Goal: Task Accomplishment & Management: Manage account settings

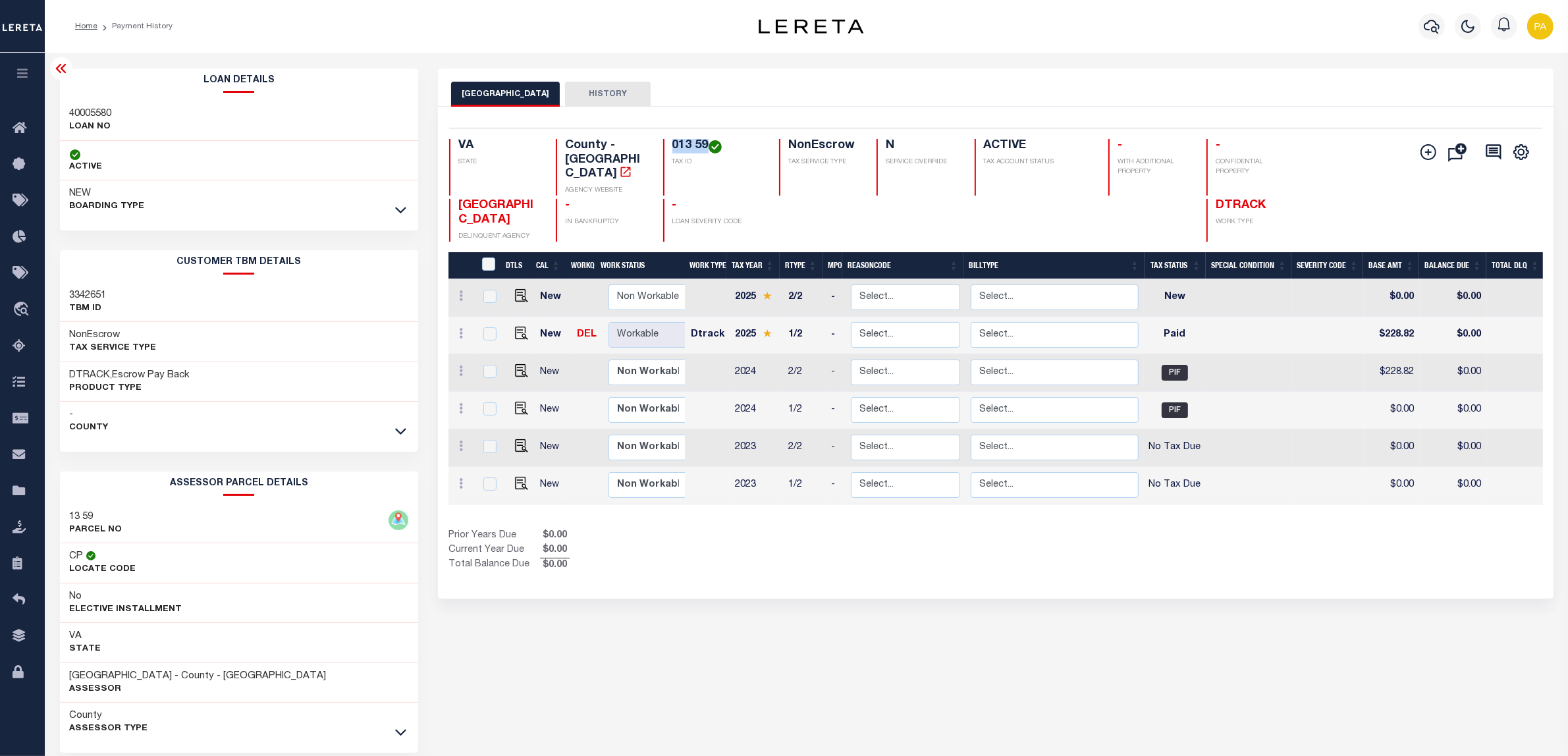
click at [994, 710] on div "KING GEORGE COUNTY HISTORY Selected 6 Results" at bounding box center [996, 440] width 1135 height 744
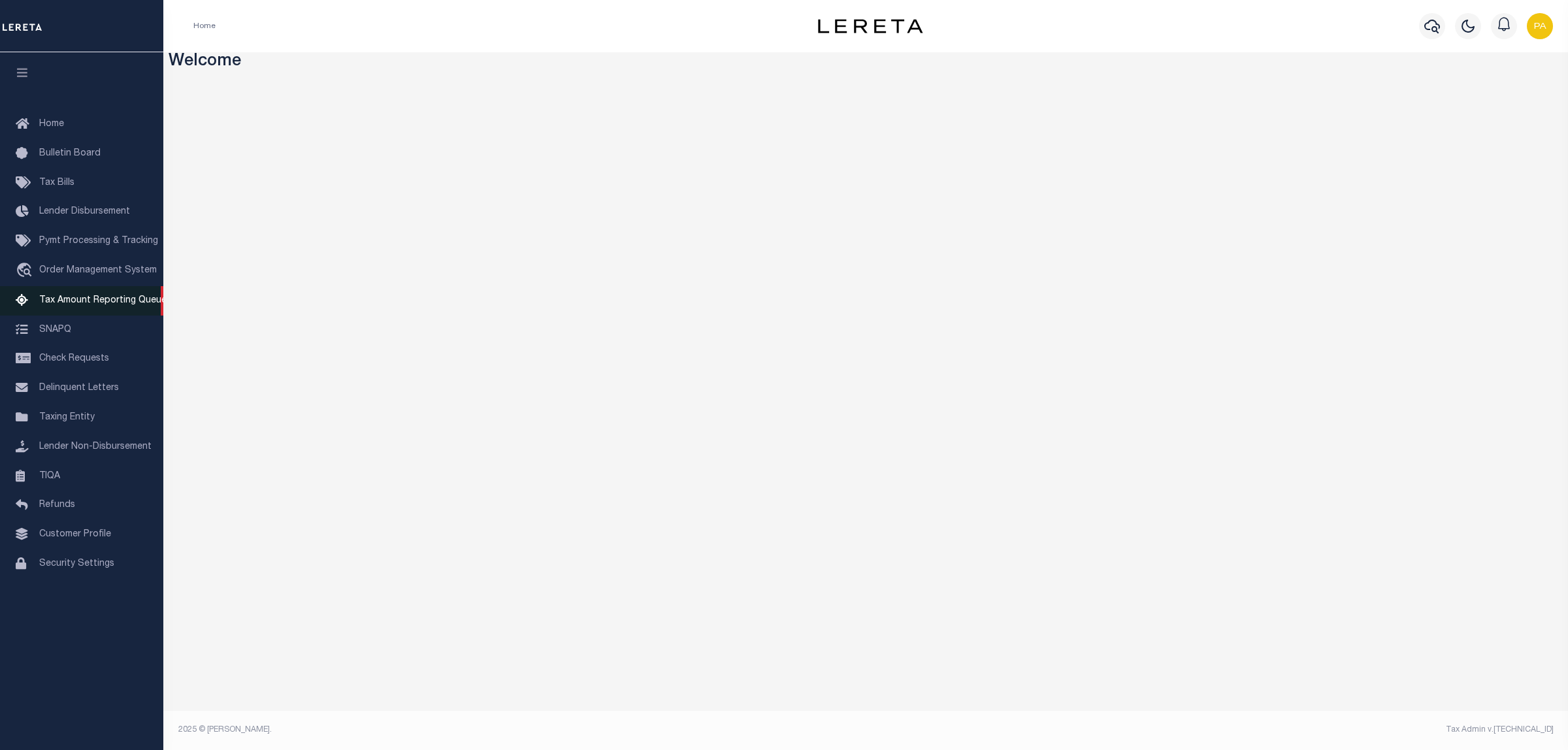
click at [73, 298] on span "Tax Amount Reporting Queue" at bounding box center [103, 300] width 127 height 9
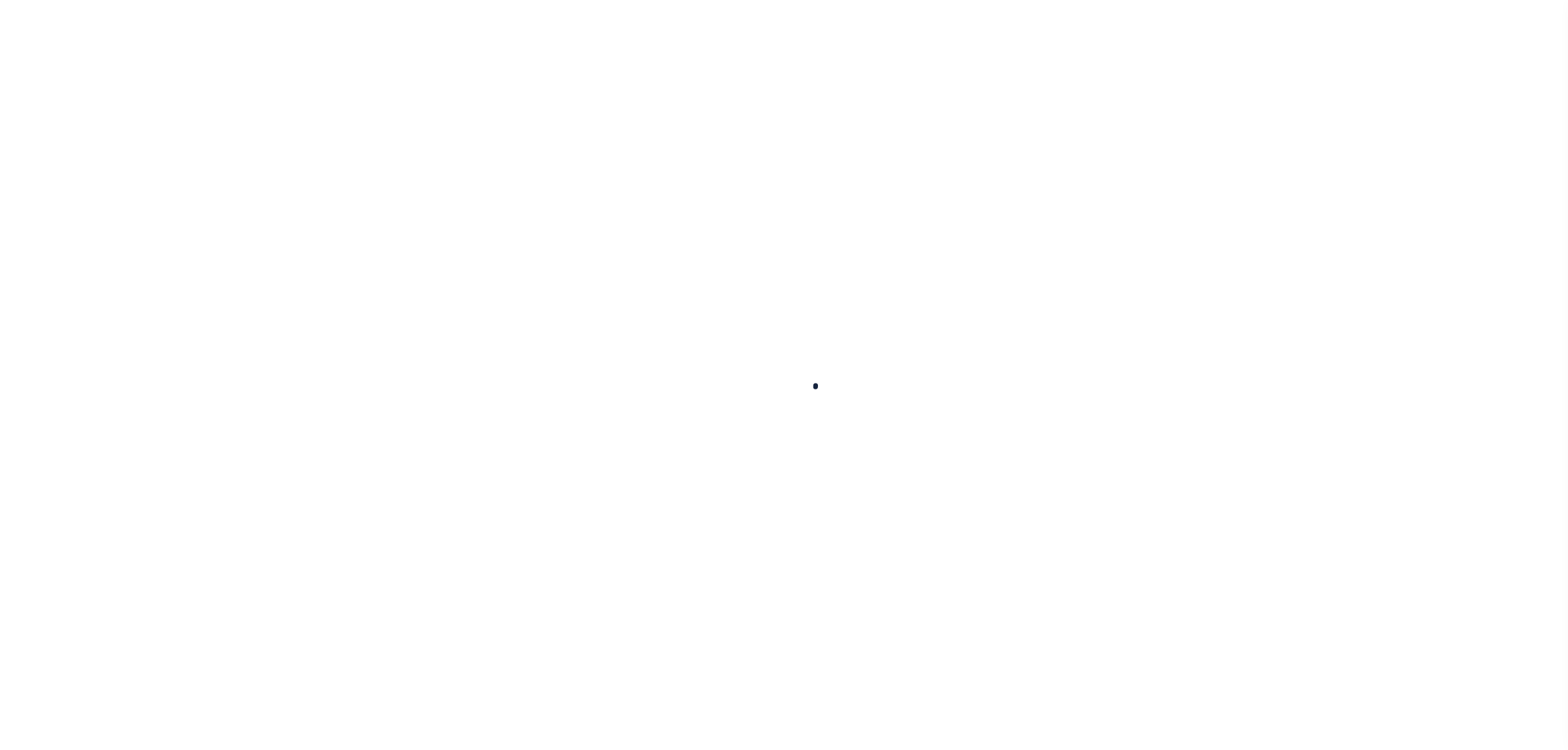
click at [464, 136] on button "Delinquency Listings" at bounding box center [459, 132] width 123 height 24
select select "100"
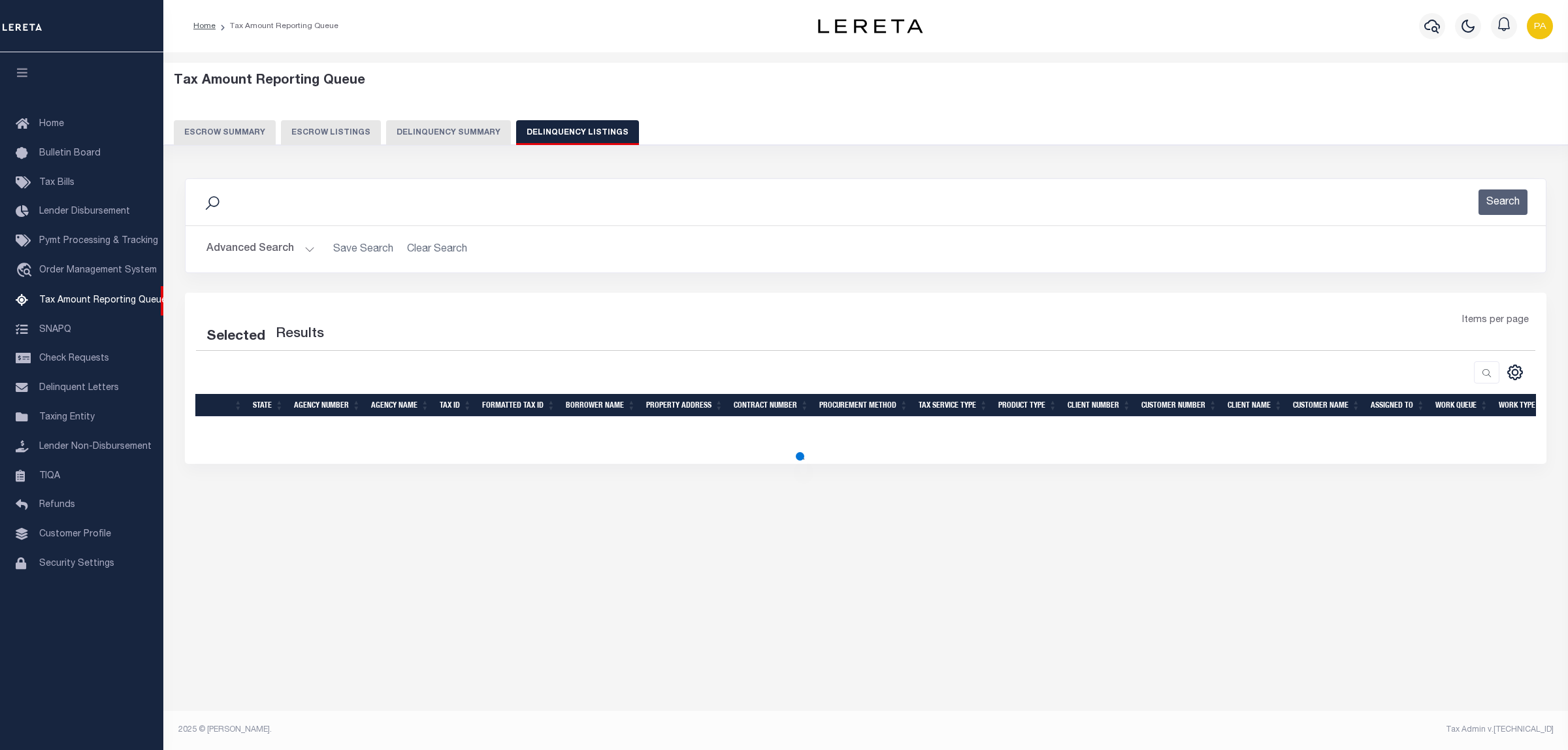
select select "100"
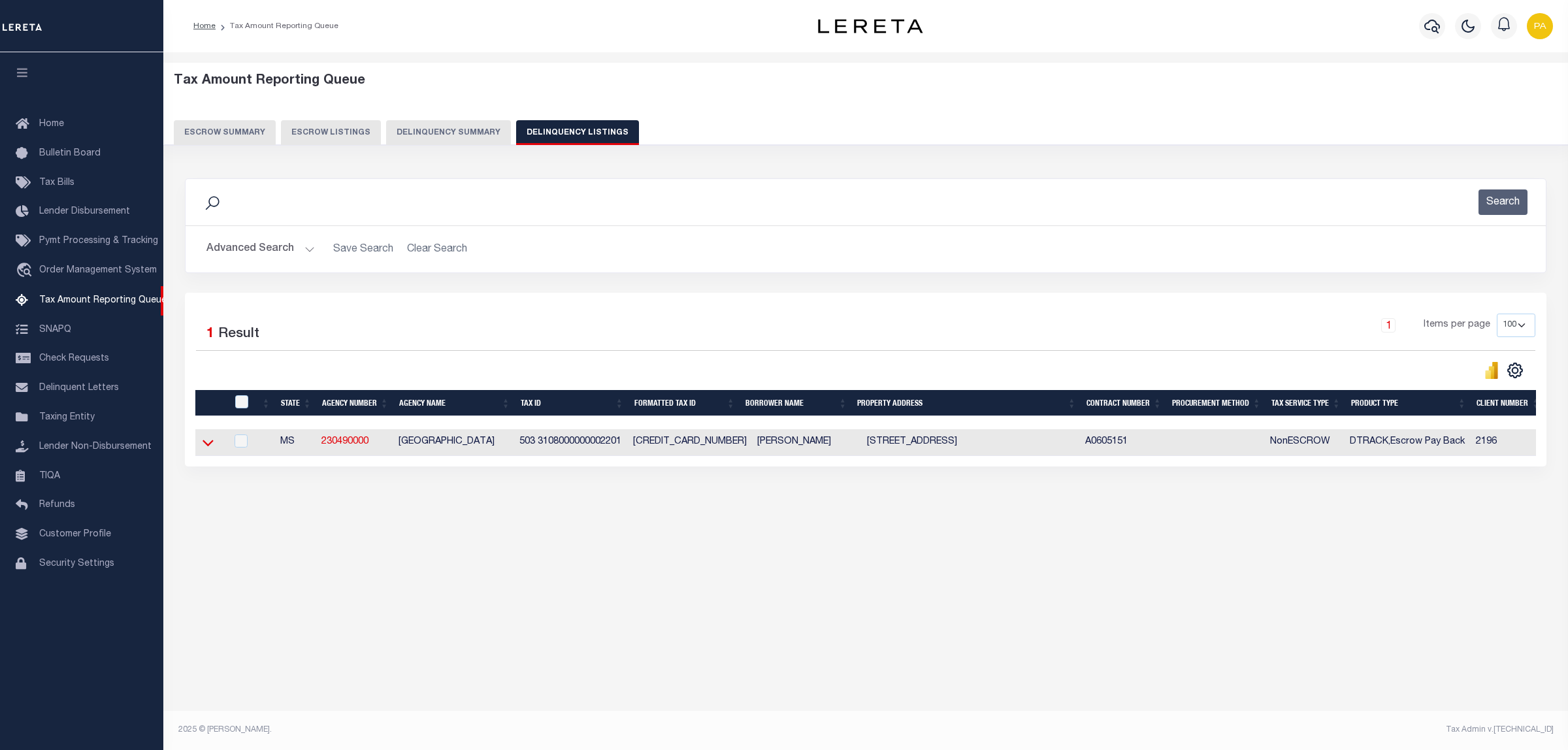
click at [206, 447] on icon at bounding box center [208, 444] width 11 height 6
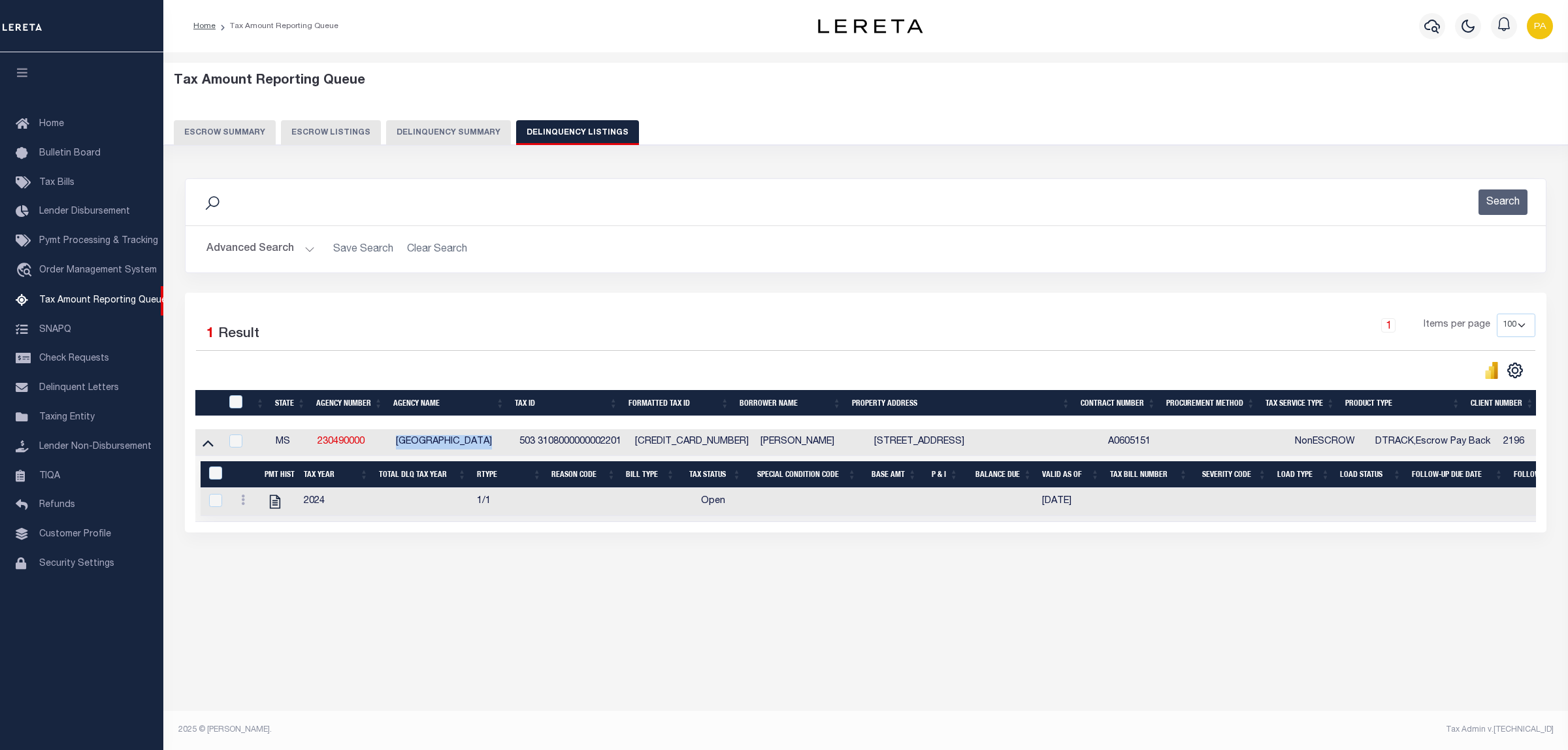
drag, startPoint x: 395, startPoint y: 439, endPoint x: 508, endPoint y: 443, distance: 113.1
click at [508, 443] on td "MONTGOMERY COUNTY" at bounding box center [452, 443] width 124 height 27
copy td "MONTGOMERY COUNTY"
checkbox input "true"
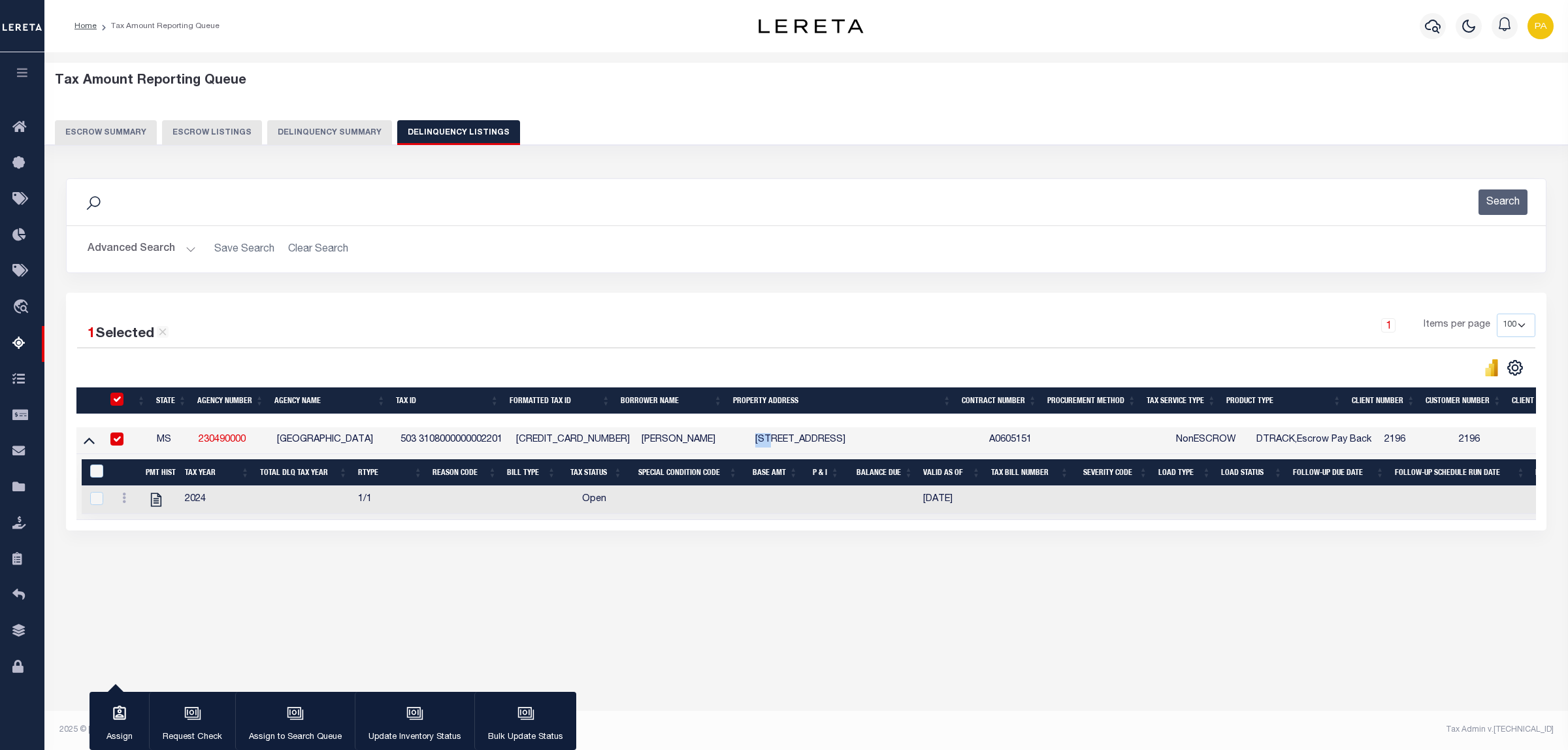
drag, startPoint x: 752, startPoint y: 444, endPoint x: 755, endPoint y: 451, distance: 7.6
click at [762, 442] on td "209 NORTH STATE STREET DUCK HILL MS 38925" at bounding box center [866, 441] width 233 height 27
copy td "209"
checkbox input "false"
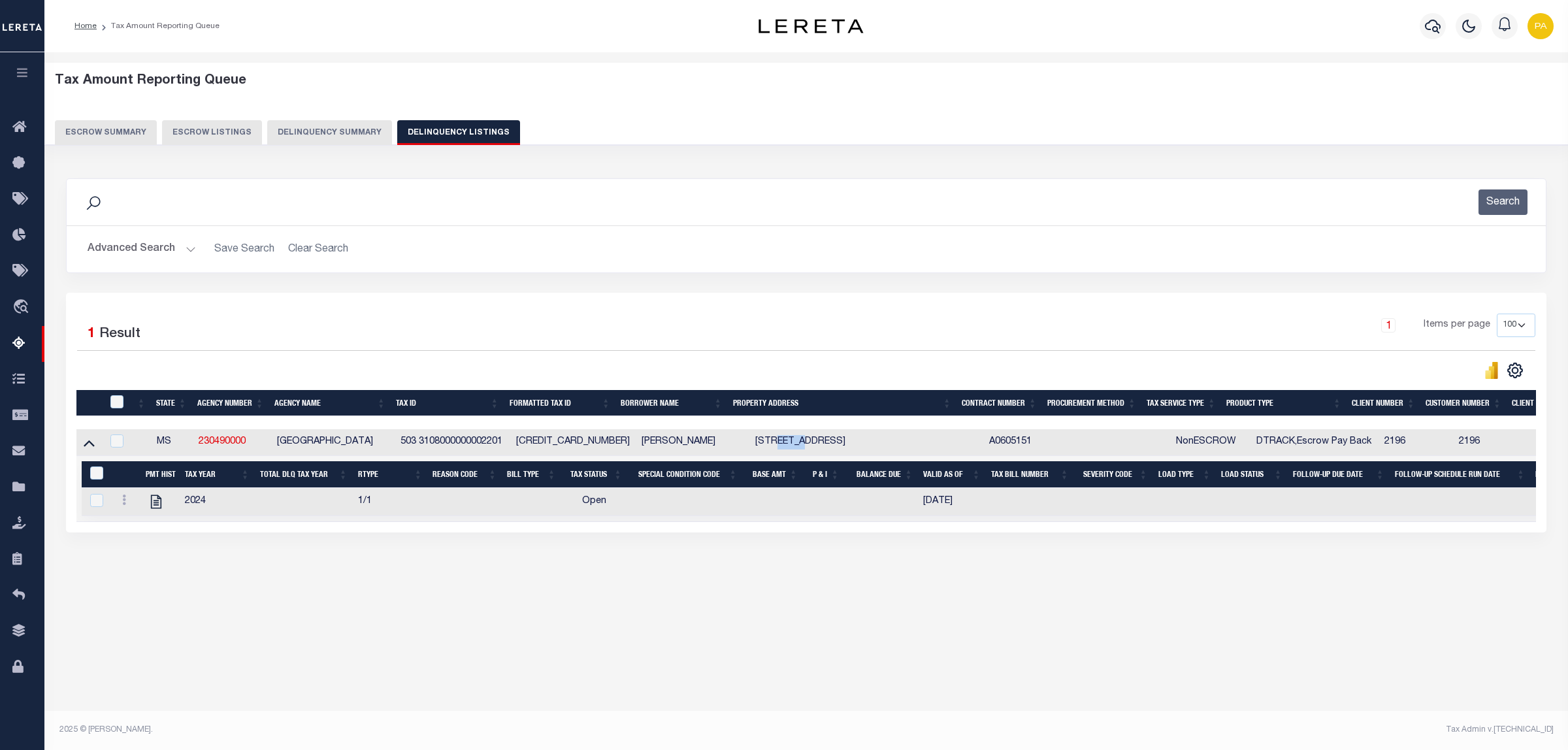
drag, startPoint x: 771, startPoint y: 442, endPoint x: 798, endPoint y: 442, distance: 27.0
click at [798, 442] on td "209 NORTH STATE STREET DUCK HILL MS 38925" at bounding box center [866, 443] width 233 height 27
checkbox input "true"
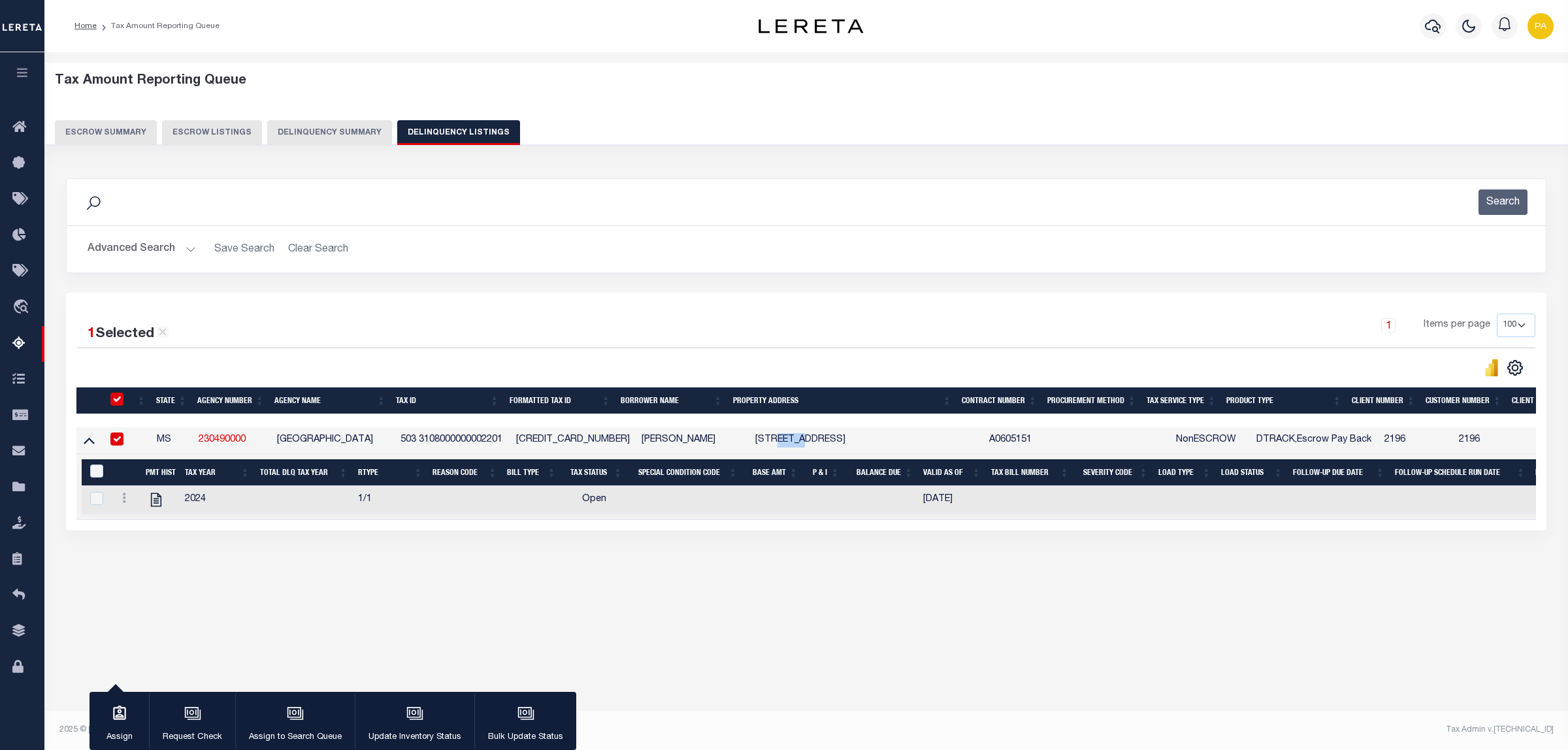
copy td "NORTH"
click at [167, 250] on button "Advanced Search" at bounding box center [141, 249] width 108 height 25
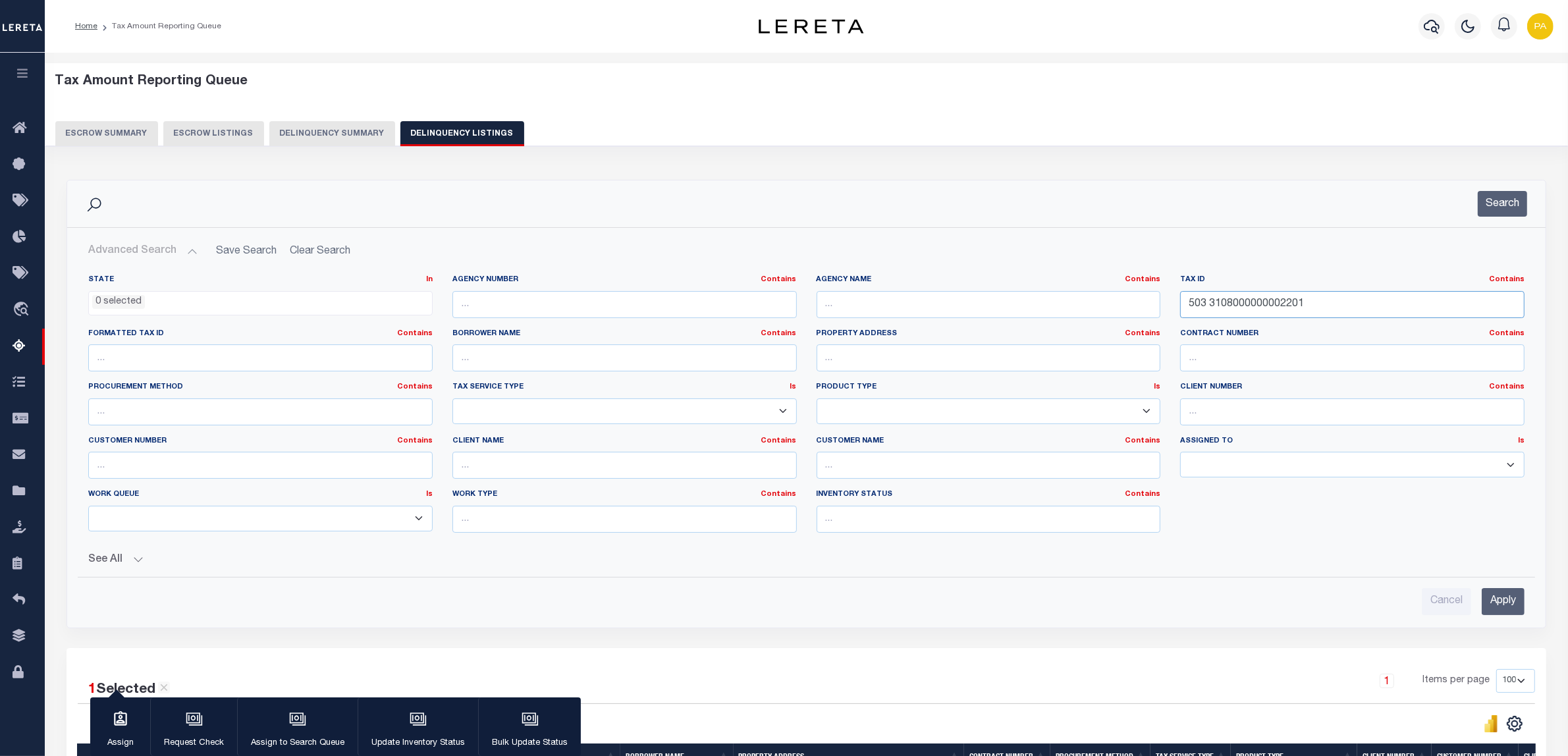
drag, startPoint x: 1223, startPoint y: 292, endPoint x: 838, endPoint y: 305, distance: 385.2
click at [797, 292] on div "State In In AK AL AR AZ CA CO CT DC DE FL GA GU HI IA ID IL IN KS KY LA MA MD M…" at bounding box center [806, 409] width 1456 height 269
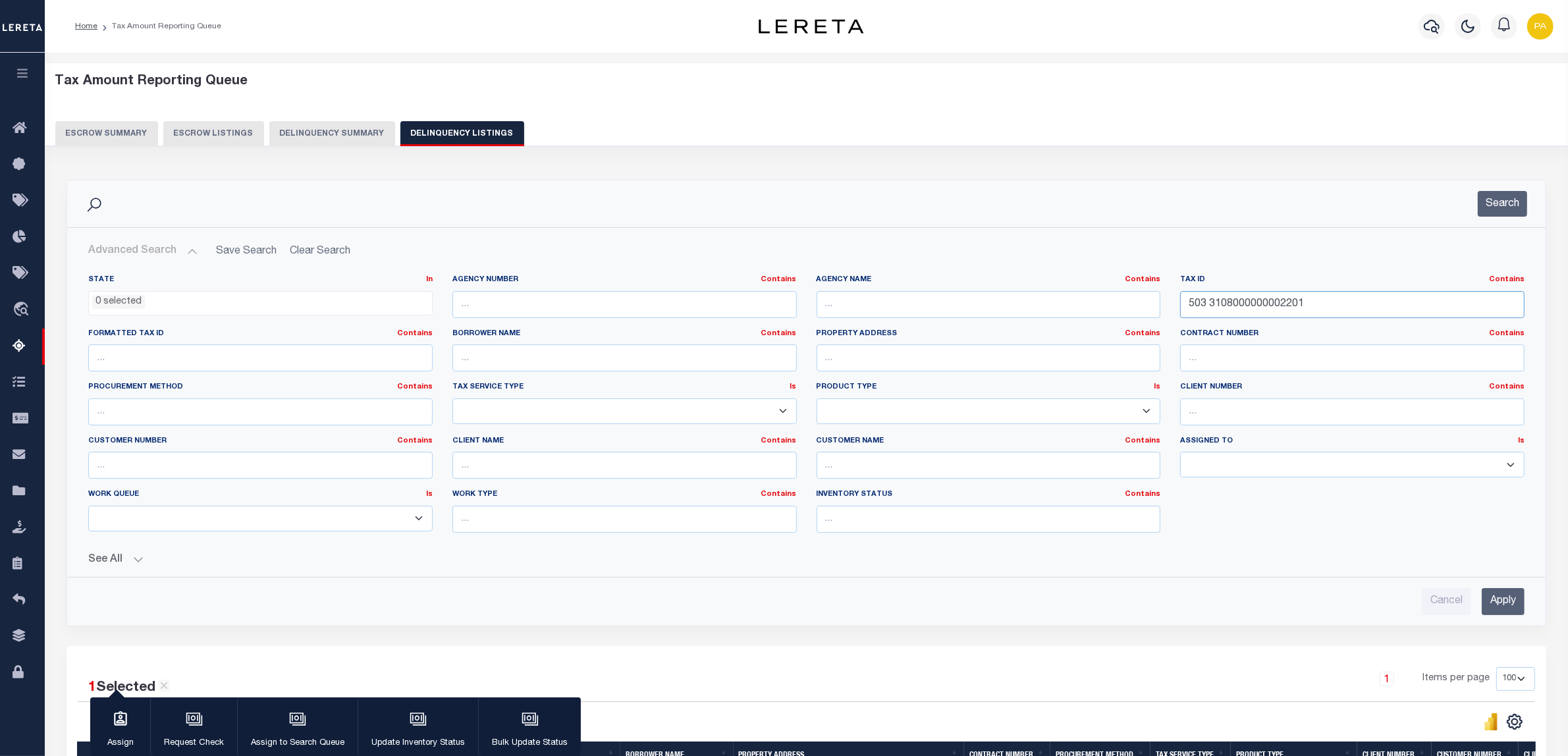
paste input "747415626730"
click at [1505, 604] on input "Apply" at bounding box center [1503, 602] width 43 height 27
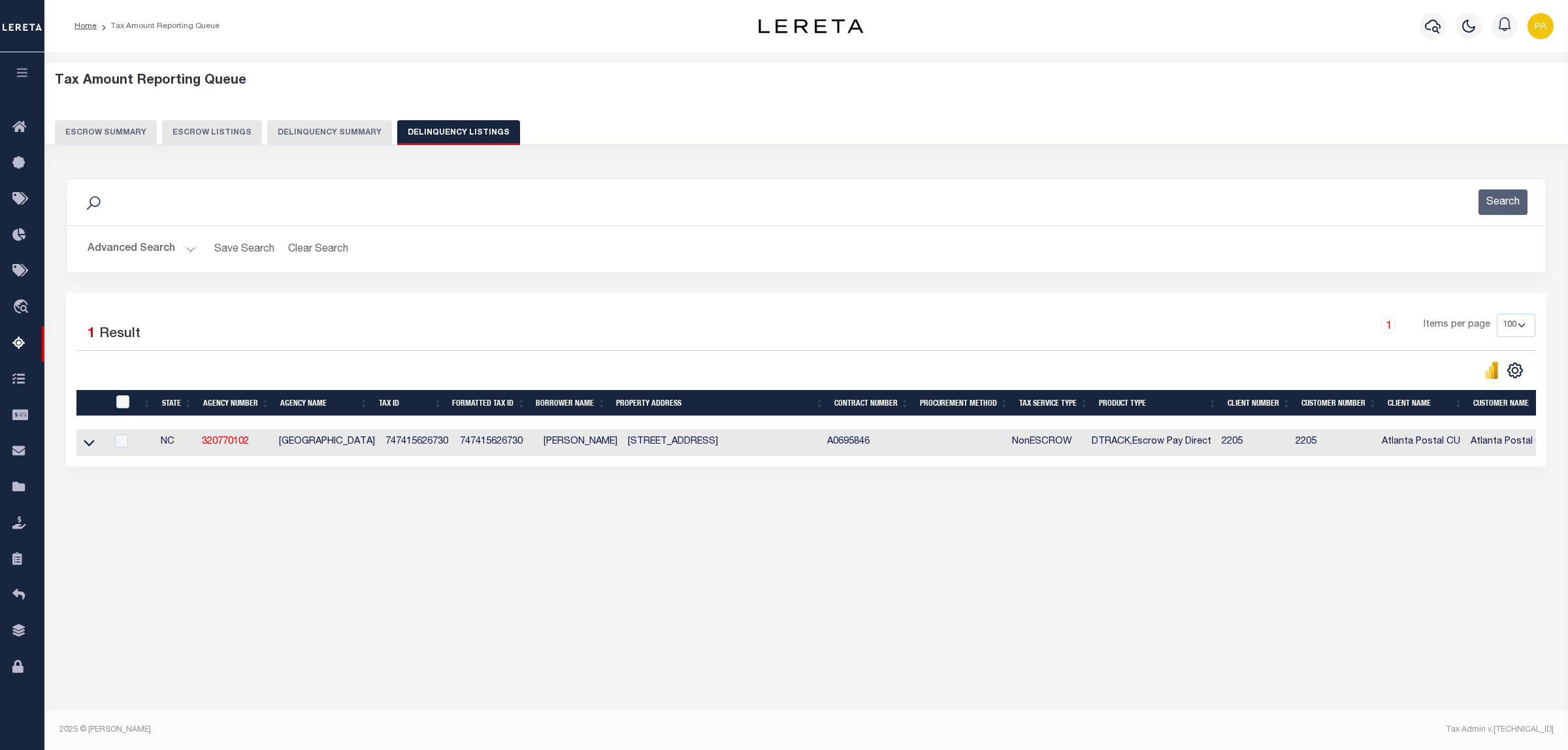
click at [164, 253] on button "Advanced Search" at bounding box center [141, 249] width 108 height 25
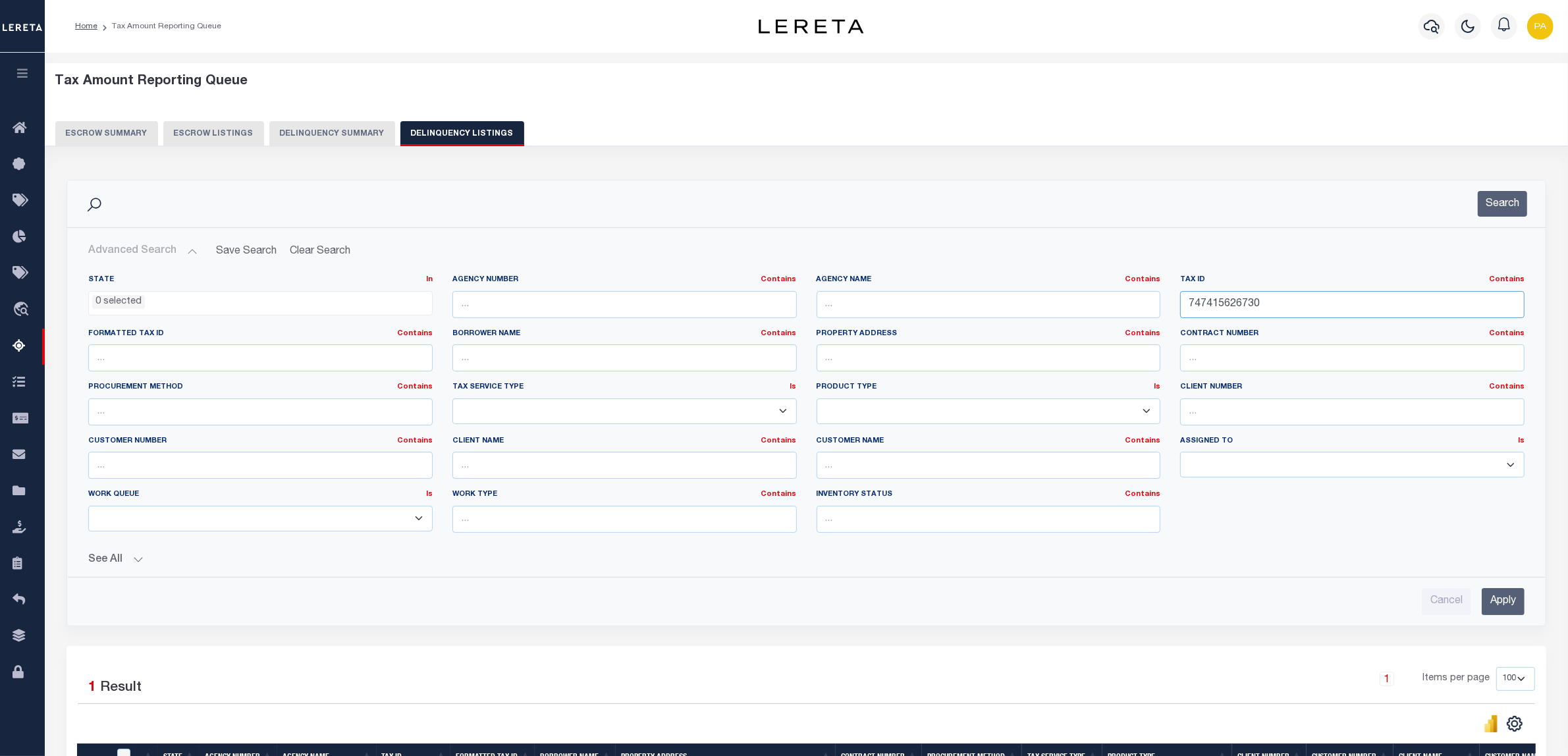
drag, startPoint x: 1275, startPoint y: 310, endPoint x: 911, endPoint y: 312, distance: 364.0
click at [904, 310] on div "State In In AK AL AR AZ CA CO CT DC DE FL GA GU HI IA ID IL IN KS KY LA MA MD M…" at bounding box center [806, 409] width 1456 height 269
paste input "3600110514"
type input "3600110514"
click at [1507, 603] on input "Apply" at bounding box center [1503, 602] width 43 height 27
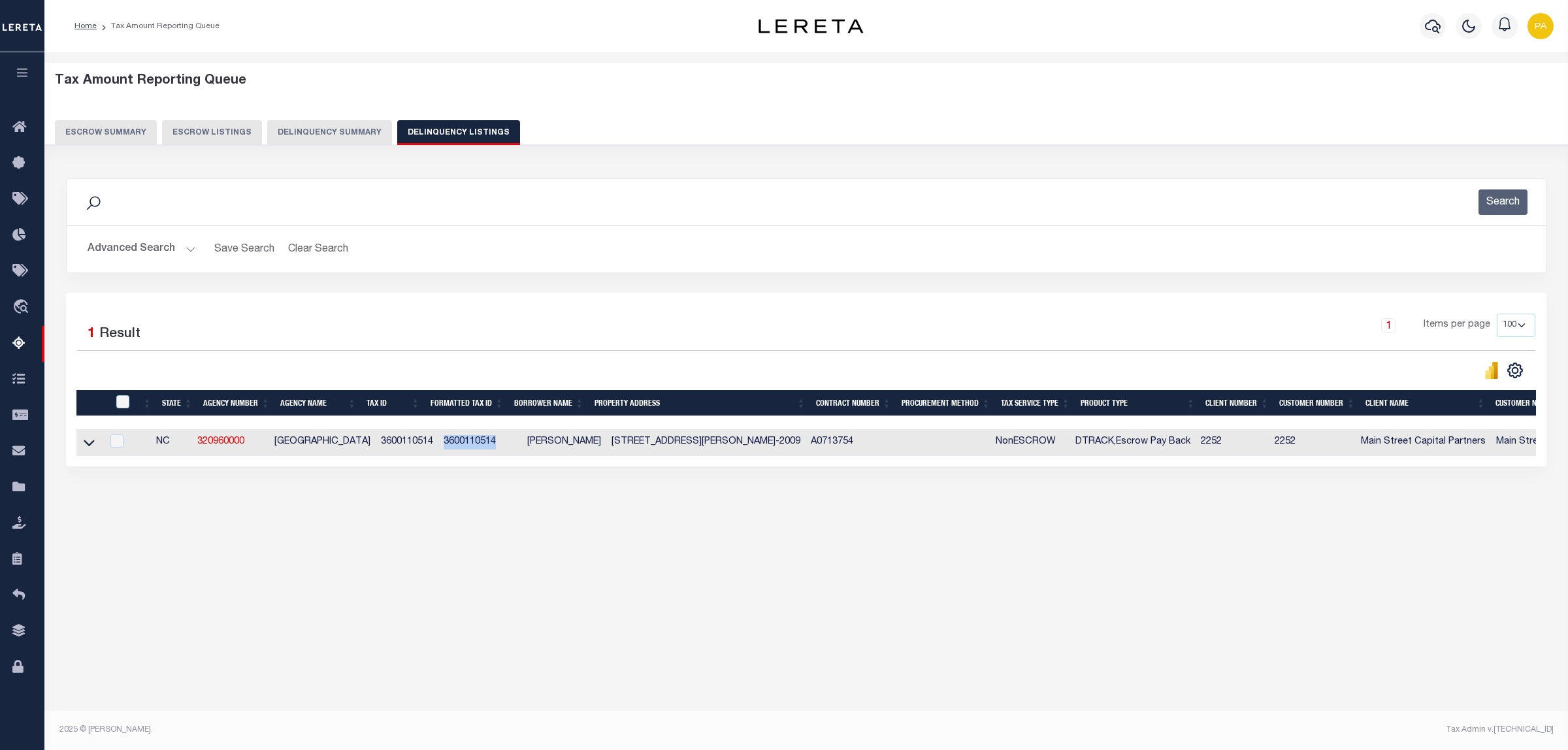
drag, startPoint x: 429, startPoint y: 442, endPoint x: 483, endPoint y: 441, distance: 54.0
click at [483, 441] on td "3600110514" at bounding box center [480, 443] width 84 height 27
checkbox input "true"
copy td "3600110514"
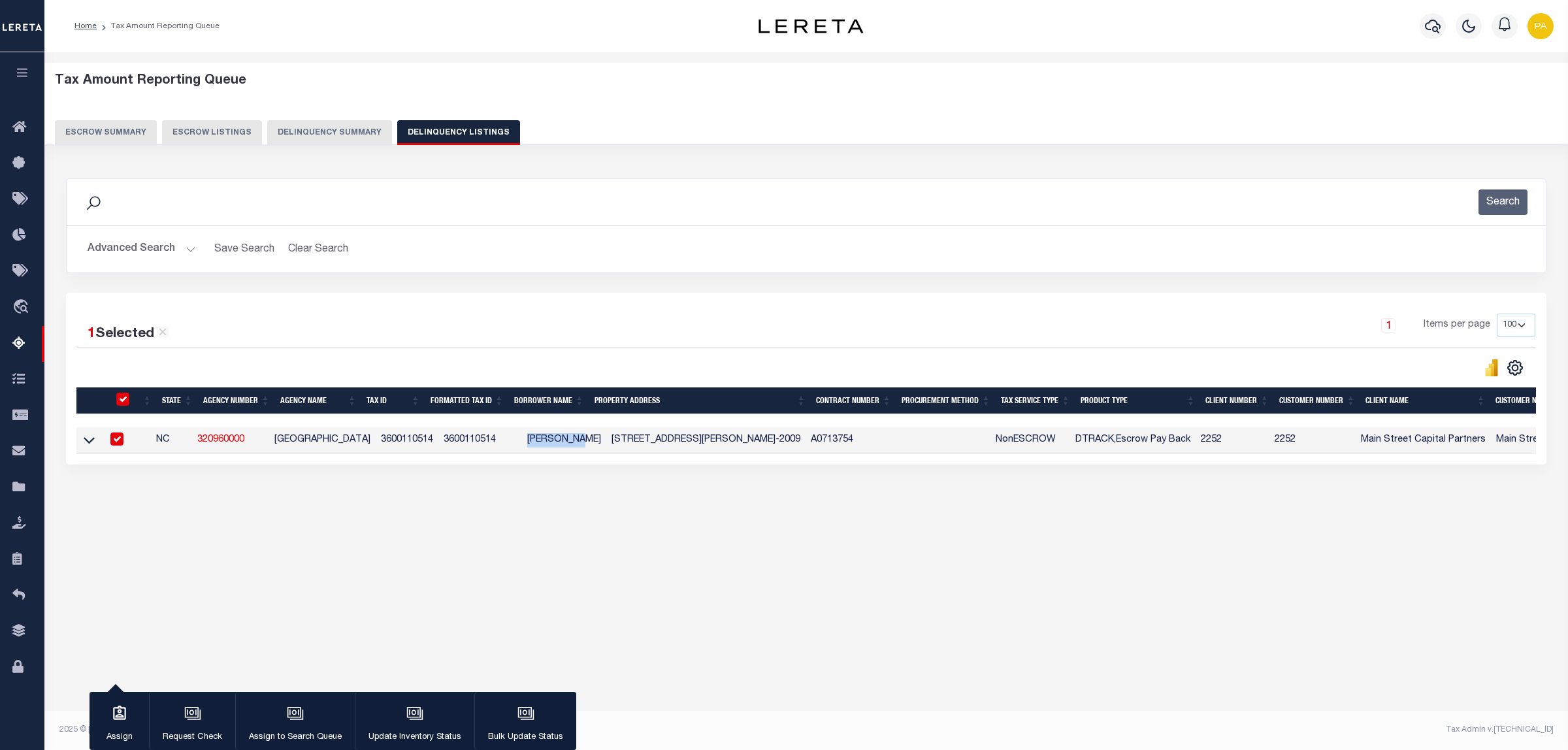
drag, startPoint x: 513, startPoint y: 440, endPoint x: 560, endPoint y: 441, distance: 47.0
click at [560, 441] on td "Doris Bunn" at bounding box center [564, 441] width 84 height 27
checkbox input "false"
copy td "Doris Bunn"
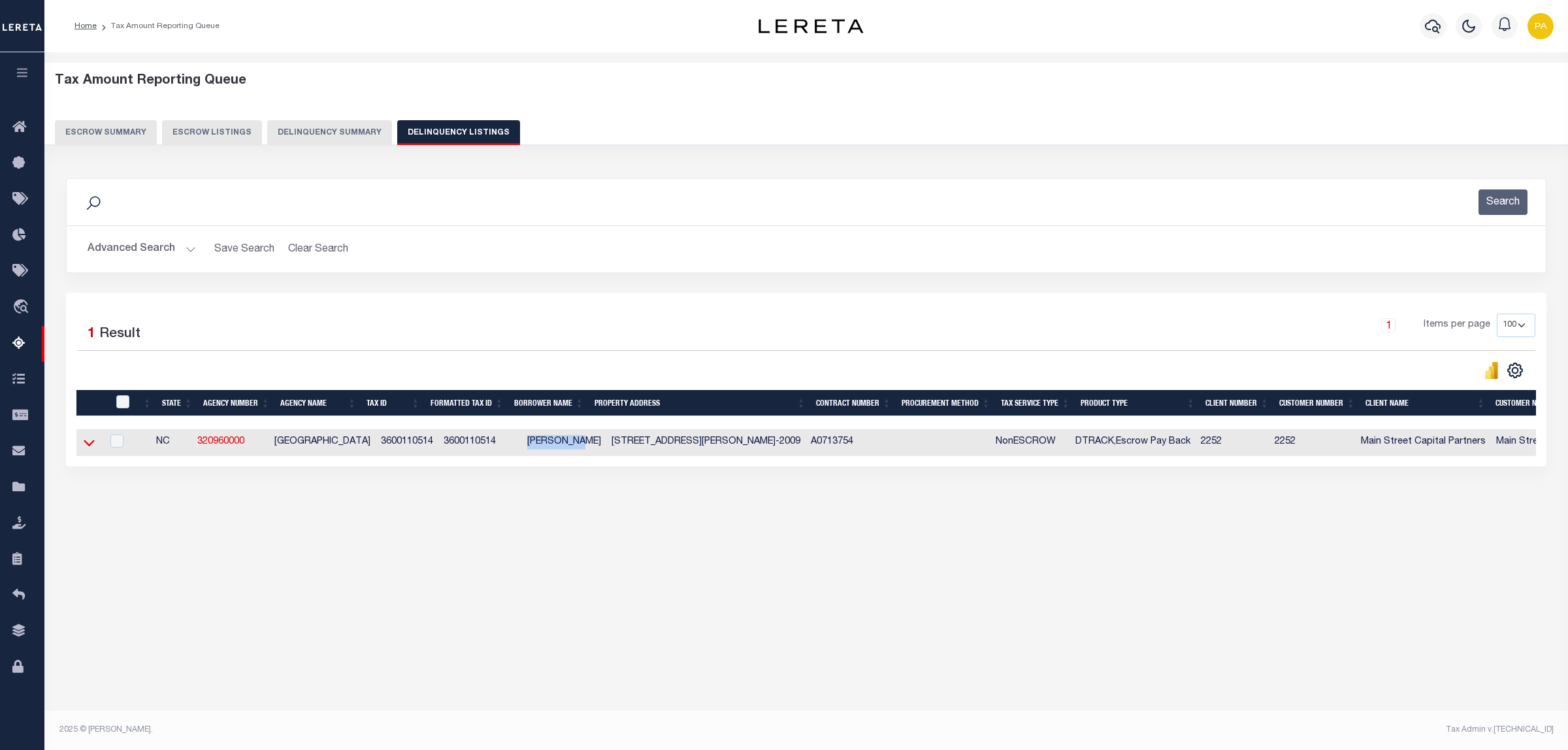
click at [90, 443] on icon at bounding box center [90, 443] width 11 height 14
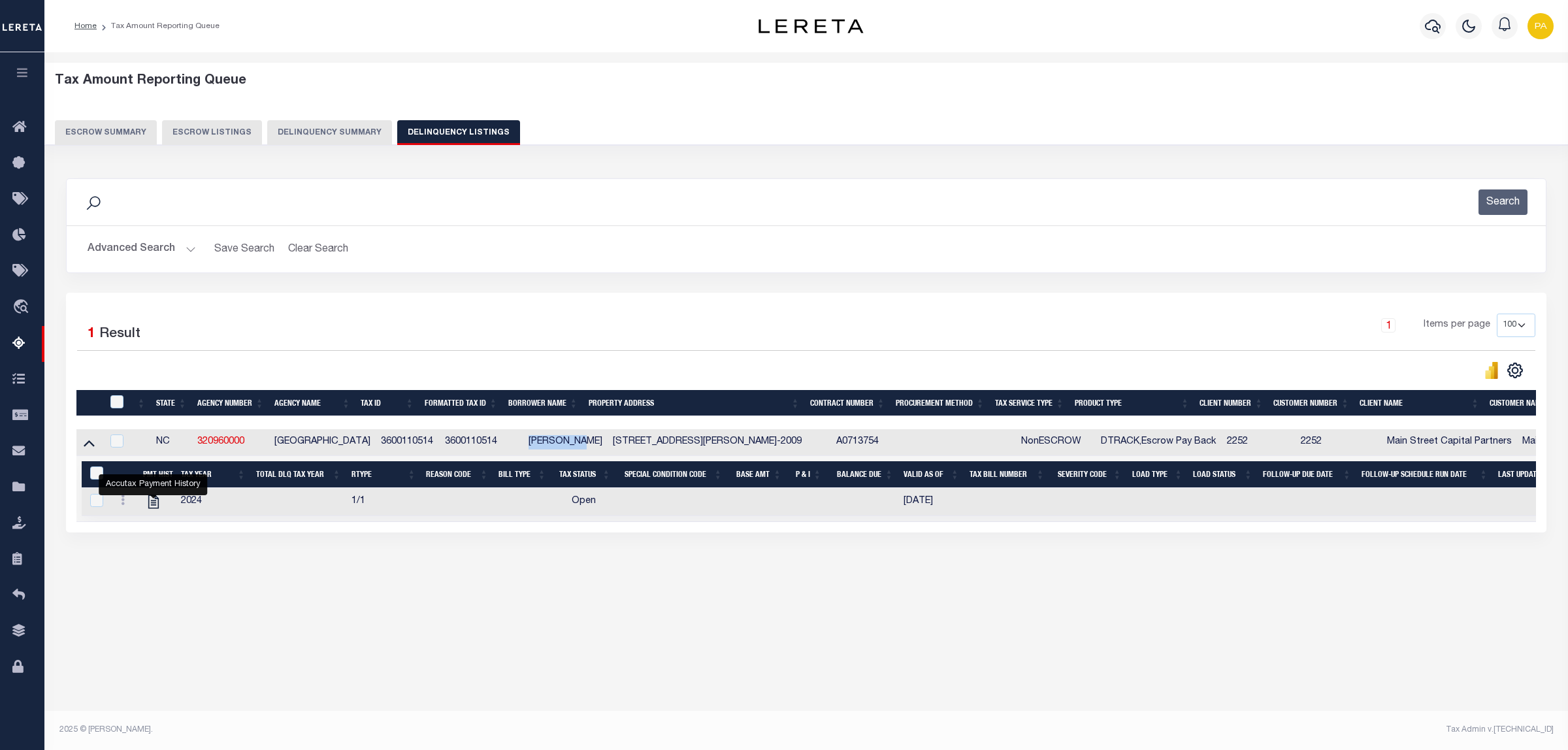
click at [180, 246] on button "Advanced Search" at bounding box center [141, 249] width 108 height 25
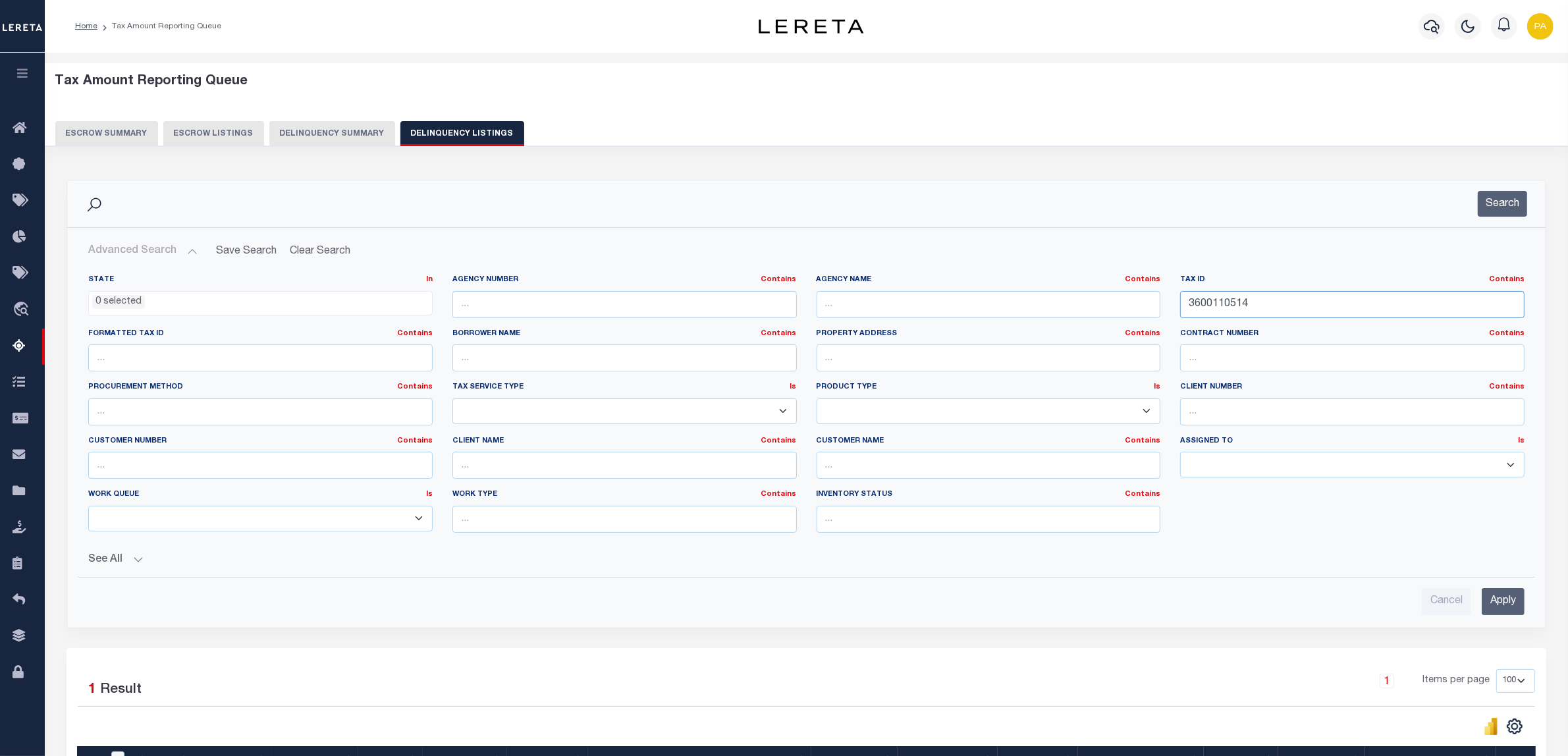
click at [962, 296] on div "State In In AK AL AR AZ CA CO CT DC DE FL GA GU HI IA ID IL IN KS KY LA MA MD M…" at bounding box center [806, 409] width 1456 height 269
paste input "13031"
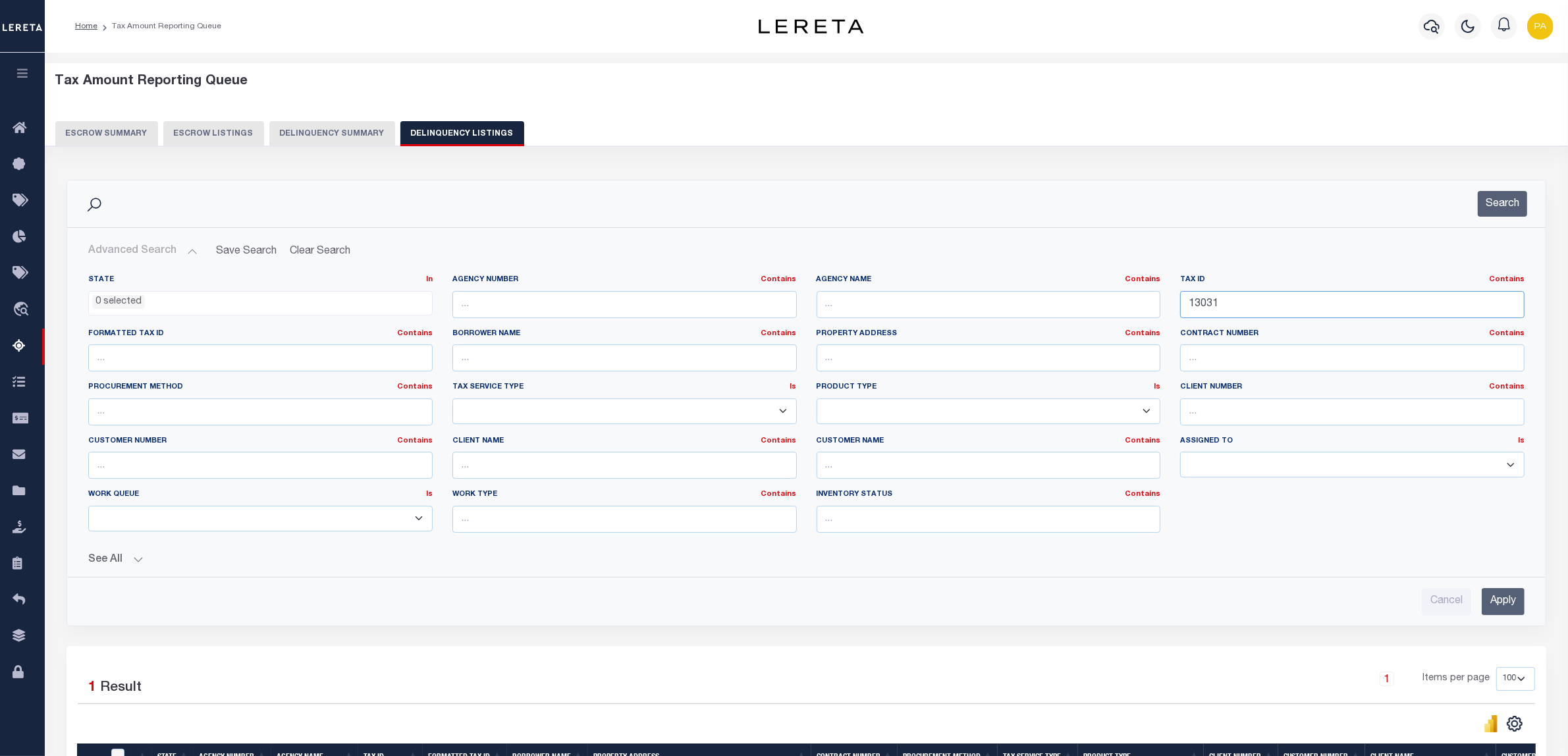
type input "13031"
click at [889, 318] on input "text" at bounding box center [988, 305] width 345 height 27
paste input "CLARKE COUNTY"
type input "CLARKE COUNTY"
click at [1497, 611] on input "Apply" at bounding box center [1503, 602] width 43 height 27
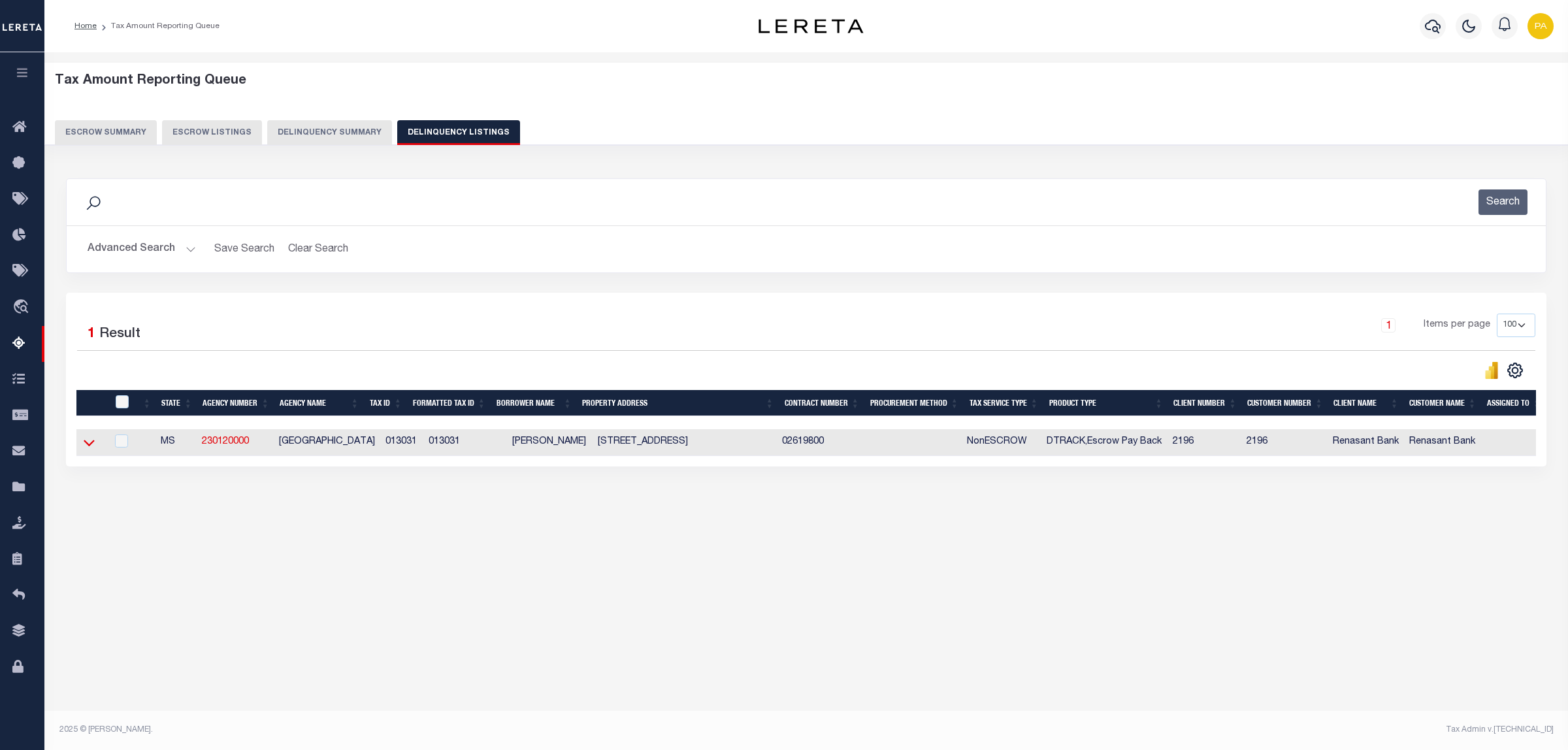
click at [90, 441] on icon at bounding box center [90, 443] width 11 height 14
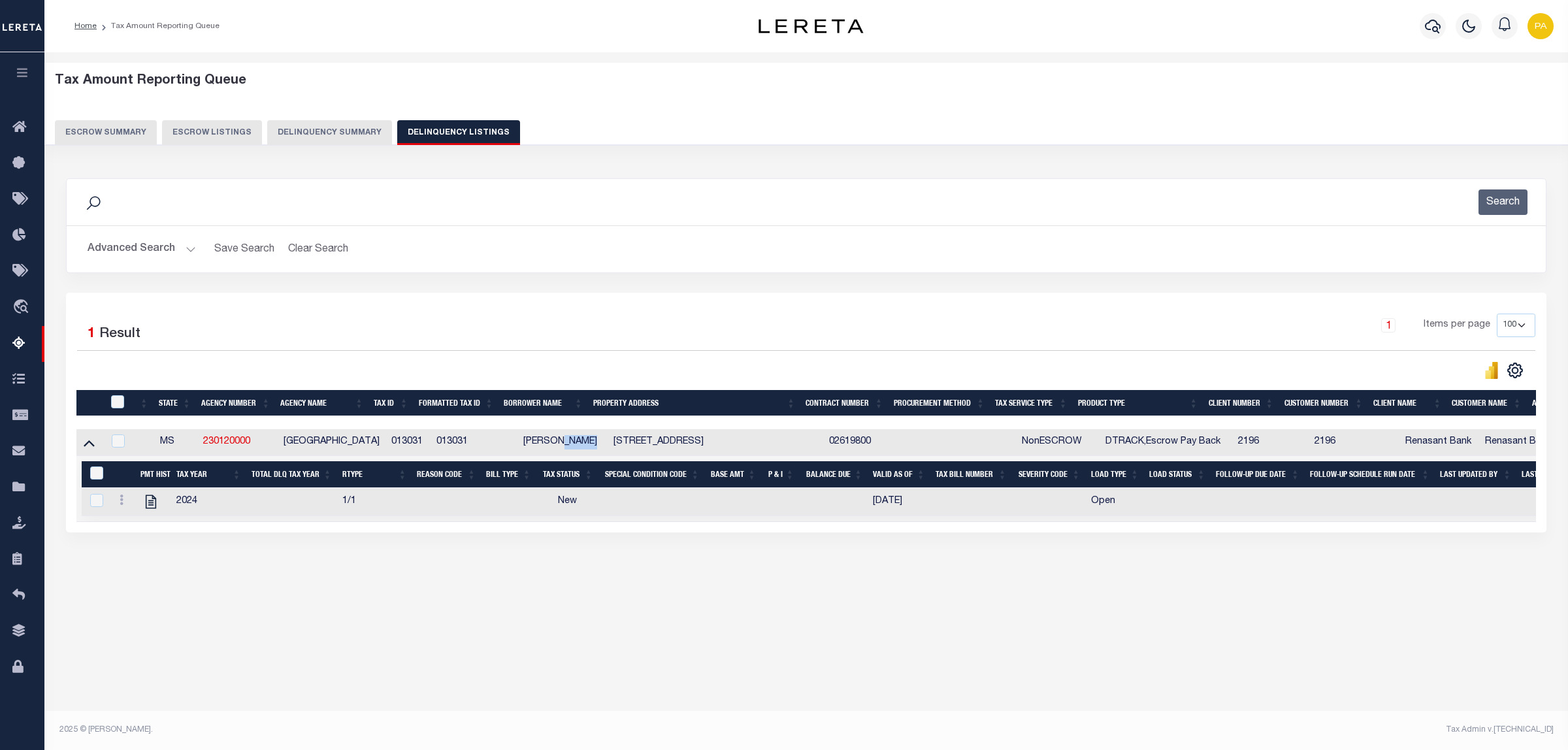
drag, startPoint x: 553, startPoint y: 442, endPoint x: 587, endPoint y: 444, distance: 34.1
click at [587, 444] on td "JASONS HERRIN" at bounding box center [564, 443] width 91 height 27
checkbox input "true"
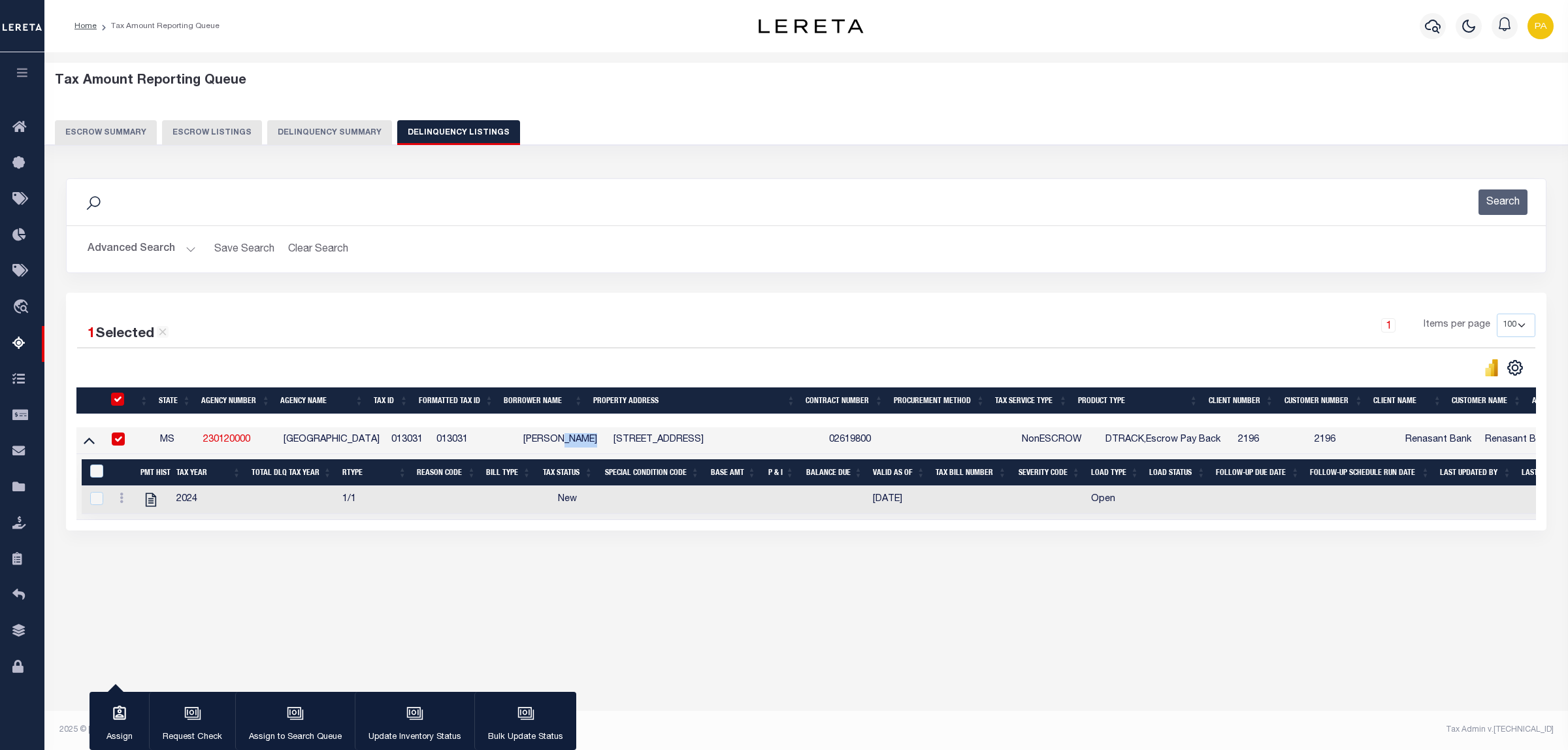
copy td "HERRIN"
drag, startPoint x: 605, startPoint y: 444, endPoint x: 619, endPoint y: 441, distance: 14.3
click at [619, 441] on td "473 COUNTY ROAD 41 PACHUTA MS 39347" at bounding box center [716, 441] width 215 height 27
checkbox input "false"
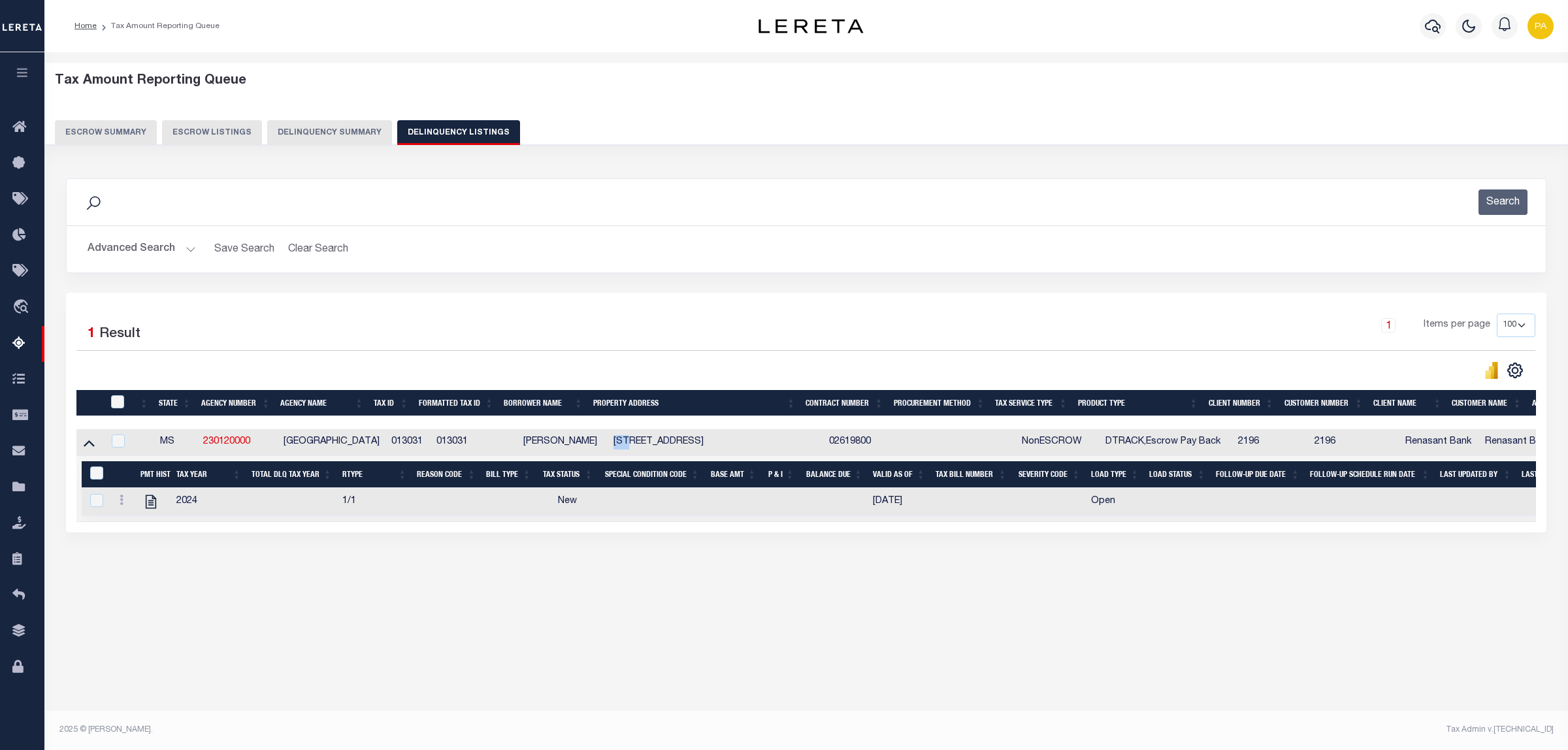
click at [164, 246] on button "Advanced Search" at bounding box center [141, 249] width 108 height 25
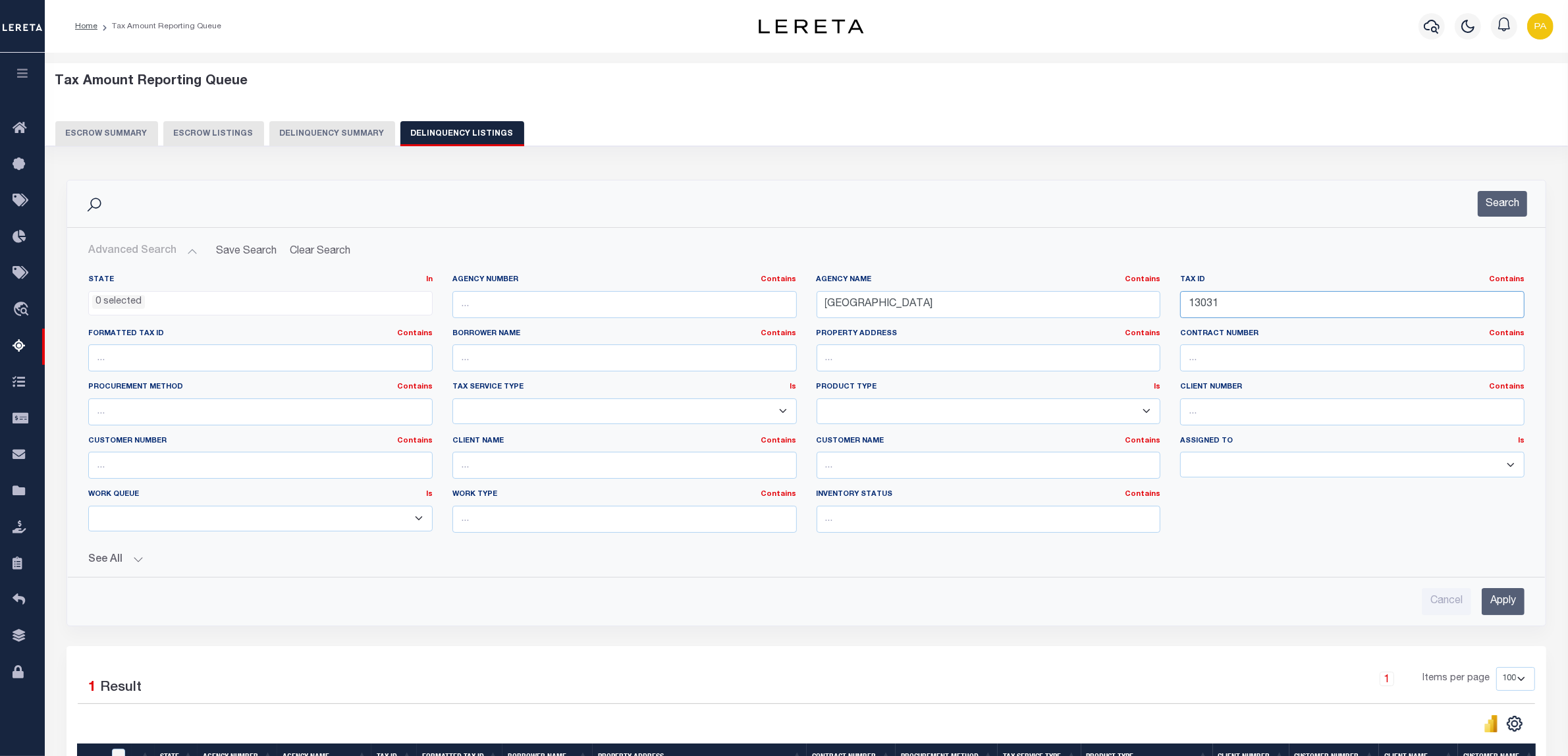
click at [921, 300] on div "State In In AK AL AR AZ CA CO CT DC DE FL GA GU HI IA ID IL IN KS KY LA MA MD M…" at bounding box center [806, 409] width 1456 height 269
paste input "80066"
type input "800661"
drag, startPoint x: 924, startPoint y: 300, endPoint x: 684, endPoint y: 296, distance: 240.0
click at [684, 296] on div "State In In AK AL AR AZ CA CO CT DC DE FL GA GU HI IA ID IL IN KS KY LA MA MD M…" at bounding box center [806, 409] width 1456 height 269
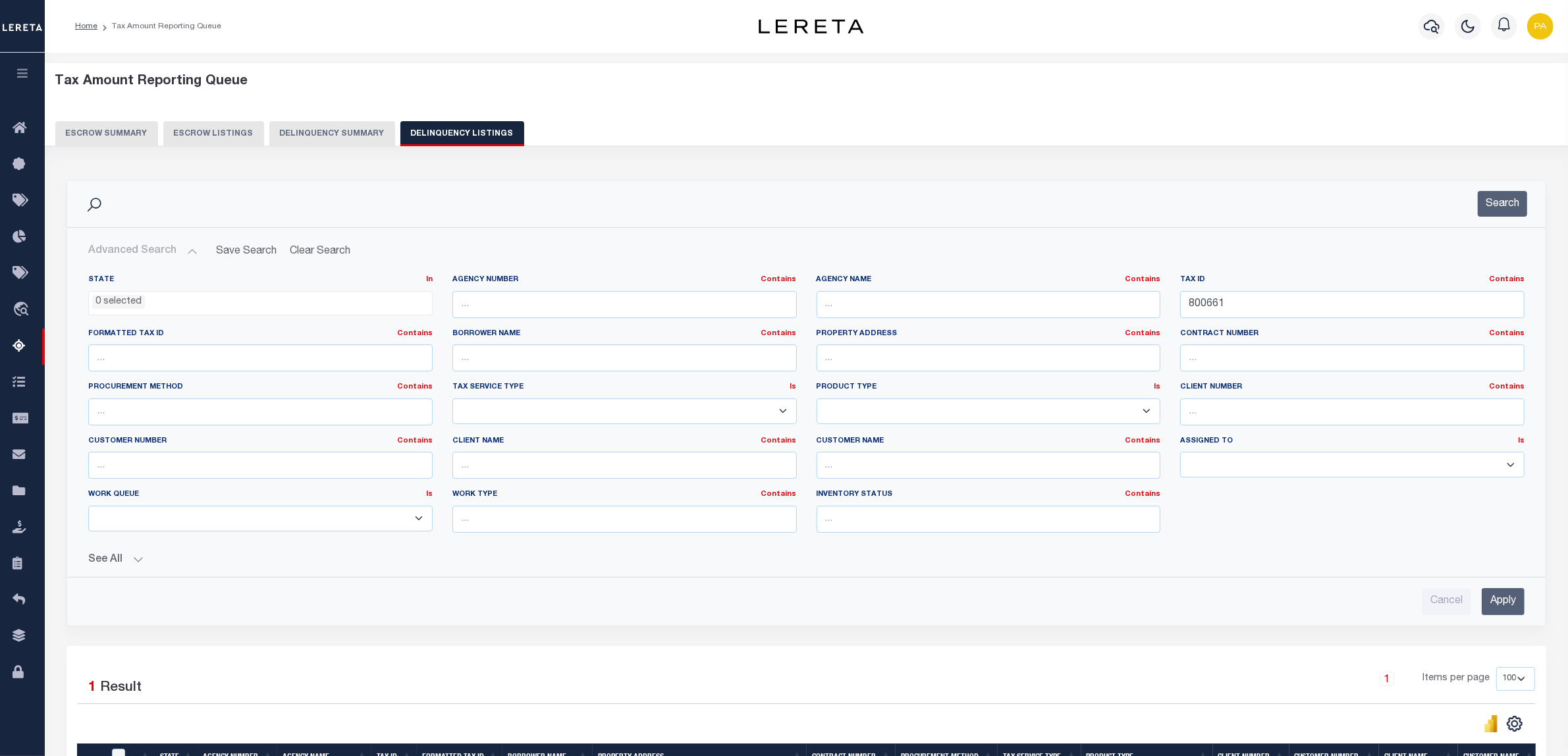
click at [1526, 595] on div "Cancel Apply" at bounding box center [806, 596] width 1457 height 37
click at [1502, 606] on input "Apply" at bounding box center [1503, 602] width 43 height 27
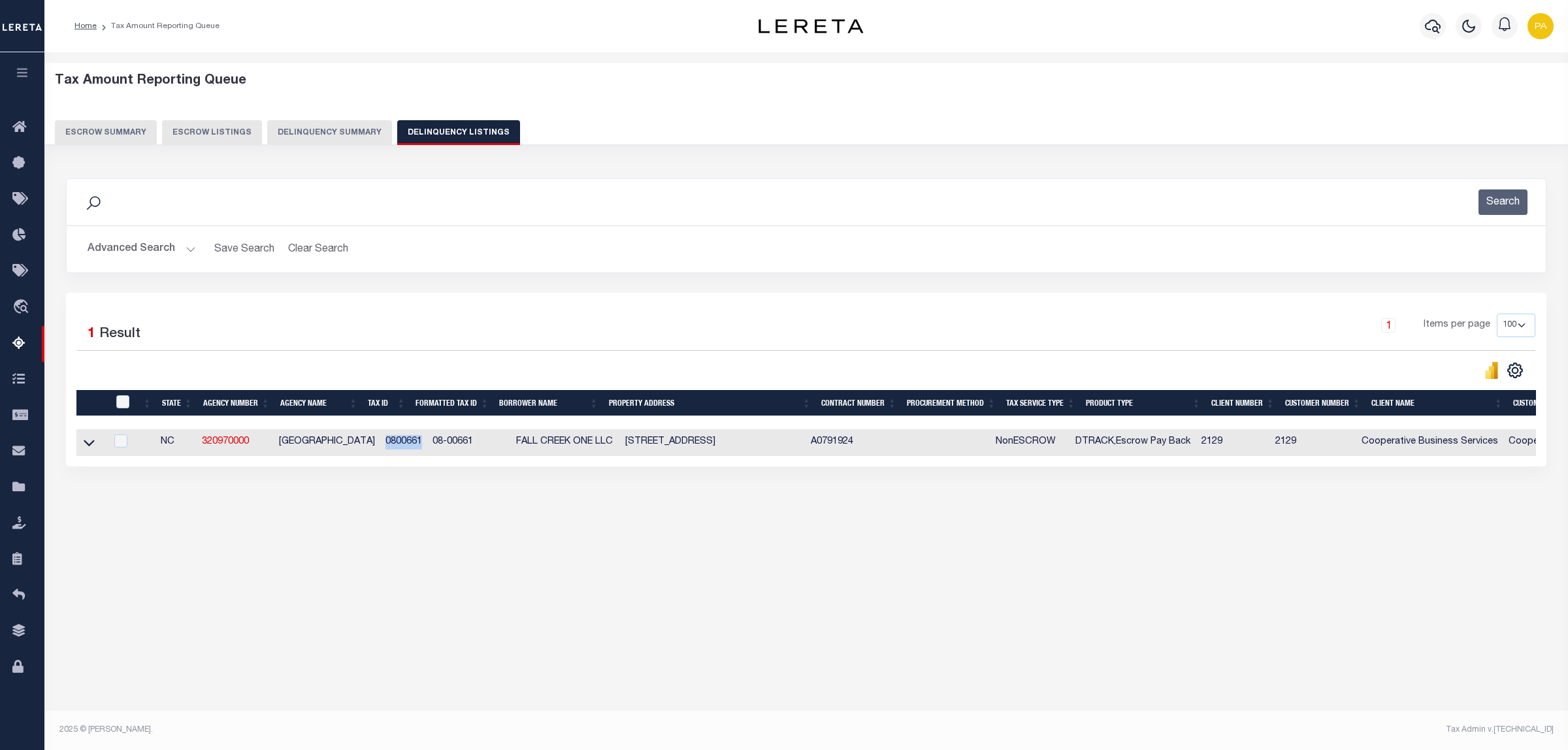
drag, startPoint x: 368, startPoint y: 444, endPoint x: 402, endPoint y: 442, distance: 34.1
click at [402, 442] on td "0800661" at bounding box center [404, 443] width 48 height 27
checkbox input "true"
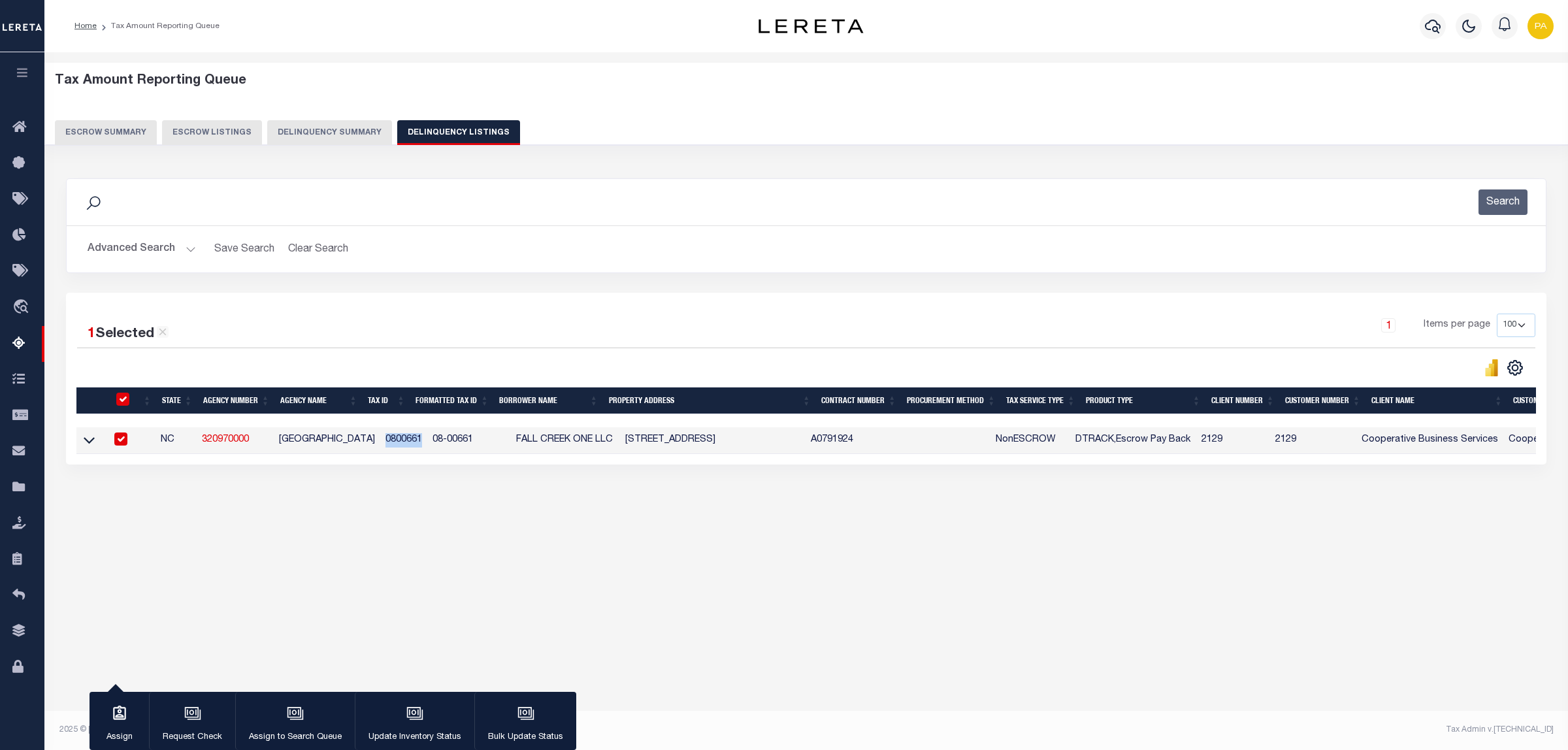
copy td "0800661"
click at [86, 444] on icon at bounding box center [90, 441] width 11 height 6
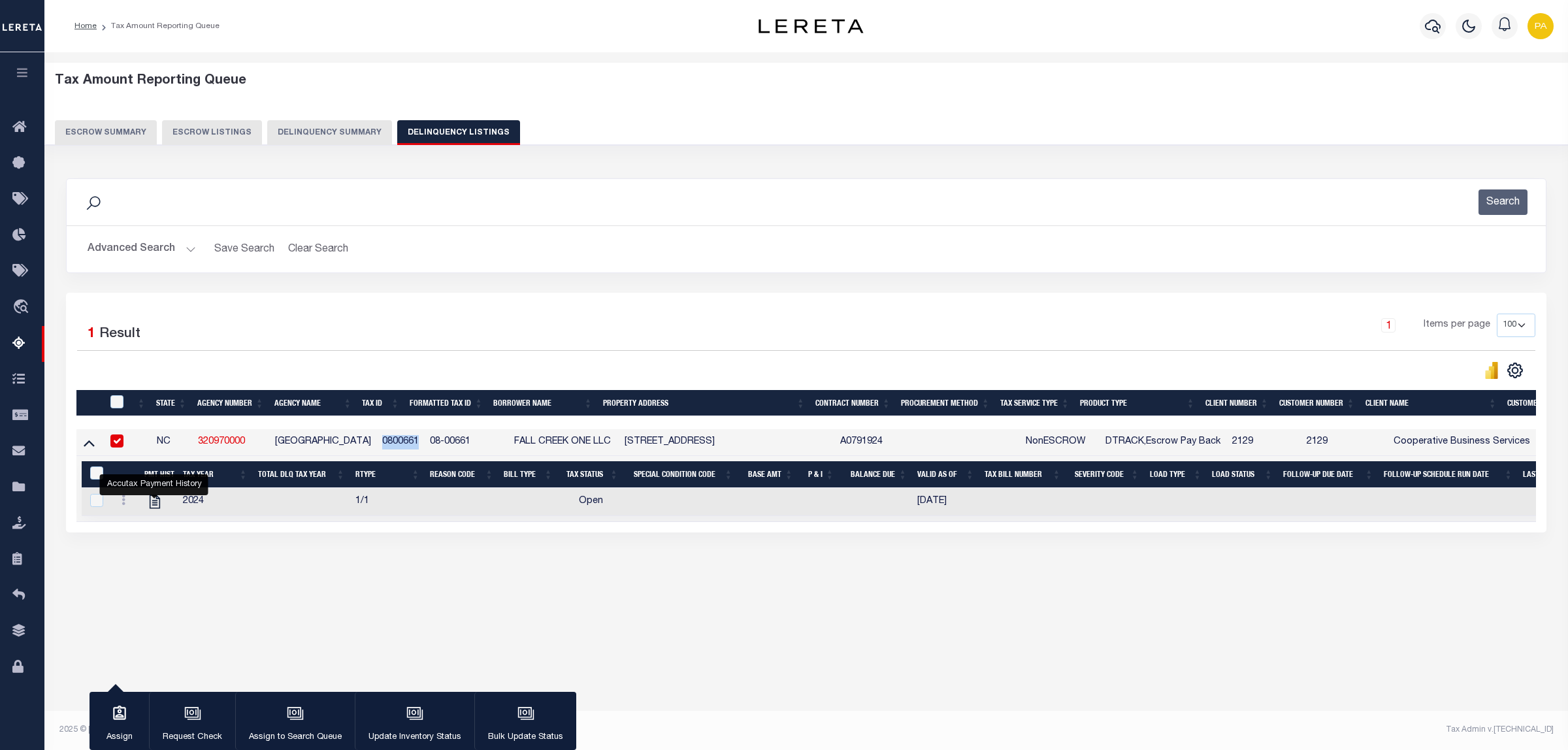
click at [157, 250] on button "Advanced Search" at bounding box center [141, 249] width 108 height 25
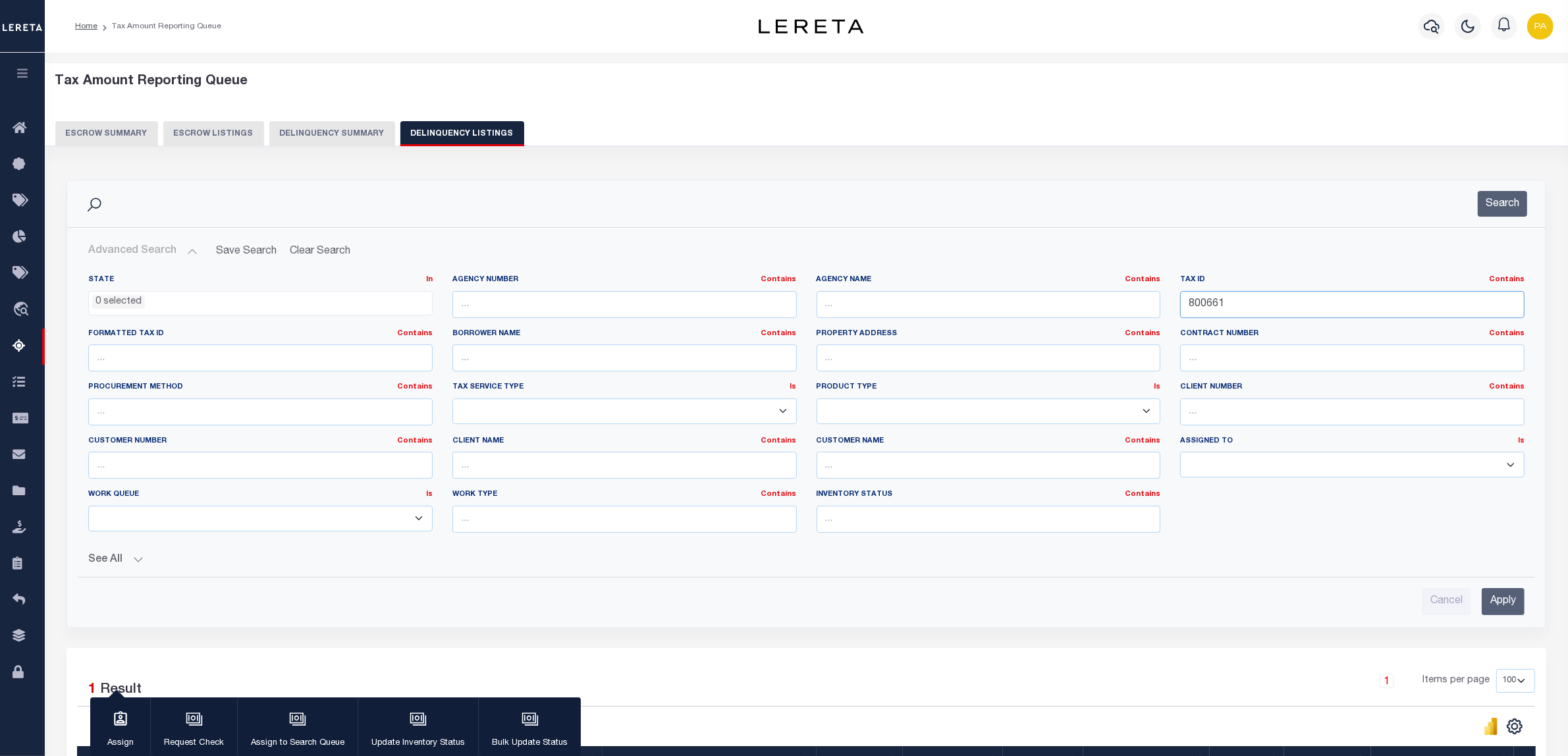
drag, startPoint x: 1273, startPoint y: 300, endPoint x: 640, endPoint y: 363, distance: 636.1
click at [640, 363] on div "State In In AK AL AR AZ CA CO CT DC DE FL GA GU HI IA ID IL IN KS KY LA MA MD M…" at bounding box center [806, 409] width 1456 height 269
paste input "10339450"
type input "10339450"
click at [1497, 604] on input "Apply" at bounding box center [1503, 602] width 43 height 27
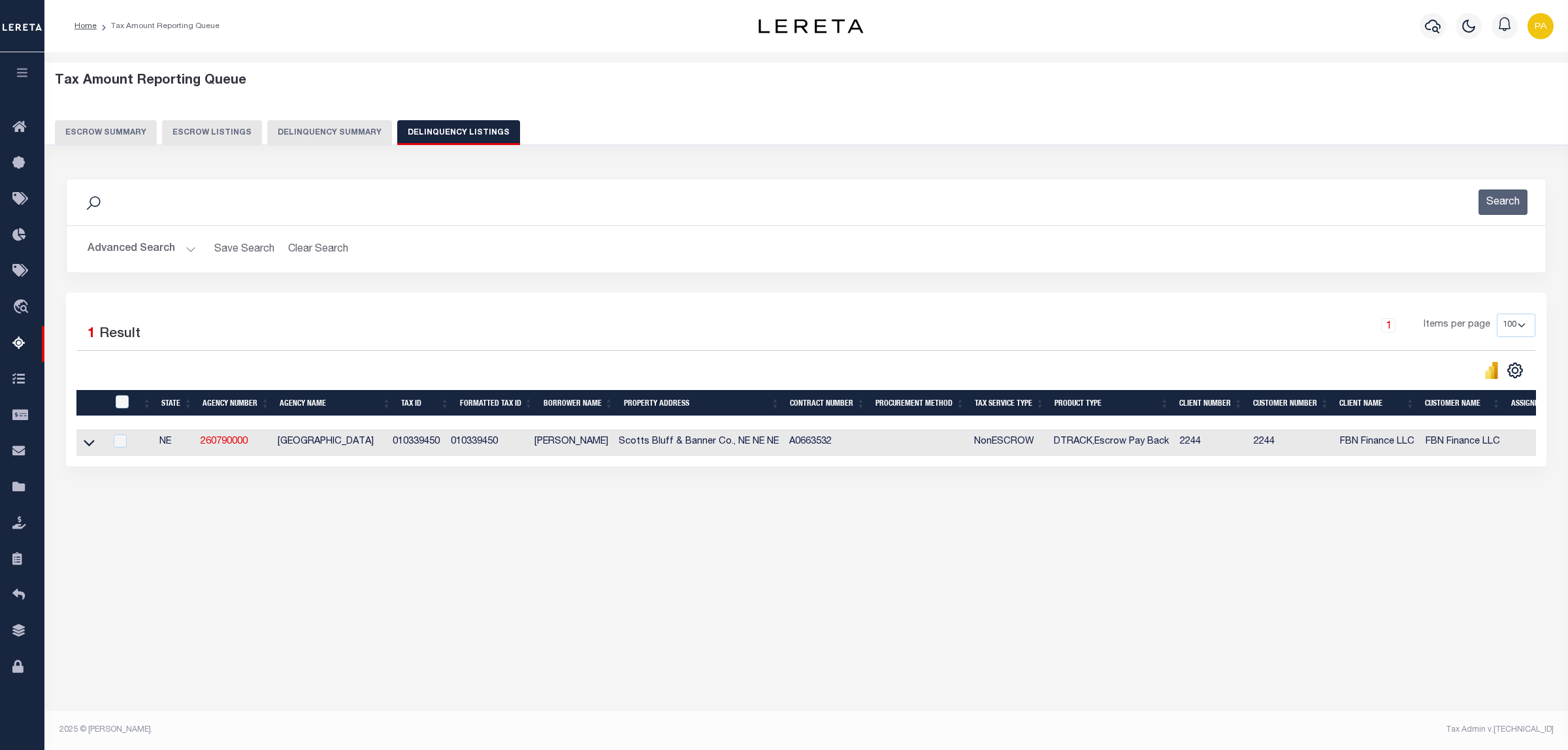
drag, startPoint x: 276, startPoint y: 439, endPoint x: 390, endPoint y: 439, distance: 114.0
click at [387, 439] on td "SCOTTS BLUFF COUNTY" at bounding box center [330, 443] width 115 height 27
checkbox input "true"
copy td "SCOTTS BLUFF COUNTY"
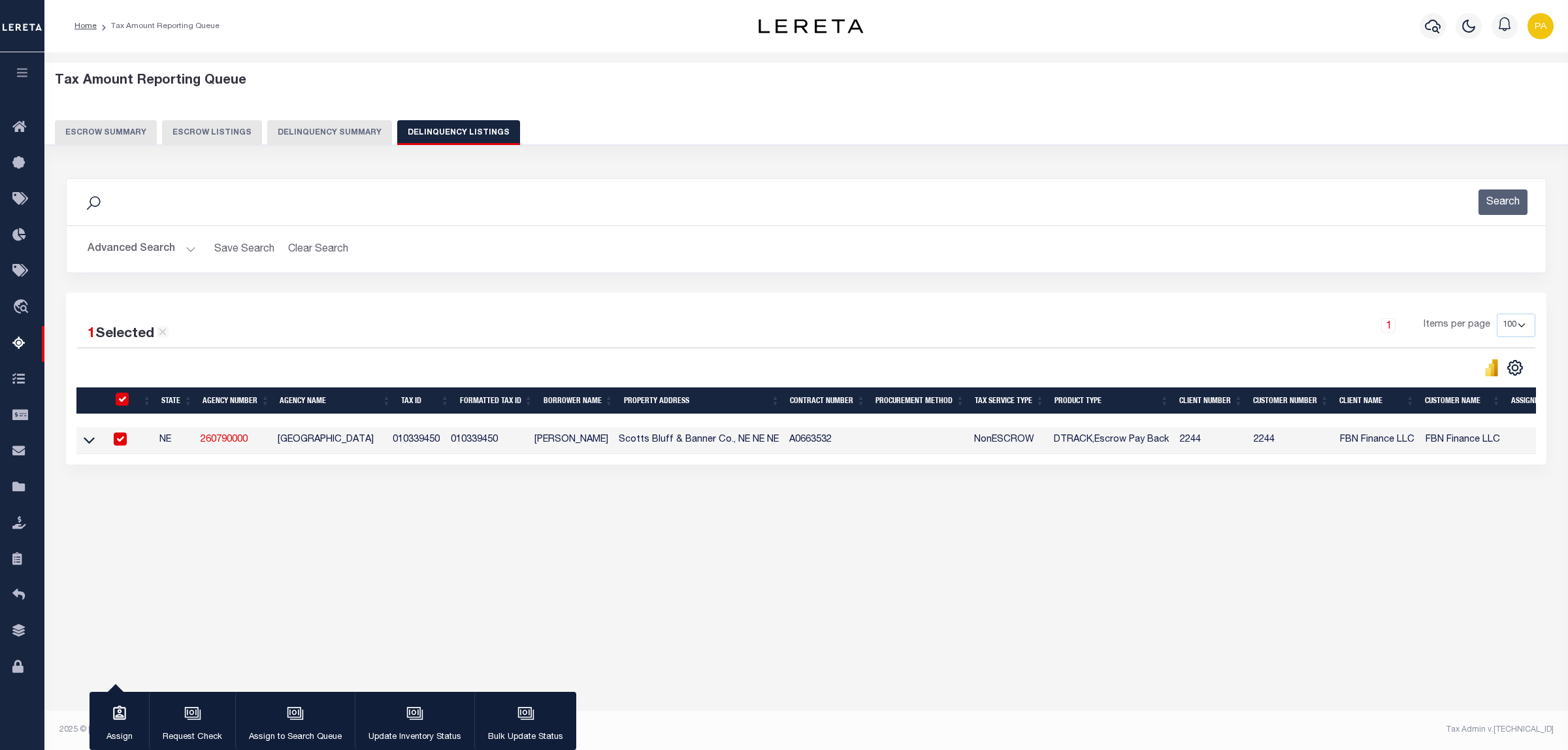
click at [143, 253] on button "Advanced Search" at bounding box center [141, 249] width 108 height 25
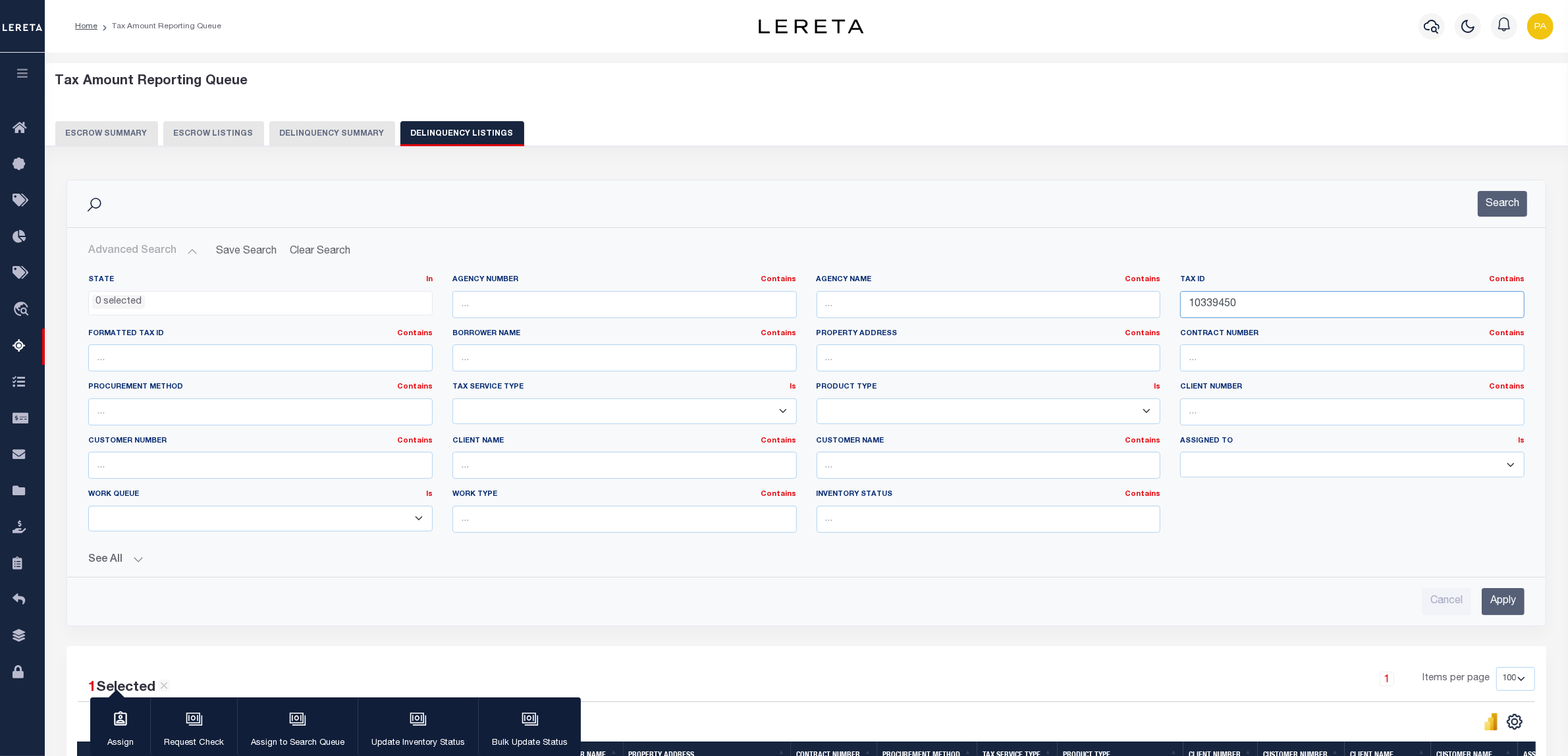
drag, startPoint x: 1248, startPoint y: 302, endPoint x: 696, endPoint y: 297, distance: 552.0
click at [696, 297] on div "State In In AK AL AR AZ CA CO CT DC DE FL GA GU HI IA ID IL IN KS KY LA MA MD M…" at bounding box center [806, 409] width 1456 height 269
click at [1523, 601] on input "Apply" at bounding box center [1503, 602] width 43 height 27
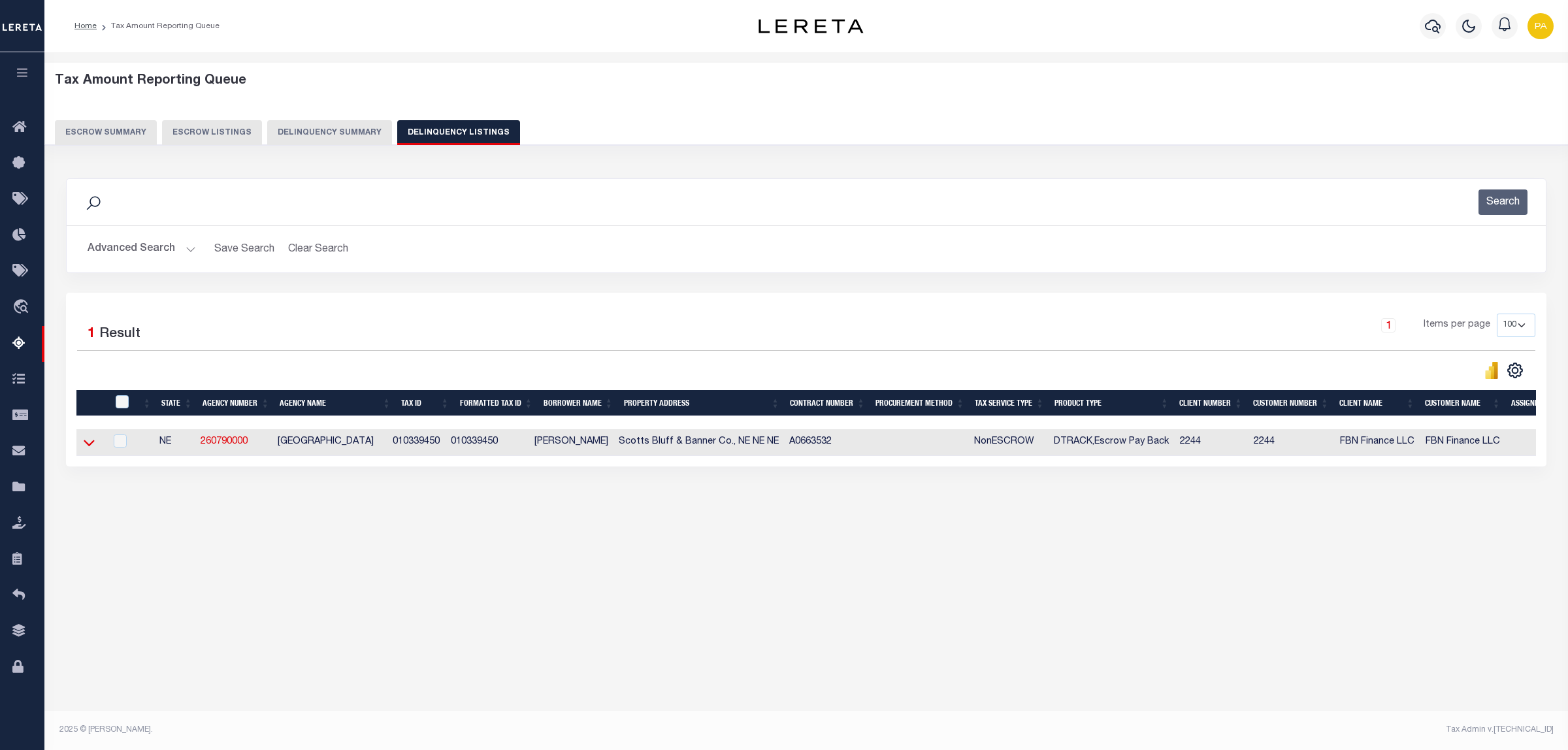
click at [88, 446] on icon at bounding box center [90, 443] width 11 height 14
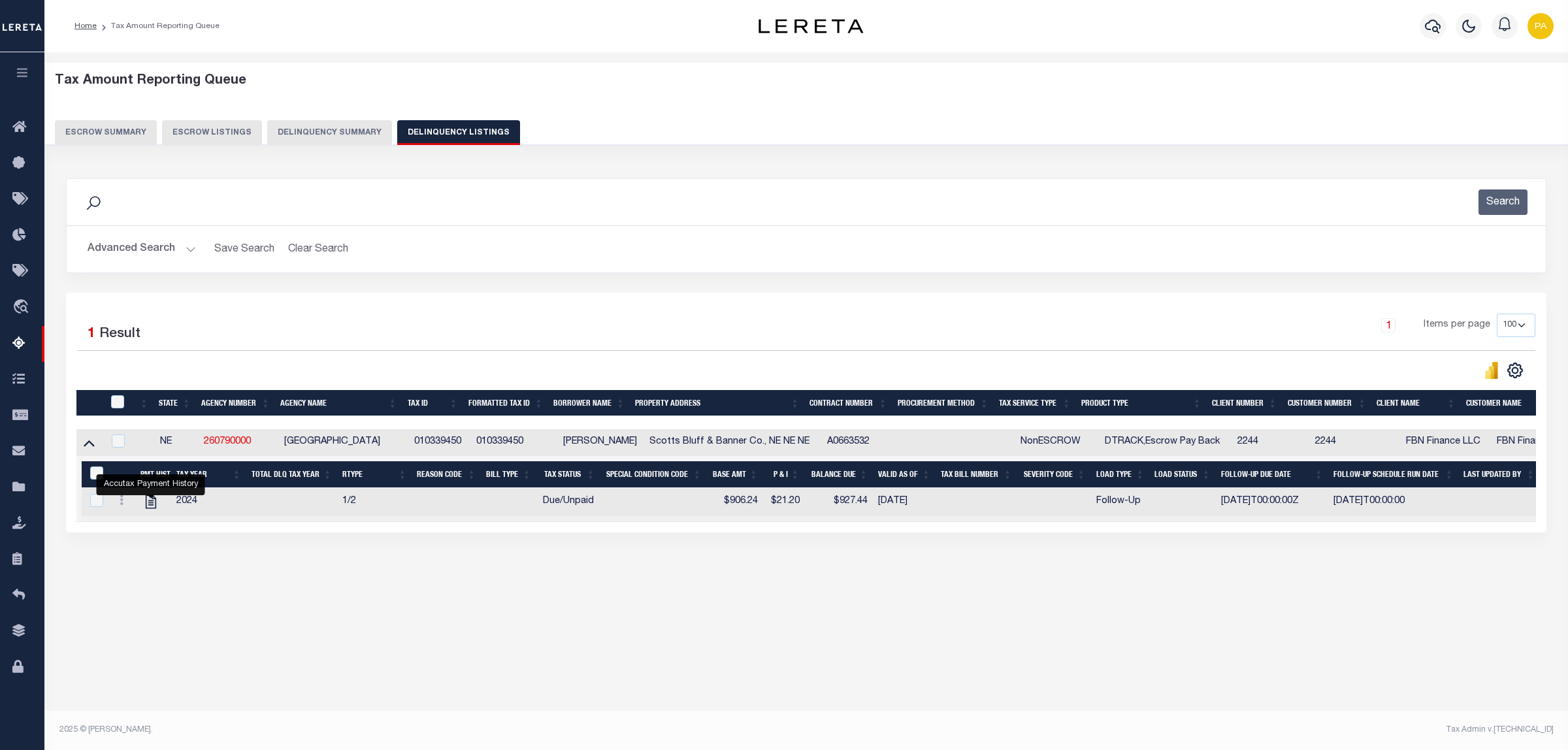
click at [157, 243] on button "Advanced Search" at bounding box center [141, 249] width 108 height 25
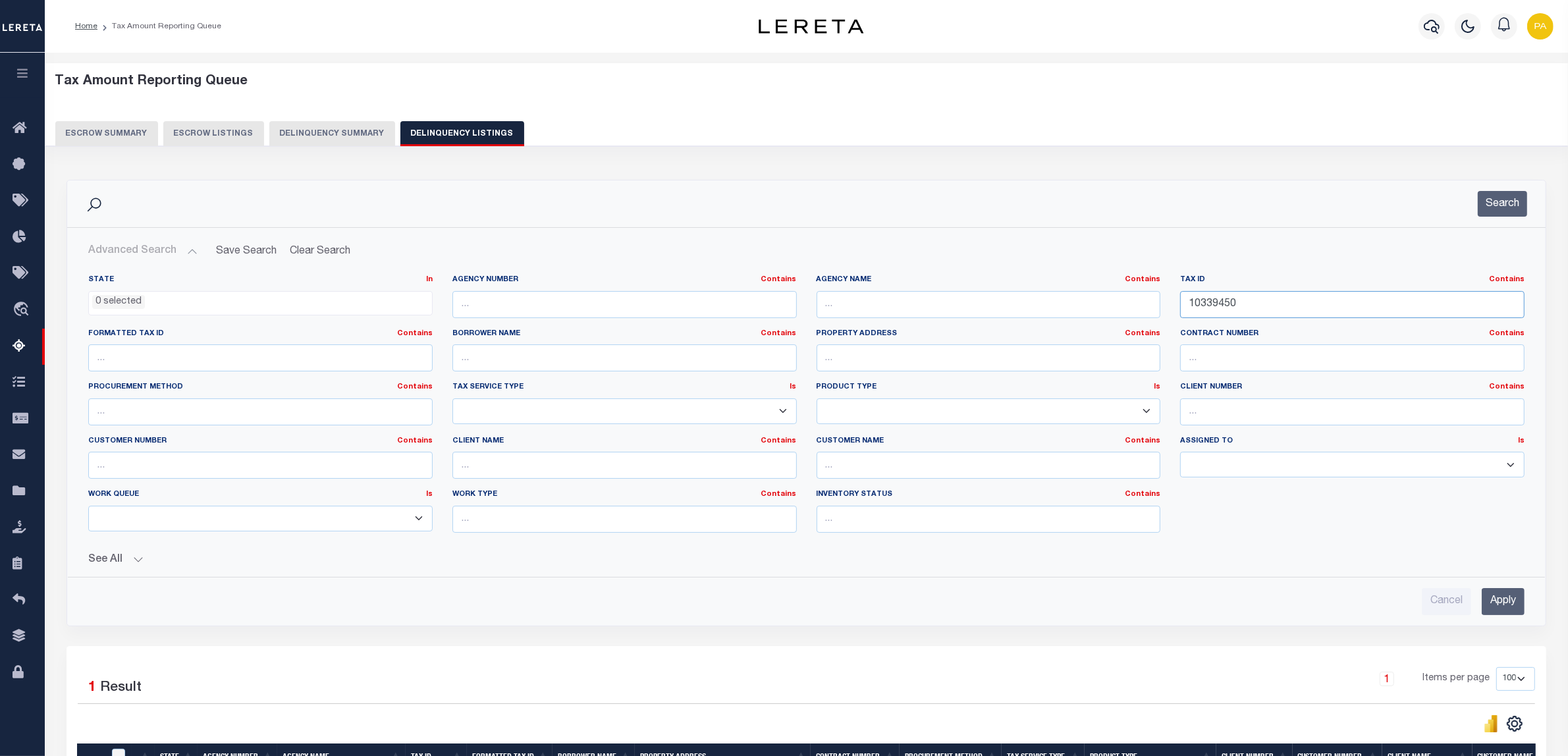
drag, startPoint x: 1217, startPoint y: 304, endPoint x: 968, endPoint y: 326, distance: 250.0
click at [935, 307] on div "State In In AK AL AR AZ CA CO CT DC DE FL GA GU HI IA ID IL IN KS KY LA MA MD M…" at bounding box center [806, 409] width 1456 height 269
paste input "290102038"
type input "290102038"
click at [1509, 600] on input "Apply" at bounding box center [1503, 602] width 43 height 27
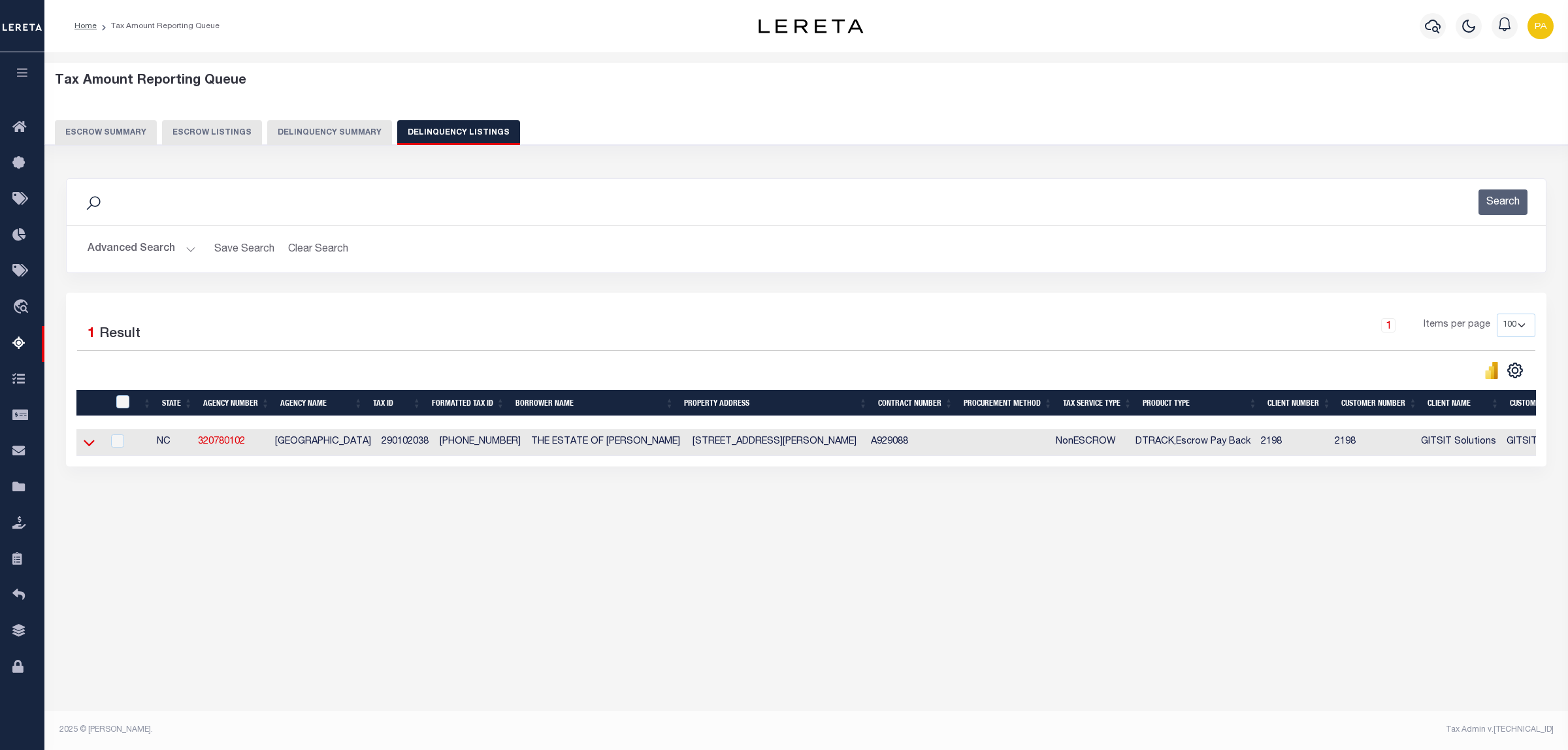
click at [90, 441] on icon at bounding box center [90, 443] width 11 height 14
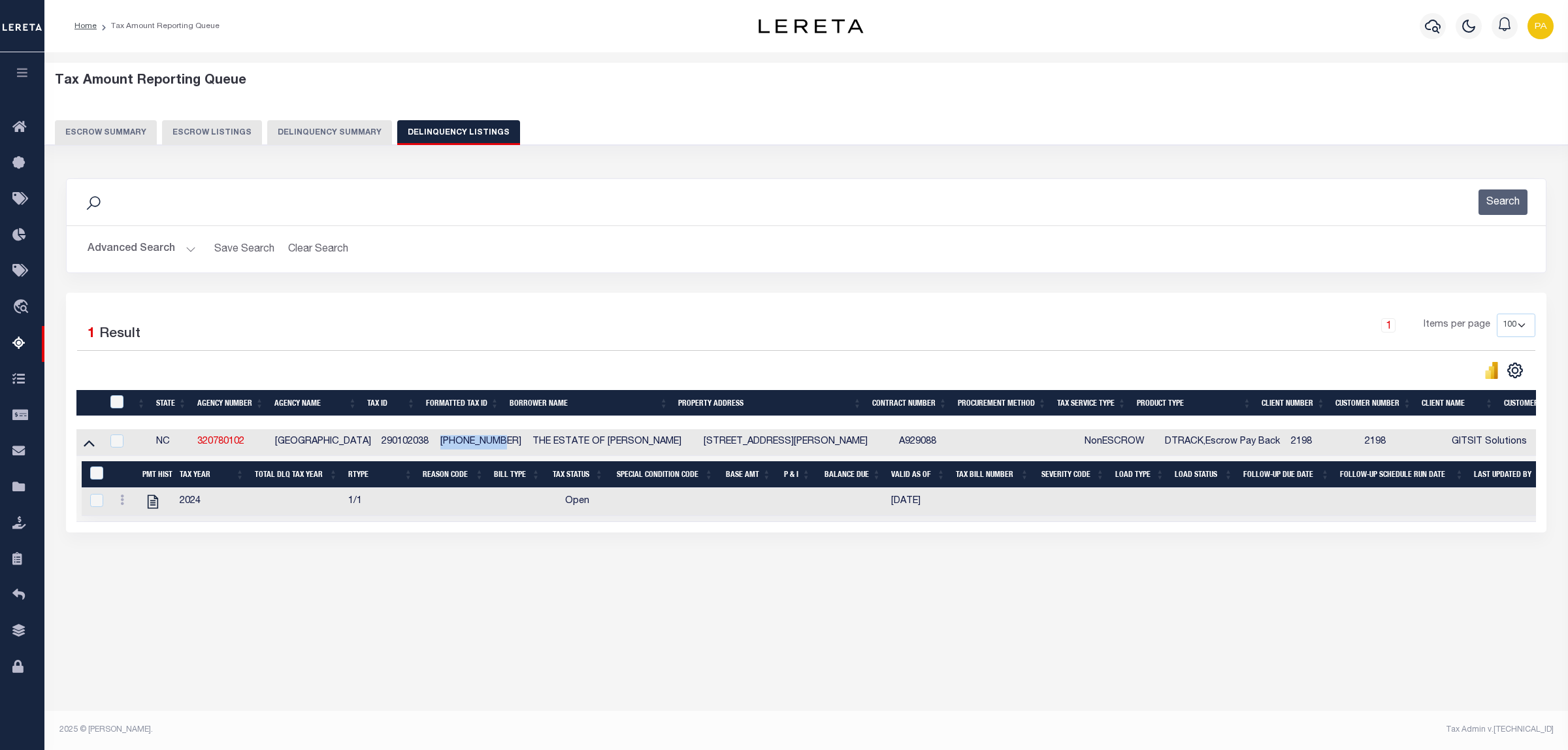
drag, startPoint x: 432, startPoint y: 442, endPoint x: 490, endPoint y: 441, distance: 58.0
click at [490, 441] on td "2901-02-038" at bounding box center [480, 443] width 92 height 27
copy td "2901-02-038"
checkbox input "true"
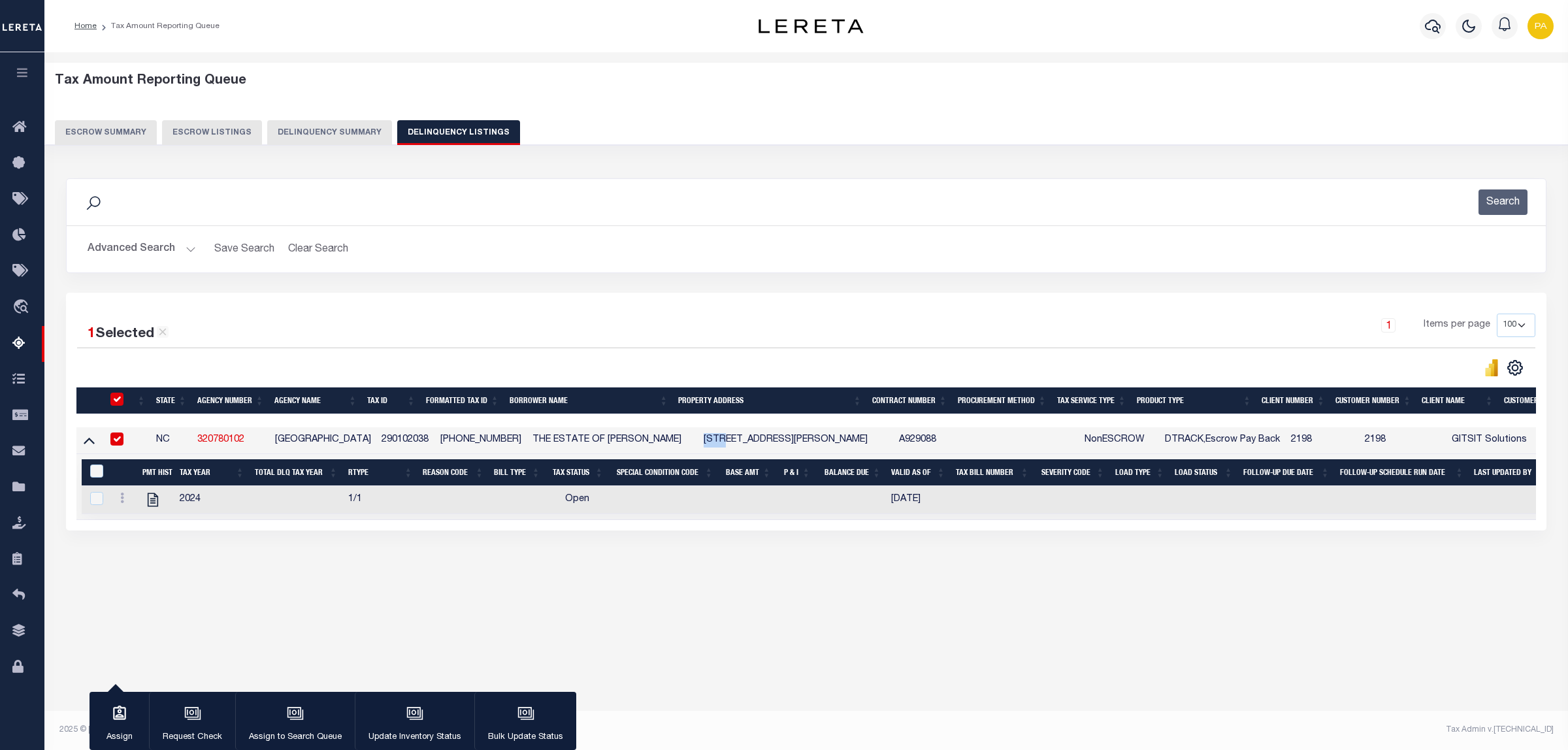
drag, startPoint x: 690, startPoint y: 443, endPoint x: 713, endPoint y: 440, distance: 23.2
click at [713, 440] on td "2700 TREVOR DR LUMBERTON NC 28358" at bounding box center [797, 441] width 196 height 27
copy td "2700"
checkbox input "false"
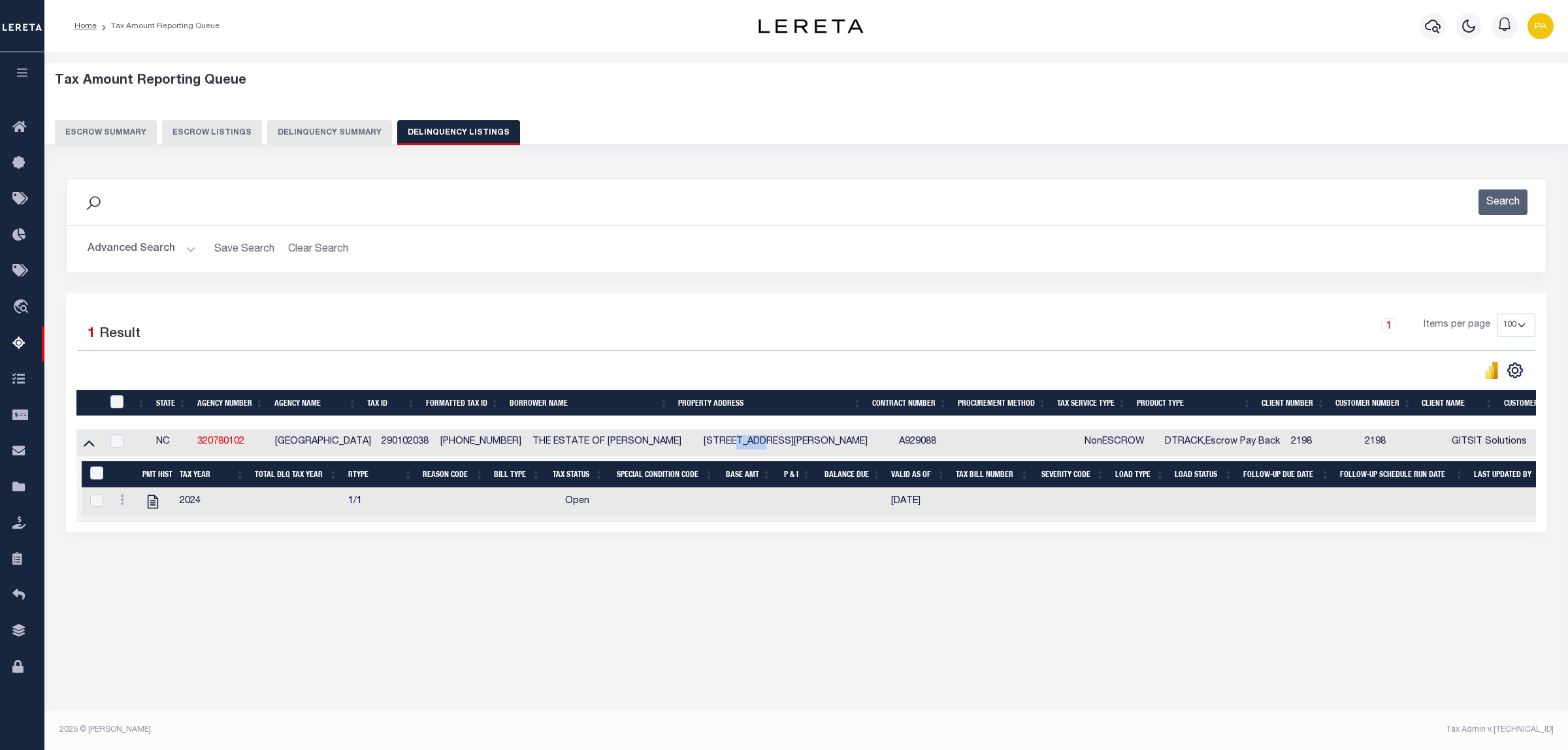
drag, startPoint x: 718, startPoint y: 443, endPoint x: 750, endPoint y: 444, distance: 32.0
click at [750, 444] on td "2700 TREVOR DR LUMBERTON NC 28358" at bounding box center [797, 443] width 196 height 27
checkbox input "true"
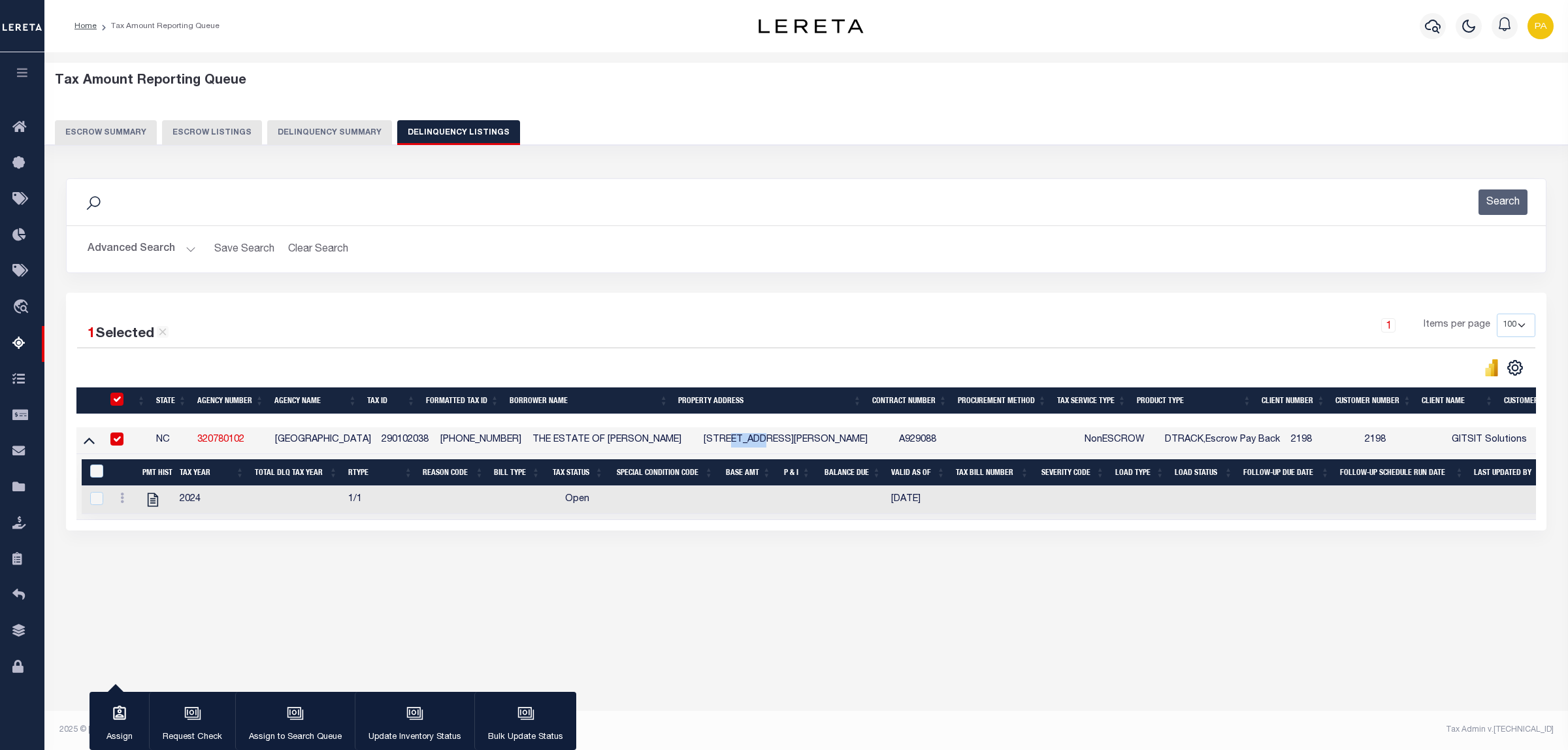
drag, startPoint x: 717, startPoint y: 440, endPoint x: 752, endPoint y: 439, distance: 35.0
click at [752, 439] on td "2700 TREVOR DR LUMBERTON NC 28358" at bounding box center [797, 441] width 196 height 27
checkbox input "false"
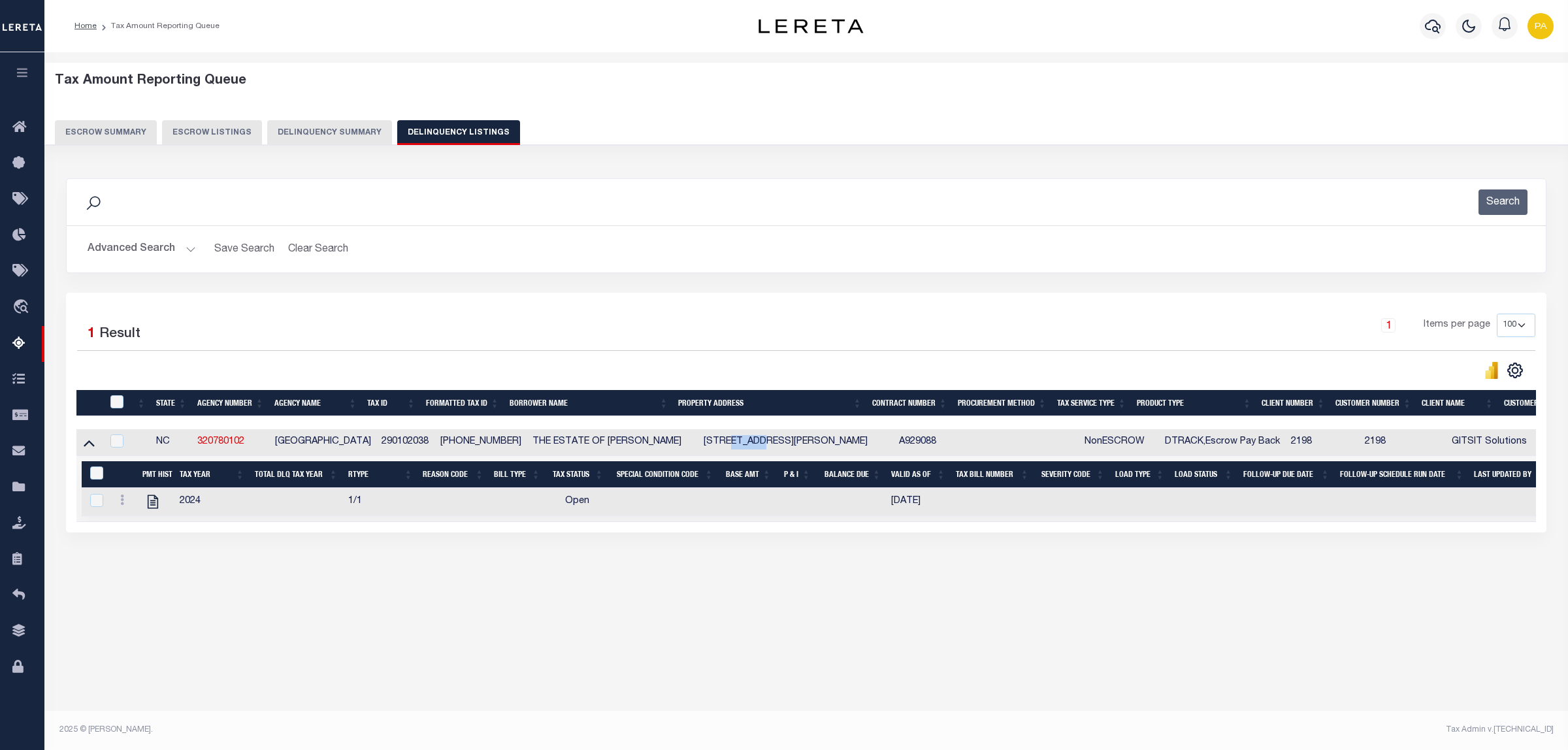
click at [145, 250] on button "Advanced Search" at bounding box center [141, 249] width 108 height 25
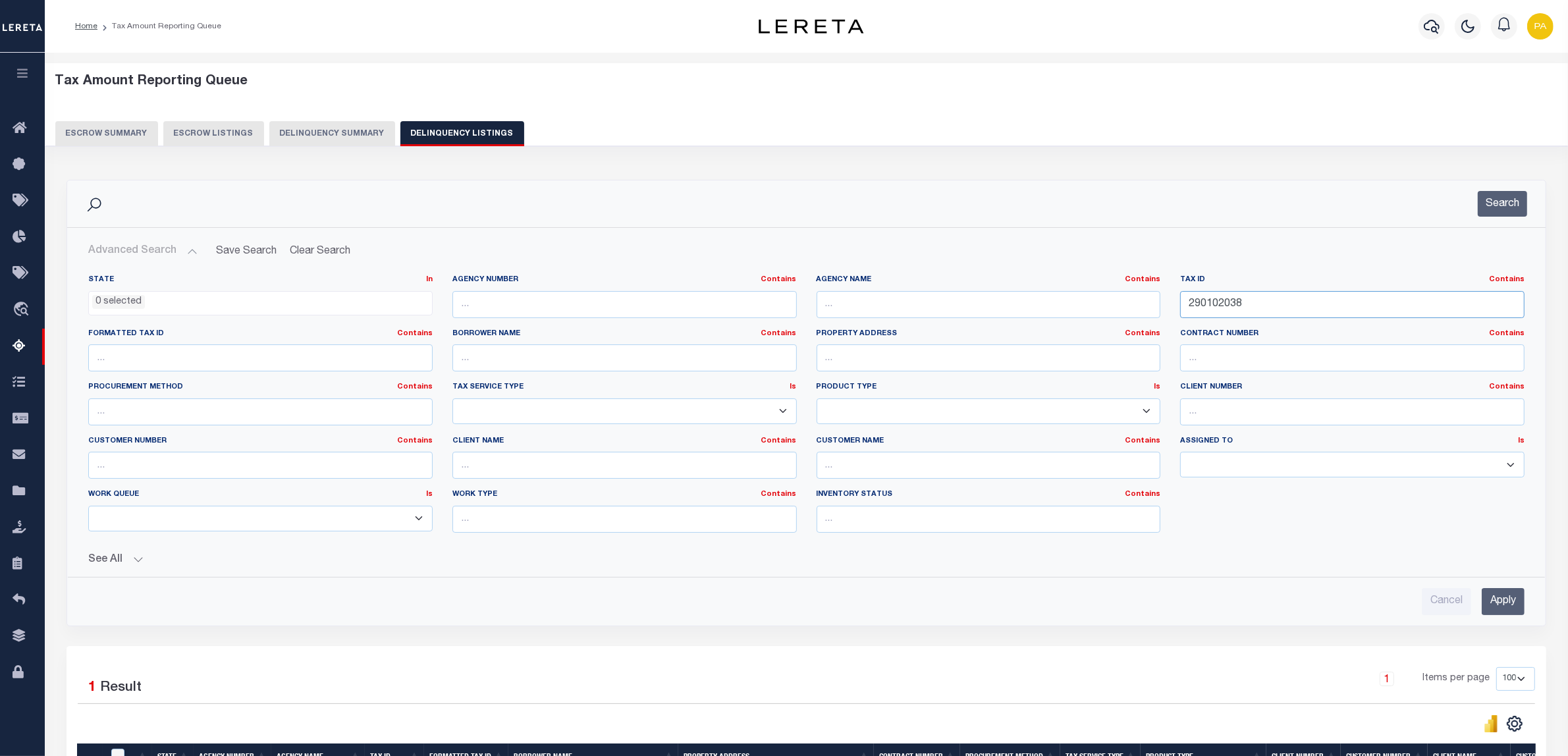
drag, startPoint x: 1272, startPoint y: 300, endPoint x: 834, endPoint y: 293, distance: 438.1
click at [834, 293] on div "State In In AK AL AR AZ CA CO CT DC DE FL GA GU HI IA ID IL IN KS KY LA MA MD M…" at bounding box center [806, 409] width 1456 height 269
paste input "34FL03701"
type input "234FL03701"
click at [1505, 609] on input "Apply" at bounding box center [1503, 602] width 43 height 27
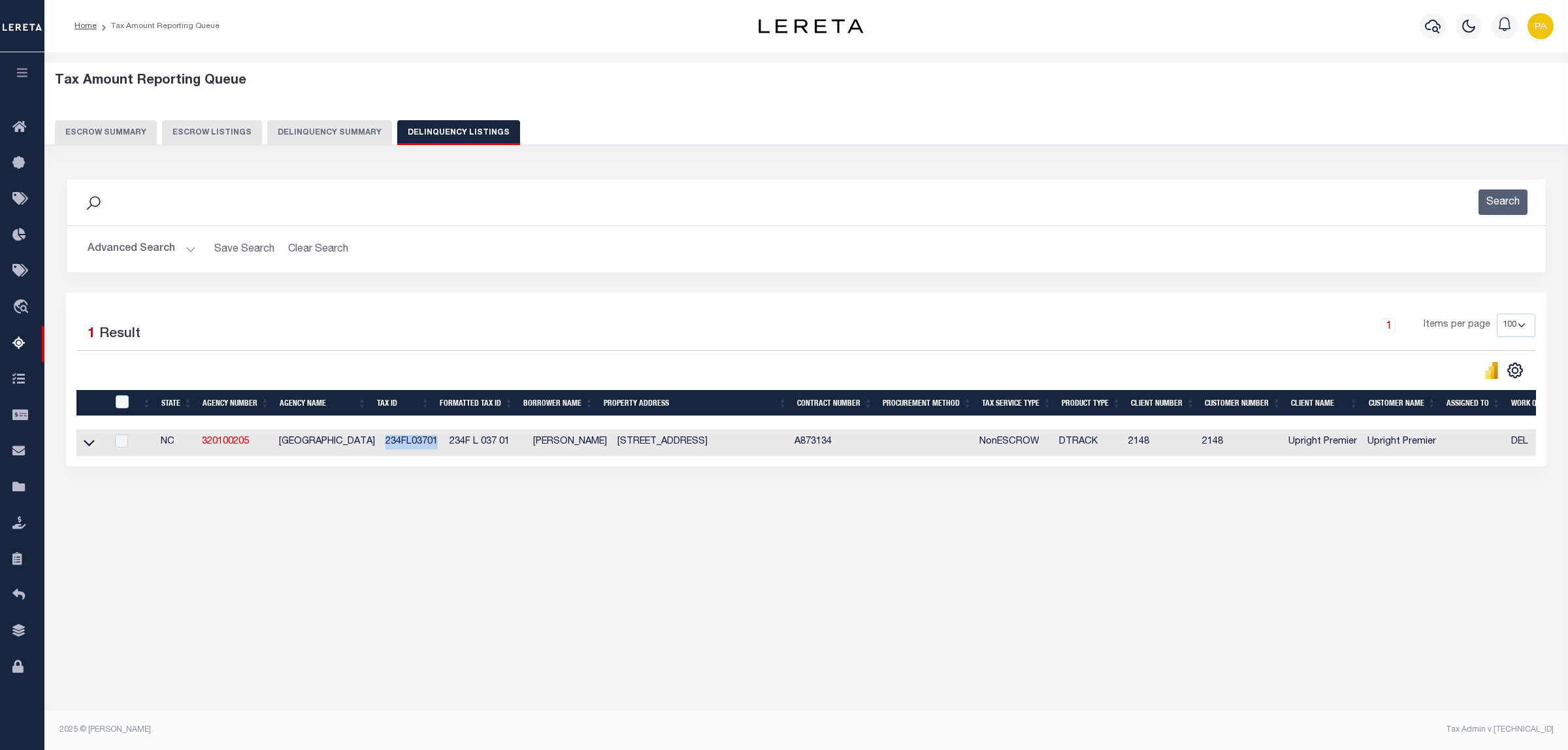
drag, startPoint x: 378, startPoint y: 444, endPoint x: 429, endPoint y: 442, distance: 51.0
click at [429, 442] on td "234FL03701" at bounding box center [413, 443] width 64 height 27
checkbox input "true"
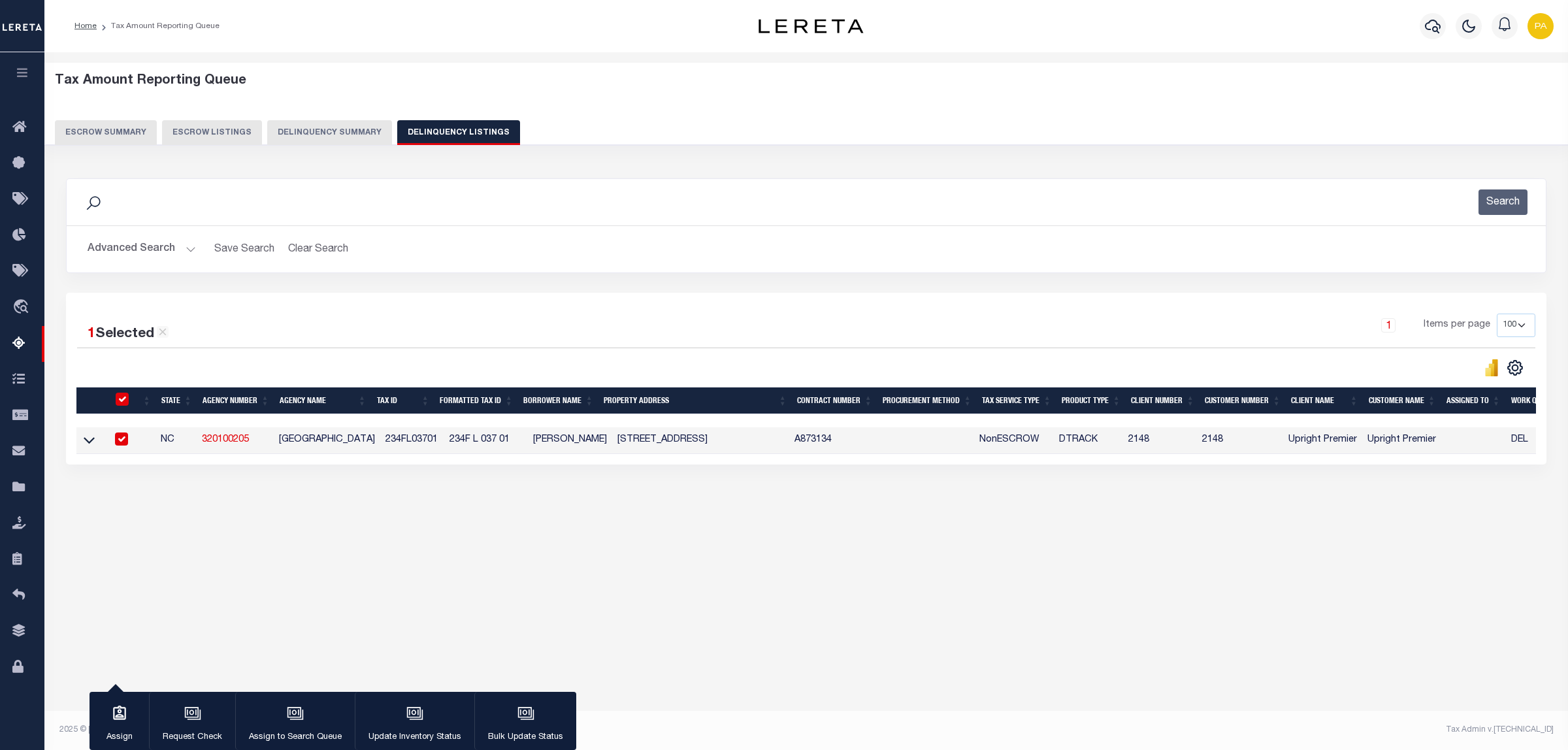
drag, startPoint x: 459, startPoint y: 553, endPoint x: 445, endPoint y: 477, distance: 77.3
click at [459, 543] on div "Tax Amount Reporting Queue Escrow Summary Escrow Listings In" at bounding box center [806, 304] width 1516 height 478
drag, startPoint x: 440, startPoint y: 444, endPoint x: 501, endPoint y: 443, distance: 61.0
click at [501, 443] on td "234F L 037 01" at bounding box center [486, 441] width 84 height 27
checkbox input "false"
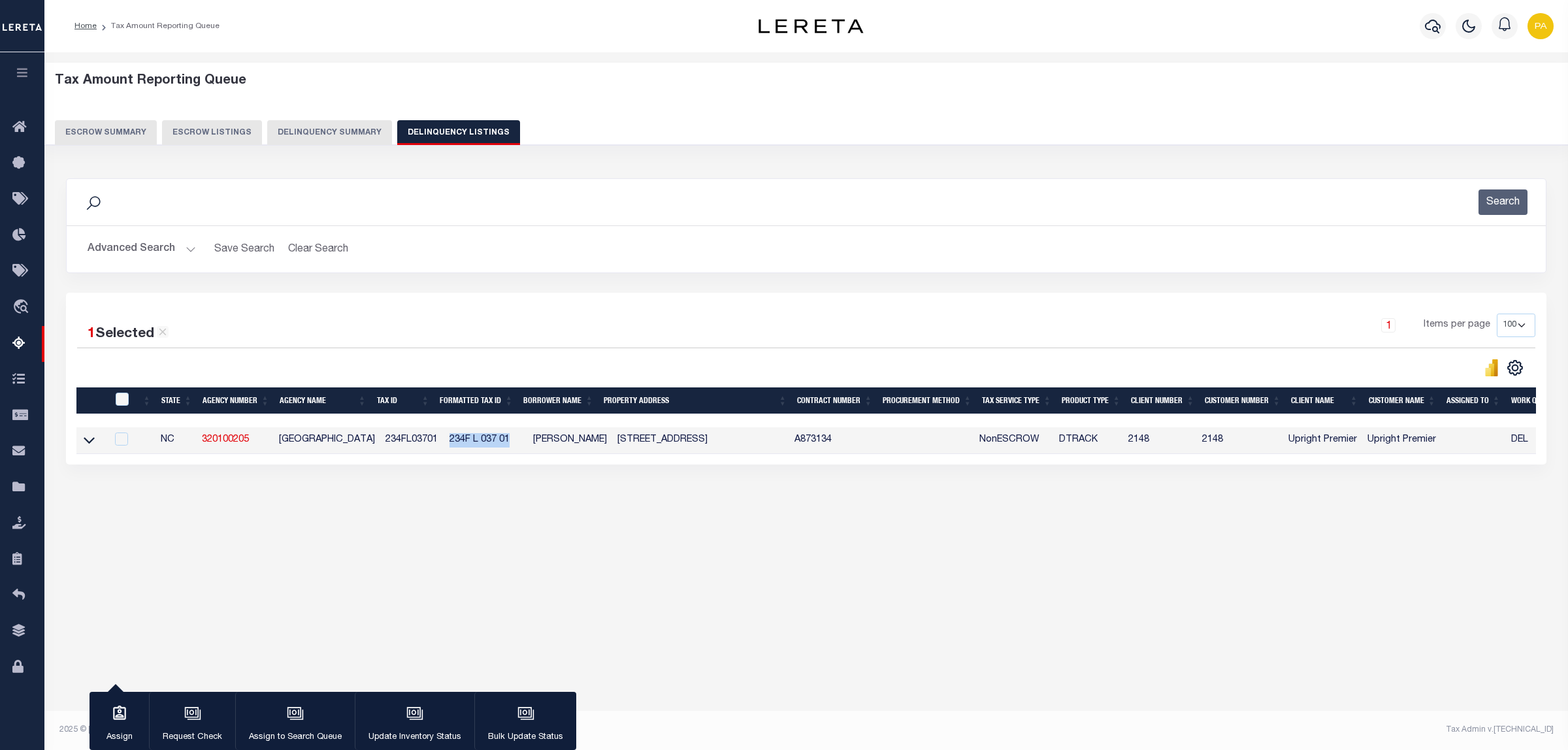
checkbox input "false"
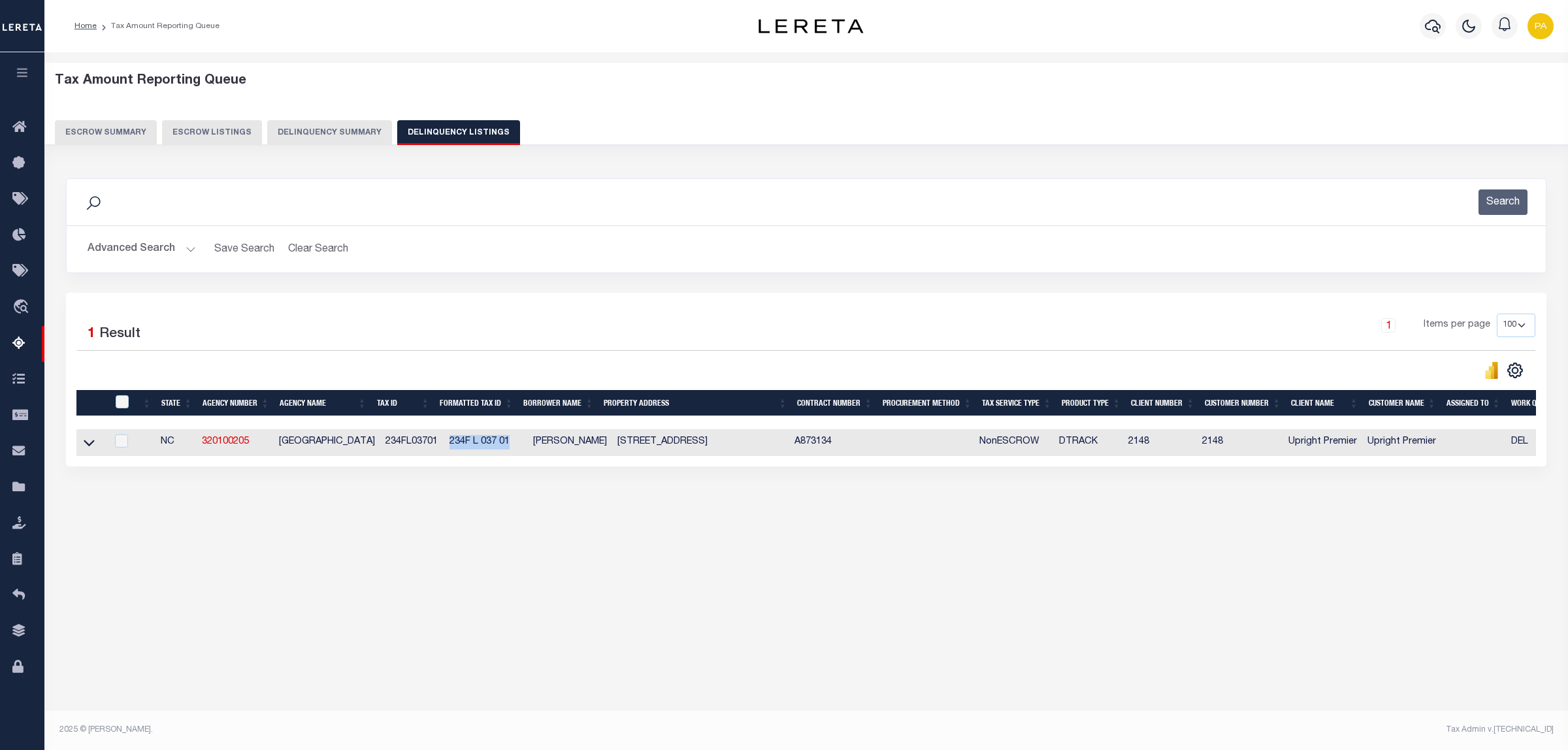
drag, startPoint x: 603, startPoint y: 441, endPoint x: 681, endPoint y: 439, distance: 78.0
click at [681, 439] on td "1806 W Oak Island Dr Oak Island NC 28465" at bounding box center [700, 443] width 177 height 27
checkbox input "true"
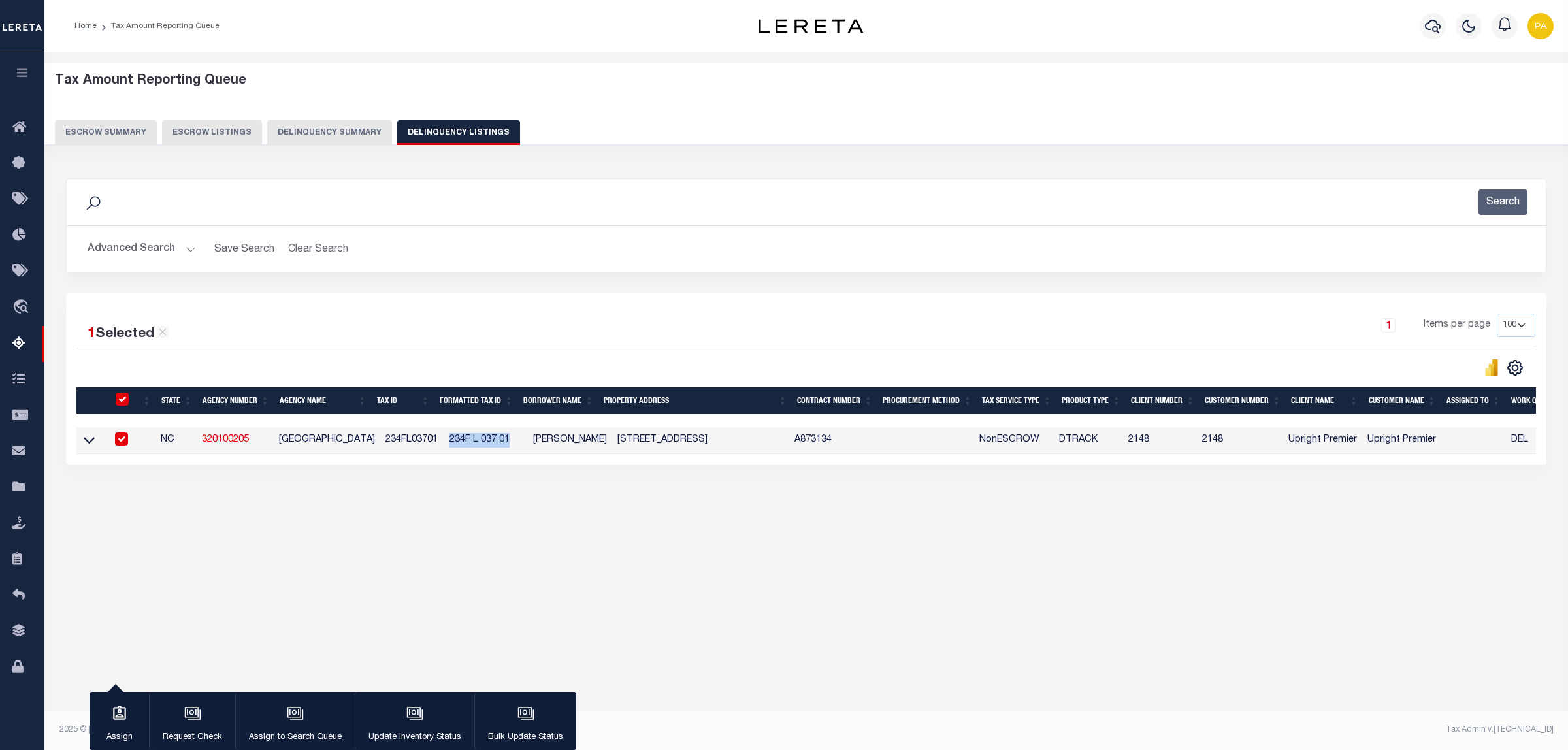
click at [83, 444] on link at bounding box center [89, 439] width 15 height 9
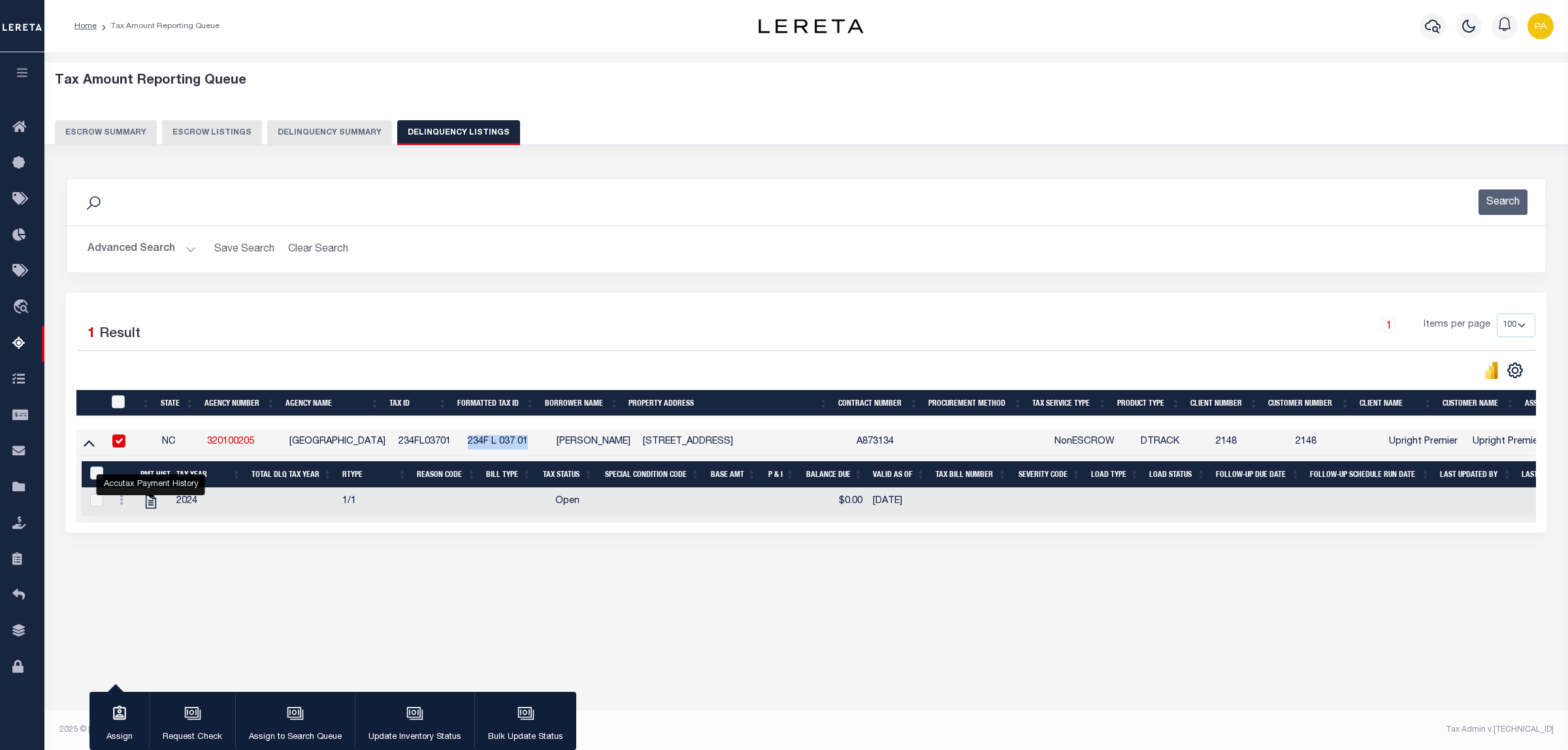
click at [160, 246] on button "Advanced Search" at bounding box center [141, 249] width 108 height 25
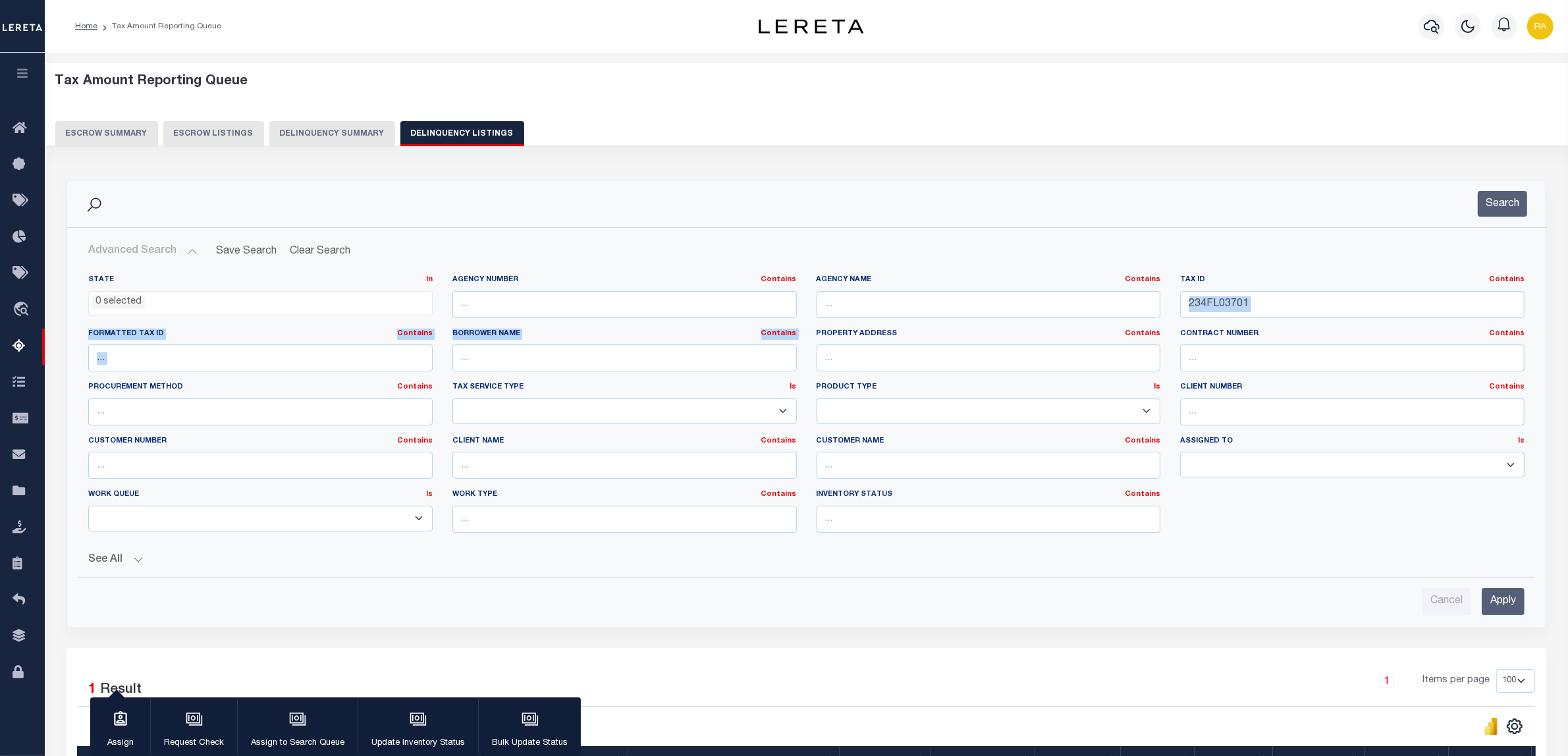
drag, startPoint x: 1249, startPoint y: 290, endPoint x: 941, endPoint y: 355, distance: 314.8
click at [783, 343] on div "State In In AK AL AR AZ CA CO CT DC DE FL GA GU HI IA ID IL IN KS KY LA MA MD M…" at bounding box center [806, 409] width 1456 height 269
click at [1282, 302] on input "234FL03701" at bounding box center [1352, 305] width 345 height 27
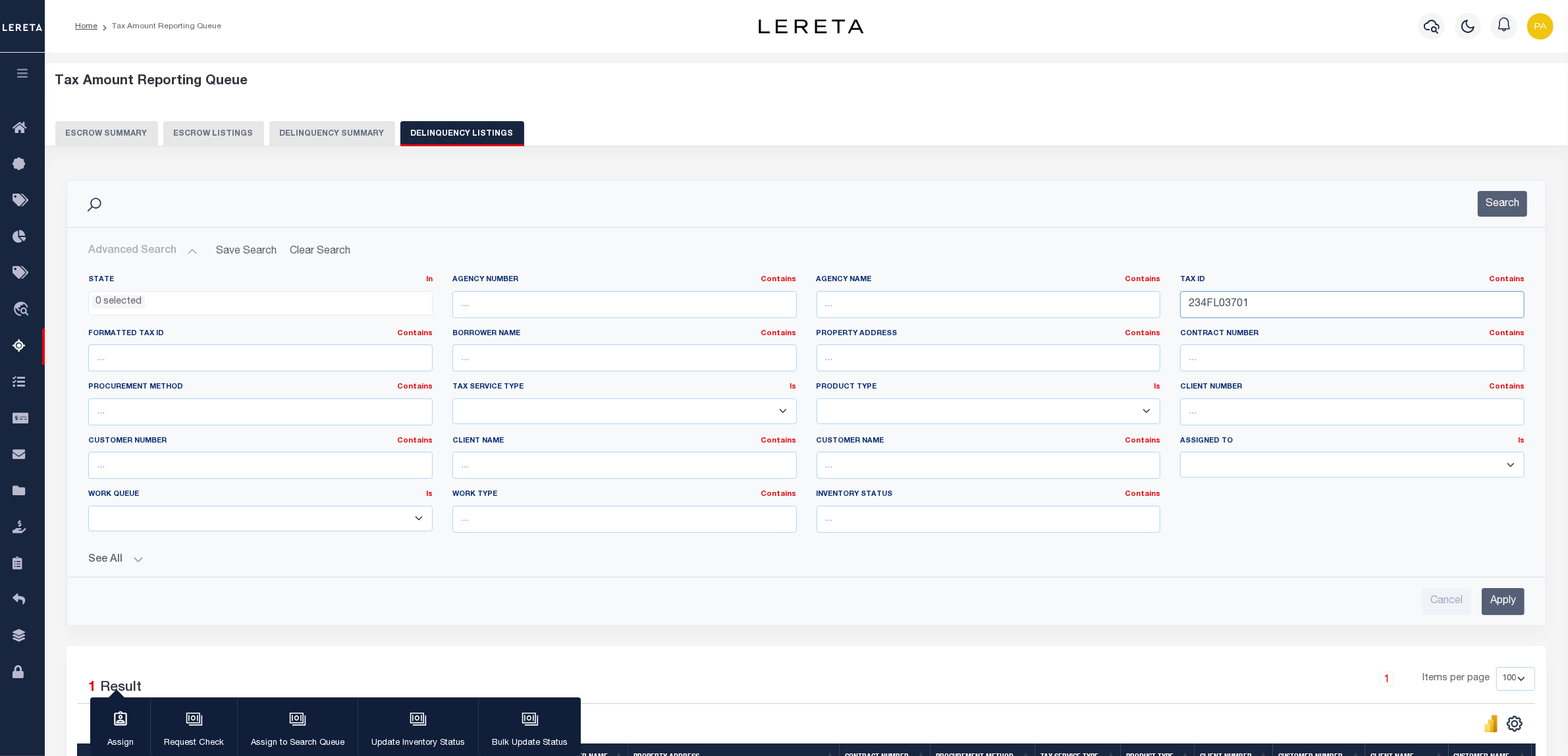
drag, startPoint x: 1308, startPoint y: 304, endPoint x: 1068, endPoint y: 308, distance: 240.0
click at [1059, 304] on div "State In In AK AL AR AZ CA CO CT DC DE FL GA GU HI IA ID IL IN KS KY LA MA MD M…" at bounding box center [806, 409] width 1456 height 269
paste input "49DD027"
type input "249DD027"
click at [1512, 604] on input "Apply" at bounding box center [1503, 602] width 43 height 27
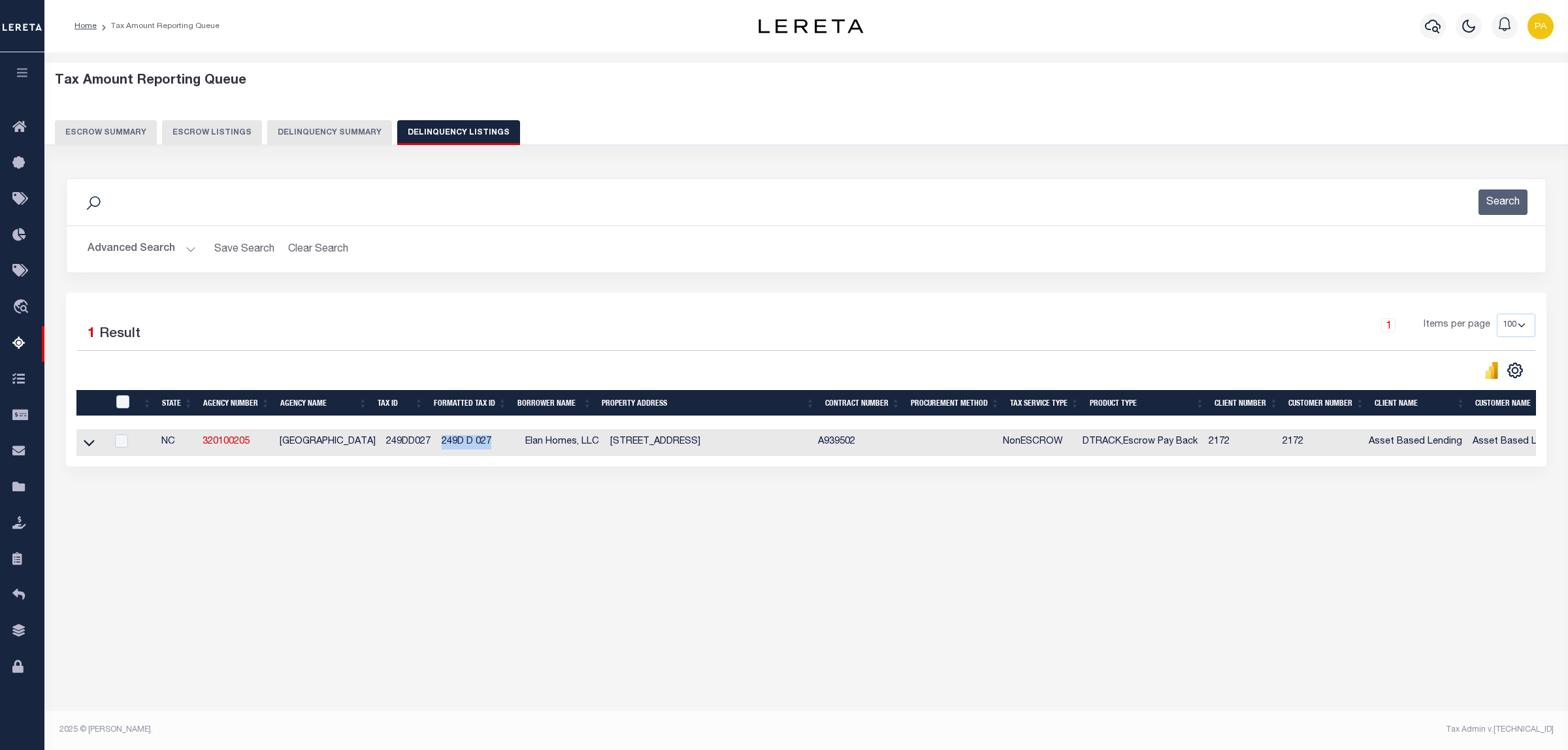
drag, startPoint x: 432, startPoint y: 446, endPoint x: 487, endPoint y: 440, distance: 55.3
click at [487, 440] on td "249D D 027" at bounding box center [478, 443] width 84 height 27
checkbox input "true"
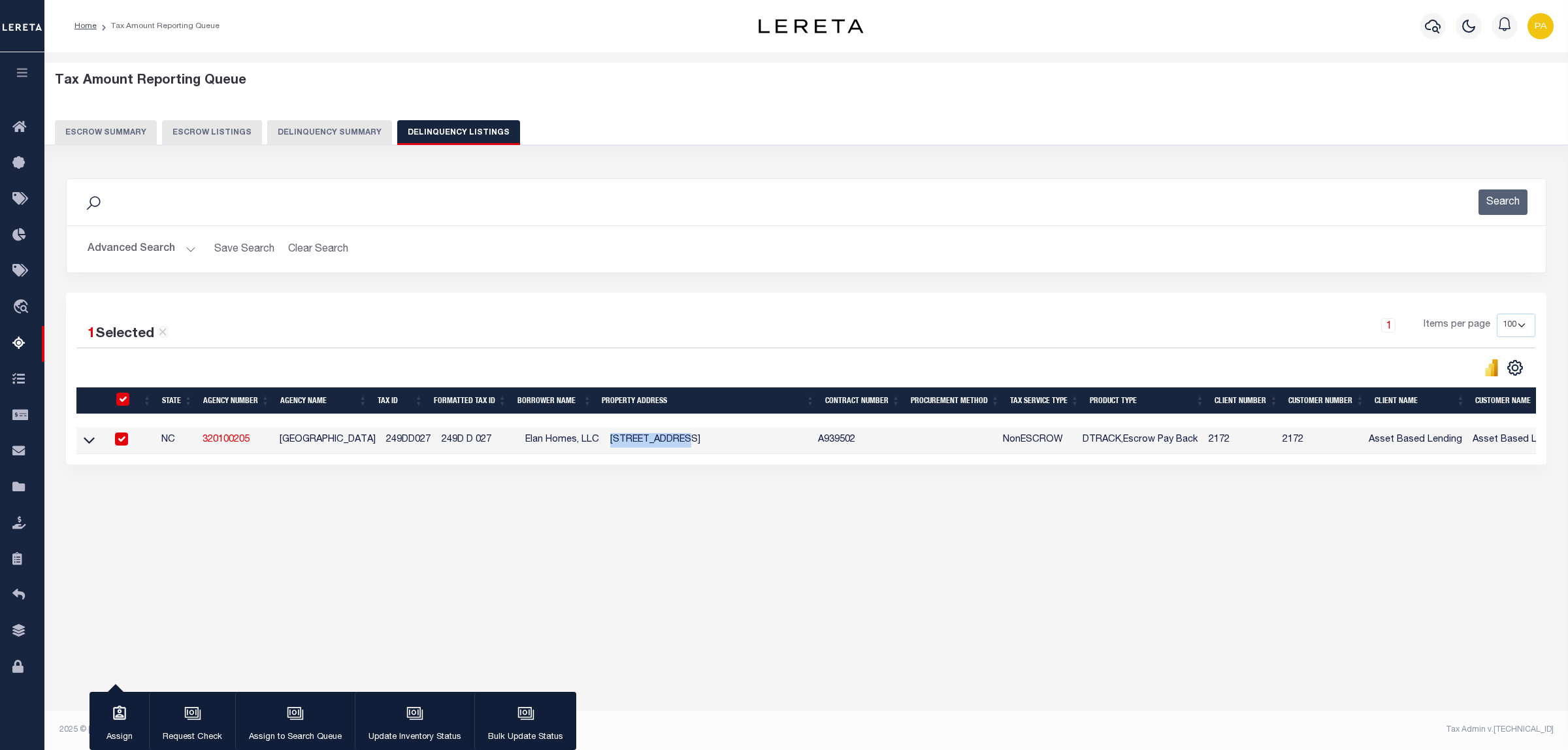
drag, startPoint x: 601, startPoint y: 440, endPoint x: 663, endPoint y: 443, distance: 62.1
click at [663, 443] on td "5203 E Pelican Dr BLANKET Oak Island NC 28465" at bounding box center [708, 441] width 208 height 27
checkbox input "false"
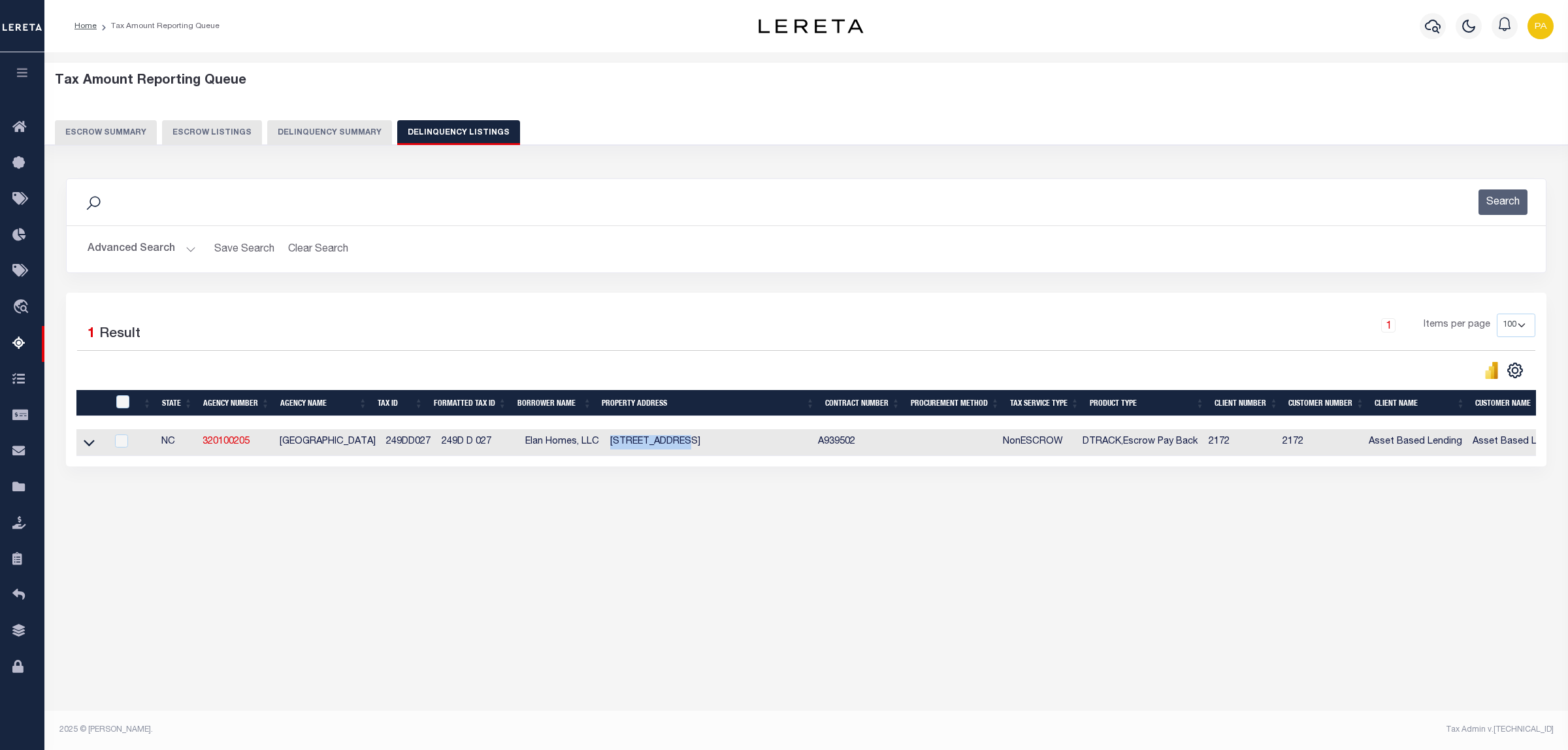
click at [155, 253] on button "Advanced Search" at bounding box center [141, 249] width 108 height 25
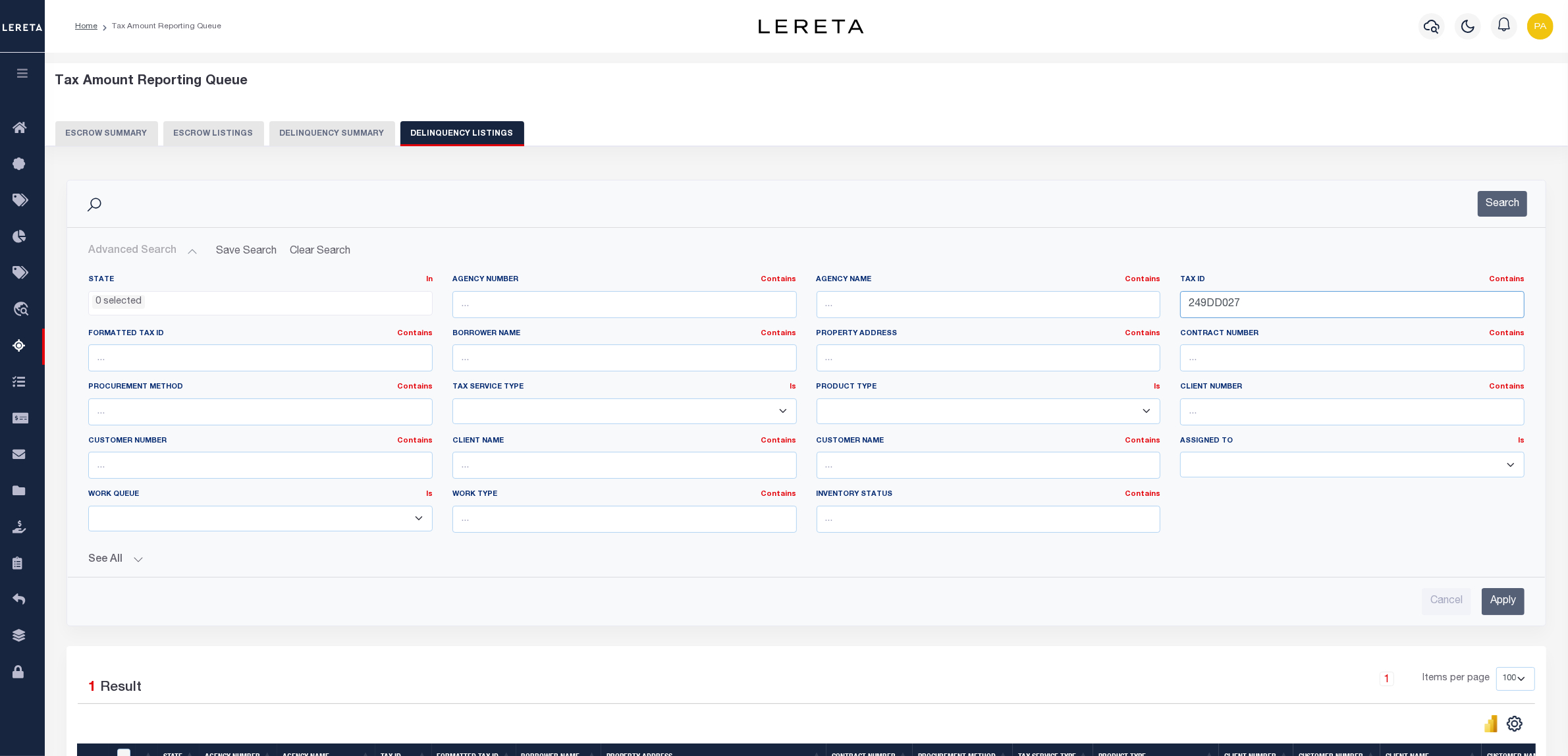
drag, startPoint x: 1255, startPoint y: 302, endPoint x: 1218, endPoint y: 460, distance: 162.3
click at [831, 340] on div "State In In AK AL AR AZ CA CO CT DC DE FL GA GU HI IA ID IL IN KS KY LA MA MD M…" at bounding box center [806, 409] width 1456 height 269
paste input "67000316"
type input "267000316"
click at [1507, 604] on input "Apply" at bounding box center [1503, 602] width 43 height 27
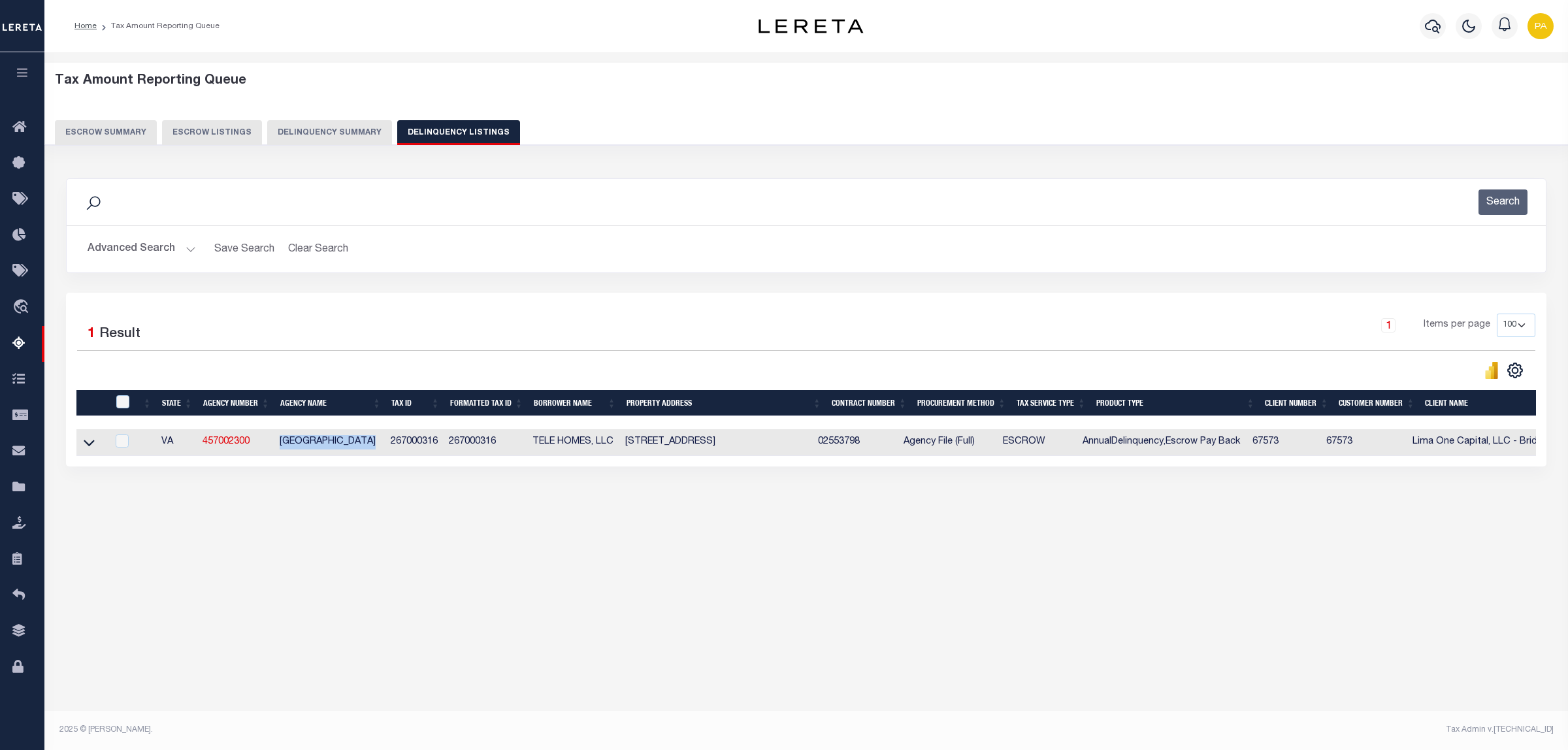
drag, startPoint x: 279, startPoint y: 440, endPoint x: 382, endPoint y: 437, distance: 103.0
click at [382, 437] on td "NEWPORT NEWS CITY" at bounding box center [329, 443] width 111 height 27
checkbox input "true"
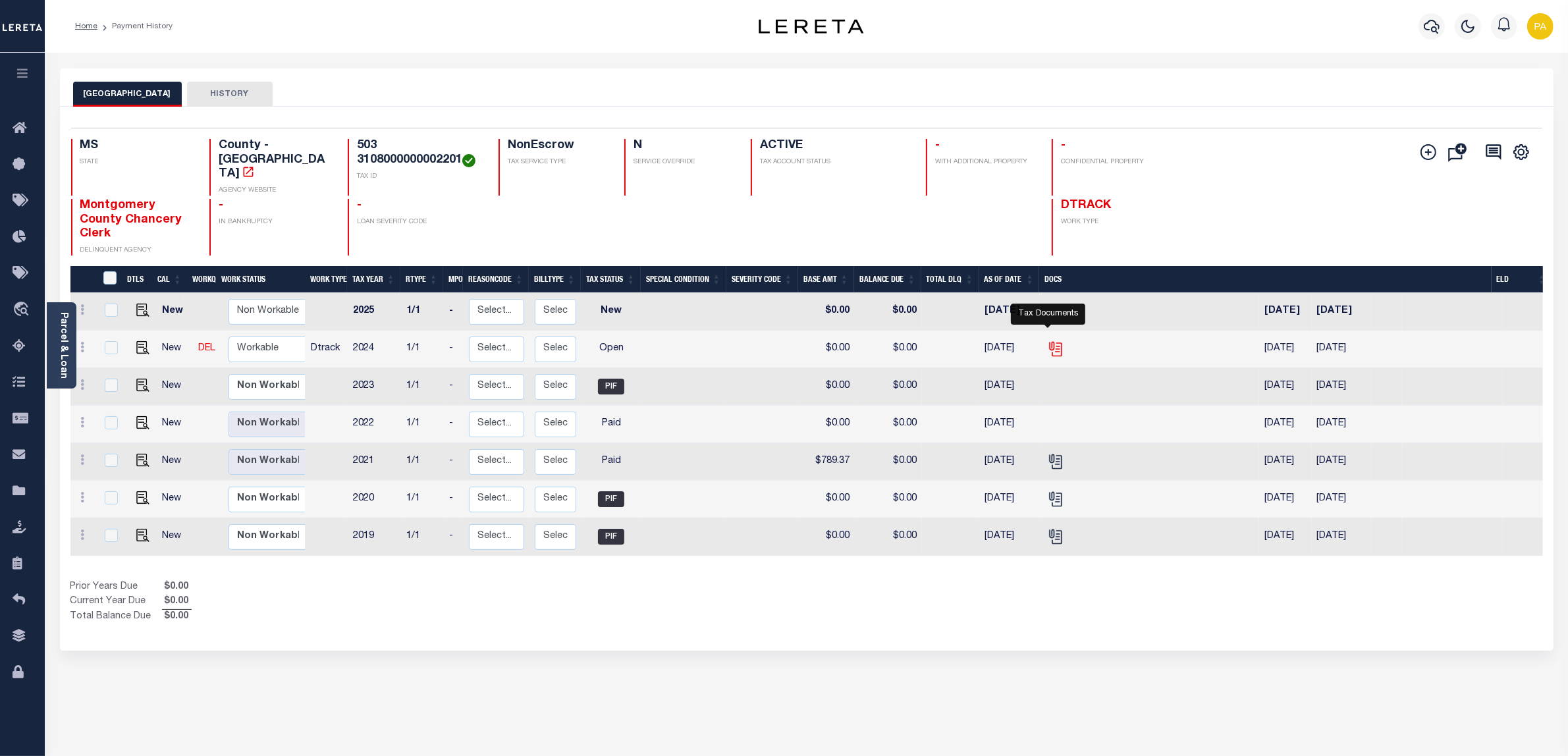
click at [1049, 341] on icon "" at bounding box center [1055, 349] width 17 height 17
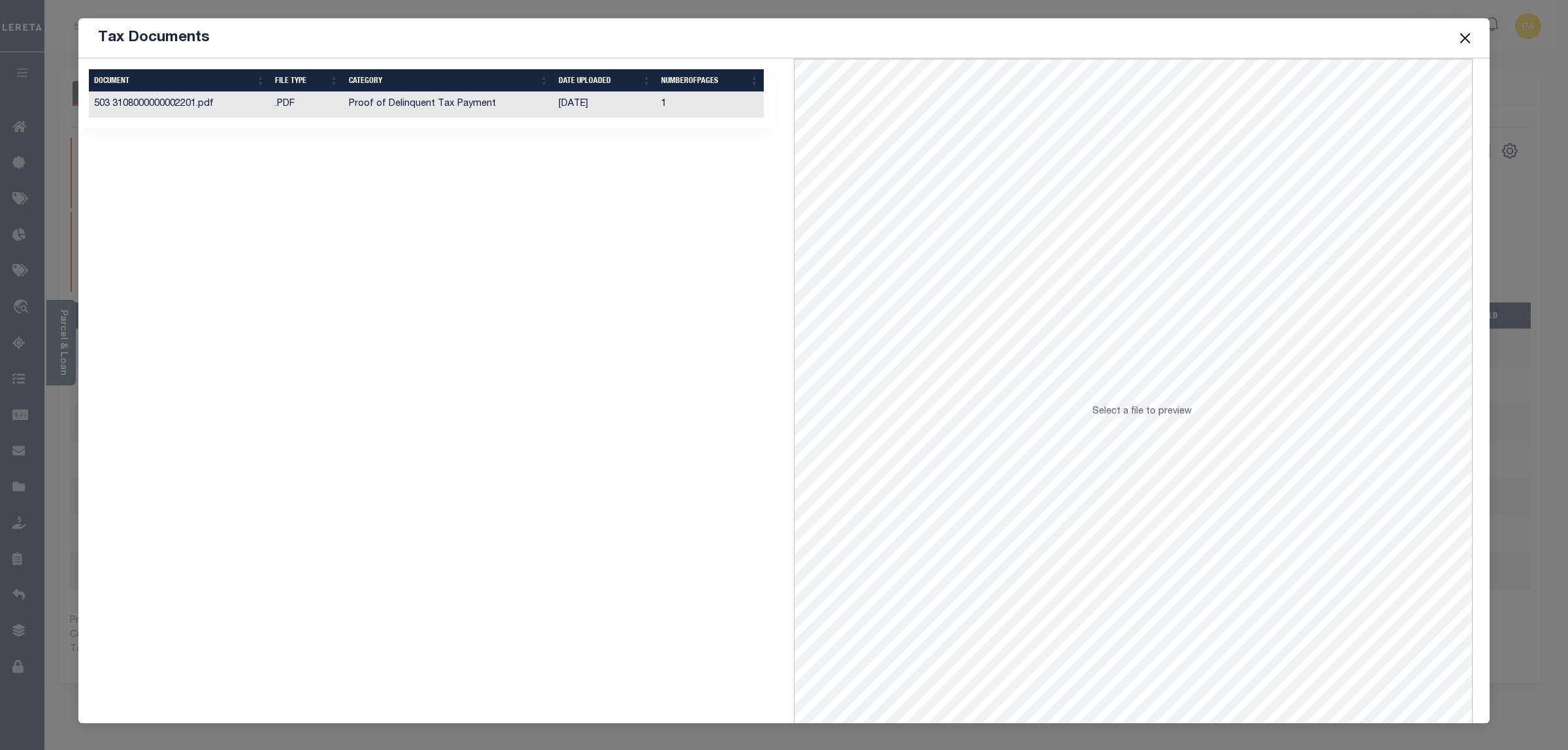
click at [469, 100] on td "Proof of Delinquent Tax Payment" at bounding box center [448, 105] width 211 height 25
click at [1459, 38] on button "Close" at bounding box center [1465, 38] width 17 height 17
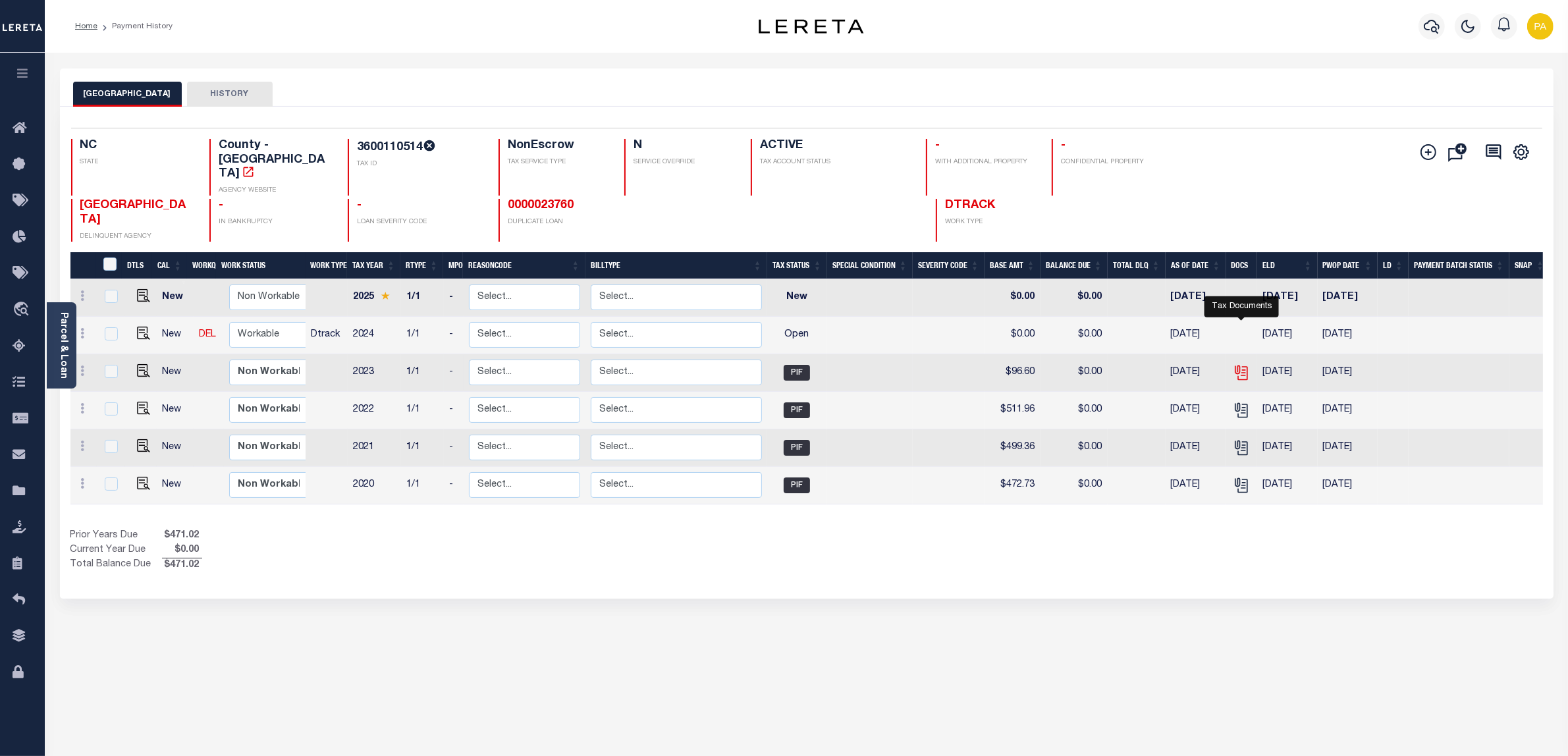
click at [1242, 365] on icon "" at bounding box center [1242, 373] width 17 height 17
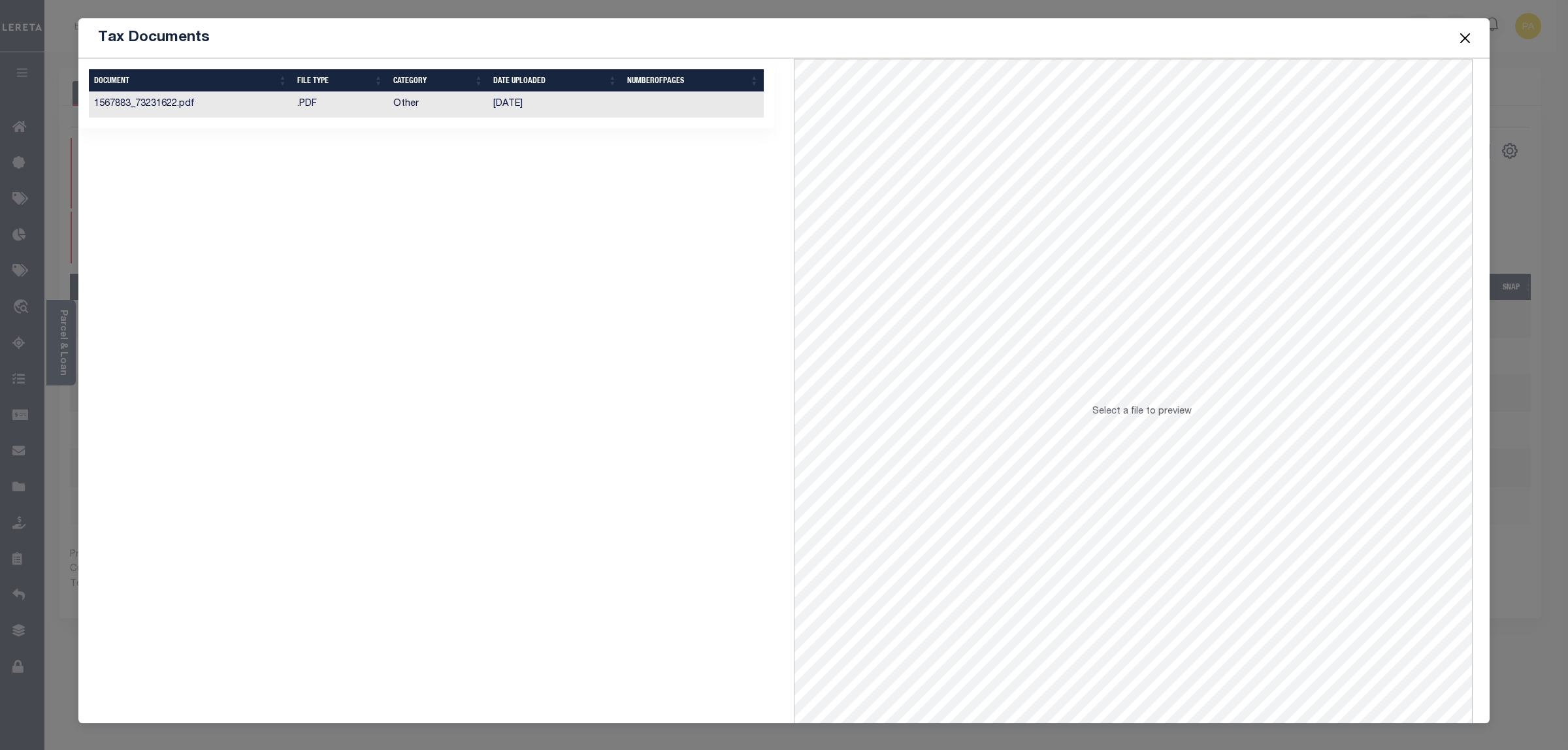
click at [490, 104] on td "[DATE]" at bounding box center [555, 105] width 134 height 25
click at [508, 104] on td "05/28/2024" at bounding box center [555, 105] width 134 height 25
click at [1462, 39] on button "Close" at bounding box center [1465, 38] width 17 height 17
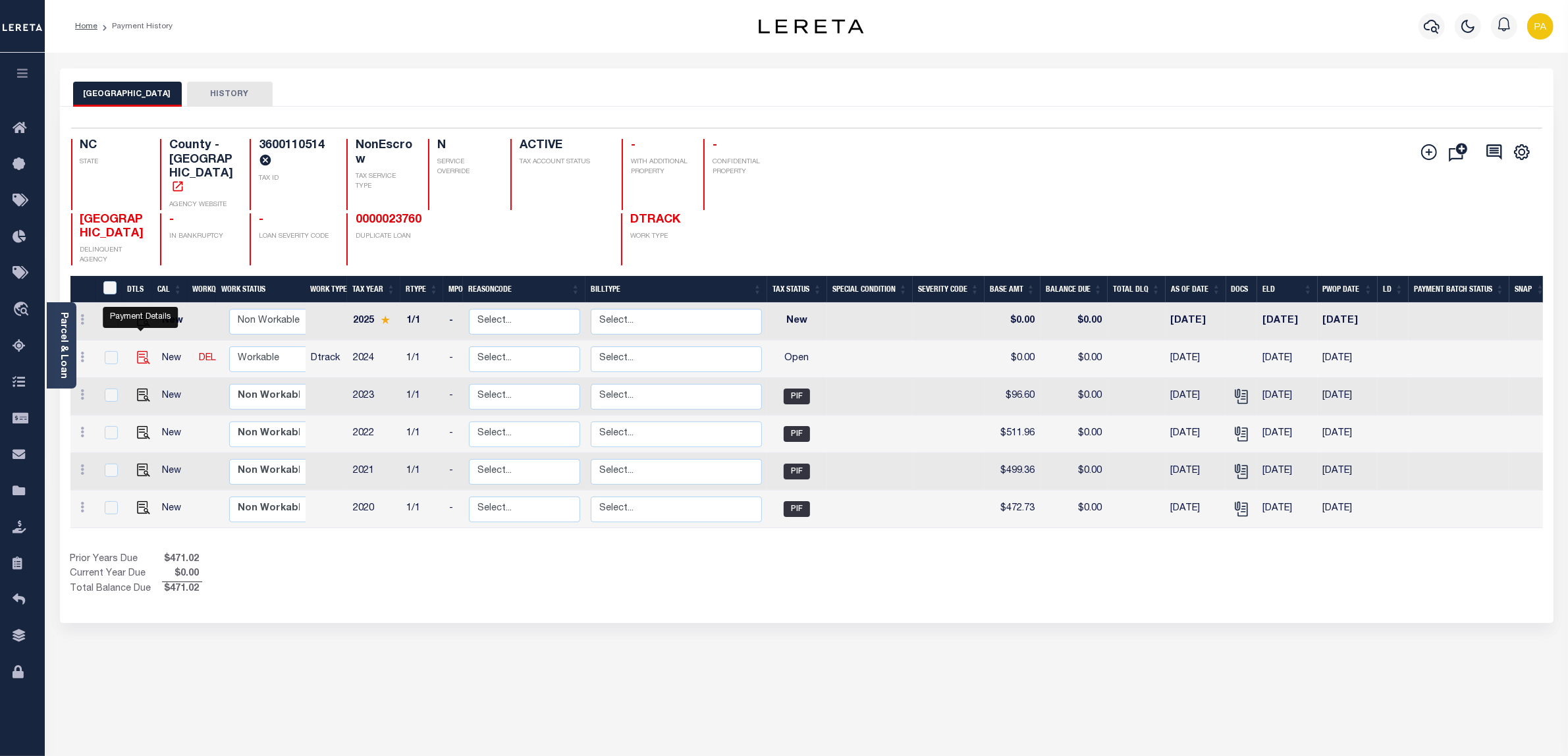
click at [137, 351] on img "" at bounding box center [143, 358] width 13 height 13
checkbox input "true"
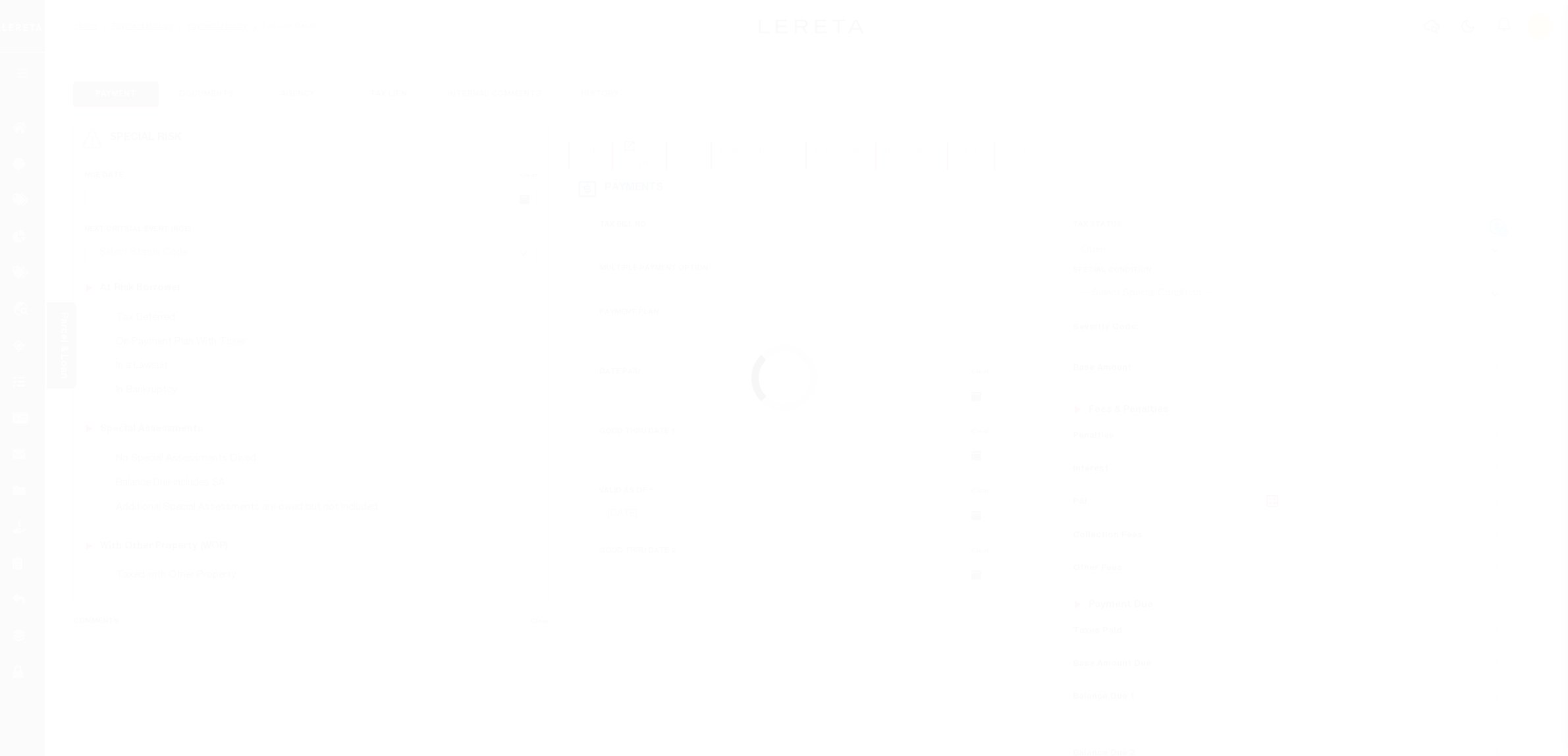
select select "OP2"
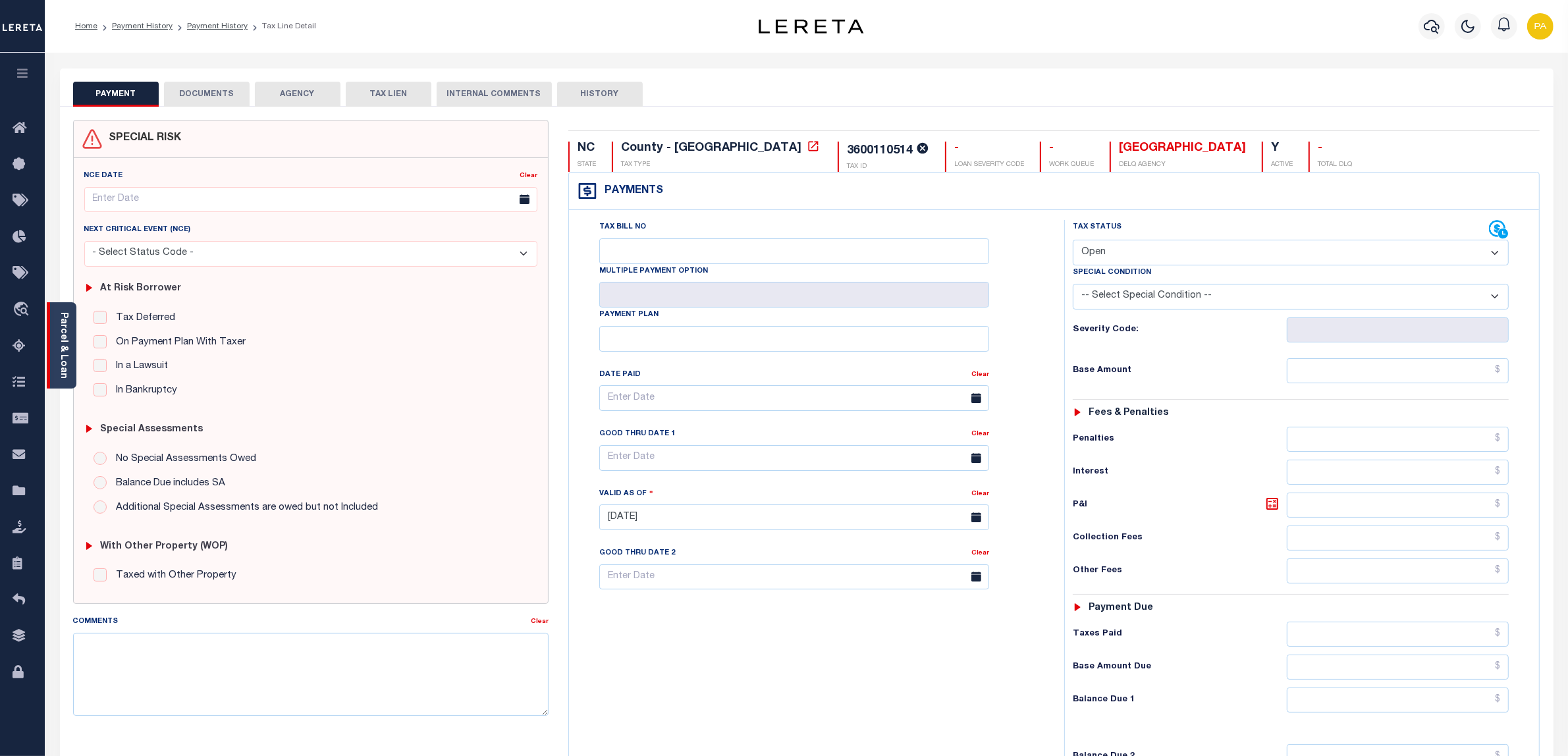
click at [67, 336] on link "Parcel & Loan" at bounding box center [63, 346] width 9 height 66
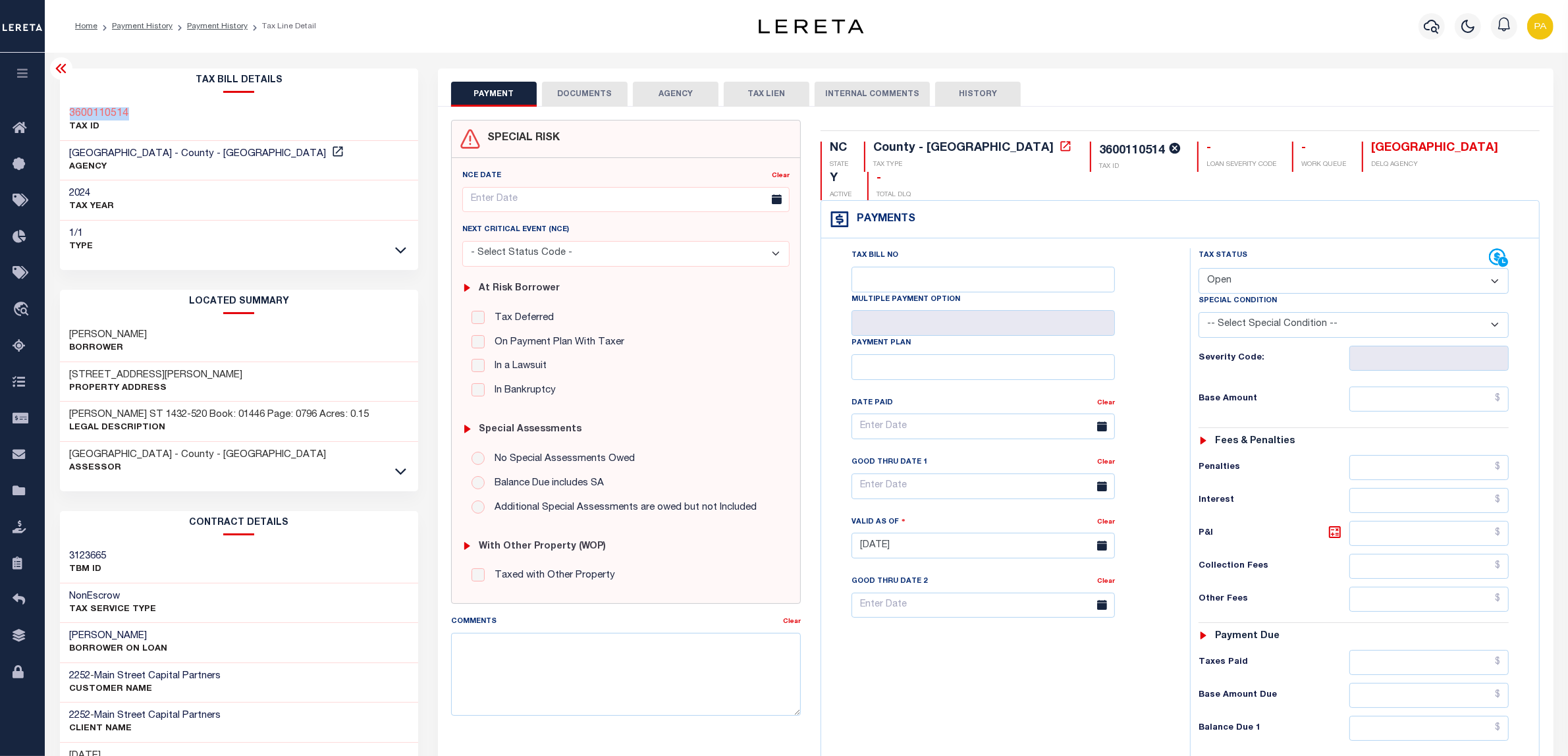
drag, startPoint x: 144, startPoint y: 114, endPoint x: 66, endPoint y: 111, distance: 78.1
click at [66, 111] on div "3600110514 TAX ID" at bounding box center [239, 121] width 359 height 40
copy h3 "3600110514"
click at [133, 105] on div "3600110514 TAX ID" at bounding box center [239, 121] width 359 height 40
drag, startPoint x: 140, startPoint y: 113, endPoint x: 68, endPoint y: 109, distance: 72.1
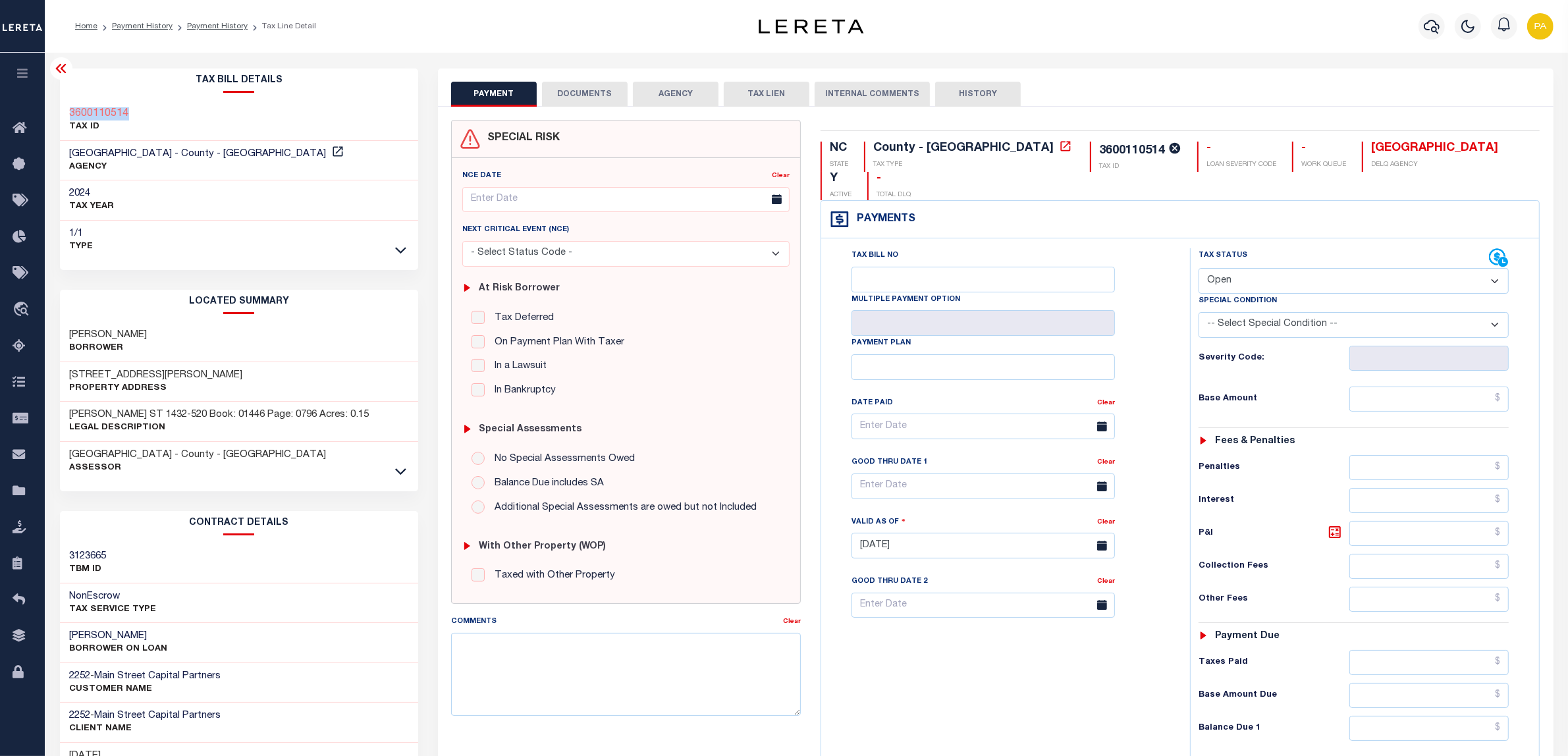
click at [68, 109] on div "3600110514 TAX ID" at bounding box center [239, 121] width 359 height 40
copy h3 "3600110514"
click at [592, 100] on button "DOCUMENTS" at bounding box center [584, 94] width 85 height 25
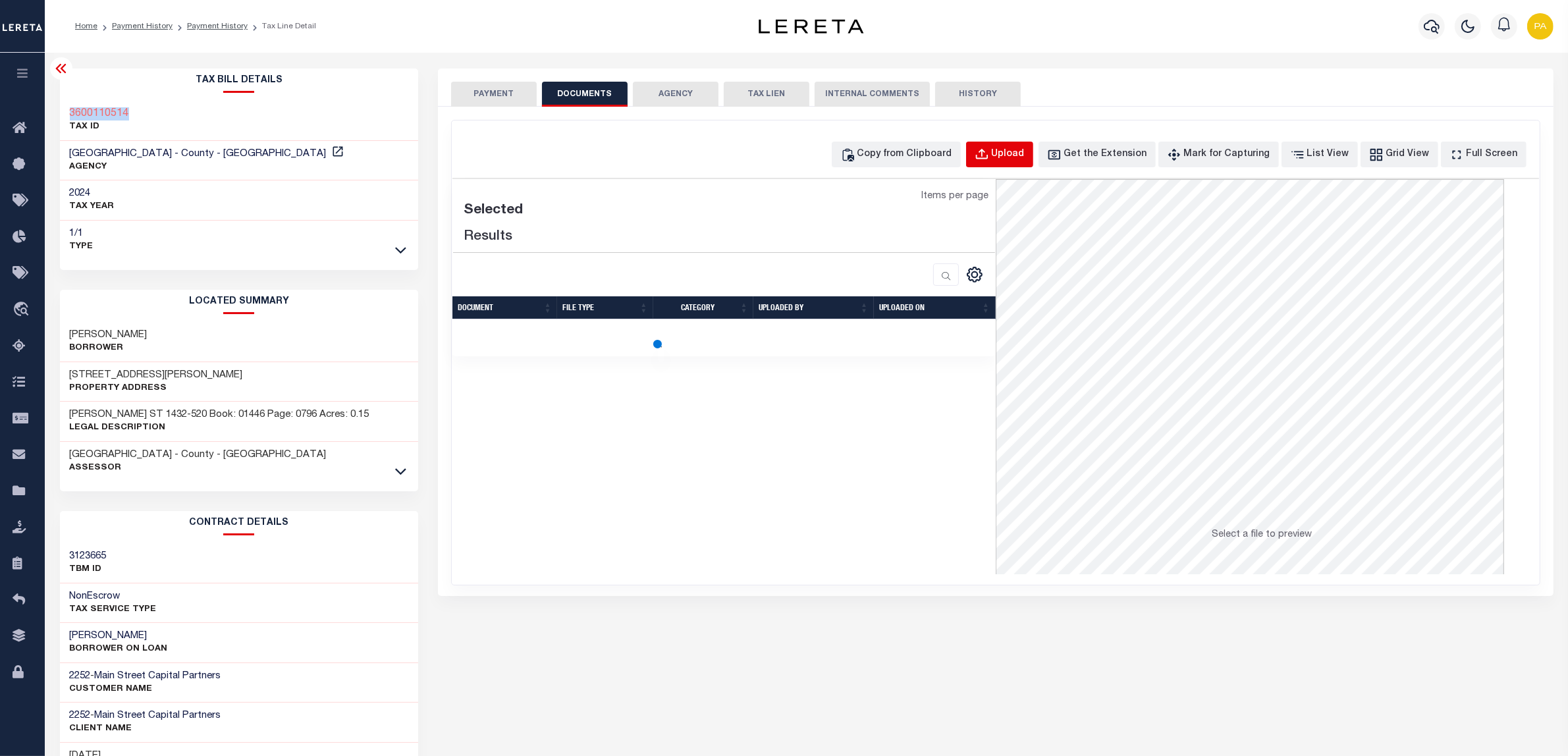
click at [1024, 152] on div "Upload" at bounding box center [1008, 154] width 33 height 15
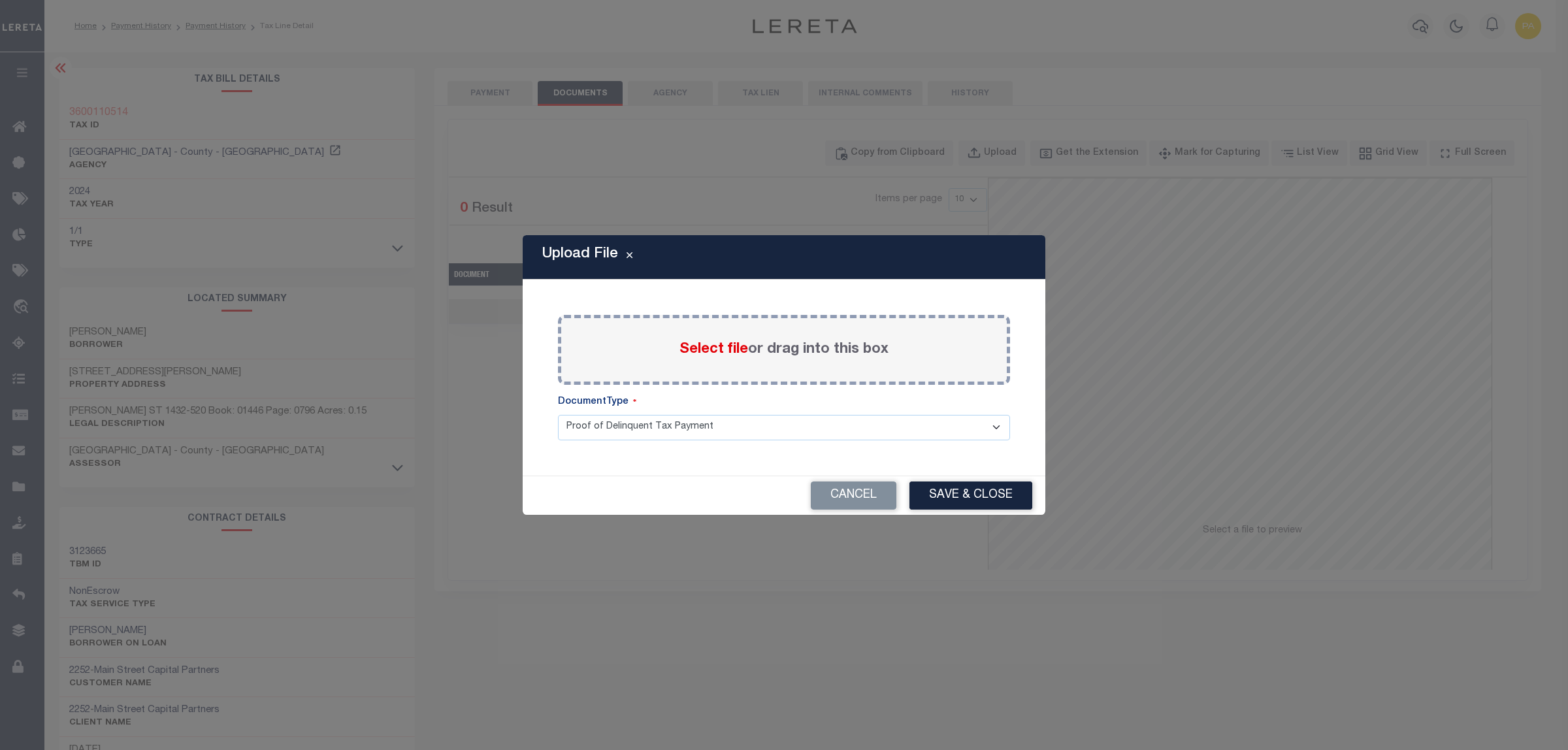
click at [804, 353] on label "Select file or drag into this box" at bounding box center [783, 350] width 209 height 22
click at [0, 0] on input "Select file or drag into this box" at bounding box center [0, 0] width 0 height 0
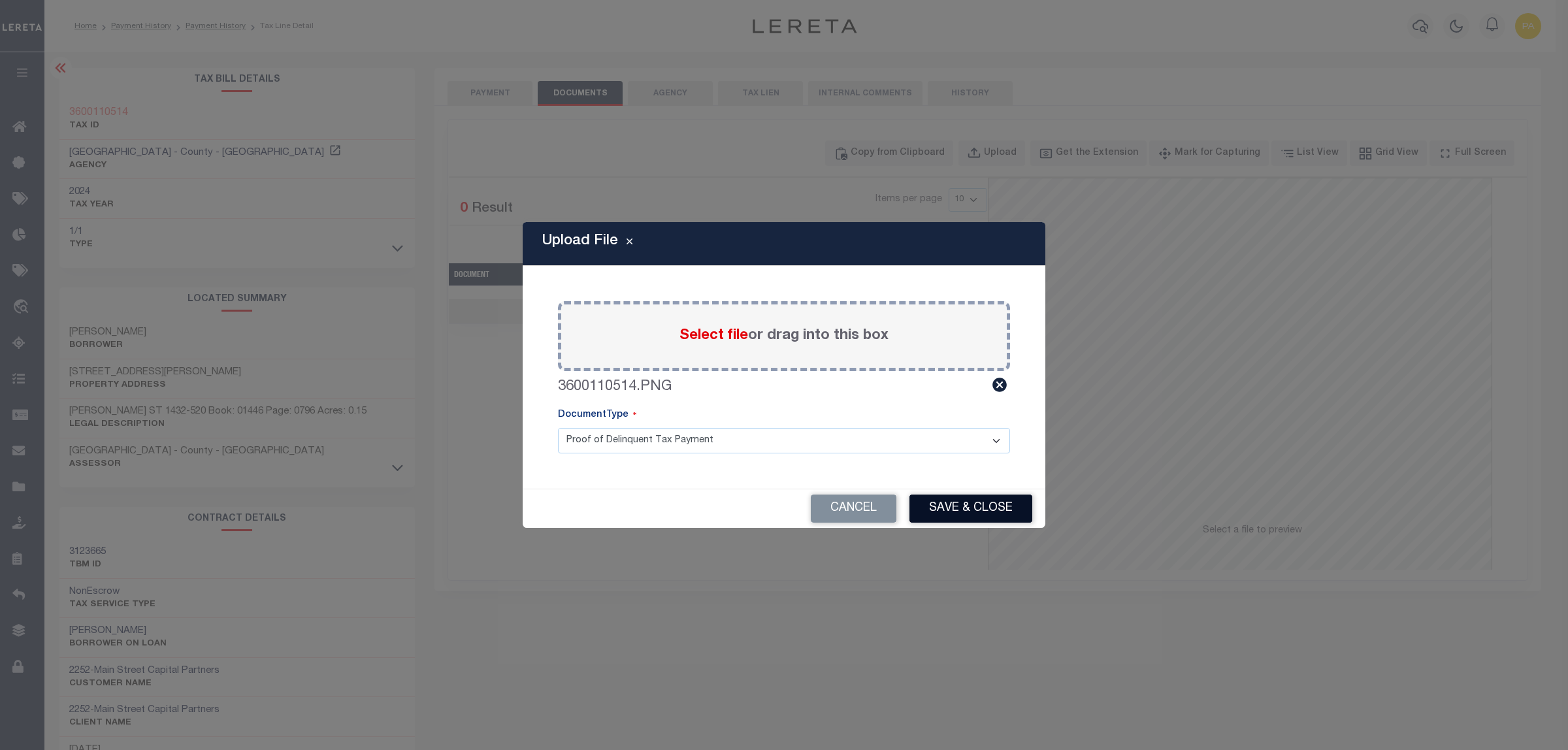
click at [971, 497] on button "Save & Close" at bounding box center [971, 509] width 123 height 28
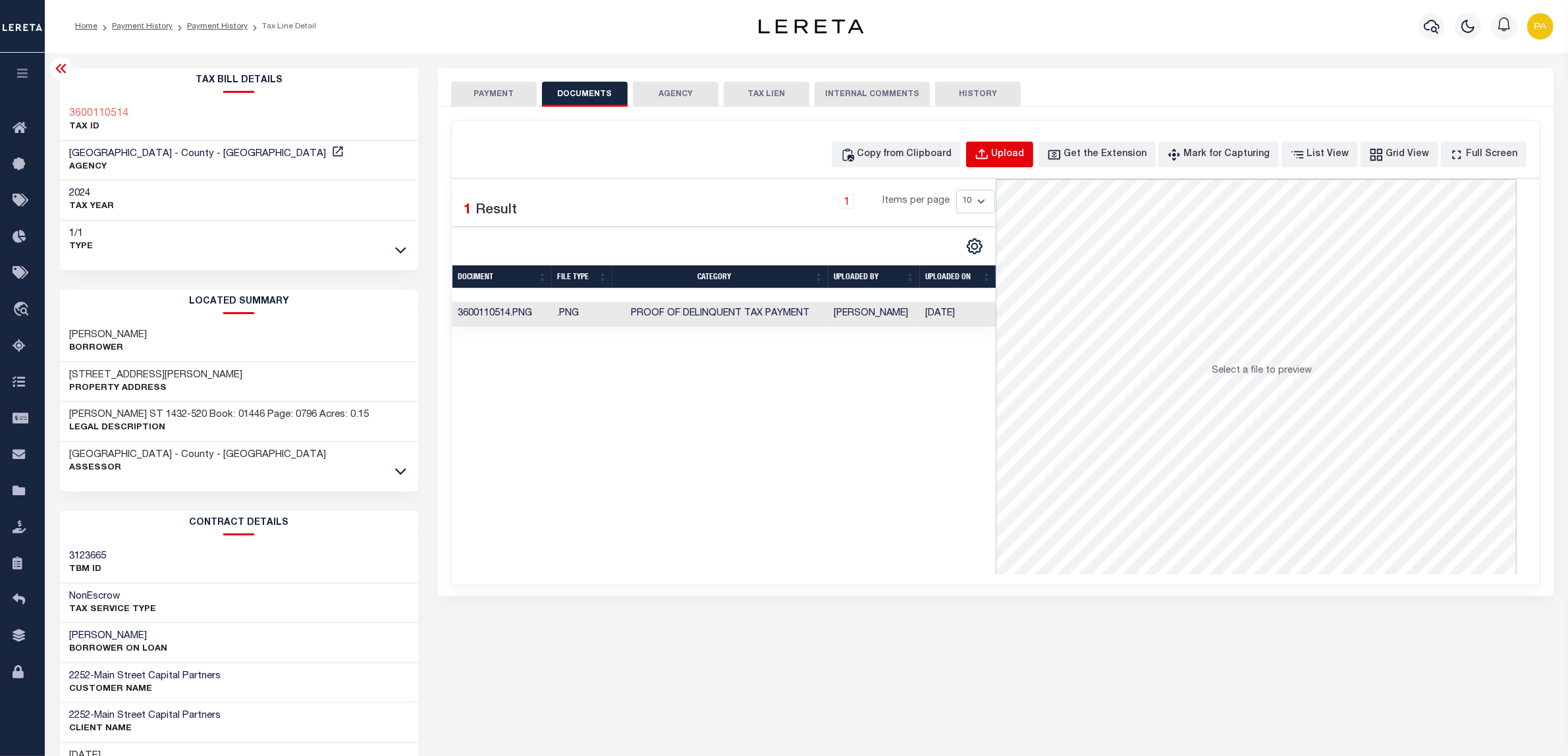
click at [993, 152] on button "Upload" at bounding box center [999, 154] width 67 height 25
select select "POP"
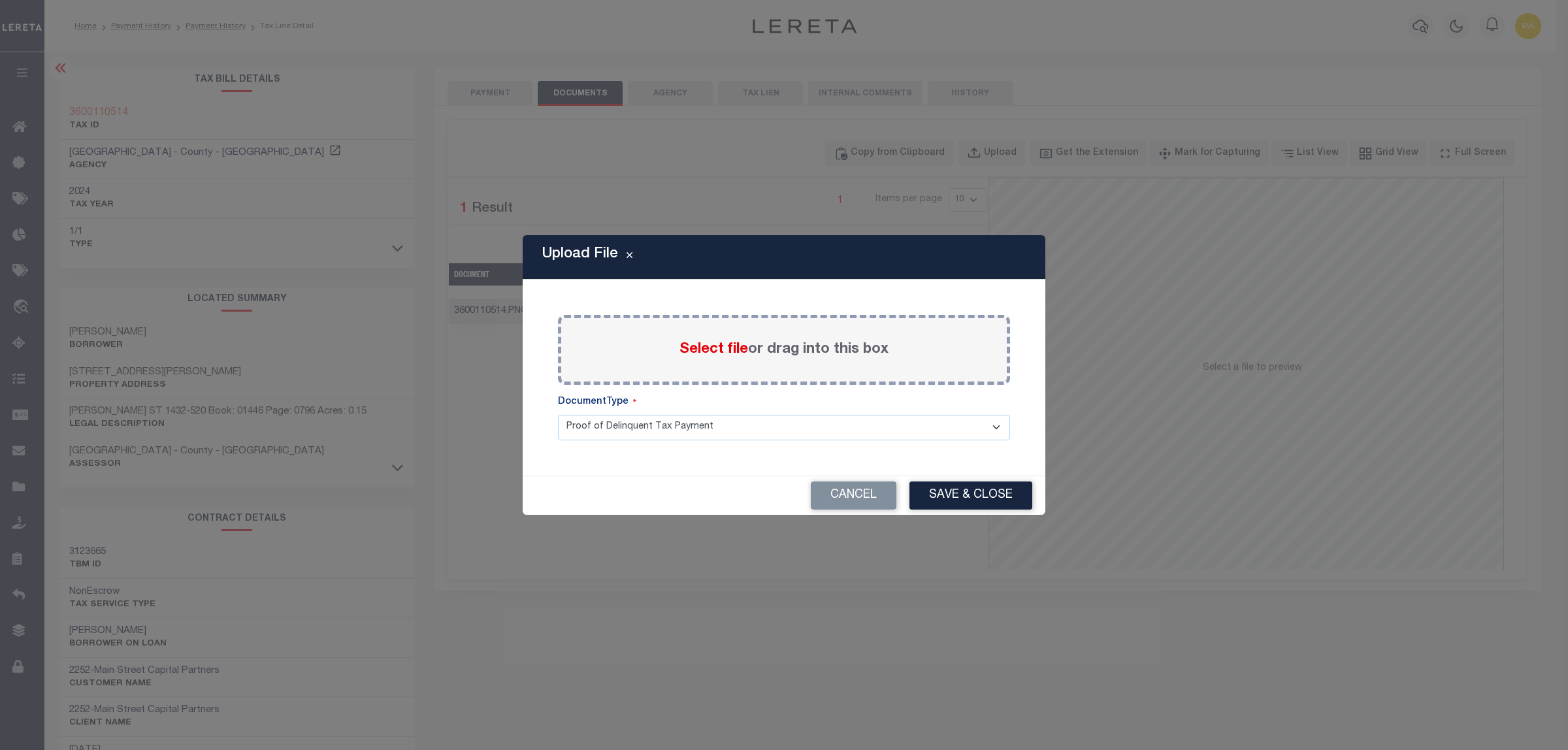
click at [785, 334] on div "Select file or drag into this box" at bounding box center [784, 350] width 452 height 70
click at [784, 347] on label "Select file or drag into this box" at bounding box center [783, 350] width 209 height 22
click at [0, 0] on input "Select file or drag into this box" at bounding box center [0, 0] width 0 height 0
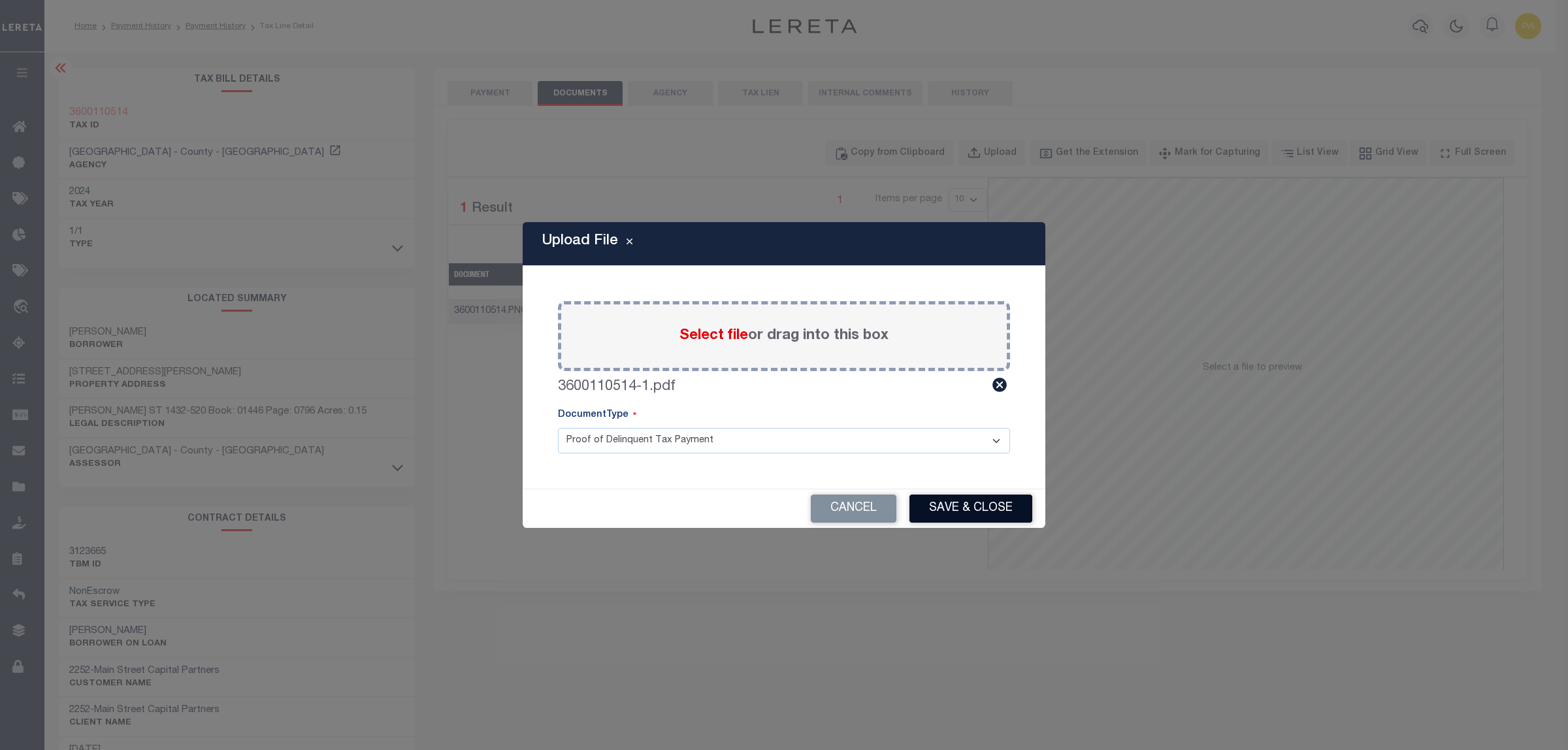
click at [958, 504] on button "Save & Close" at bounding box center [971, 509] width 123 height 28
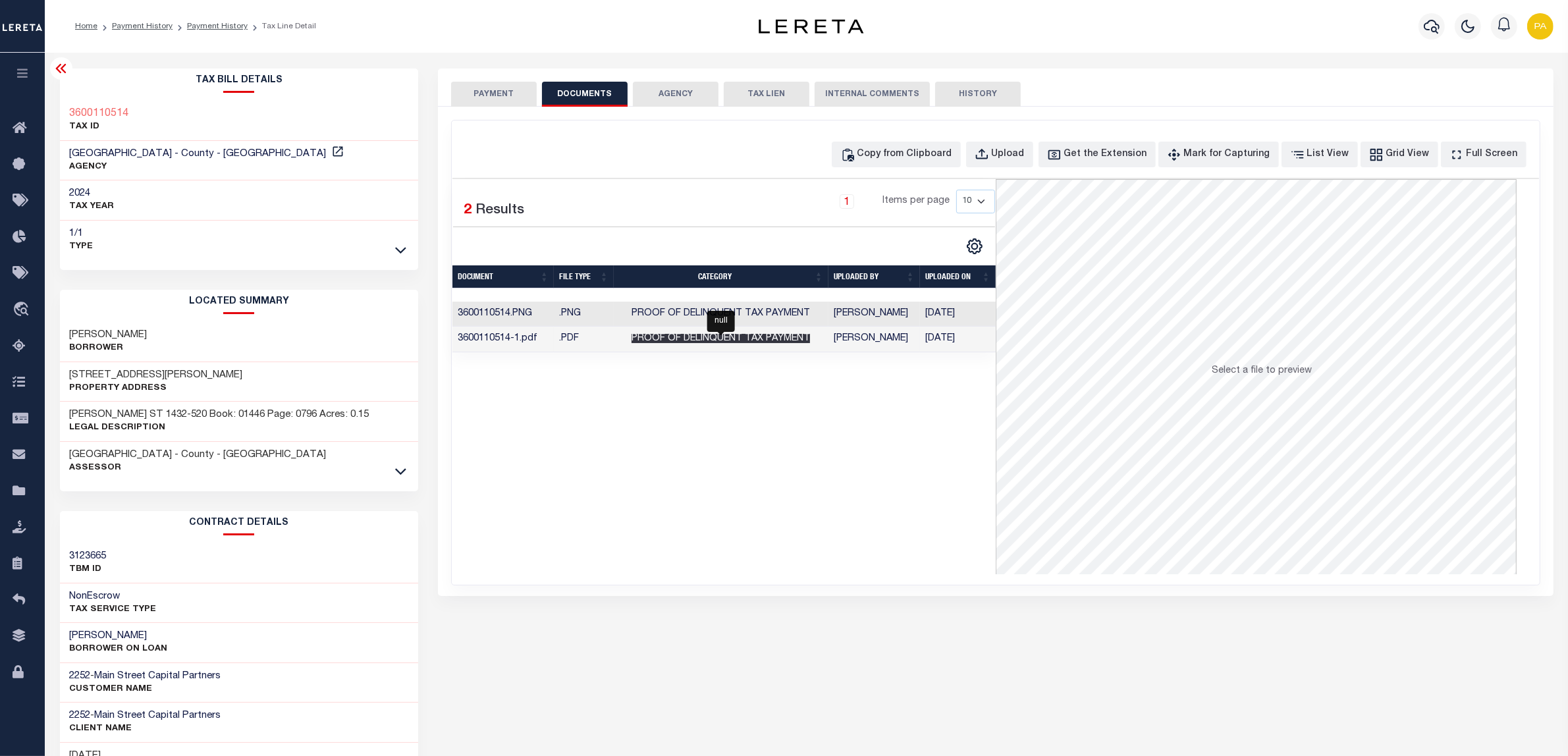
click at [688, 343] on span "Proof of Delinquent Tax Payment" at bounding box center [721, 339] width 178 height 9
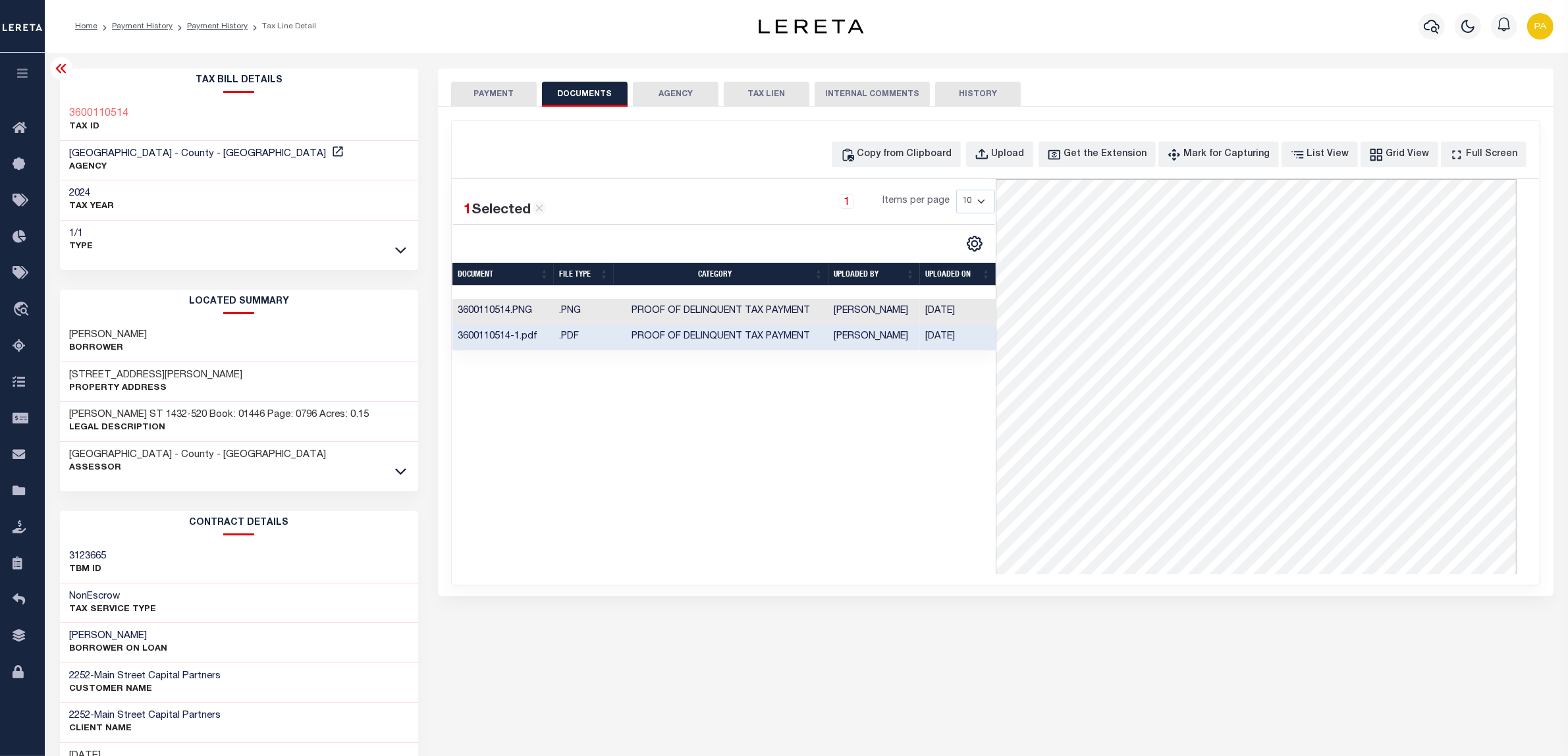
click at [494, 91] on button "PAYMENT" at bounding box center [494, 94] width 85 height 25
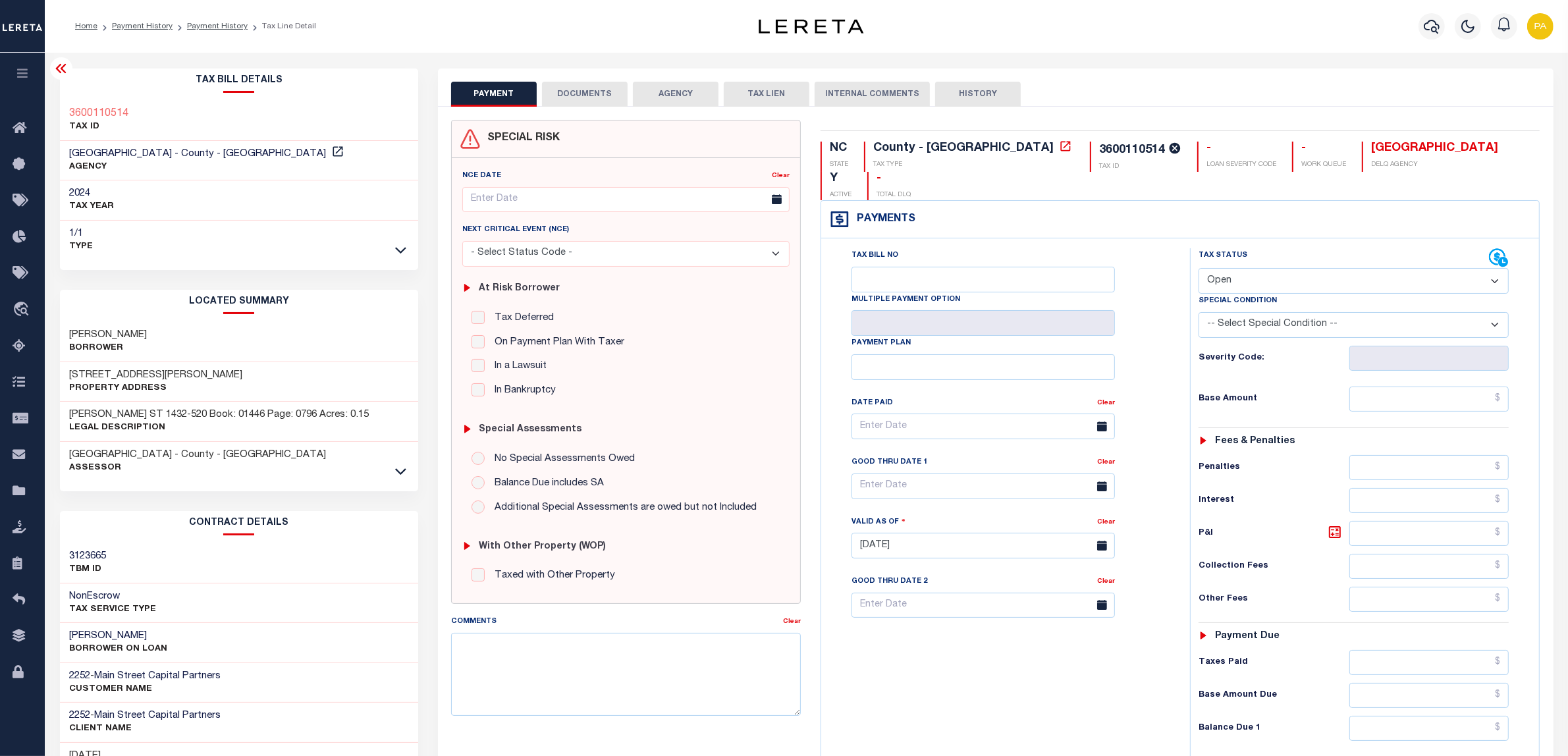
drag, startPoint x: 1242, startPoint y: 249, endPoint x: 1242, endPoint y: 257, distance: 8.0
click at [1242, 268] on select "- Select Status Code - Open Due/Unpaid Paid Incomplete No Tax Due Internal Refu…" at bounding box center [1354, 281] width 310 height 25
select select "INC"
click at [1199, 268] on select "- Select Status Code - Open Due/Unpaid Paid Incomplete No Tax Due Internal Refu…" at bounding box center [1354, 281] width 310 height 25
type input "[DATE]"
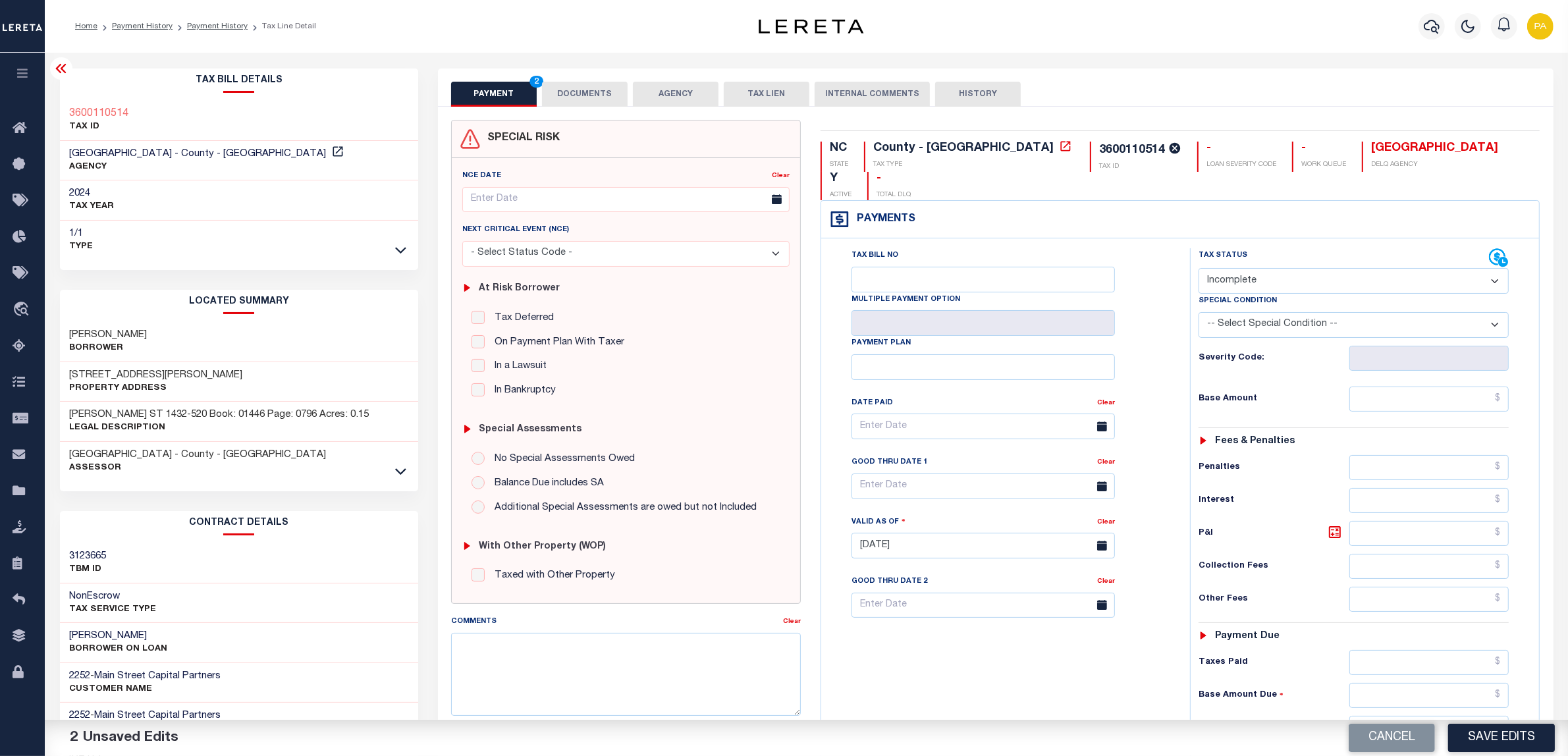
click at [1244, 268] on select "- Select Status Code - Open Due/Unpaid Paid Incomplete No Tax Due Internal Refu…" at bounding box center [1354, 281] width 310 height 25
select select "PYD"
click at [1199, 268] on select "- Select Status Code - Open Due/Unpaid Paid Incomplete No Tax Due Internal Refu…" at bounding box center [1354, 281] width 310 height 25
click at [1489, 386] on input "text" at bounding box center [1429, 398] width 159 height 25
paste input "104.47"
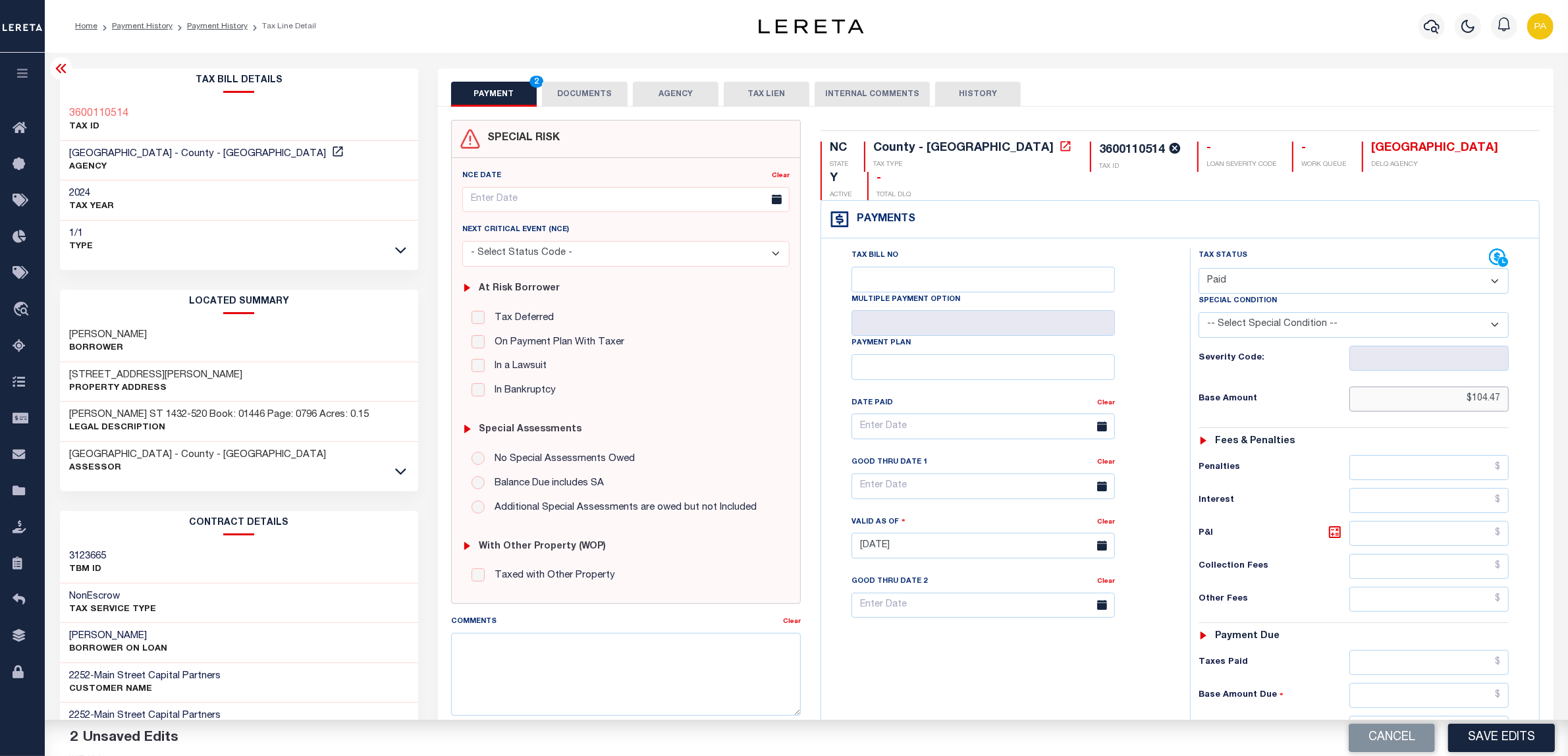
type input "$104.47"
click at [1470, 716] on input "text" at bounding box center [1429, 728] width 159 height 25
type input "$0.00"
click at [1486, 728] on button "Save Edits" at bounding box center [1501, 738] width 106 height 28
checkbox input "false"
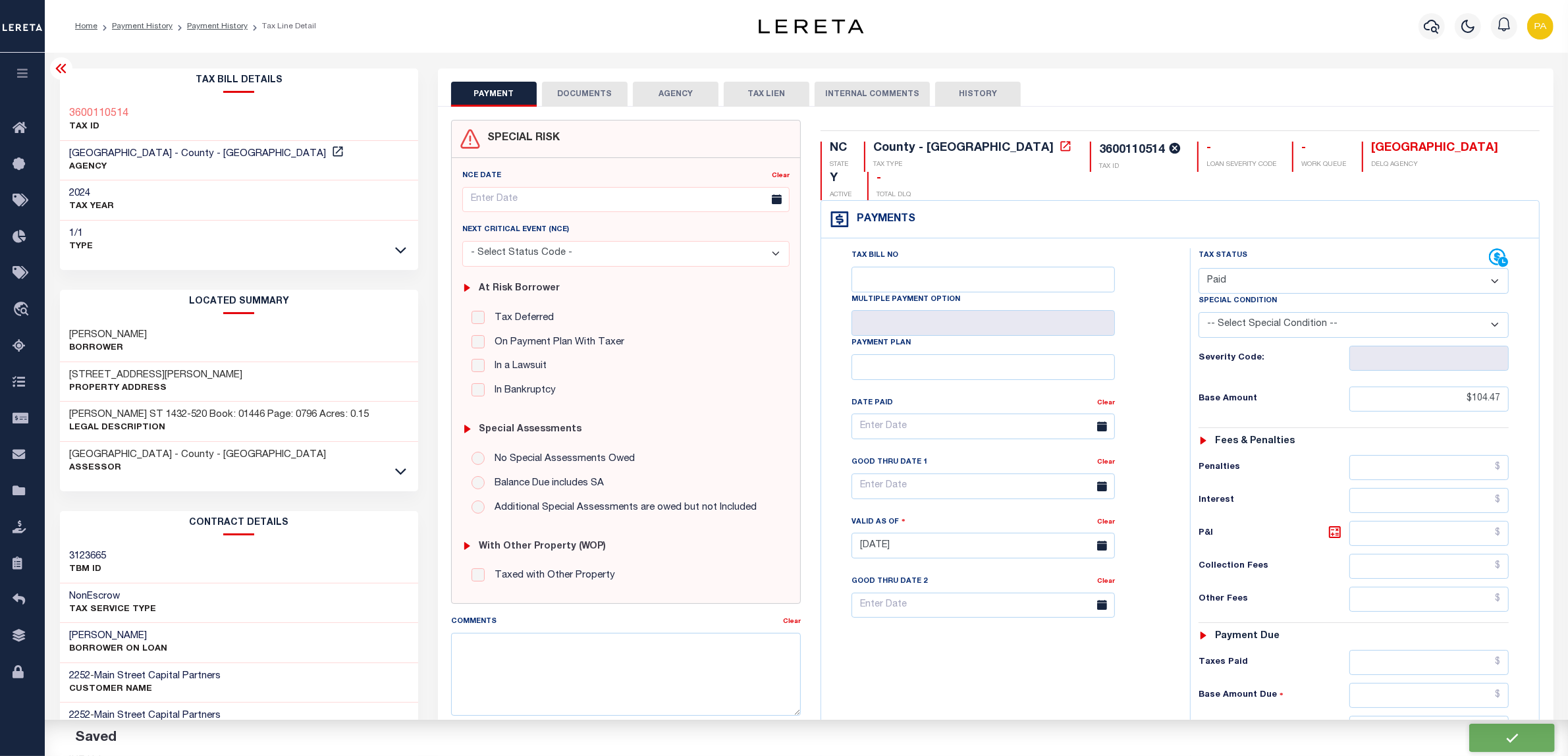
type input "$104.47"
type input "$0"
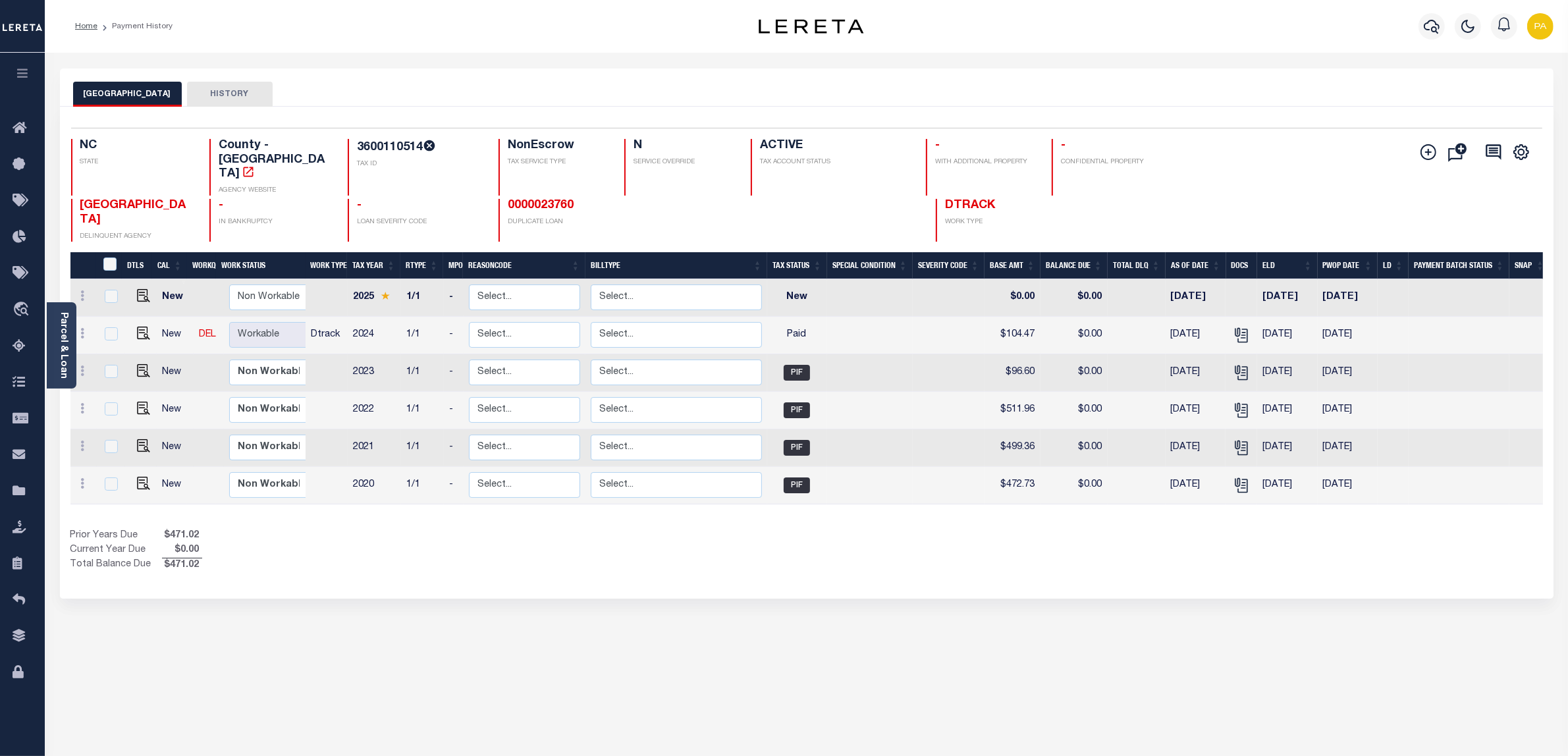
click at [654, 584] on div "WAYNE COUNTY HISTORY Selected 6 Results" at bounding box center [807, 440] width 1513 height 744
click at [61, 333] on link "Parcel & Loan" at bounding box center [63, 346] width 9 height 66
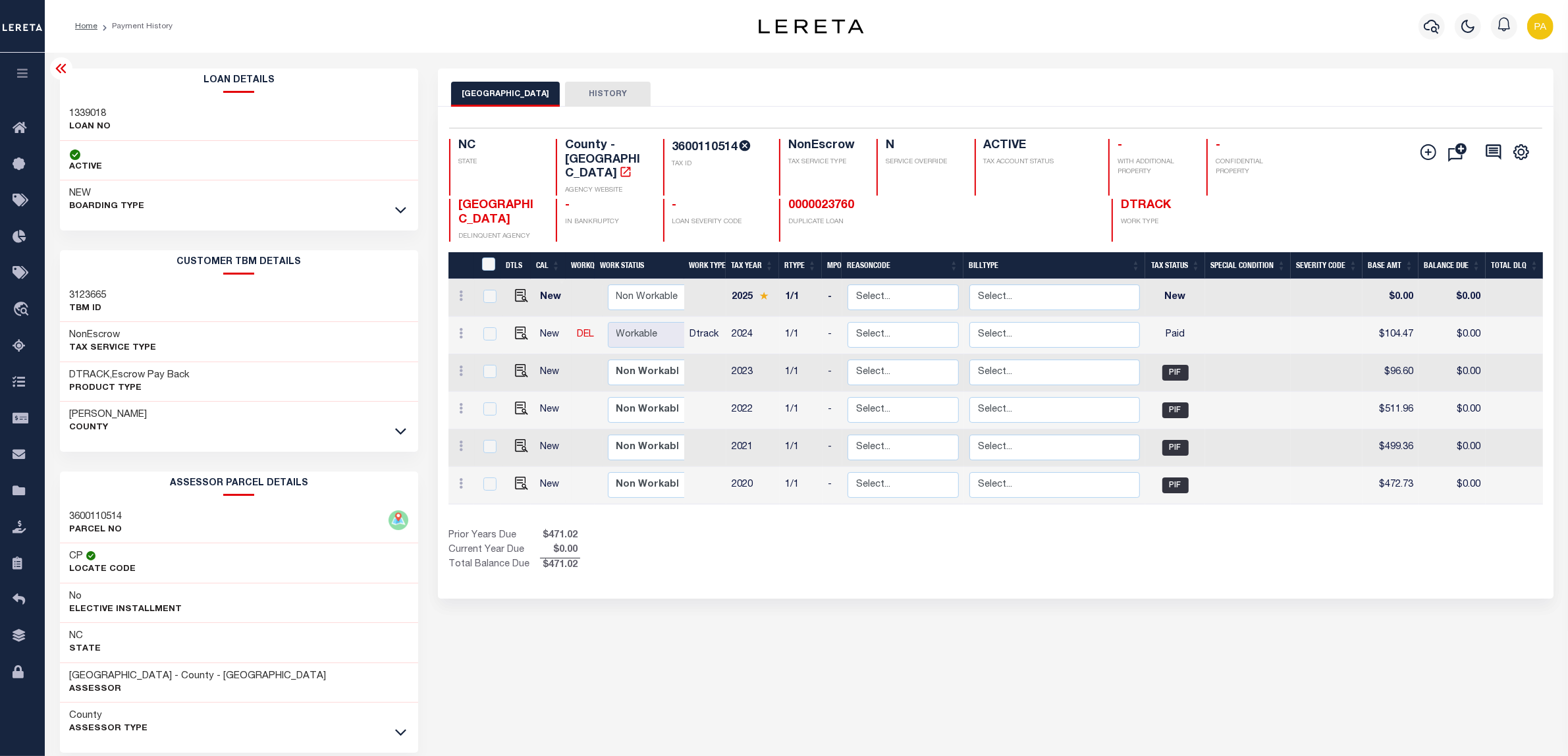
click at [90, 112] on h3 "1339018" at bounding box center [90, 114] width 42 height 13
copy h3 "1339018"
drag, startPoint x: 672, startPoint y: 142, endPoint x: 736, endPoint y: 142, distance: 64.0
click at [736, 142] on h4 "3600110514" at bounding box center [718, 147] width 91 height 16
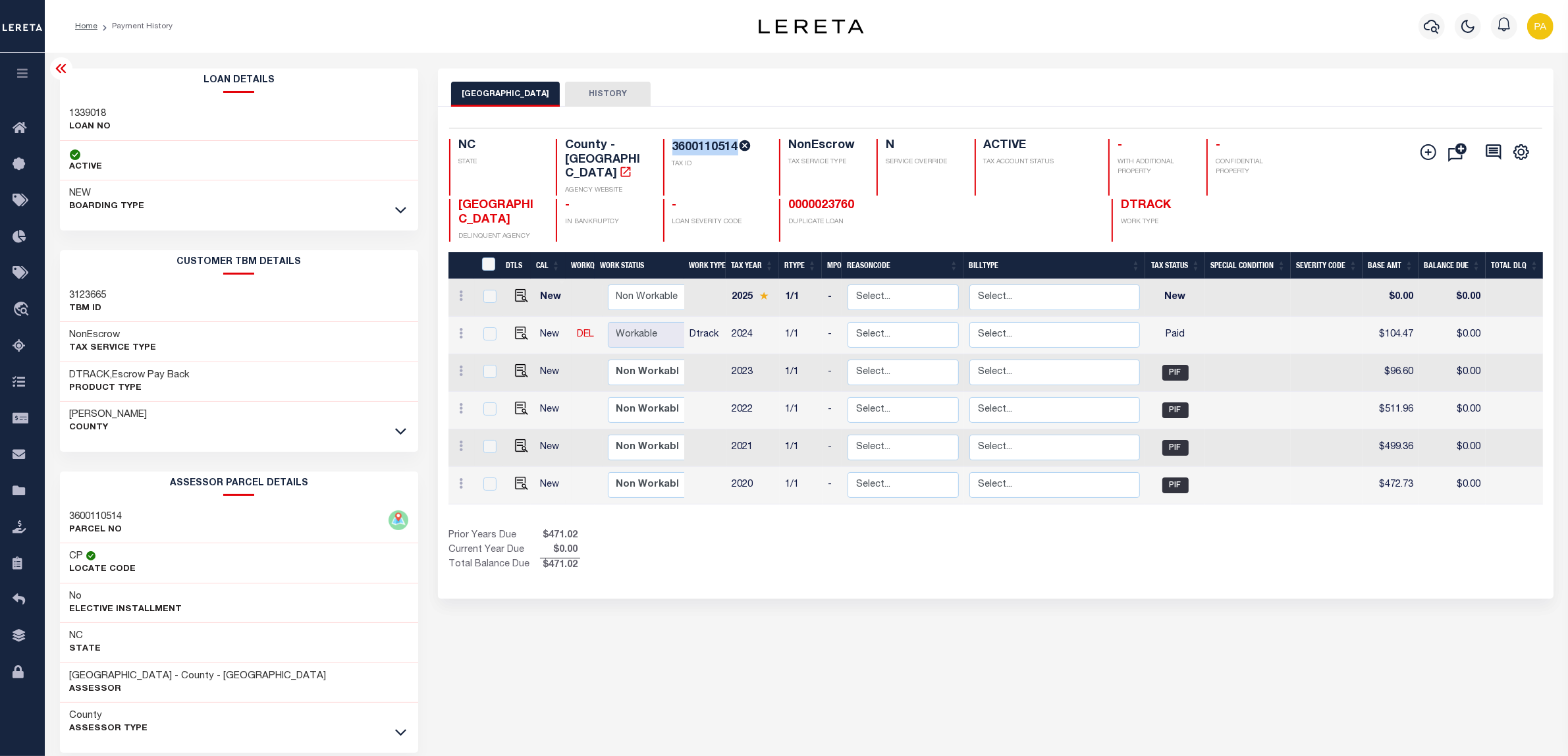
copy h4 "3600110514"
click at [78, 418] on h3 "Wayne" at bounding box center [109, 415] width 78 height 13
copy h3 "Wayne"
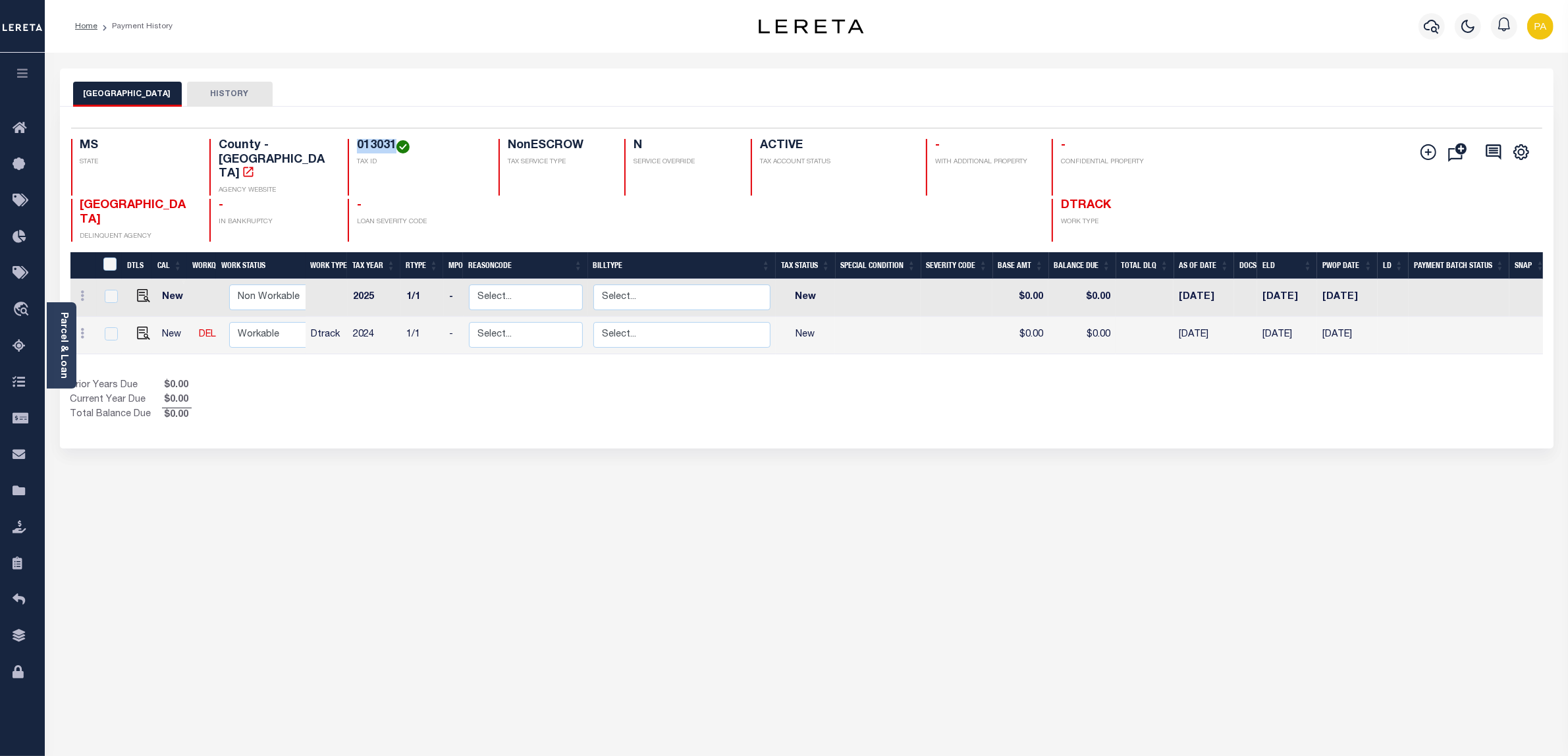
drag, startPoint x: 345, startPoint y: 145, endPoint x: 381, endPoint y: 143, distance: 36.1
click at [381, 143] on div "013031 TAX ID" at bounding box center [415, 167] width 135 height 56
copy h4 "013031"
click at [140, 327] on img "" at bounding box center [143, 333] width 13 height 13
checkbox input "true"
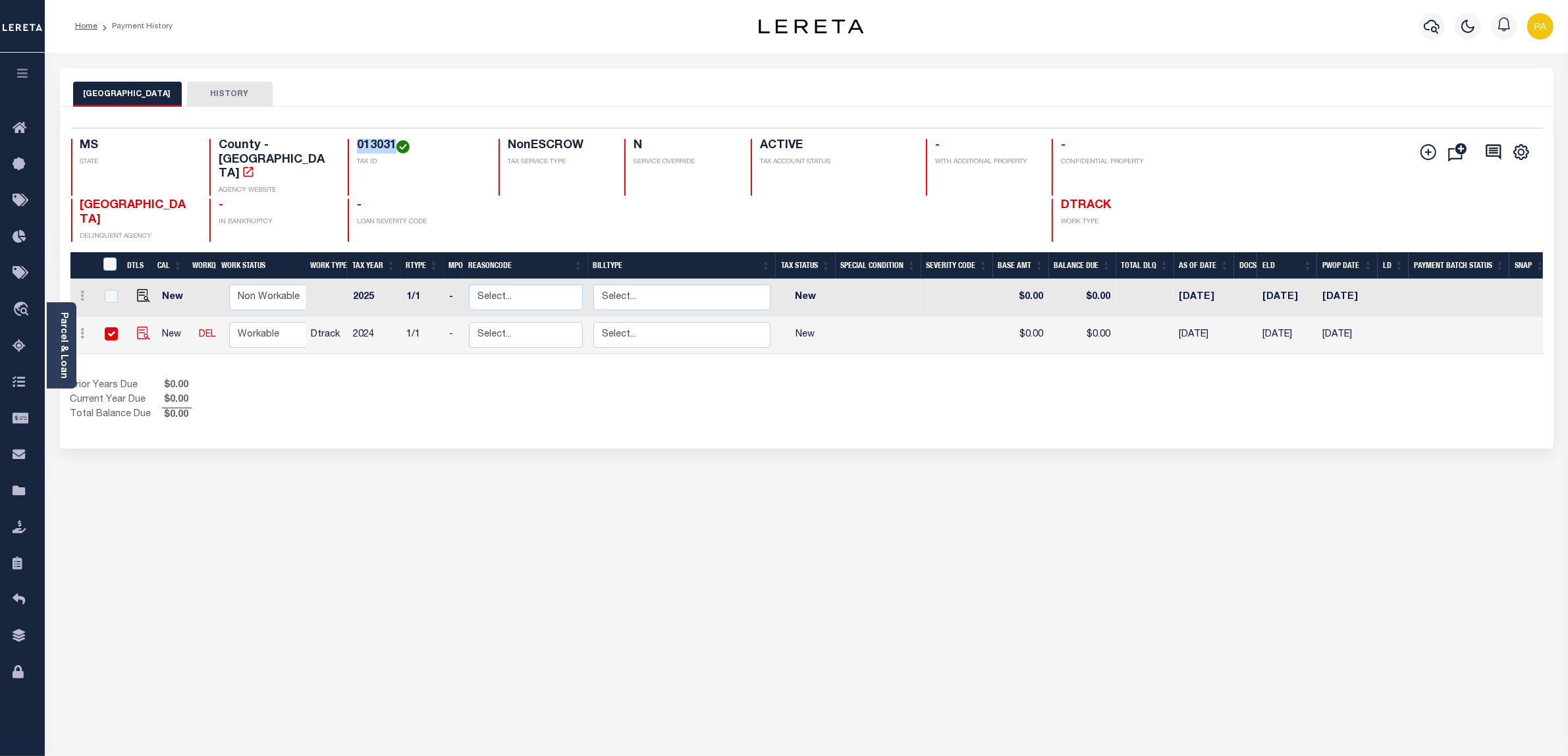
checkbox input "true"
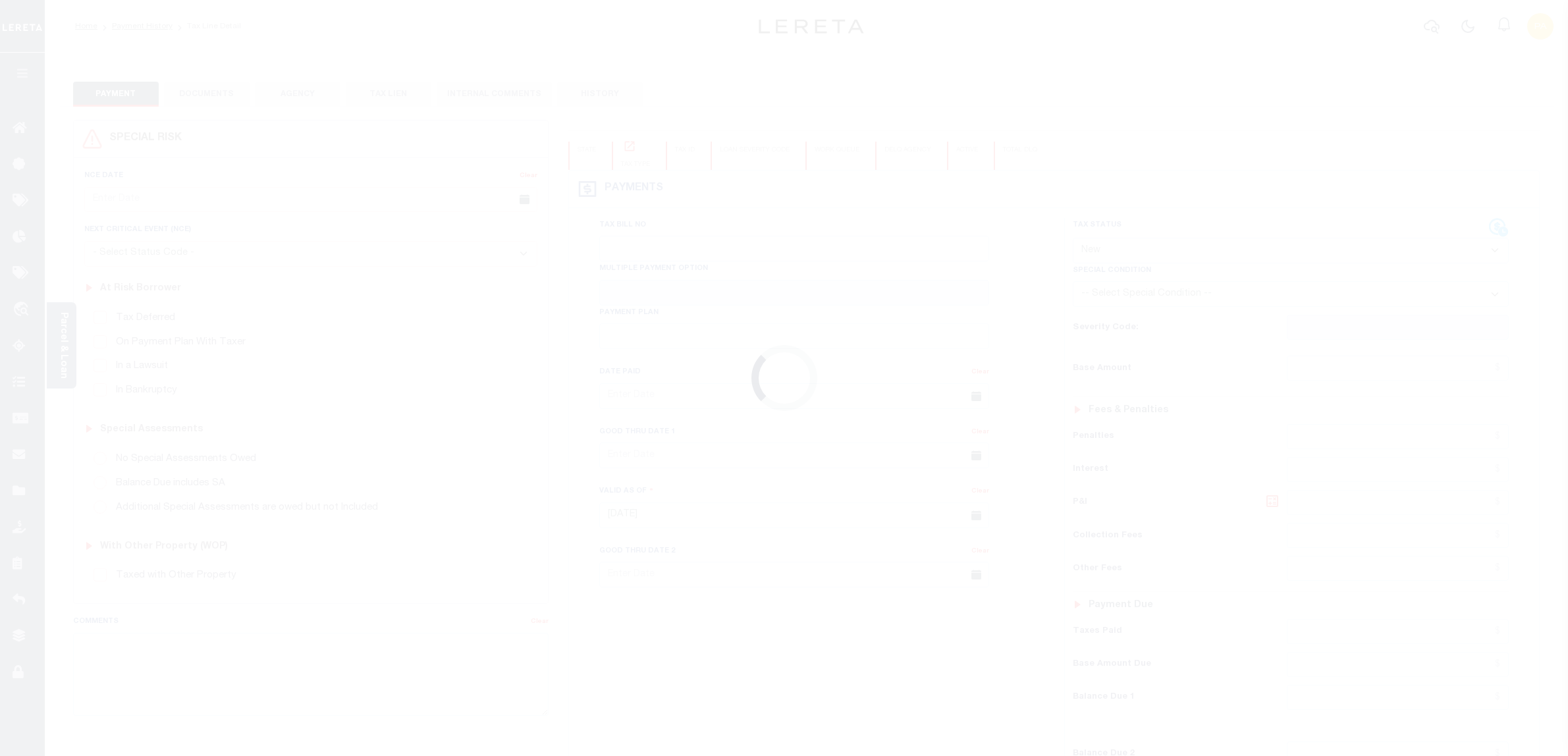
select select "NW2"
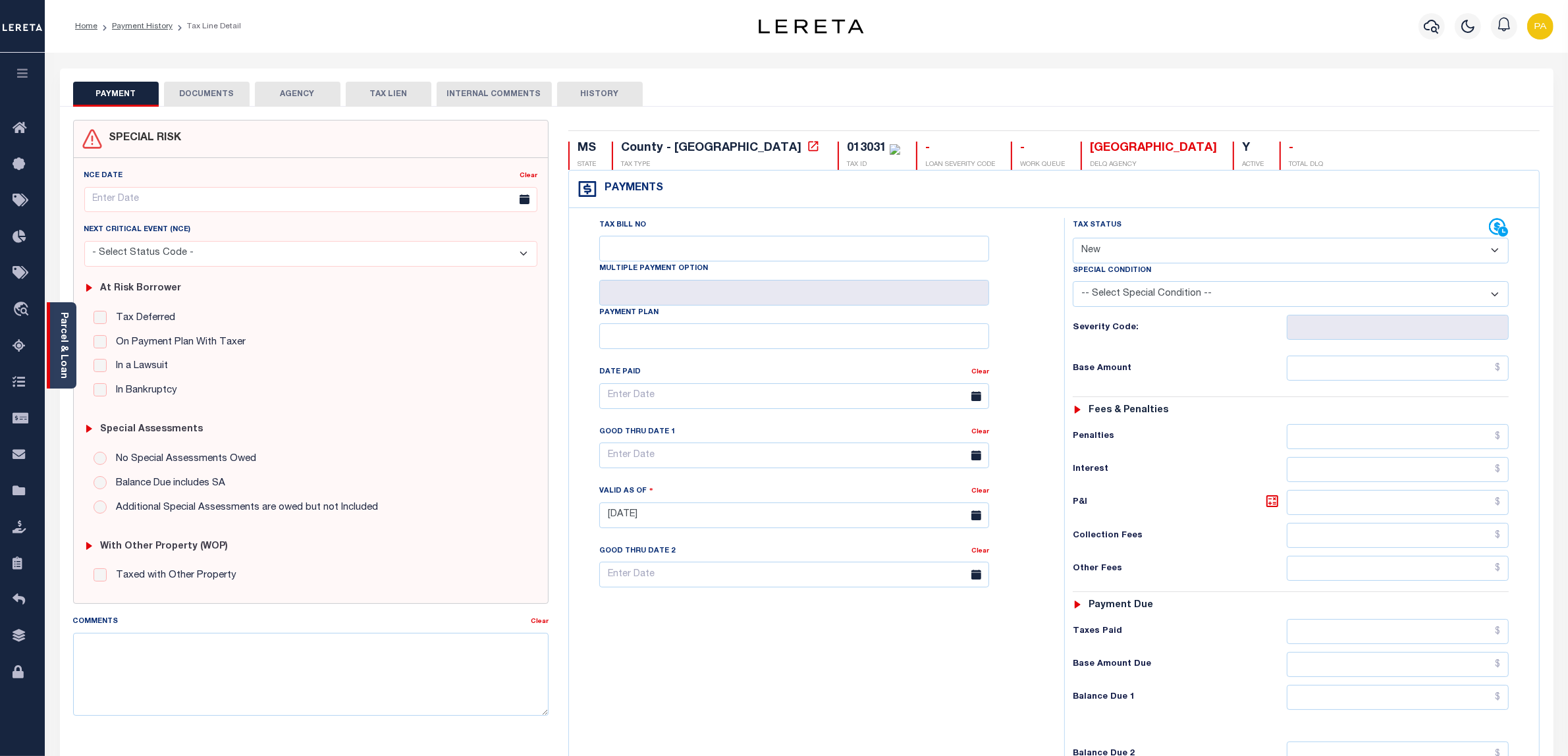
click at [73, 341] on div "Parcel & Loan" at bounding box center [61, 346] width 30 height 86
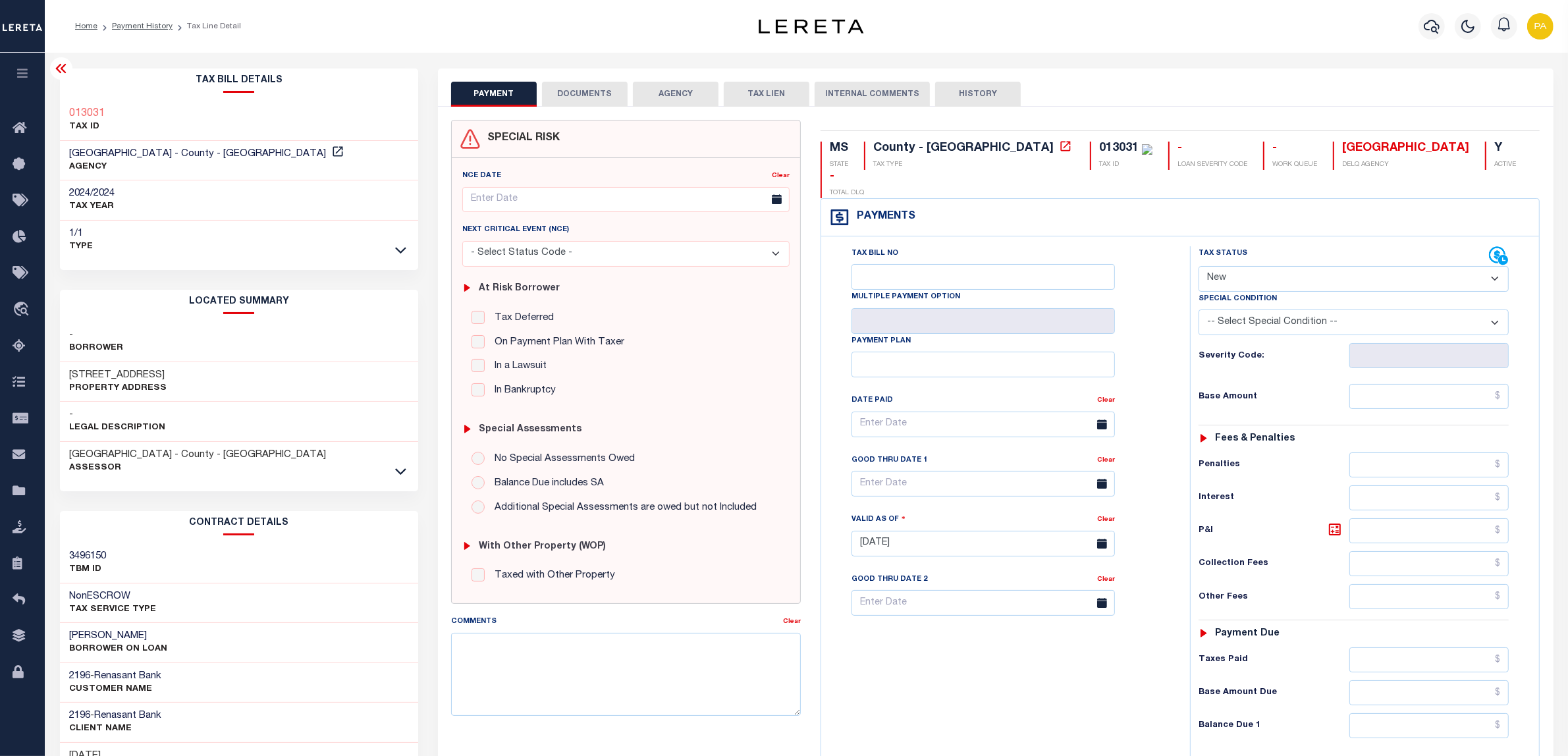
click at [73, 367] on div "473 COUNTY ROAD 41 Property Address" at bounding box center [239, 382] width 359 height 40
drag, startPoint x: 68, startPoint y: 371, endPoint x: 85, endPoint y: 371, distance: 17.0
click at [85, 371] on div "473 COUNTY ROAD 41 Property Address" at bounding box center [239, 382] width 359 height 40
copy h3 "473"
click at [101, 380] on h3 "473 COUNTY ROAD 41" at bounding box center [118, 375] width 97 height 13
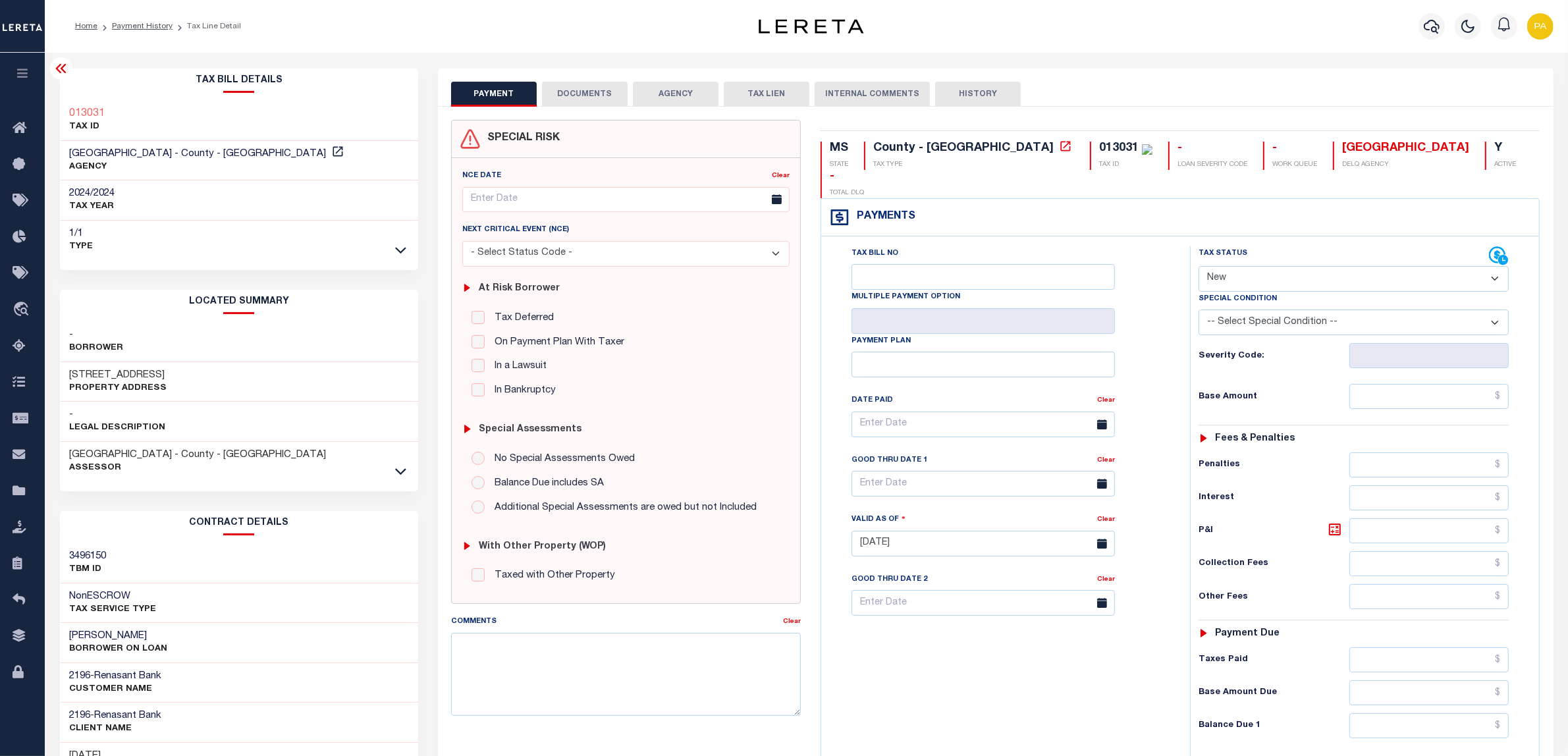
drag, startPoint x: 91, startPoint y: 373, endPoint x: 178, endPoint y: 372, distance: 87.0
click at [178, 372] on div "473 COUNTY ROAD 41 Property Address" at bounding box center [239, 382] width 359 height 40
copy h3 "COUNTY ROAD 41"
drag, startPoint x: 71, startPoint y: 638, endPoint x: 149, endPoint y: 630, distance: 78.4
click at [149, 630] on h3 "JASONS HERRIN" at bounding box center [118, 636] width 98 height 13
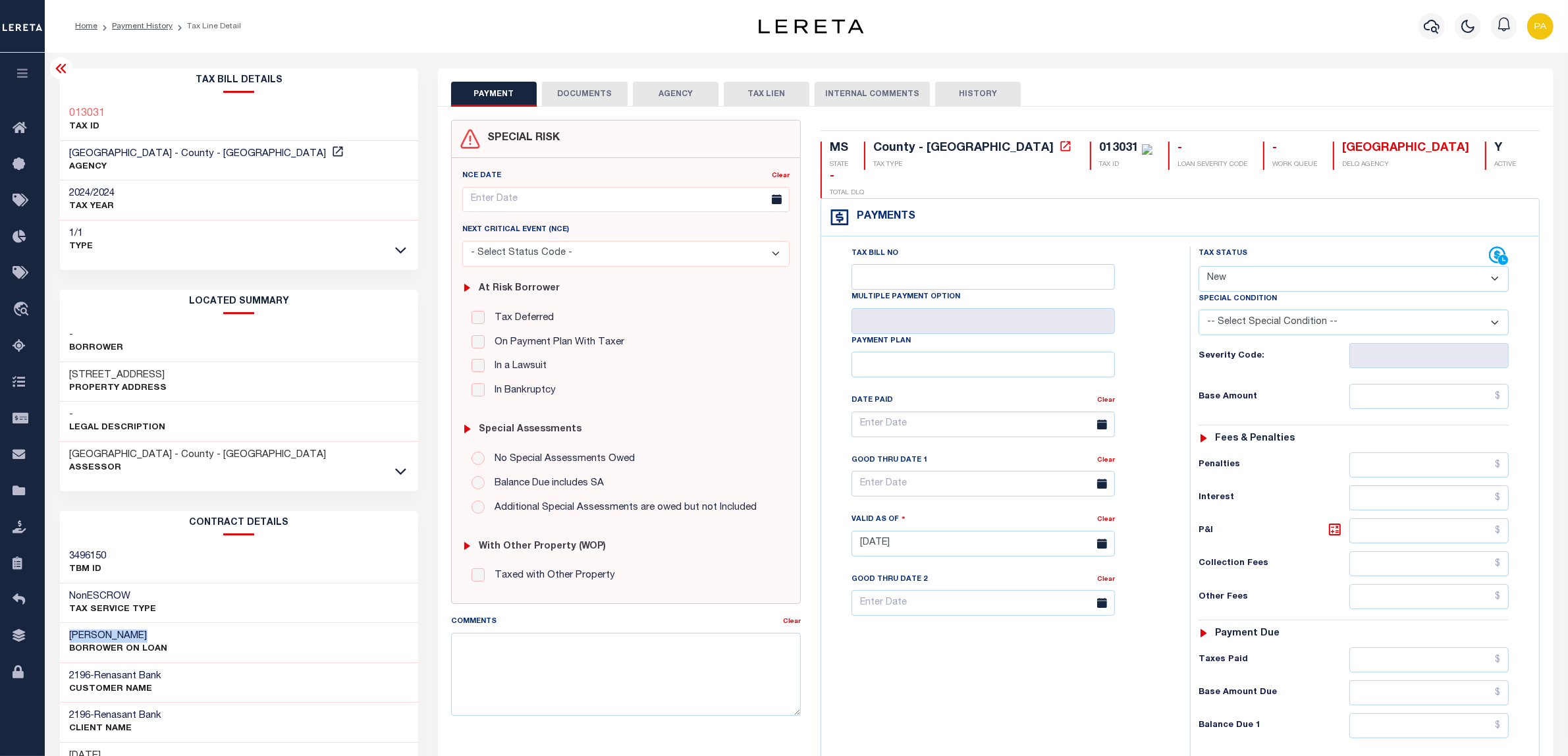
copy h3 "JASONS HERRIN"
drag, startPoint x: 70, startPoint y: 375, endPoint x: 180, endPoint y: 370, distance: 110.1
click at [180, 370] on div "473 COUNTY ROAD 41 Property Address" at bounding box center [239, 382] width 359 height 40
copy h3 "473 COUNTY ROAD 41"
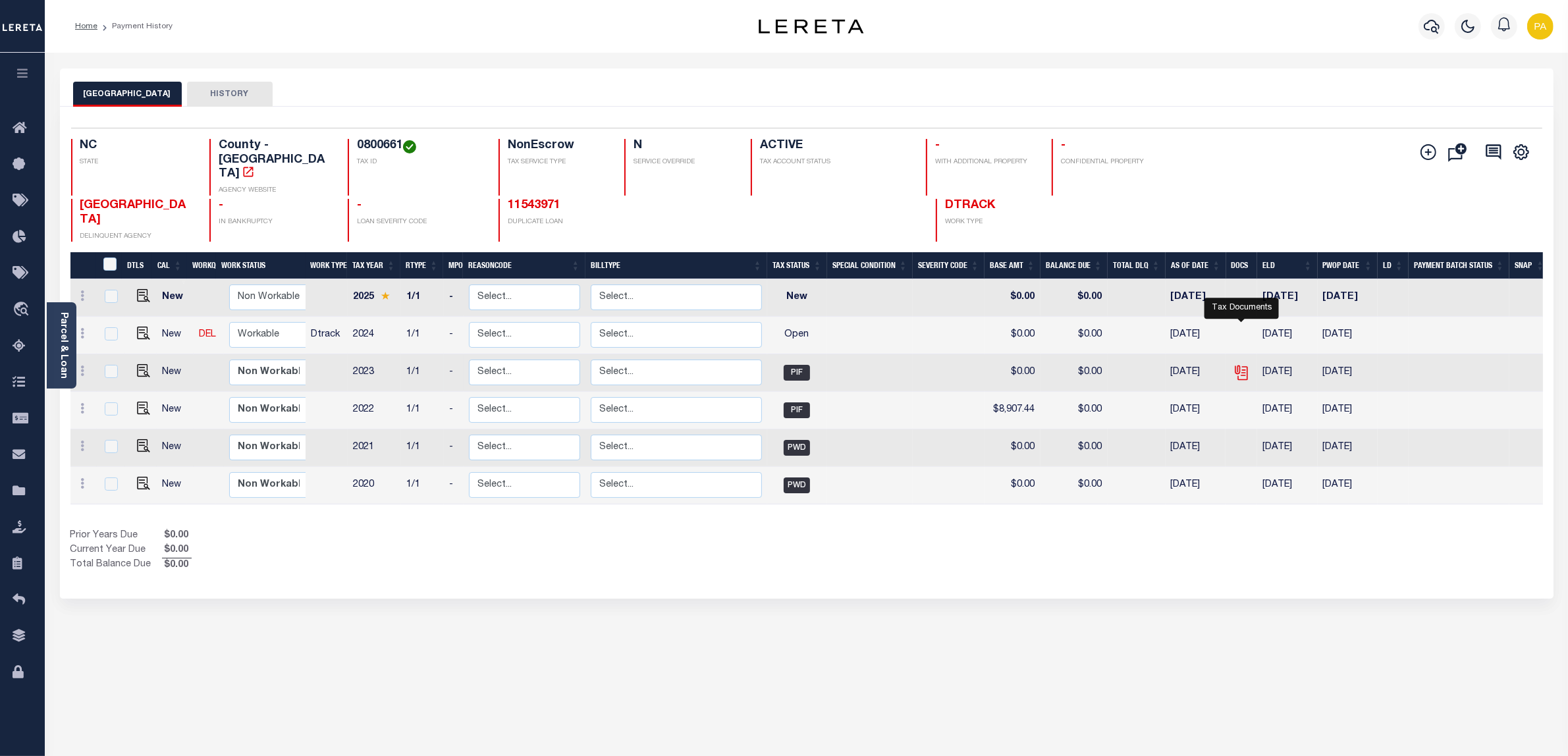
click at [1244, 365] on icon "" at bounding box center [1240, 370] width 11 height 11
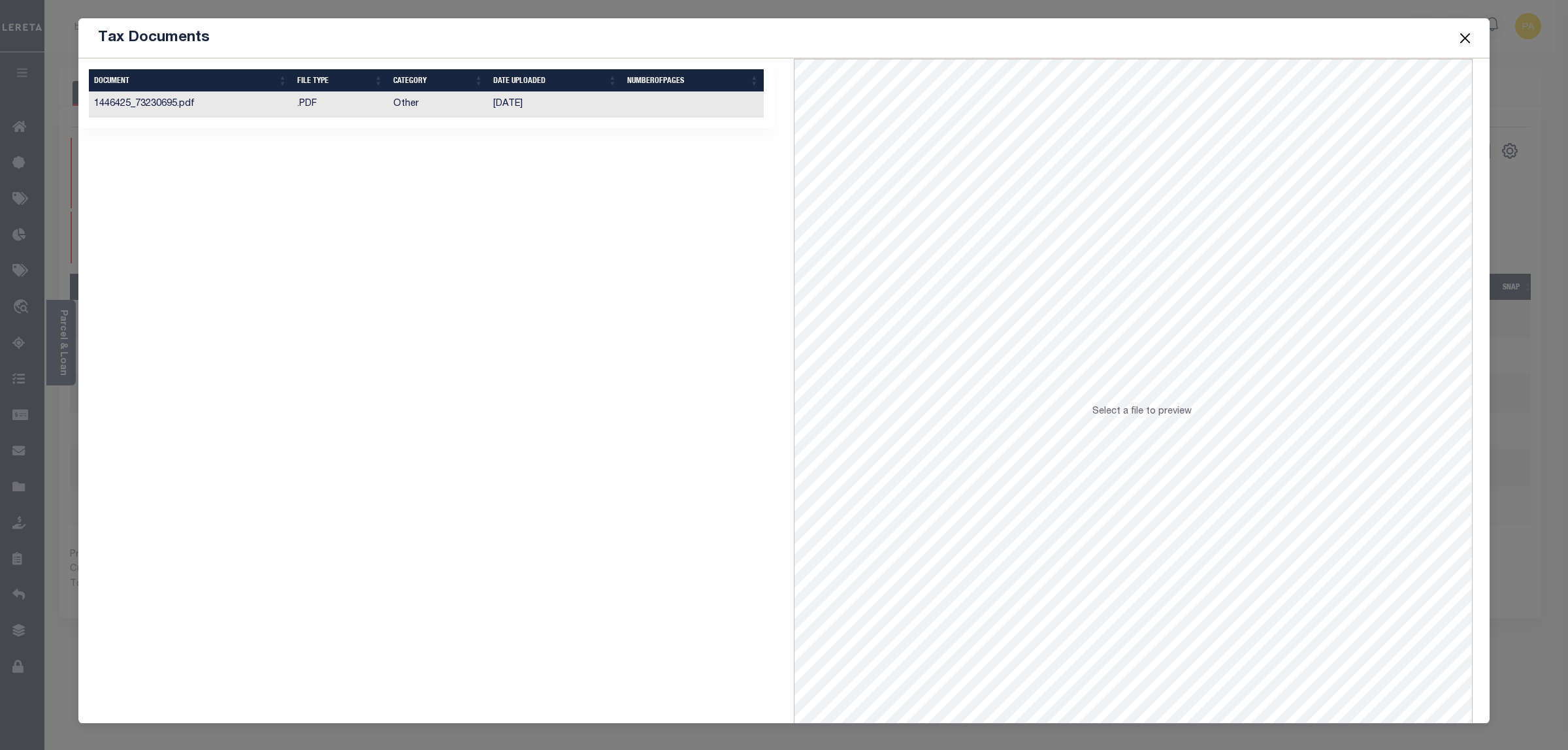
click at [508, 104] on td "[DATE]" at bounding box center [555, 105] width 134 height 25
click at [1462, 43] on button "Close" at bounding box center [1465, 38] width 17 height 17
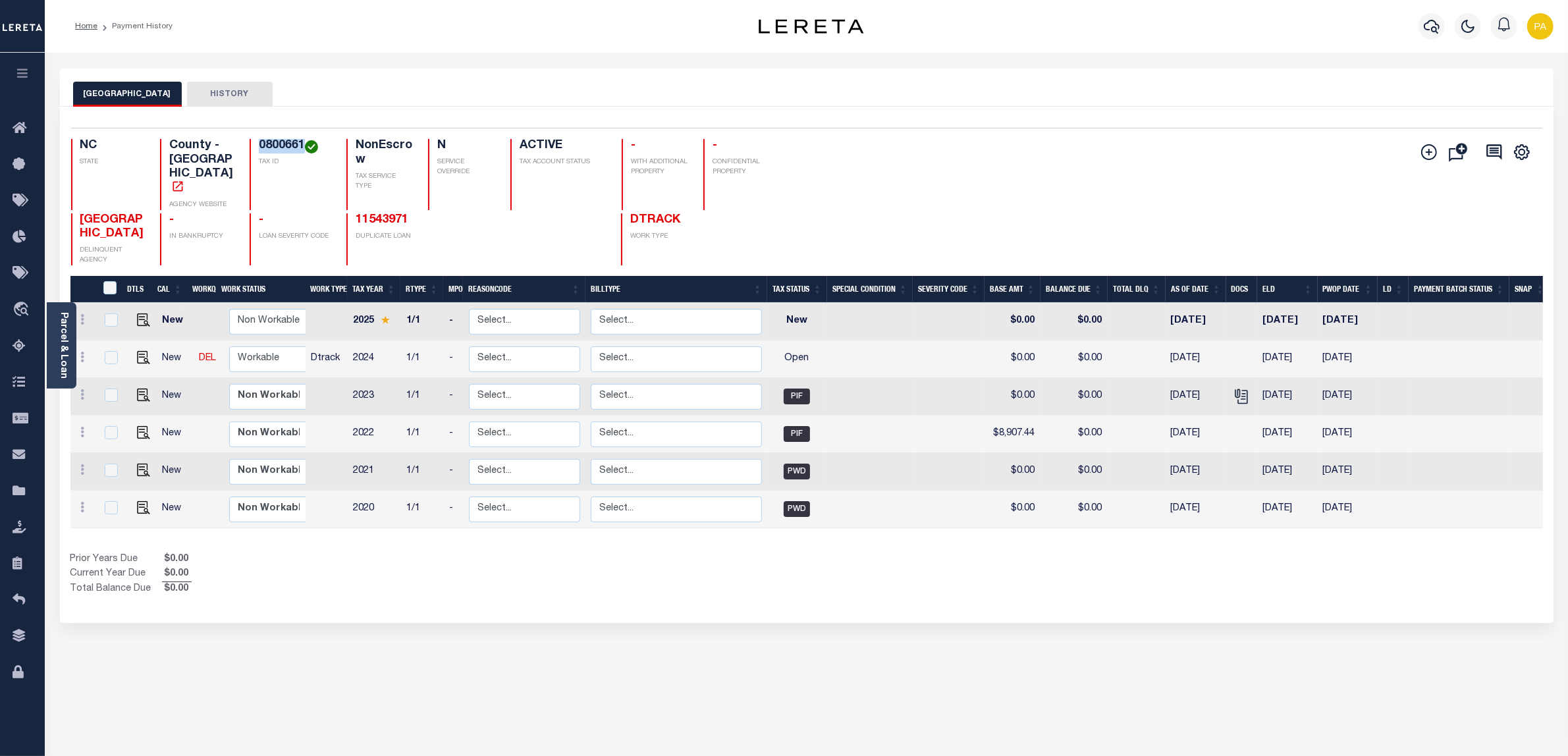
drag, startPoint x: 258, startPoint y: 145, endPoint x: 304, endPoint y: 142, distance: 46.1
click at [304, 142] on h4 "0800661" at bounding box center [295, 146] width 72 height 15
copy h4 "0800661"
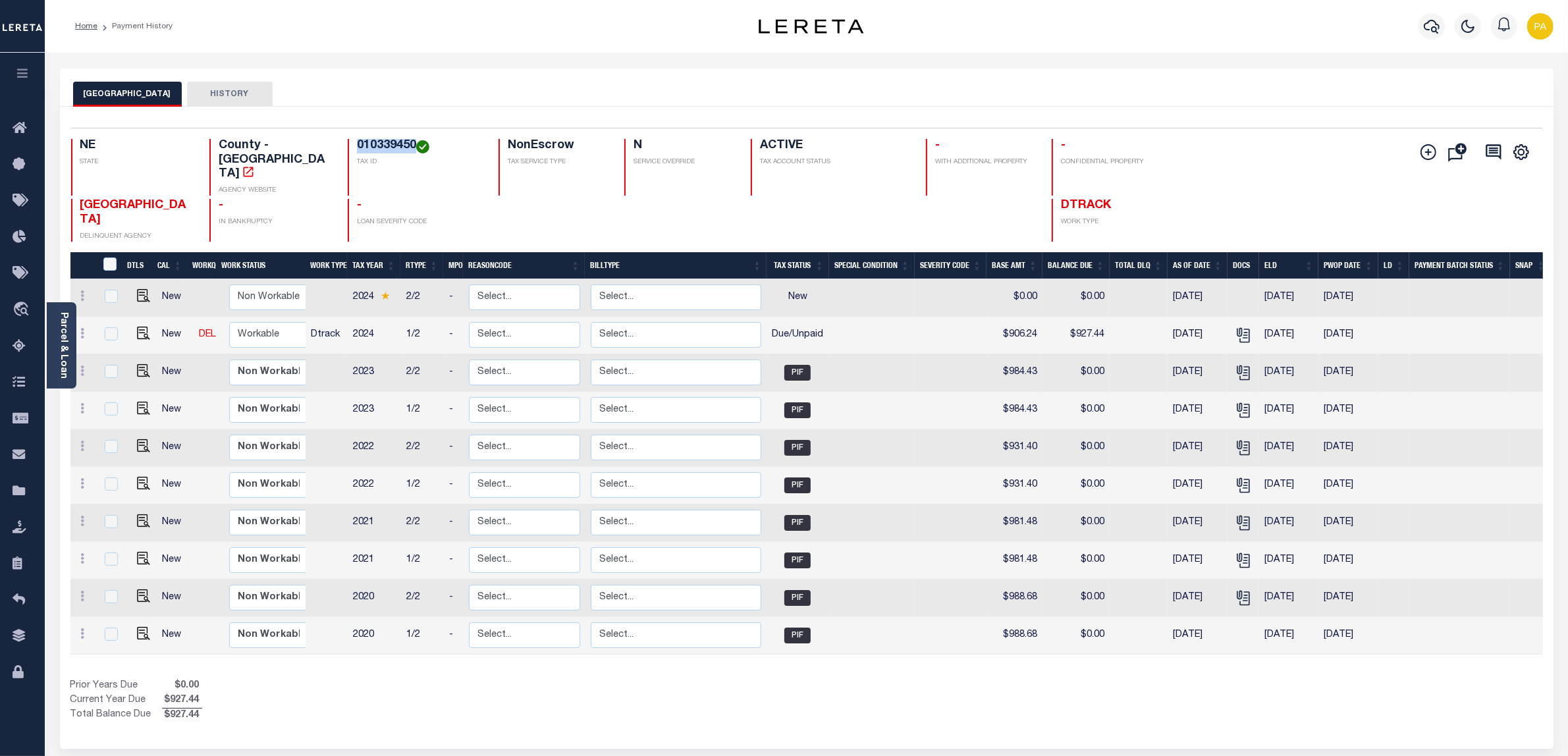
drag, startPoint x: 353, startPoint y: 143, endPoint x: 410, endPoint y: 142, distance: 57.0
click at [410, 142] on h4 "010339450" at bounding box center [419, 146] width 125 height 15
copy h4 "010339450"
click at [359, 149] on h4 "010339450" at bounding box center [419, 146] width 125 height 15
drag, startPoint x: 355, startPoint y: 144, endPoint x: 403, endPoint y: 142, distance: 48.0
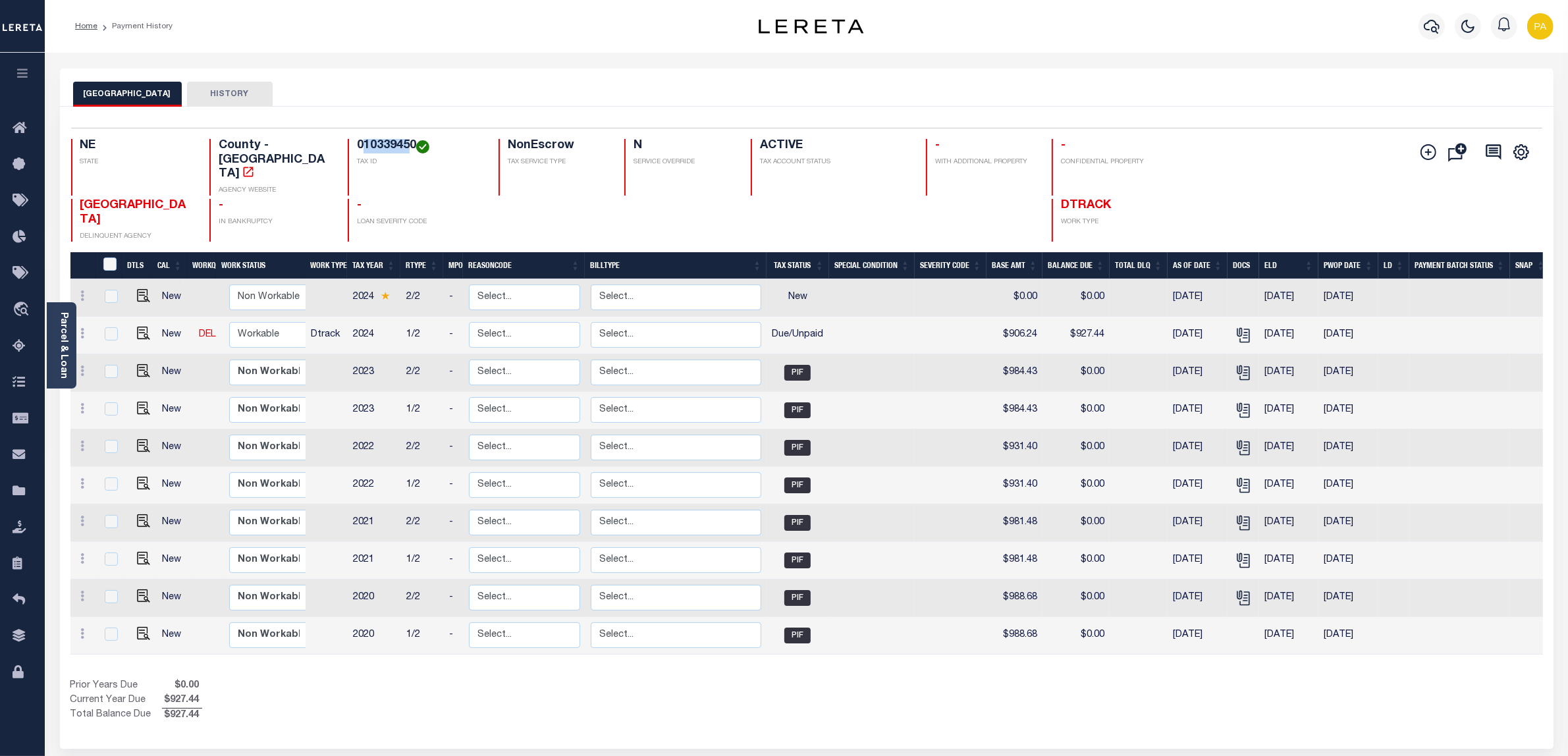
click at [403, 142] on h4 "010339450" at bounding box center [419, 146] width 125 height 15
copy h4 "010339450"
drag, startPoint x: 345, startPoint y: 145, endPoint x: 410, endPoint y: 142, distance: 65.1
click at [410, 142] on div "010339450 TAX ID" at bounding box center [415, 167] width 135 height 56
drag, startPoint x: 360, startPoint y: 159, endPoint x: 355, endPoint y: 143, distance: 16.8
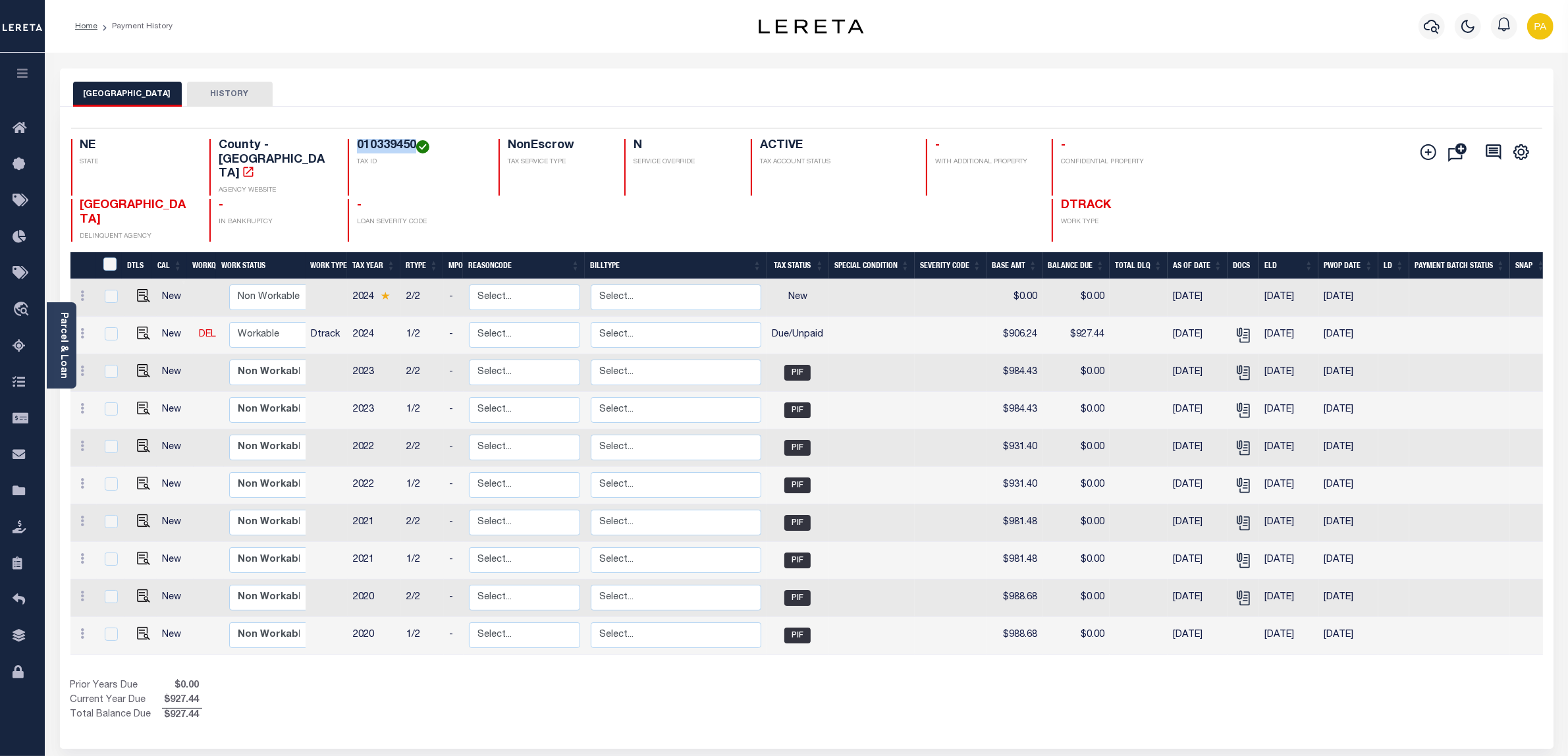
click at [360, 159] on div "010339450 TAX ID" at bounding box center [415, 167] width 135 height 56
drag, startPoint x: 350, startPoint y: 142, endPoint x: 409, endPoint y: 142, distance: 59.0
click at [409, 142] on div "010339450 TAX ID" at bounding box center [415, 167] width 135 height 56
copy h4 "010339450"
click at [357, 146] on h4 "010339450" at bounding box center [419, 146] width 125 height 15
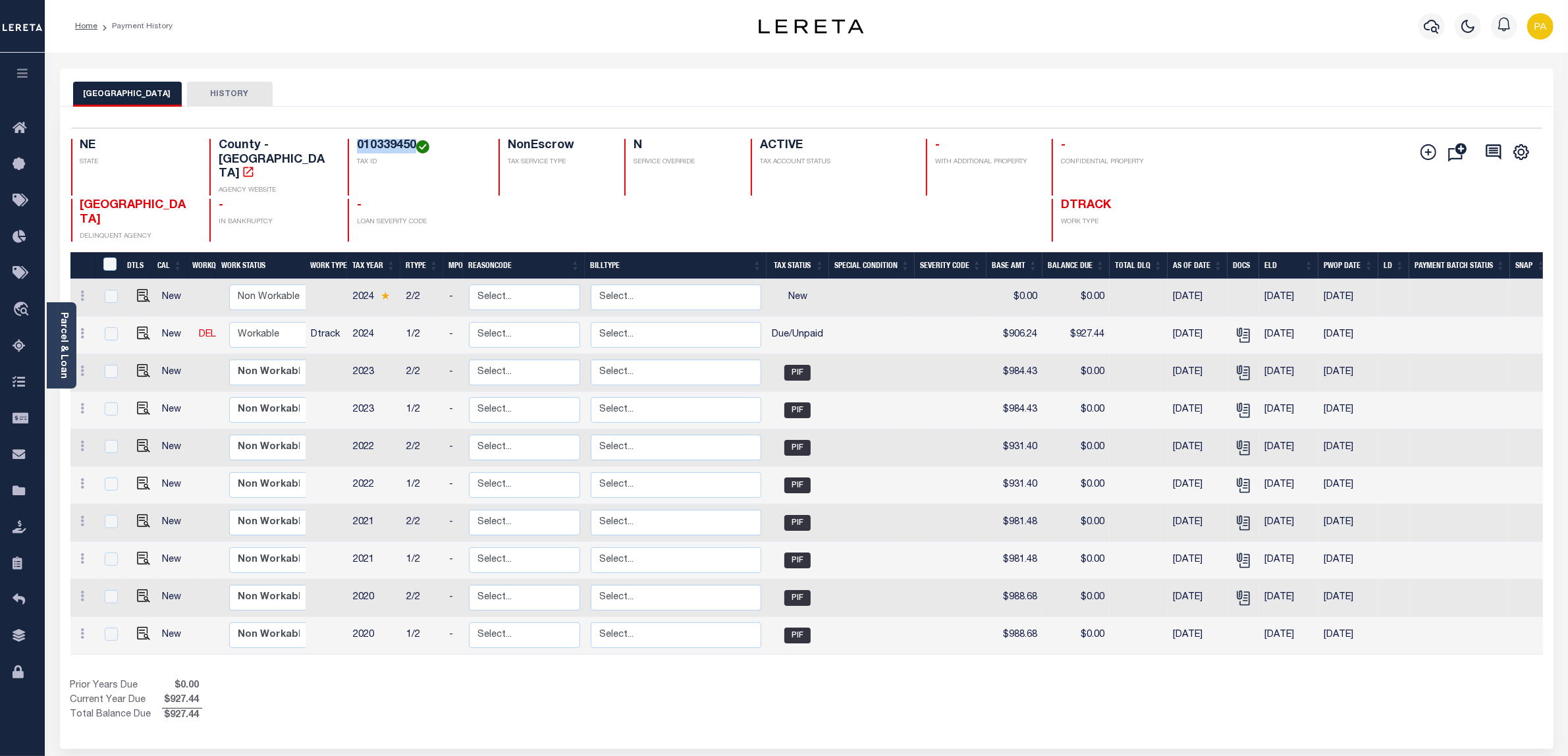
drag, startPoint x: 346, startPoint y: 146, endPoint x: 409, endPoint y: 142, distance: 63.1
click at [409, 142] on div "010339450 TAX ID" at bounding box center [415, 167] width 135 height 56
copy h4 "010339450"
click at [985, 66] on div "Parcel & Loan Loan Details 22002191 LOAN NO TKO" at bounding box center [807, 432] width 1513 height 760
drag, startPoint x: 353, startPoint y: 142, endPoint x: 412, endPoint y: 142, distance: 59.0
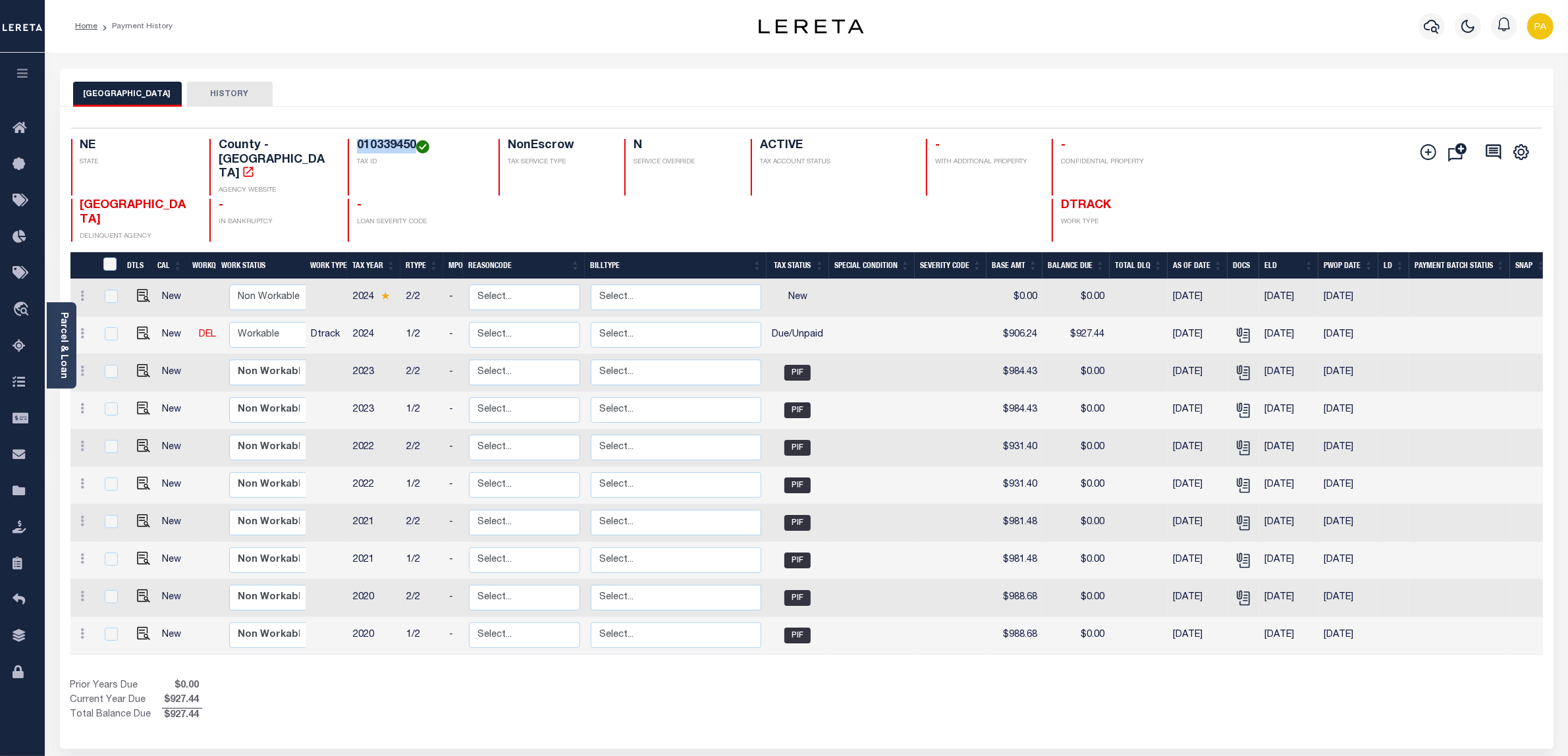
click at [412, 142] on h4 "010339450" at bounding box center [419, 146] width 125 height 15
copy h4 "010339450"
click at [142, 327] on img "" at bounding box center [143, 333] width 13 height 13
checkbox input "true"
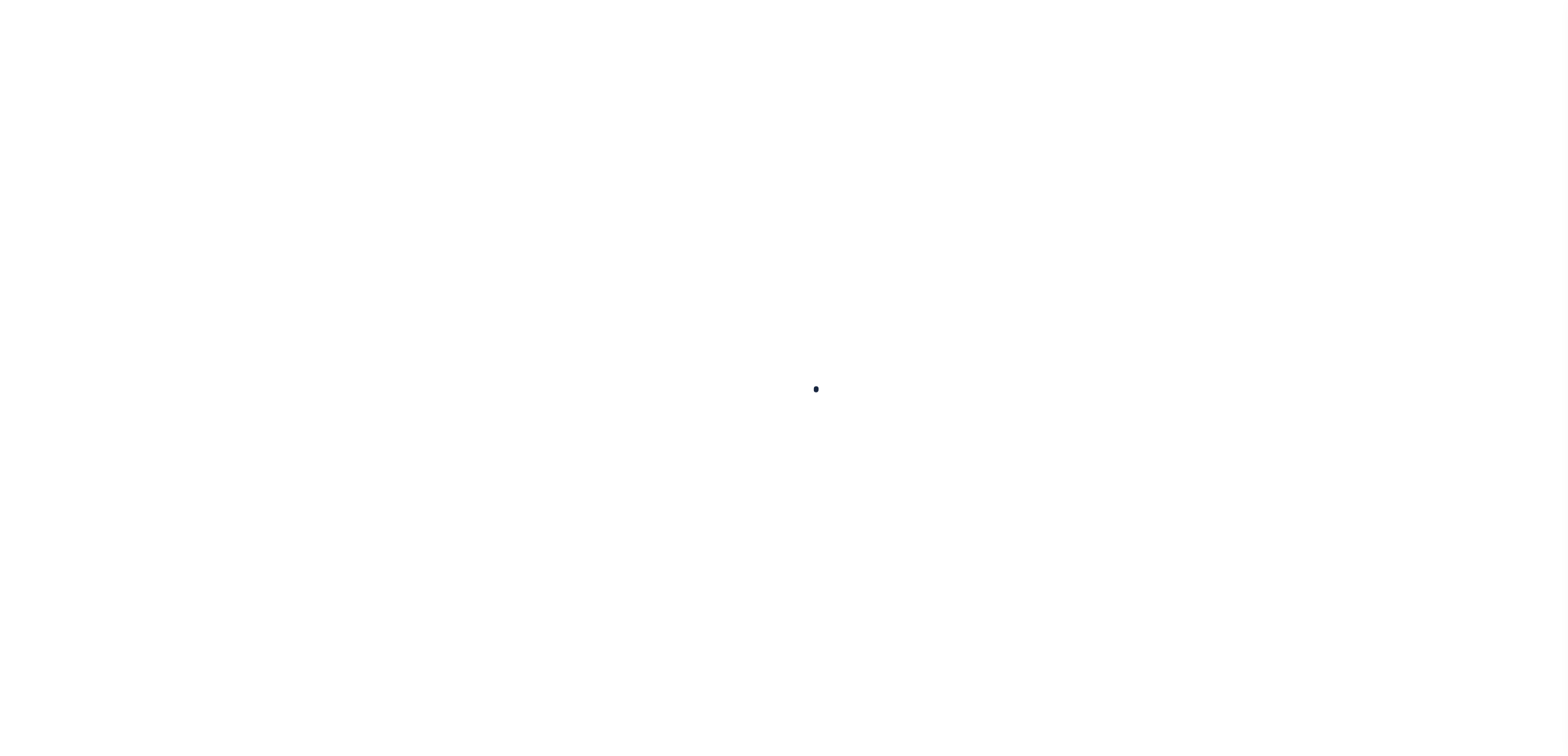
select select "DUE"
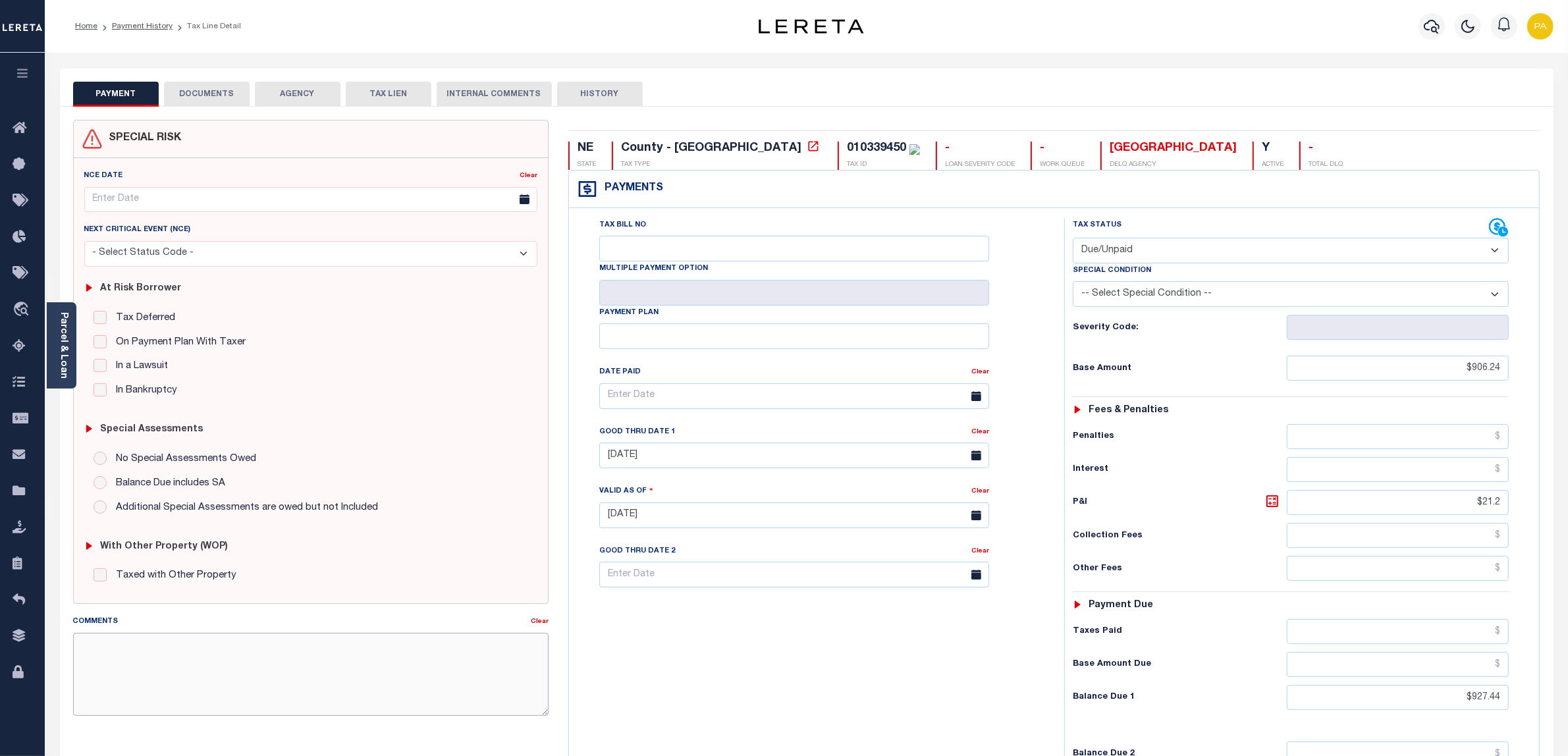
click at [392, 645] on textarea "Comments" at bounding box center [311, 675] width 476 height 83
paste textarea "Please refer above line for Tax Supporting Document"
type textarea "Please refer above line for Tax Supporting Document"
click at [984, 434] on link "Clear" at bounding box center [980, 432] width 18 height 6
click at [978, 435] on link "Clear" at bounding box center [980, 432] width 18 height 6
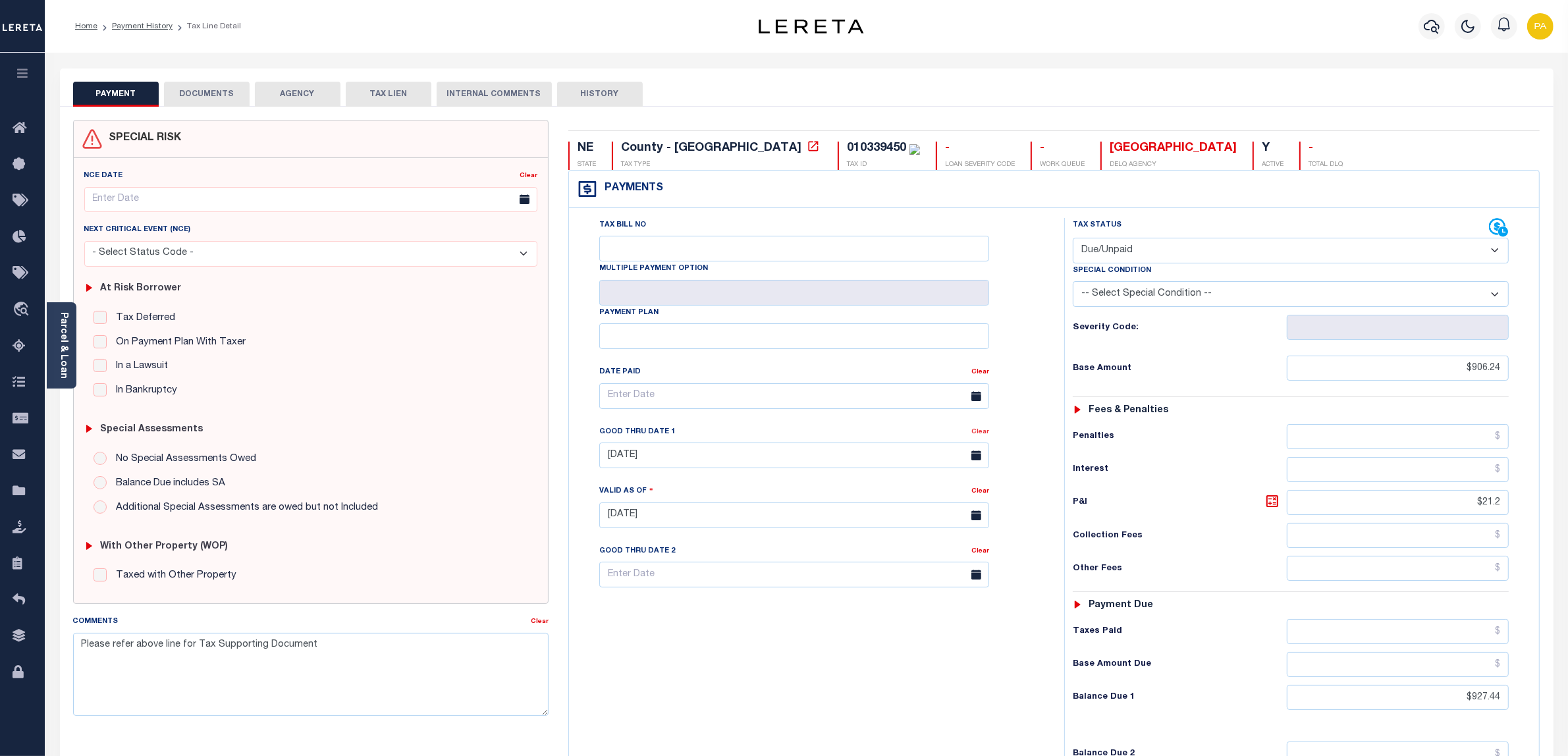
type input "[DATE]"
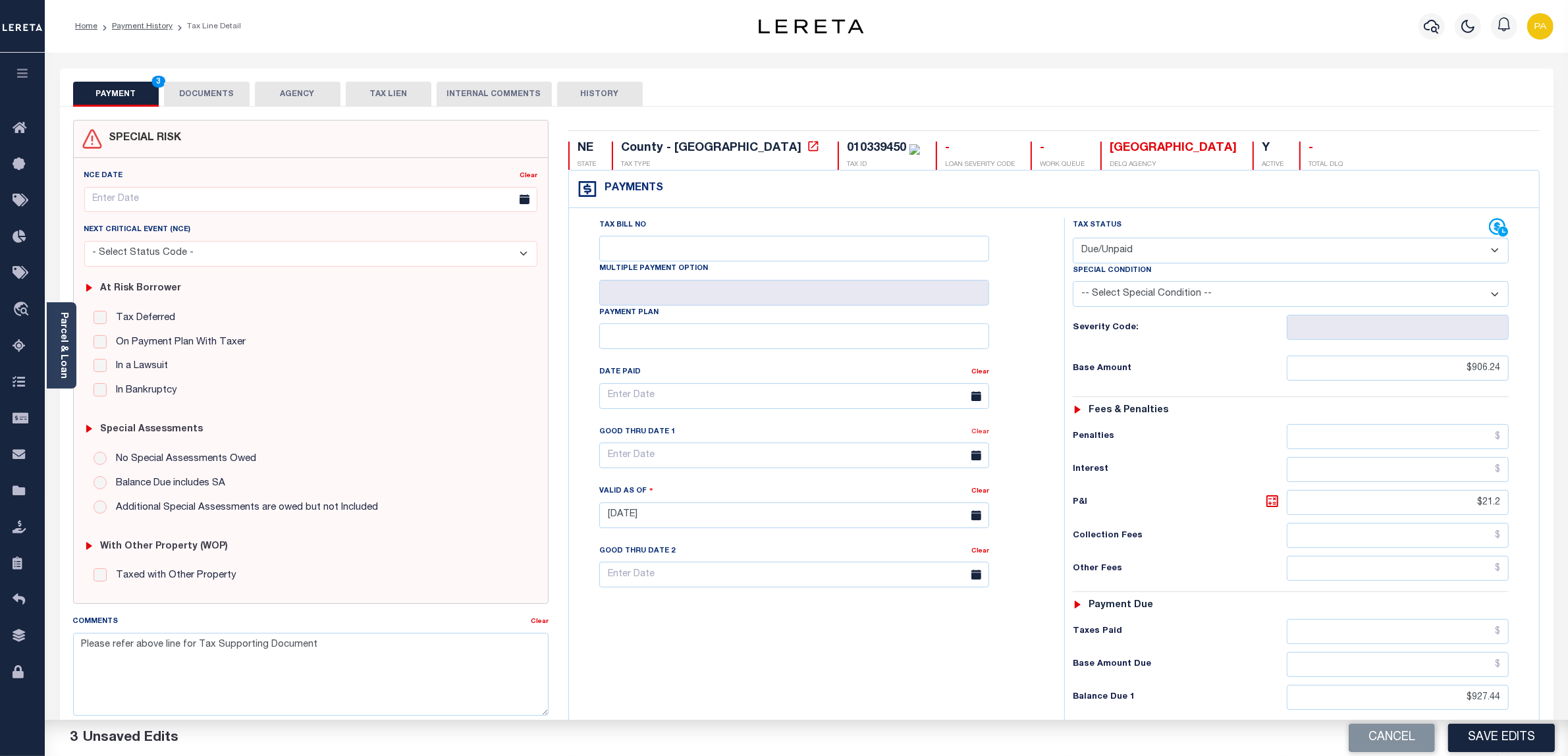
click at [982, 435] on link "Clear" at bounding box center [980, 432] width 18 height 6
click at [635, 465] on input "text" at bounding box center [794, 456] width 390 height 25
click at [672, 642] on span "30" at bounding box center [672, 637] width 25 height 25
type input "09/30/2025"
paste input "959.42"
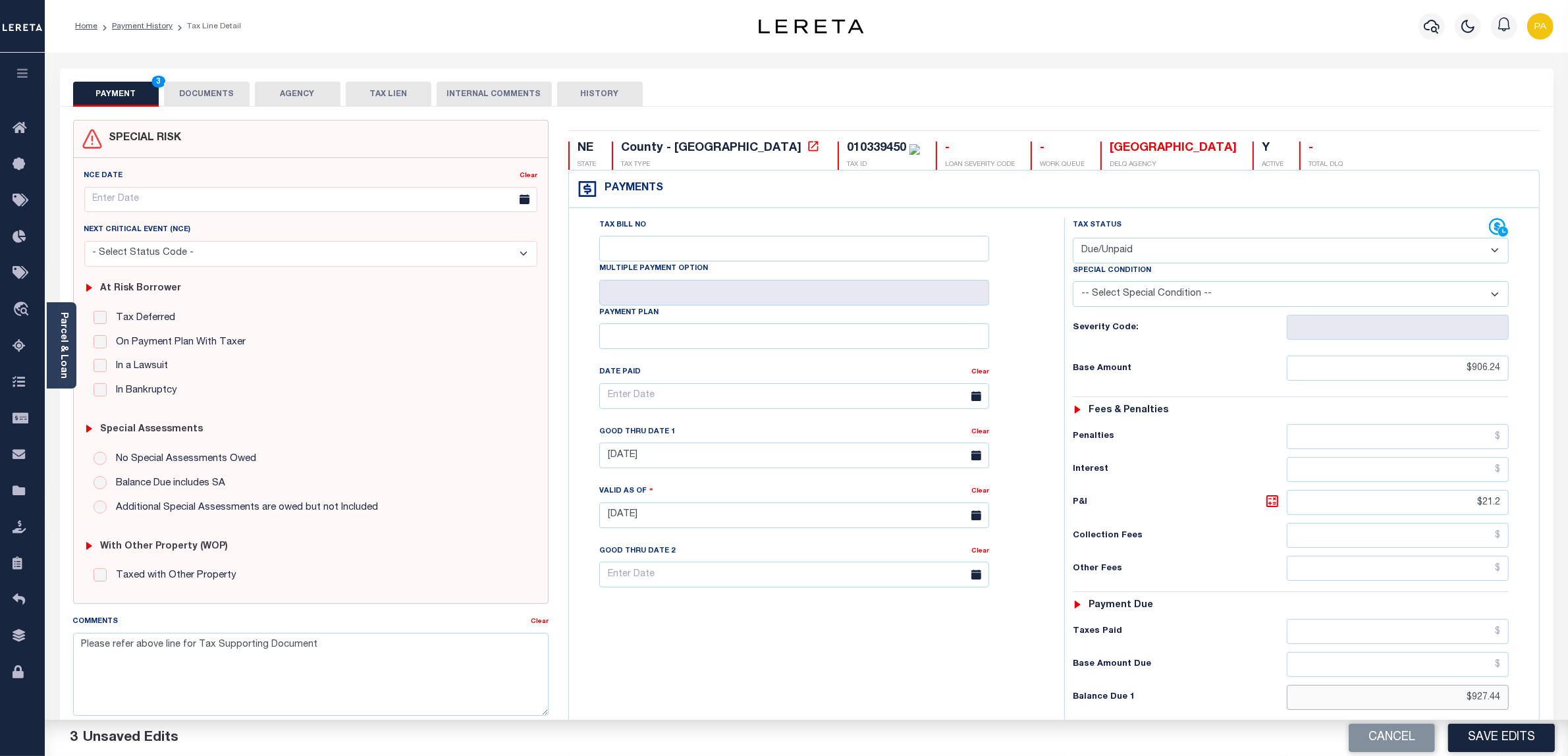
drag, startPoint x: 1526, startPoint y: 697, endPoint x: 1568, endPoint y: 697, distance: 42.0
click at [1567, 697] on html "Home Payment History Tax Line Detail" at bounding box center [784, 485] width 1568 height 970
type input "$959.42"
click at [1274, 501] on icon at bounding box center [1272, 501] width 12 height 12
type input "$53.18"
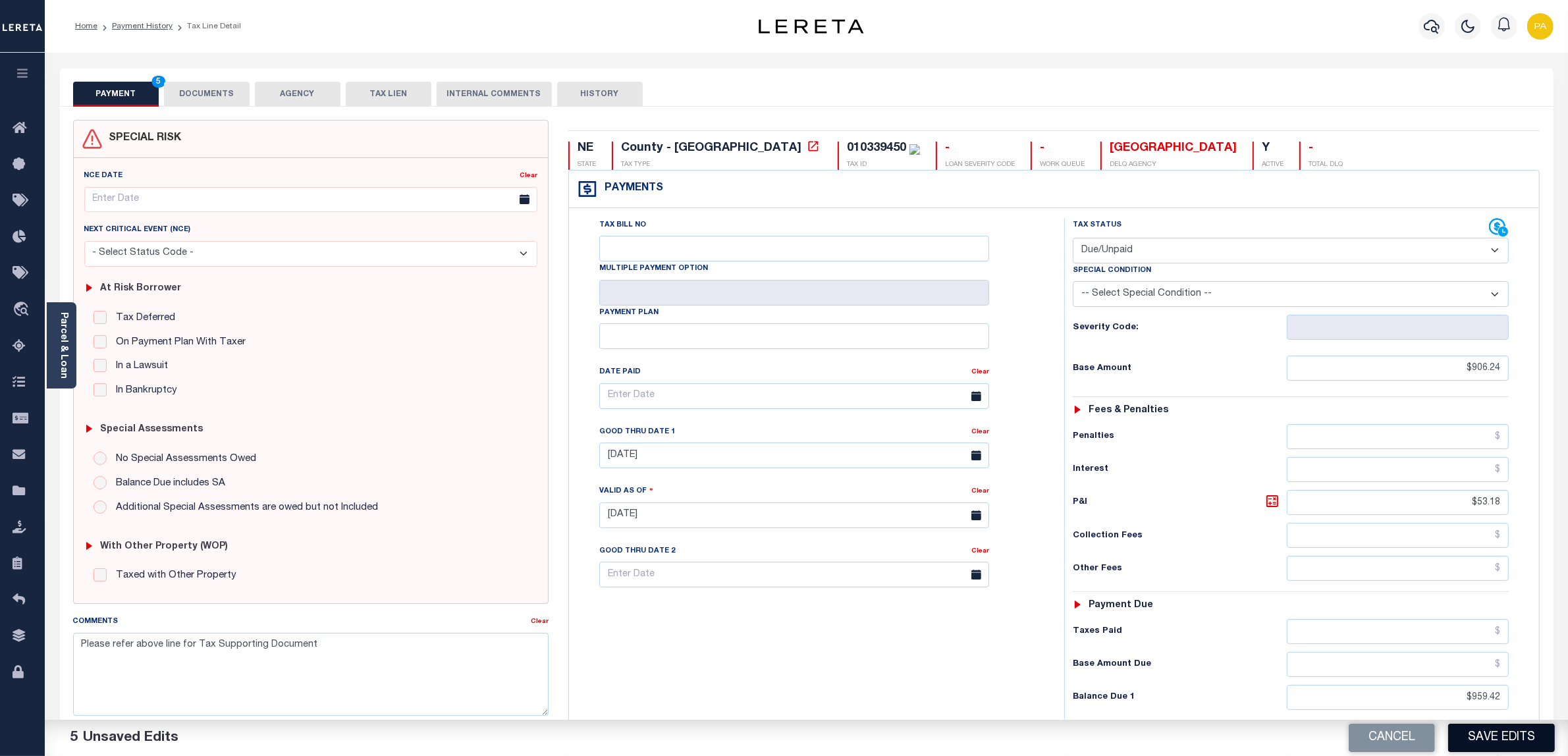
click at [1483, 734] on button "Save Edits" at bounding box center [1501, 738] width 106 height 28
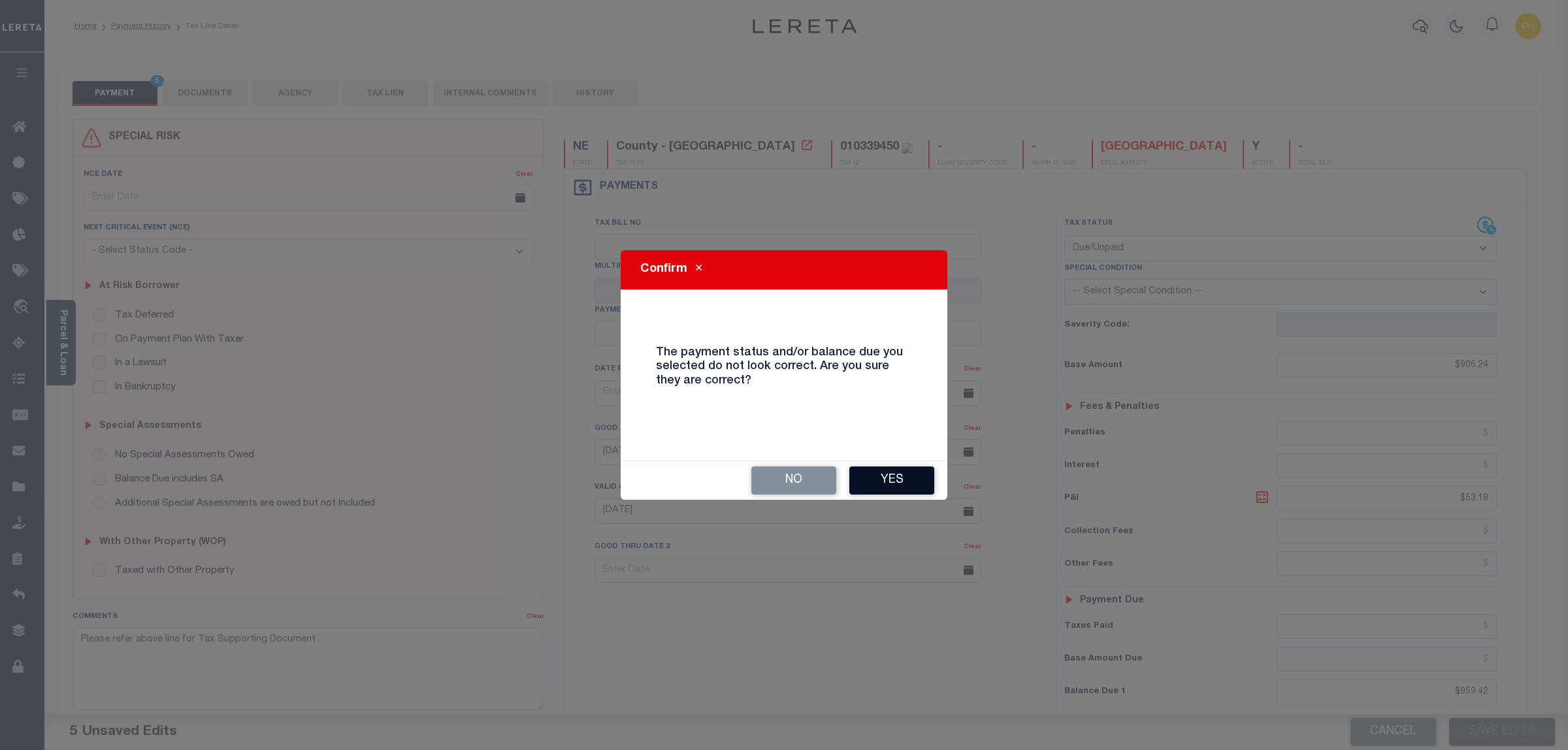
click at [921, 481] on button "Yes" at bounding box center [891, 481] width 85 height 28
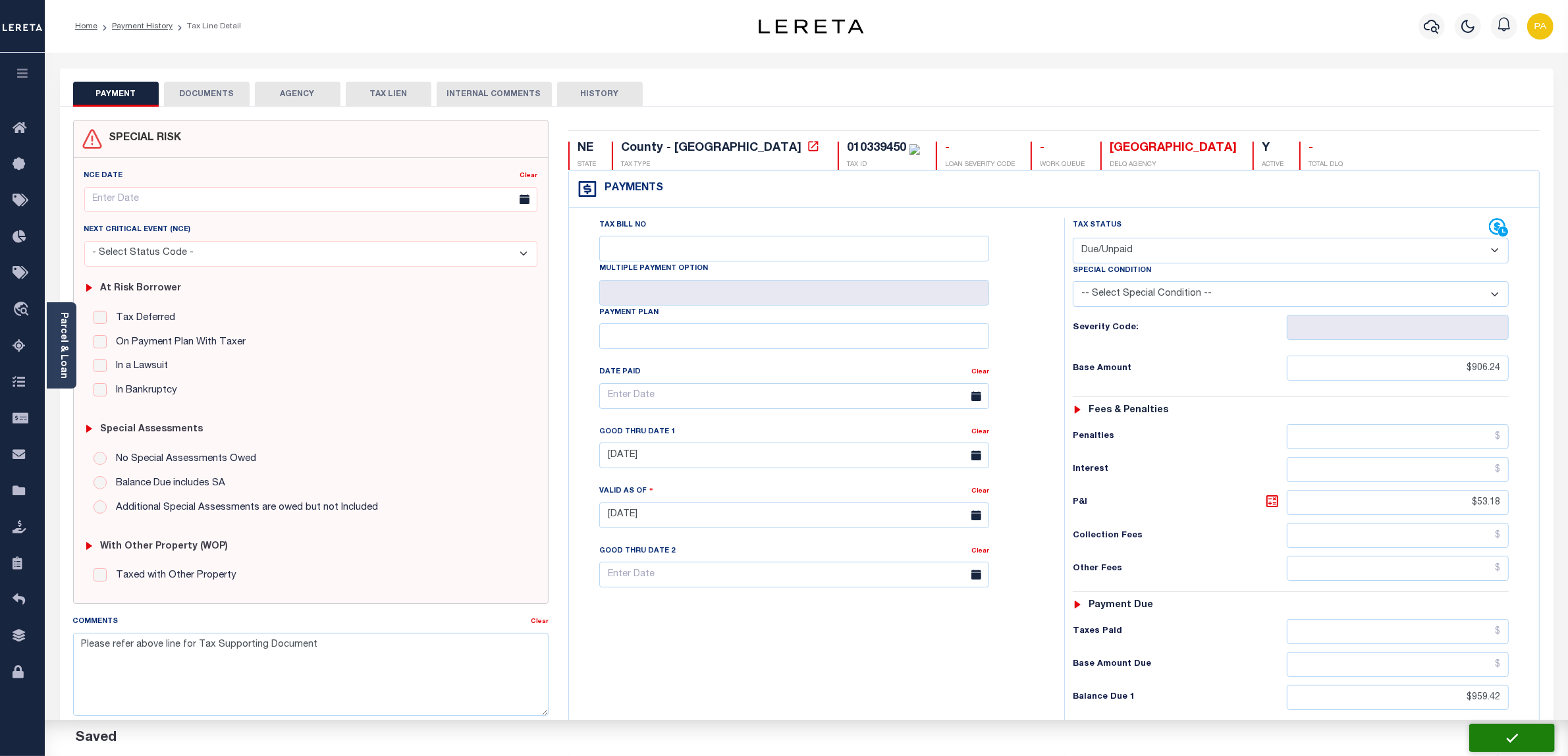
checkbox input "false"
type input "$906.24"
type input "$53.18"
type input "$959.42"
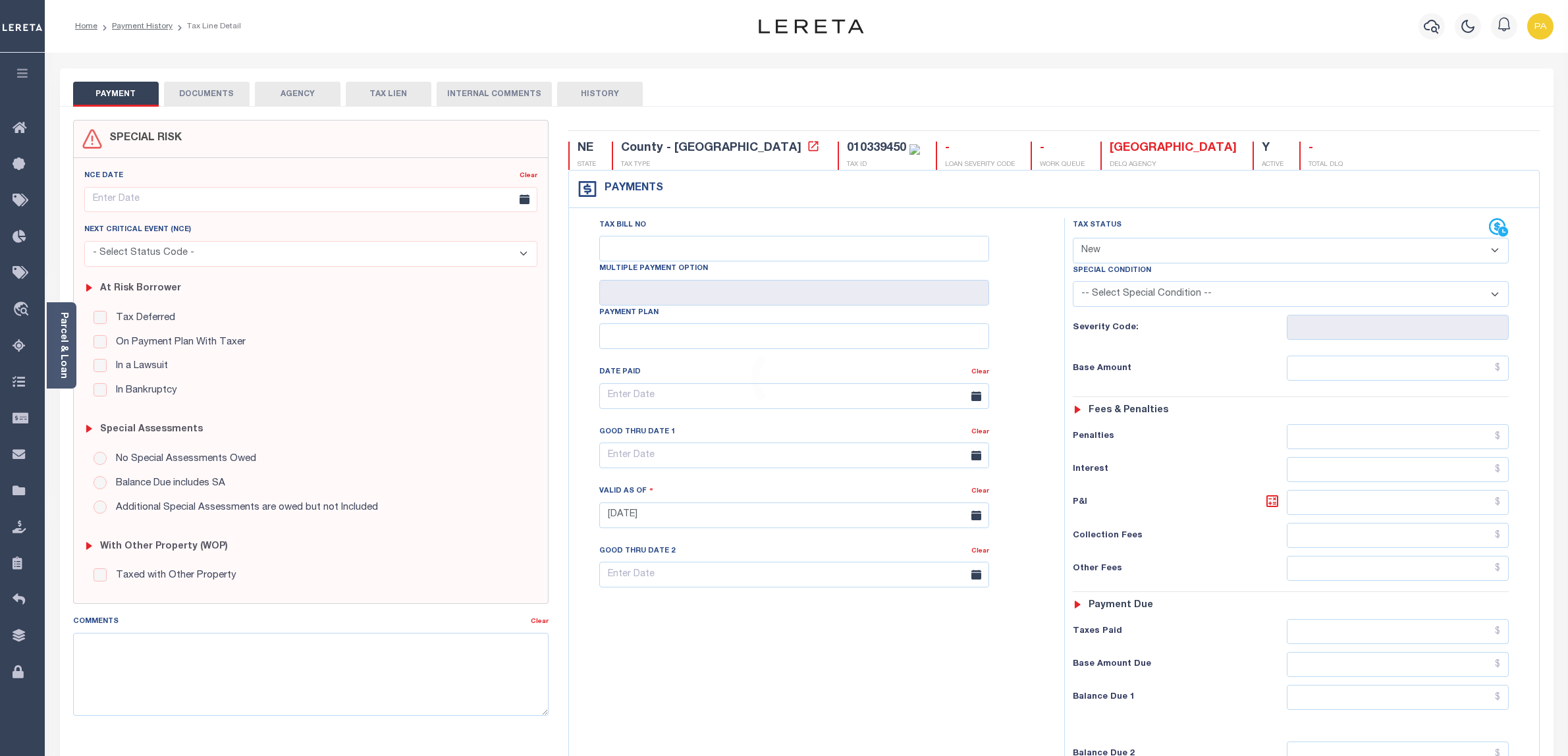
select select "NW2"
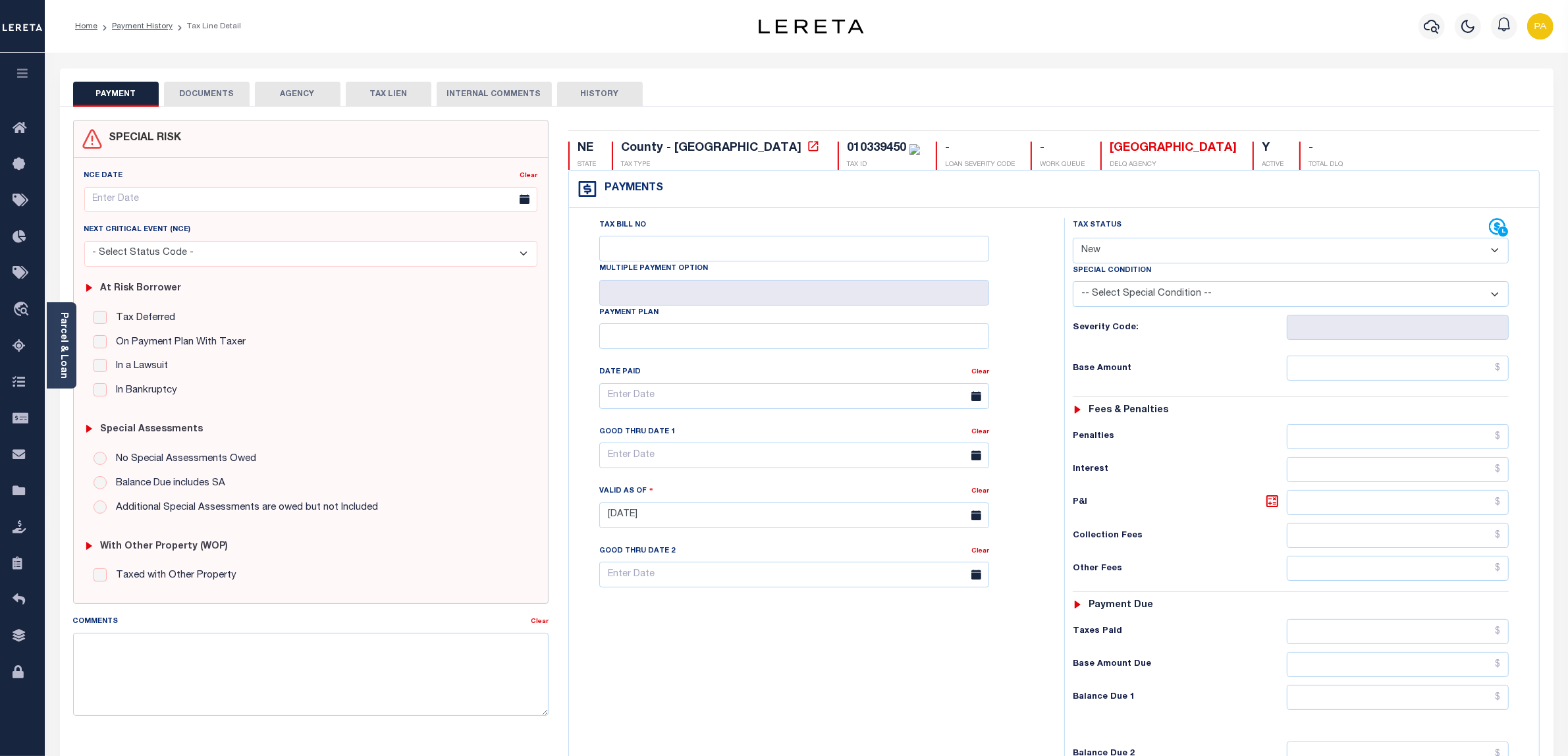
click at [244, 95] on button "DOCUMENTS" at bounding box center [207, 94] width 85 height 25
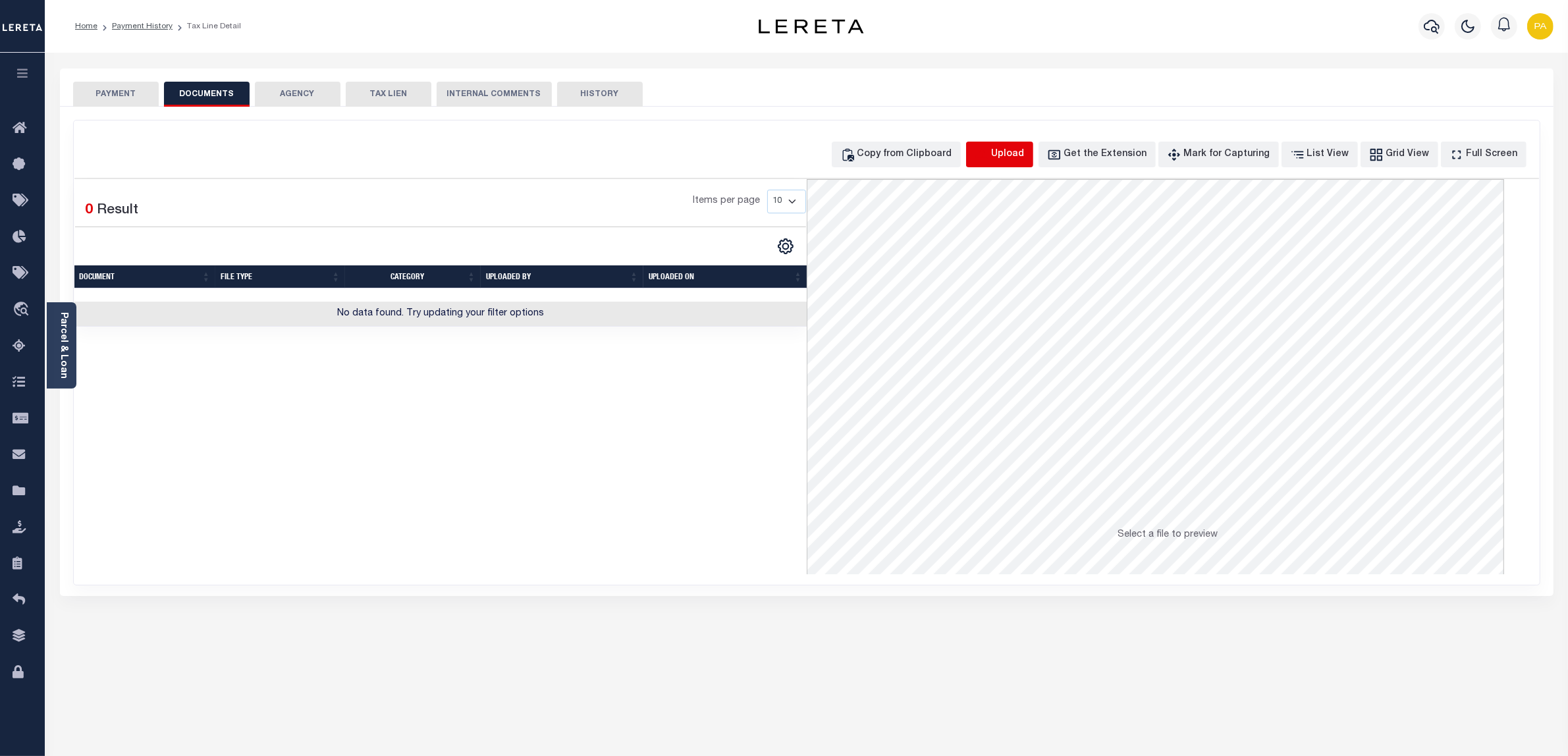
click at [989, 152] on icon "button" at bounding box center [981, 154] width 15 height 15
select select "POP"
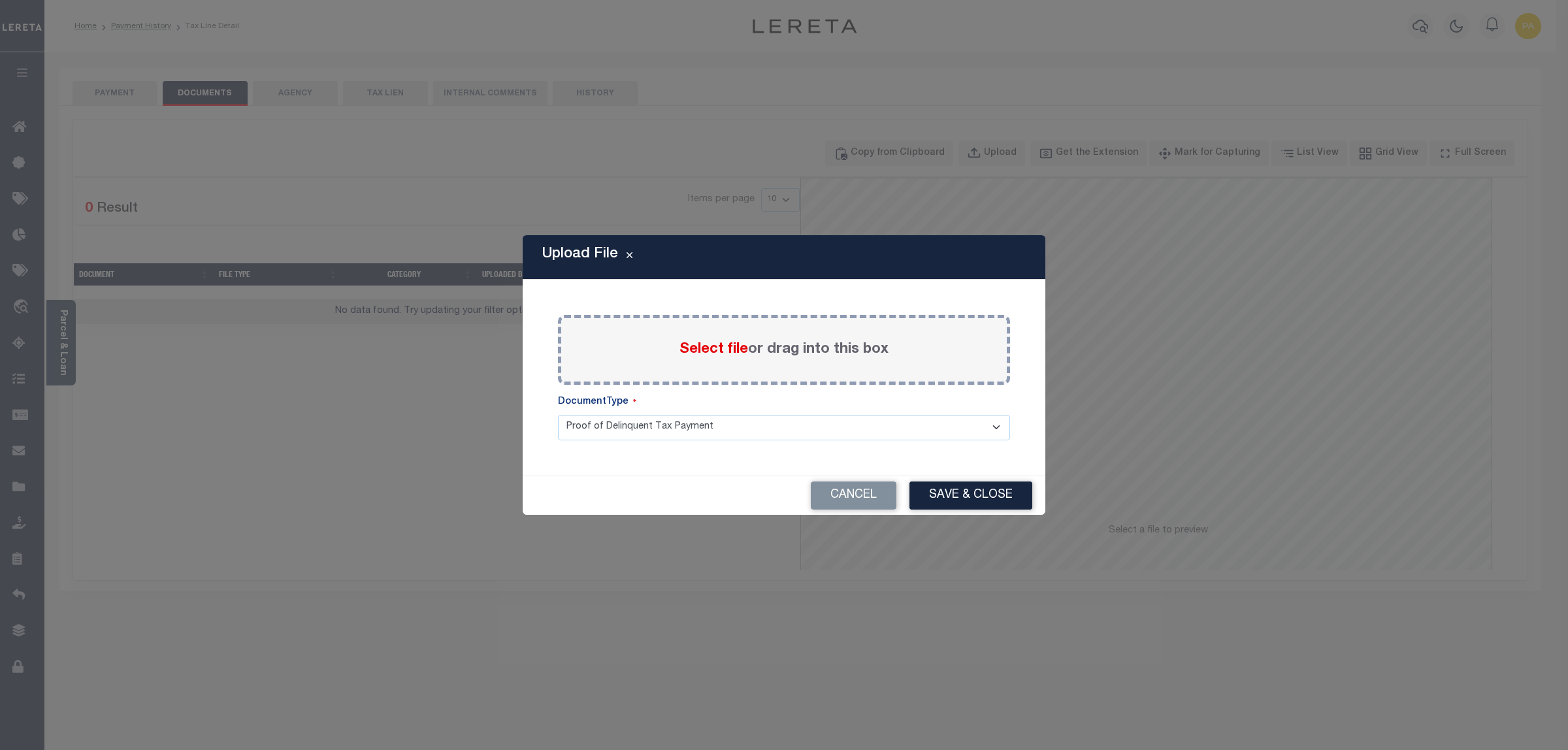
click at [778, 334] on div "Select file or drag into this box" at bounding box center [784, 350] width 452 height 70
click at [781, 348] on label "Select file or drag into this box" at bounding box center [783, 350] width 209 height 22
click at [0, 0] on input "Select file or drag into this box" at bounding box center [0, 0] width 0 height 0
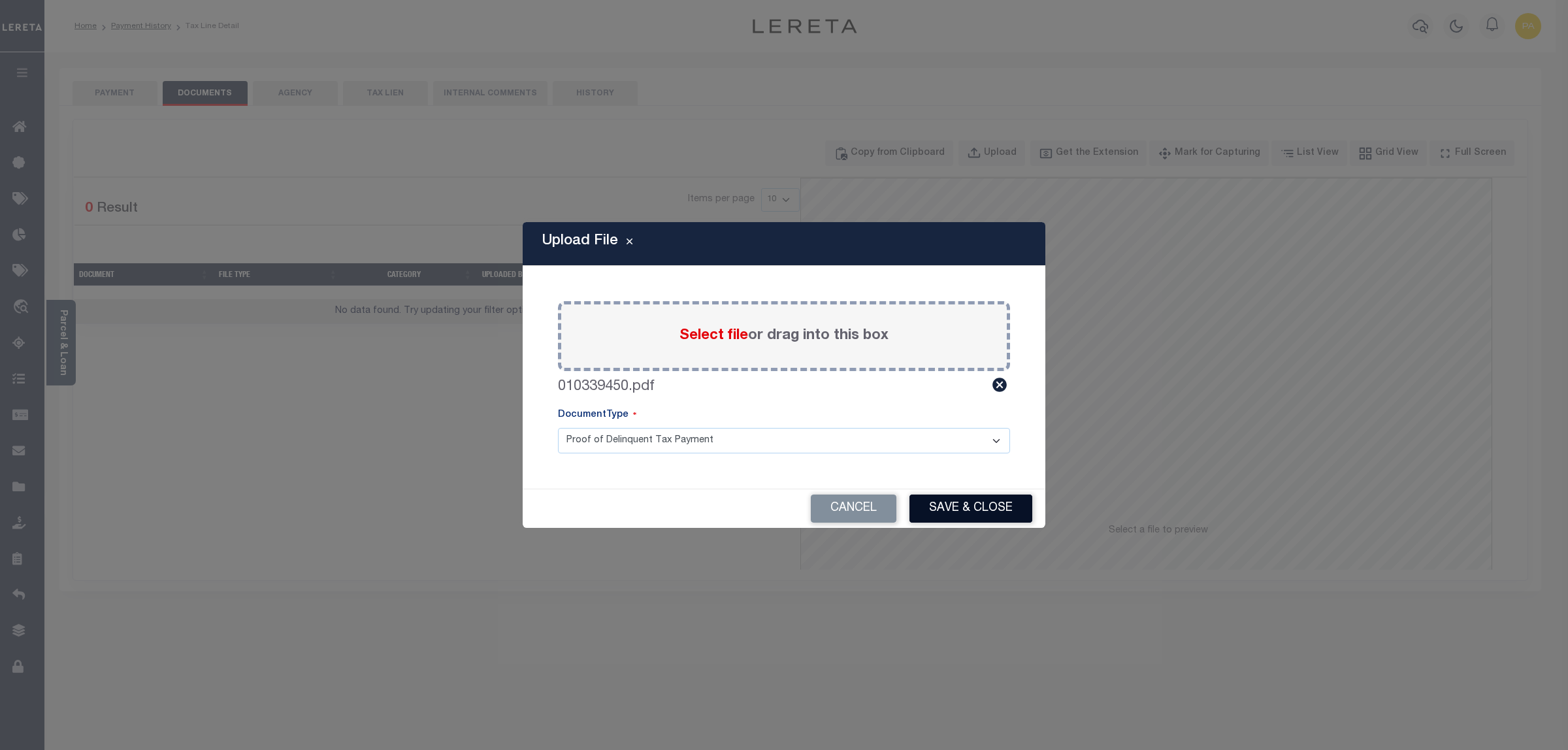
click at [968, 509] on button "Save & Close" at bounding box center [971, 509] width 123 height 28
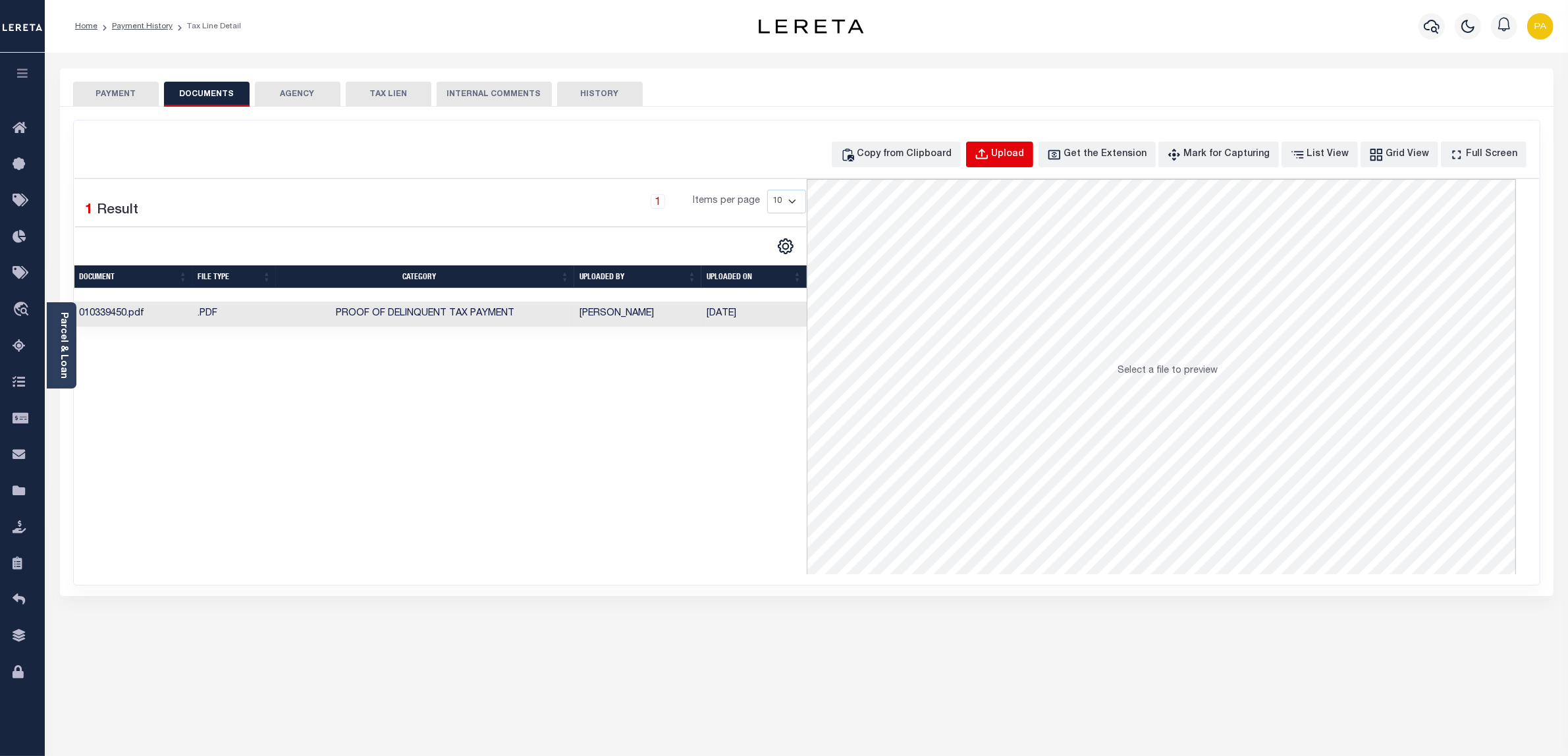
click at [1024, 152] on div "Upload" at bounding box center [1008, 154] width 33 height 15
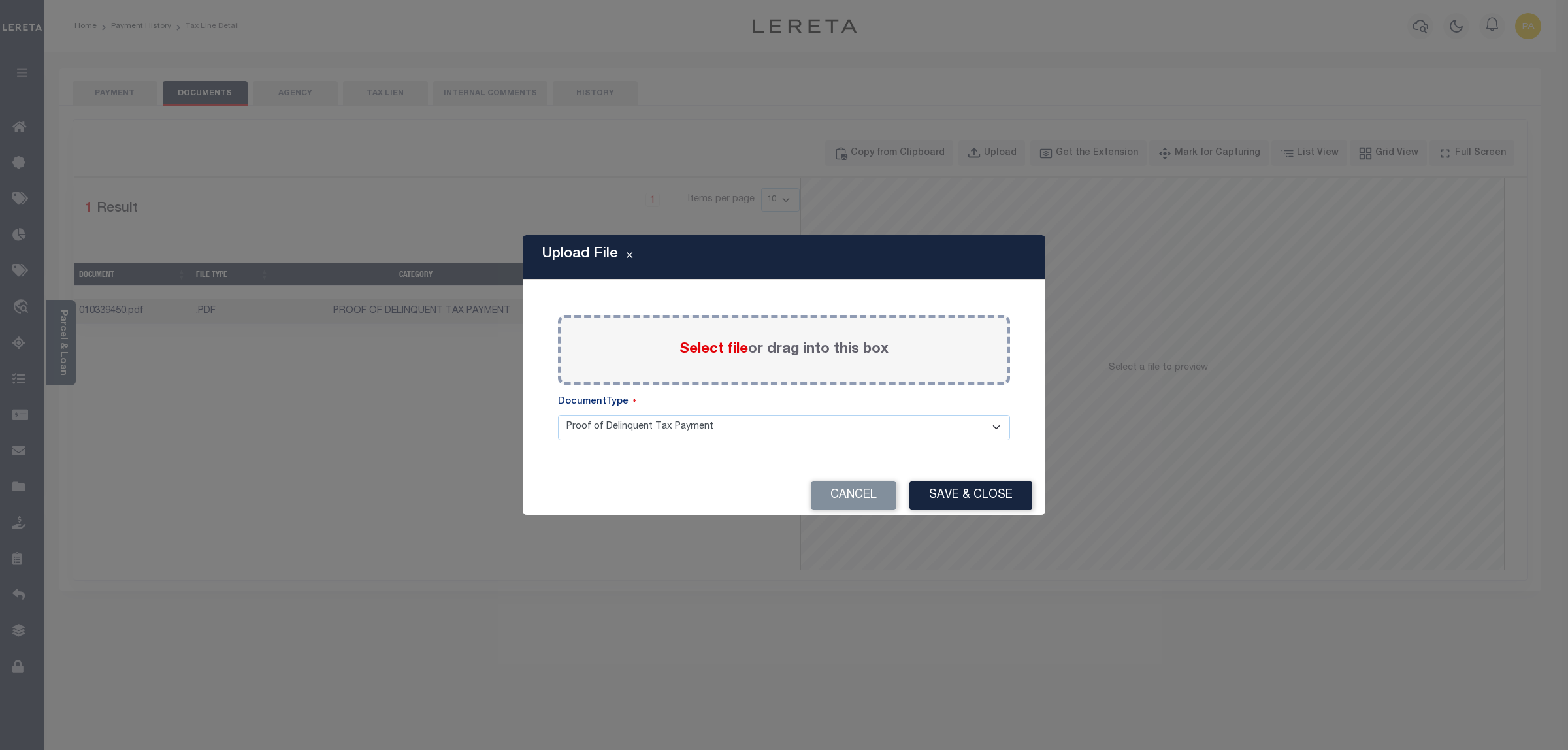
click at [783, 353] on label "Select file or drag into this box" at bounding box center [783, 350] width 209 height 22
click at [0, 0] on input "Select file or drag into this box" at bounding box center [0, 0] width 0 height 0
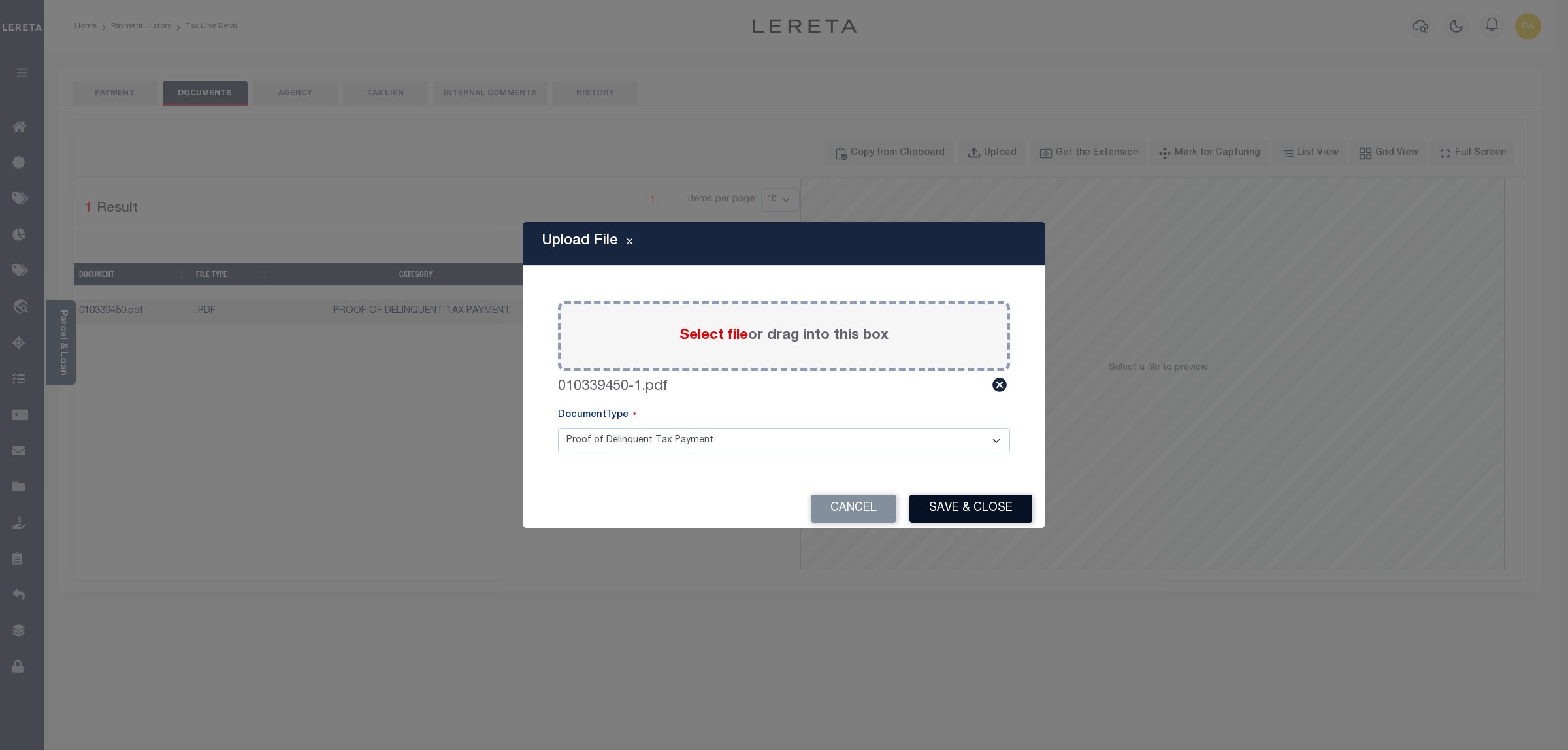
click at [952, 514] on button "Save & Close" at bounding box center [971, 509] width 123 height 28
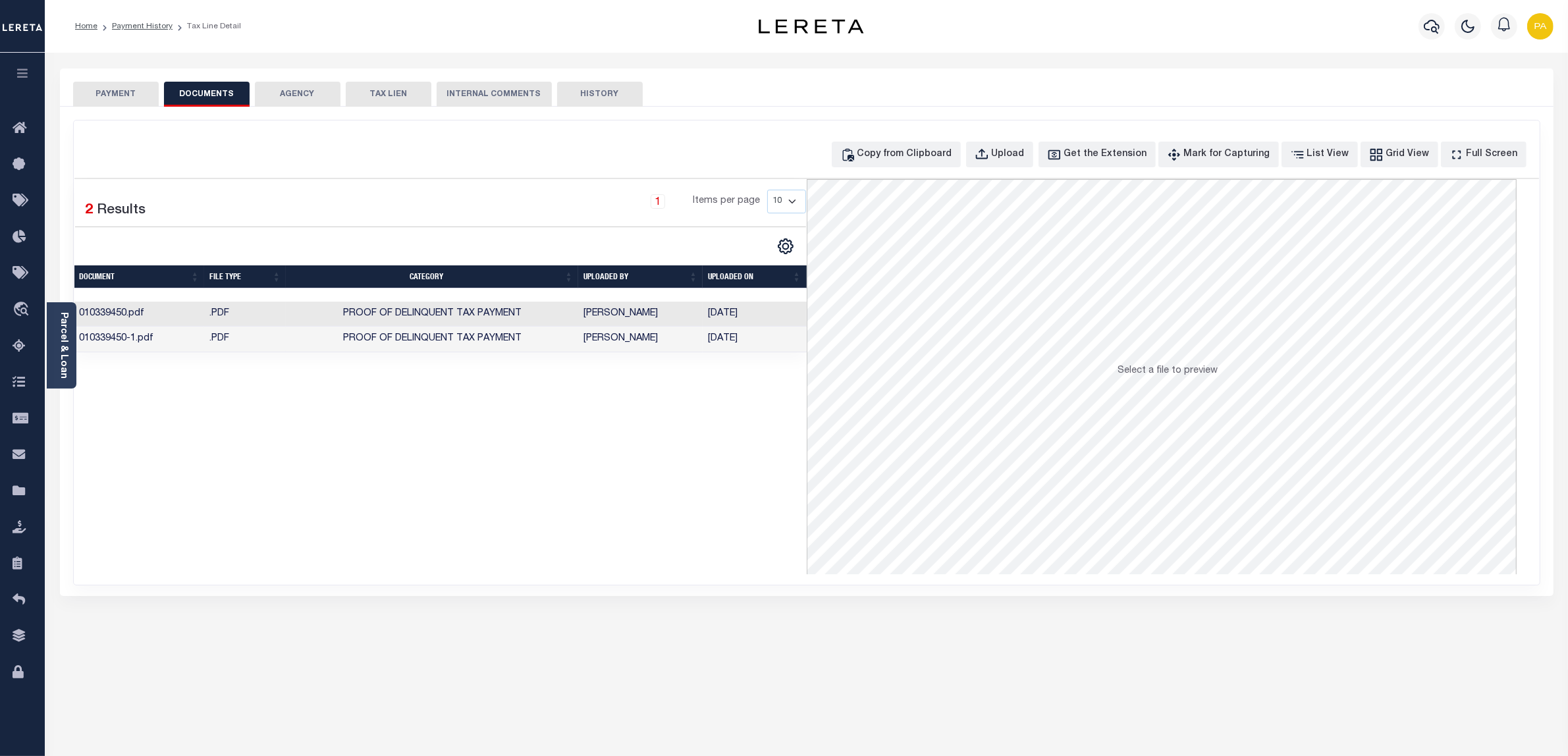
click at [140, 92] on button "PAYMENT" at bounding box center [116, 94] width 85 height 25
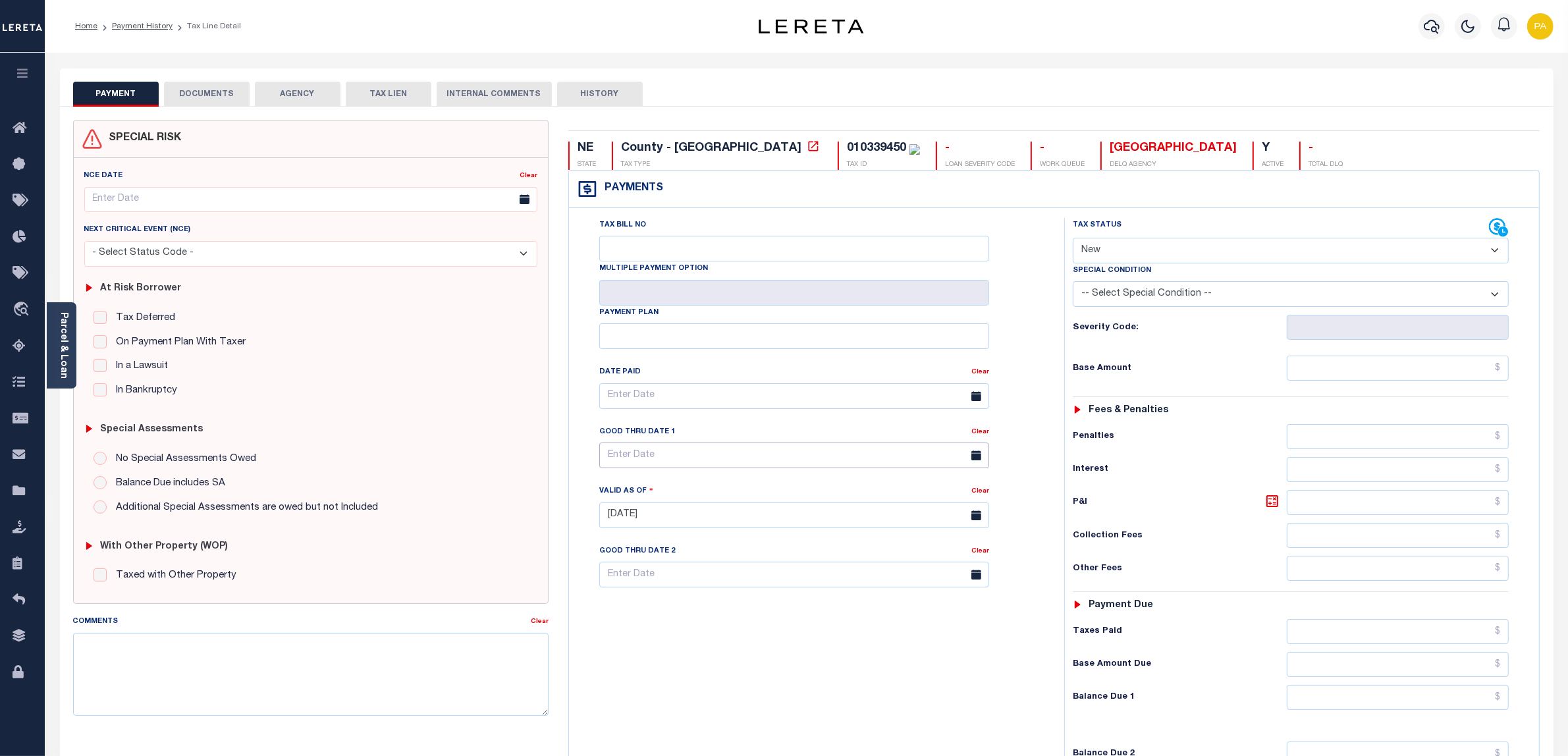
click at [642, 458] on input "text" at bounding box center [794, 456] width 390 height 25
click at [666, 640] on span "30" at bounding box center [672, 637] width 25 height 25
type input "09/30/2025"
type input "09/13/2025"
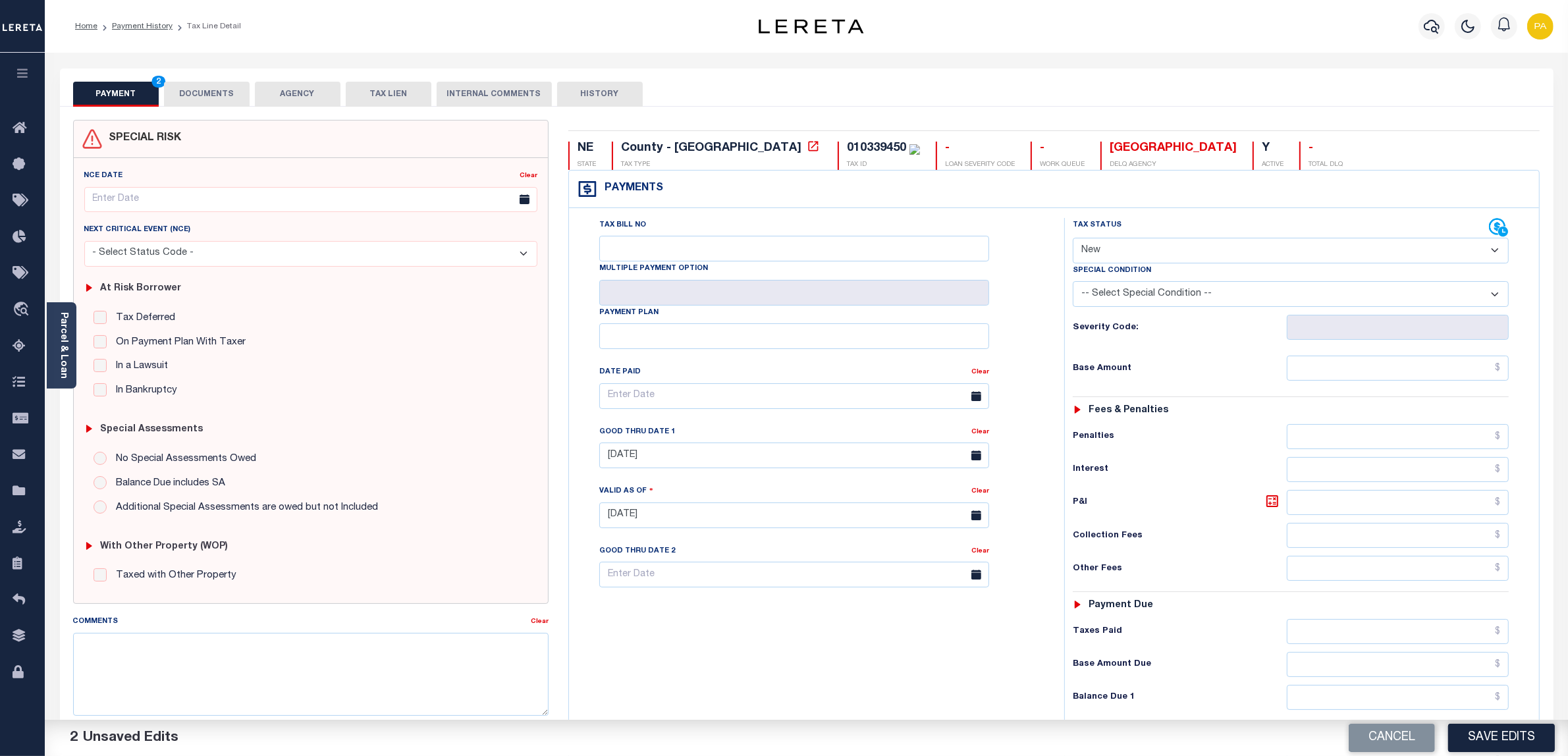
drag, startPoint x: 1094, startPoint y: 254, endPoint x: 1094, endPoint y: 264, distance: 10.0
click at [1094, 254] on select "- Select Status Code - Open Due/Unpaid Paid Incomplete No Tax Due Internal Refu…" at bounding box center [1291, 250] width 436 height 25
select select "DUE"
click at [1073, 239] on select "- Select Status Code - Open Due/Unpaid Paid Incomplete No Tax Due Internal Refu…" at bounding box center [1291, 250] width 436 height 25
click at [1423, 355] on div "Tax Status Status - Select Status Code -" at bounding box center [1295, 508] width 463 height 582
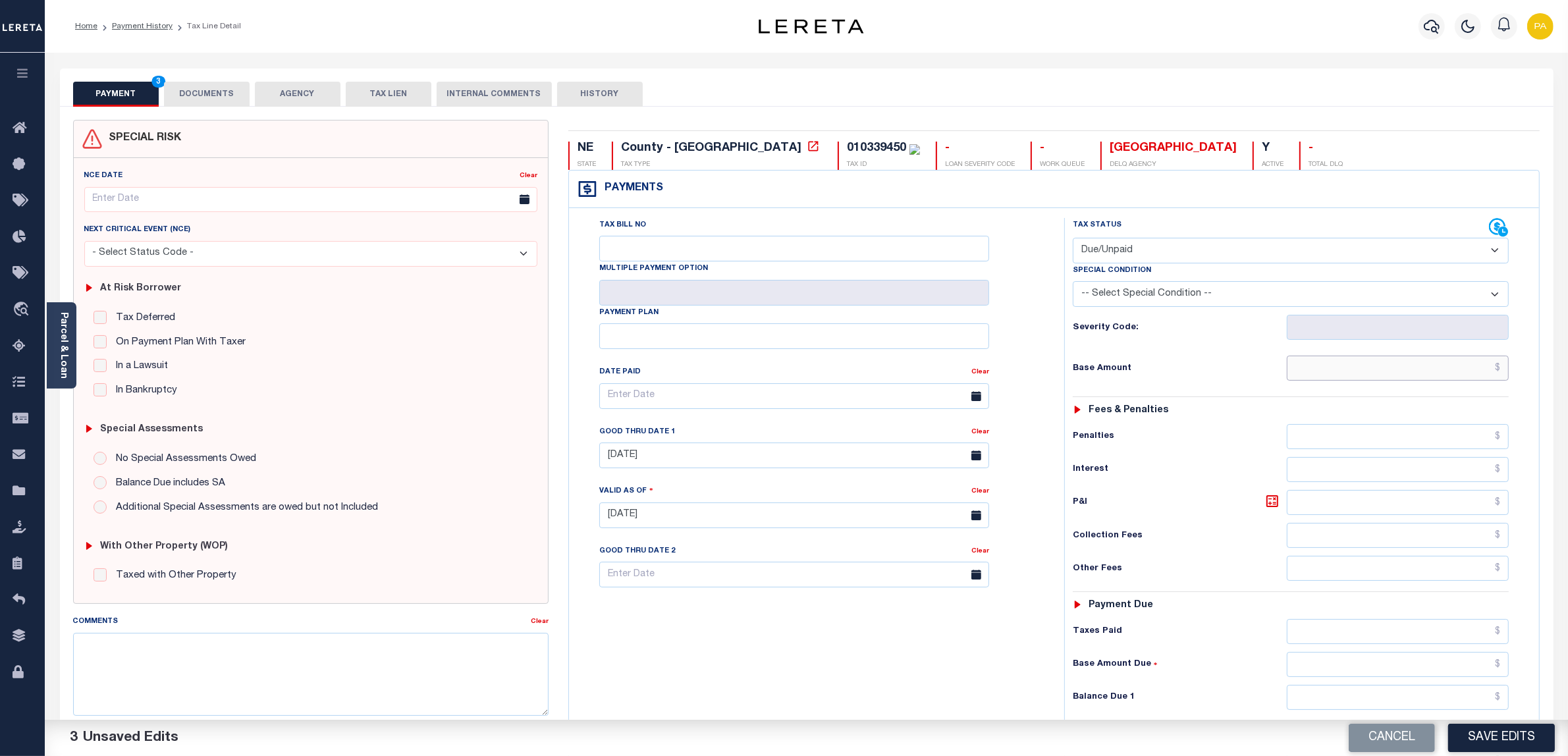
click at [1436, 370] on input "text" at bounding box center [1398, 367] width 223 height 25
paste input "906.24"
type input "$906.24"
click at [1457, 702] on input "text" at bounding box center [1398, 697] width 223 height 25
paste input "916.67"
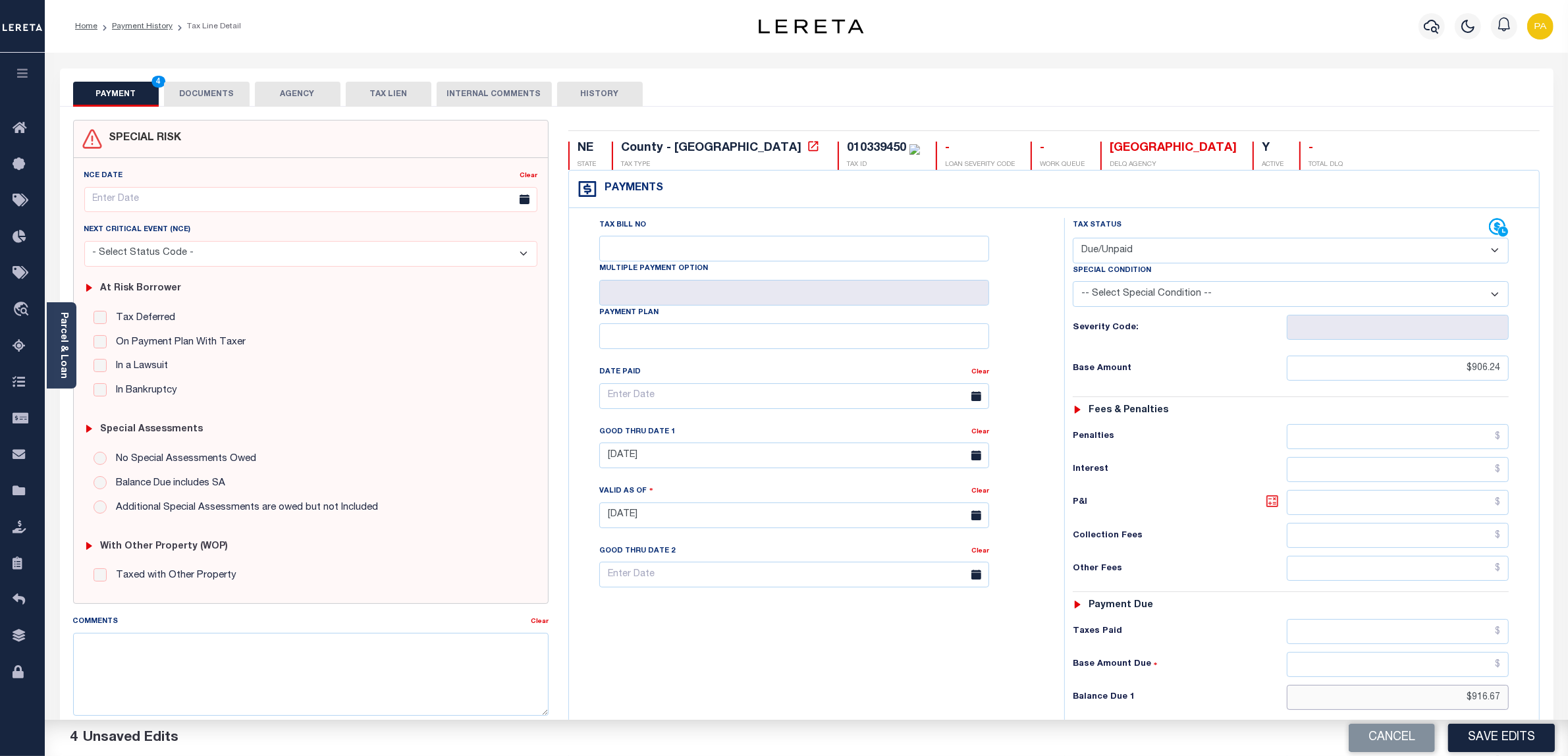
type input "$916.67"
click at [1280, 511] on link at bounding box center [1275, 503] width 23 height 18
type input "$10.43"
click at [1485, 736] on button "Save Edits" at bounding box center [1501, 738] width 106 height 28
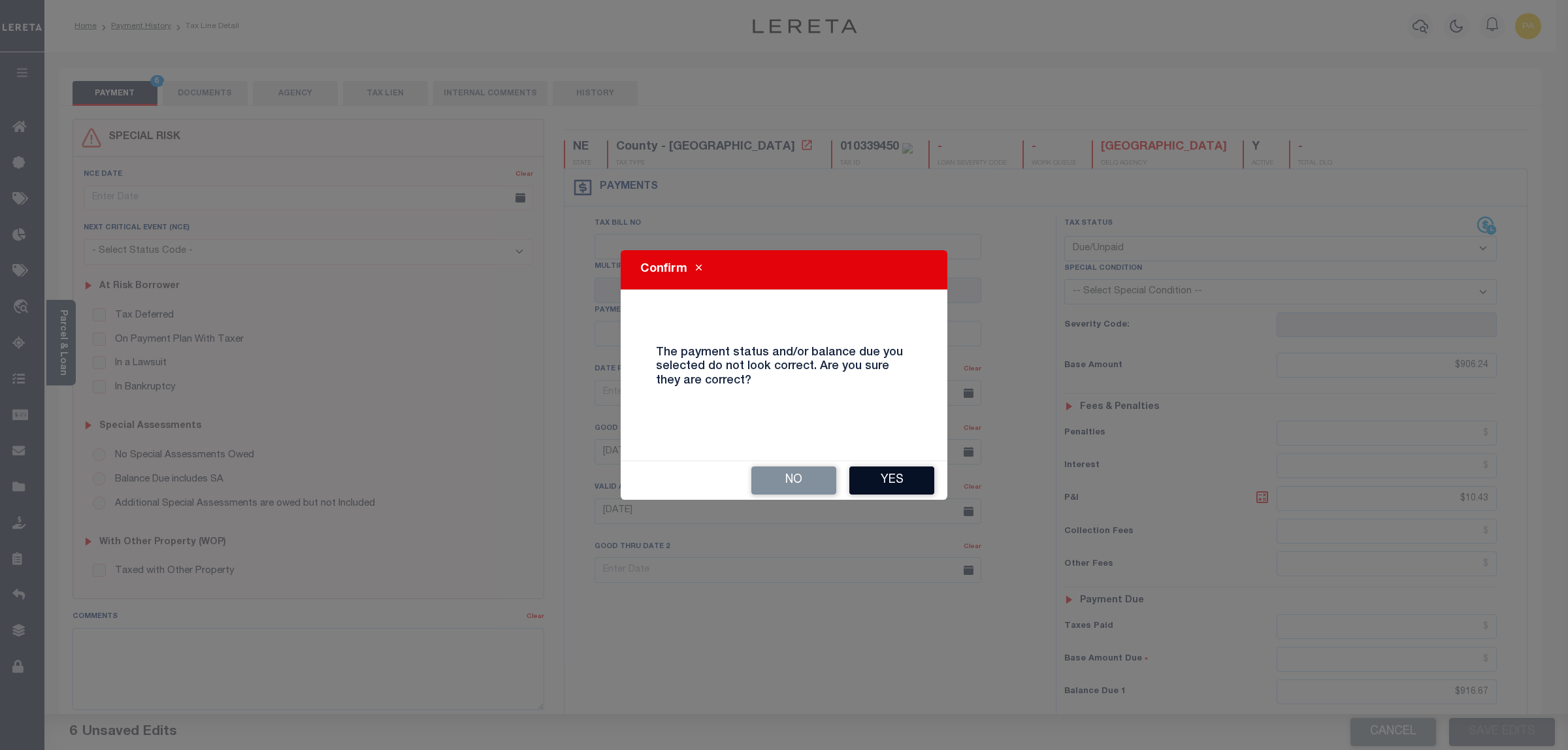
click at [902, 481] on button "Yes" at bounding box center [891, 481] width 85 height 28
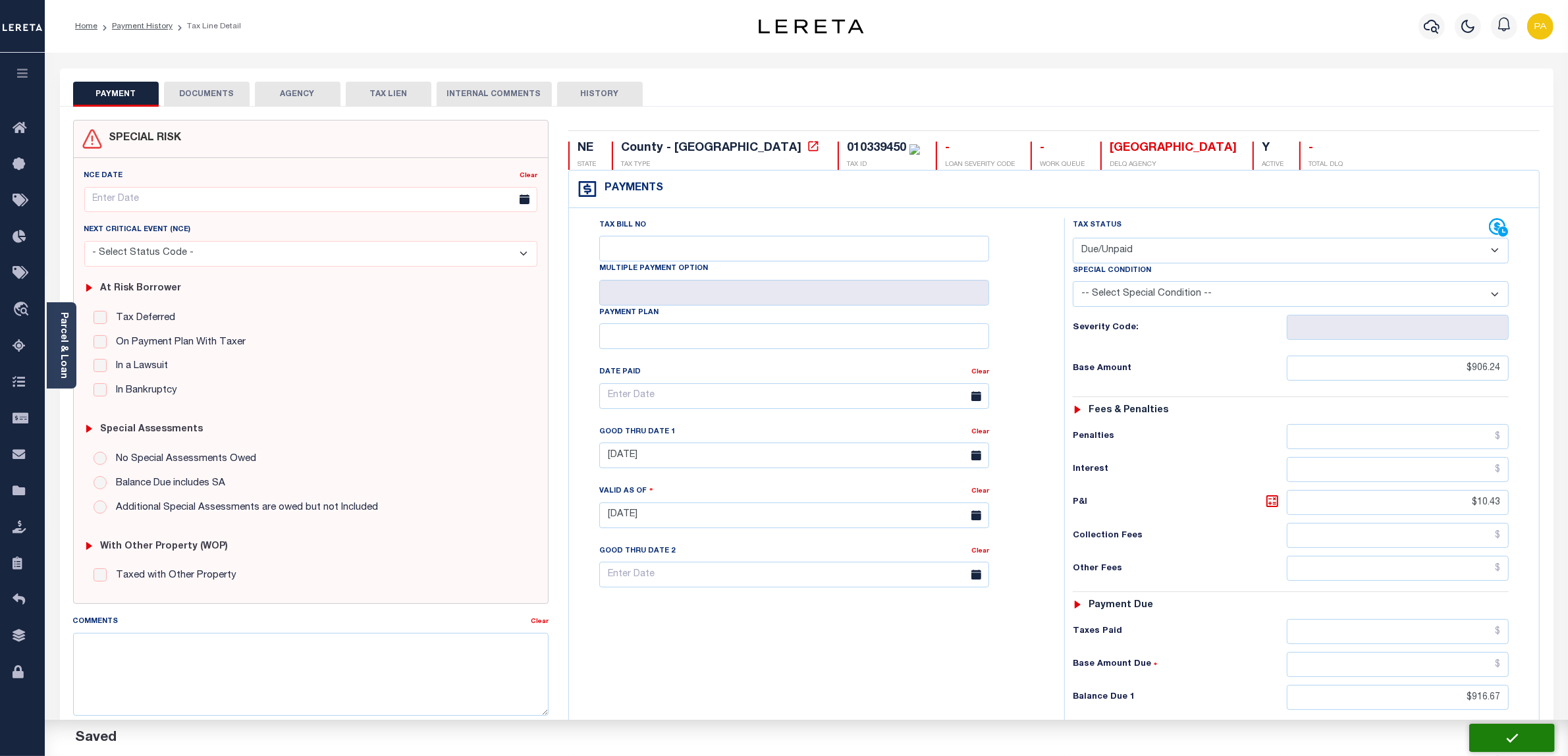
checkbox input "false"
type input "$906.24"
type input "$10.43"
type input "$916.67"
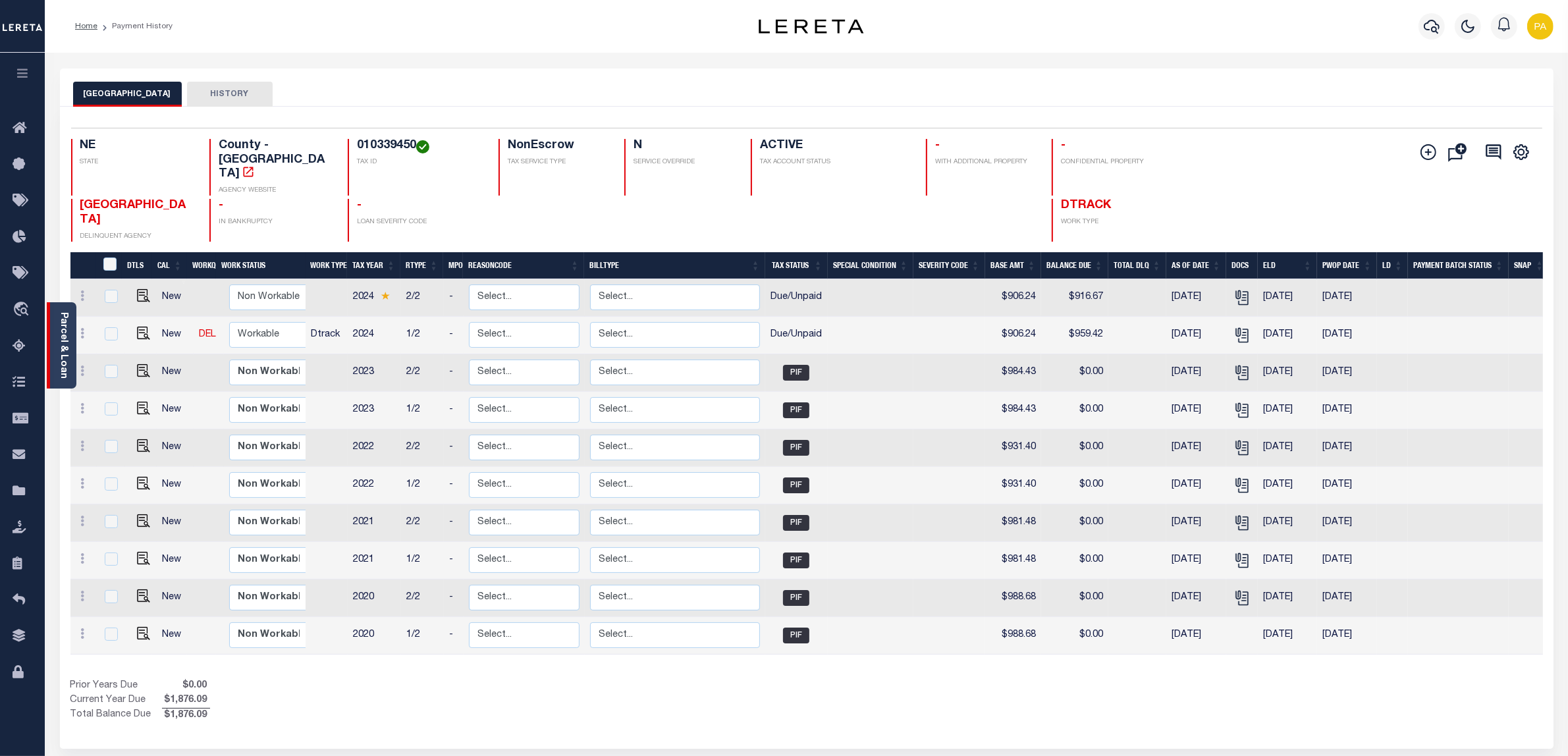
click at [68, 324] on link "Parcel & Loan" at bounding box center [63, 346] width 9 height 66
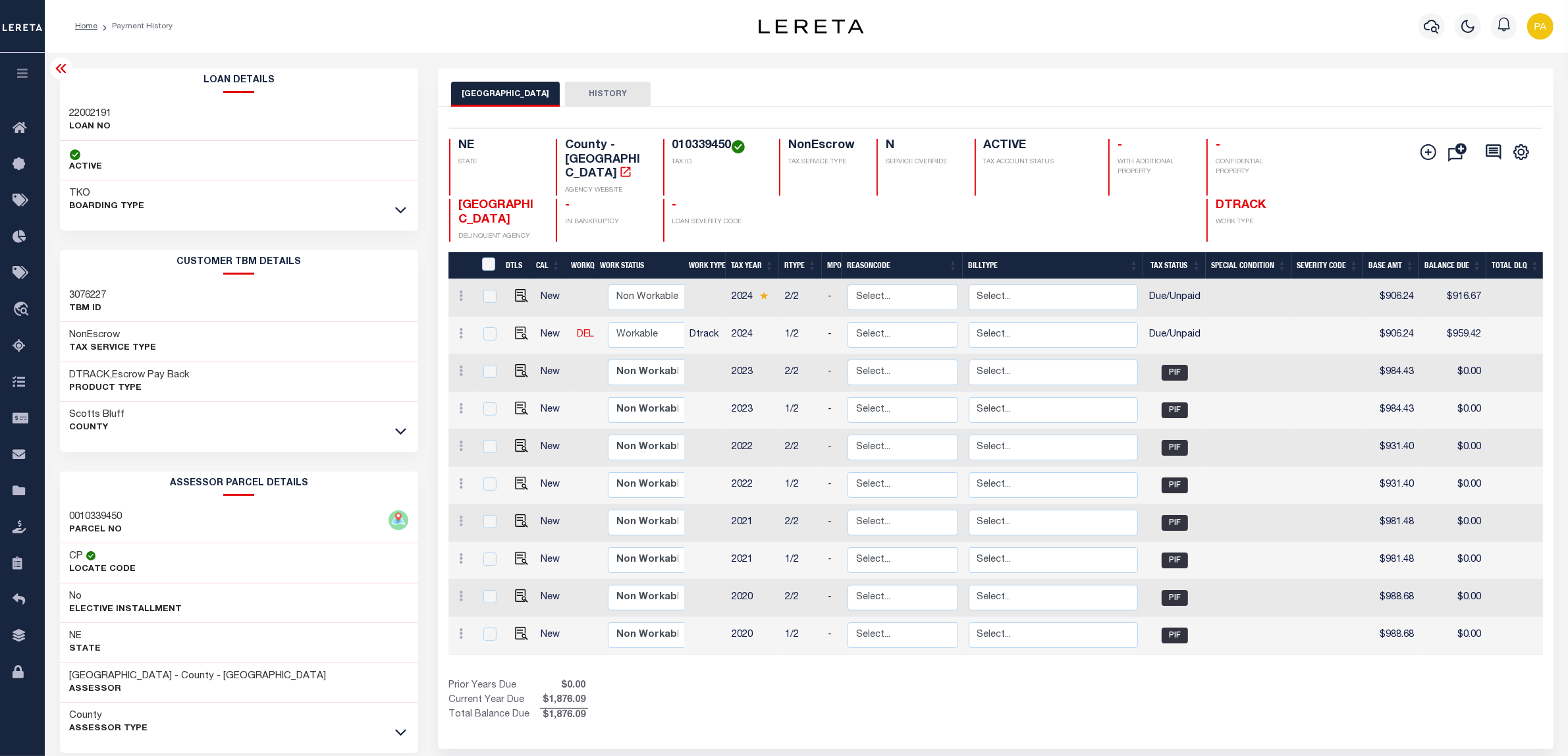
click at [101, 104] on div "22002191 LOAN NO" at bounding box center [239, 121] width 359 height 40
copy h3 "22002191"
drag, startPoint x: 680, startPoint y: 144, endPoint x: 730, endPoint y: 142, distance: 50.0
click at [730, 142] on h4 "010339450" at bounding box center [718, 146] width 91 height 15
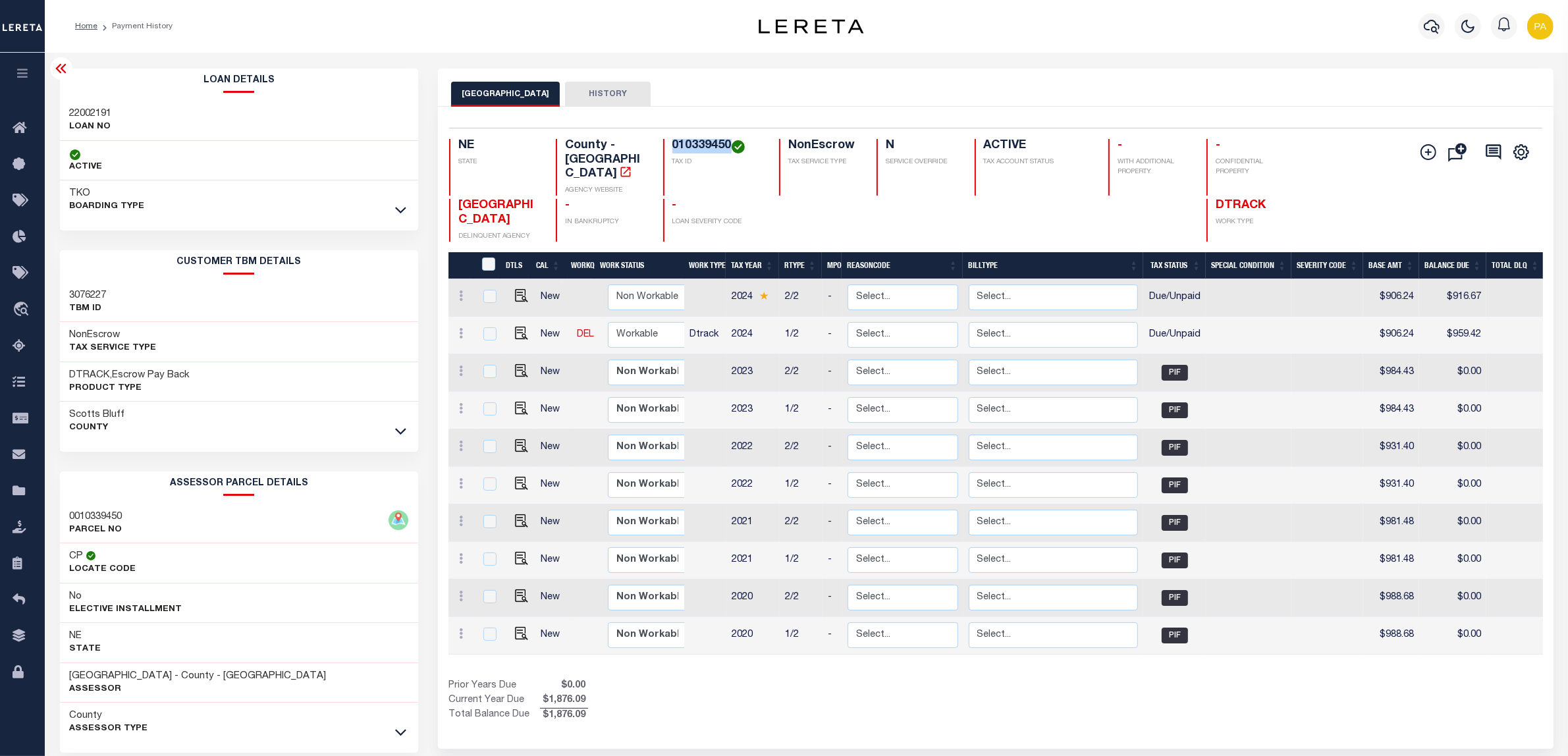
copy h4 "010339450"
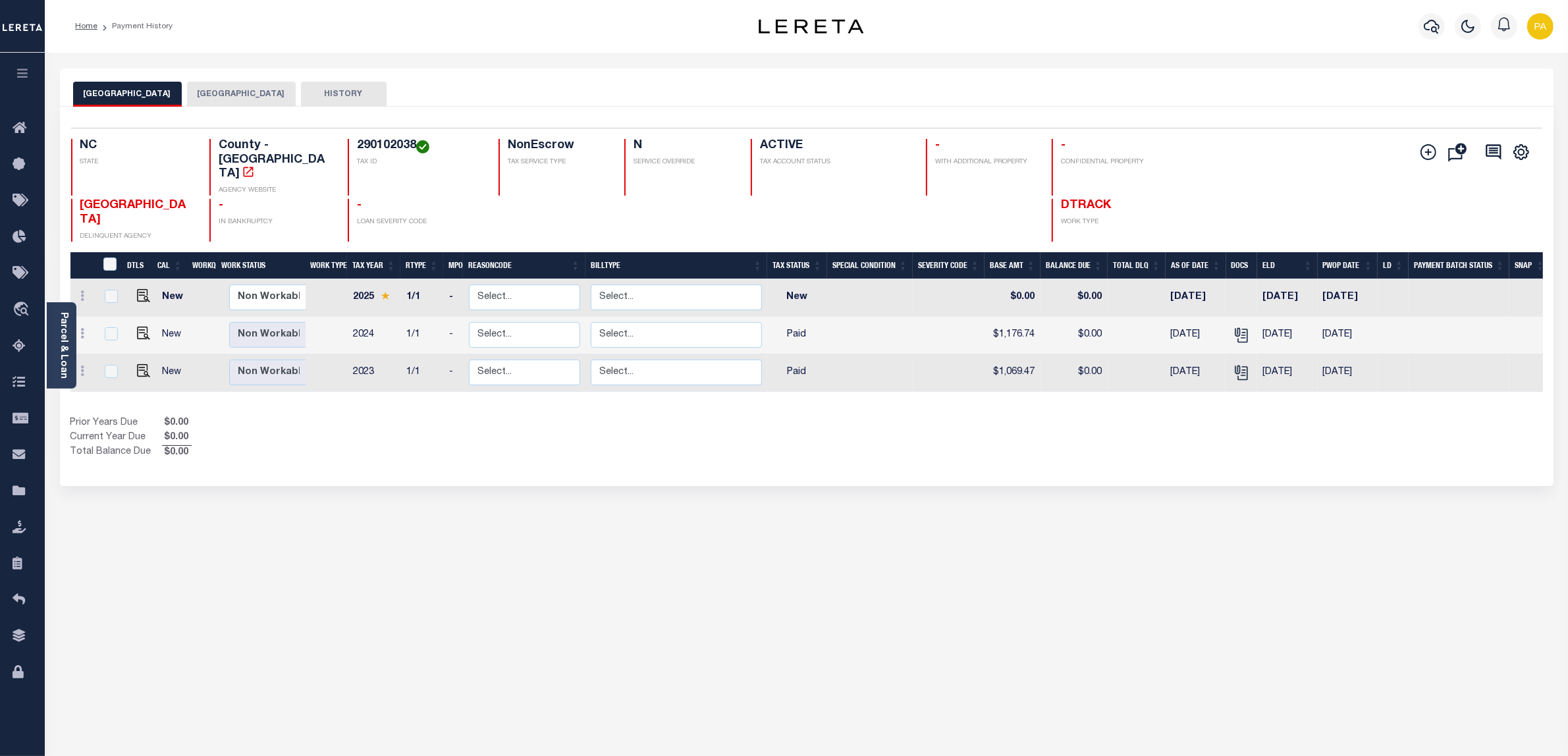
click at [234, 85] on button "[GEOGRAPHIC_DATA]" at bounding box center [241, 94] width 109 height 25
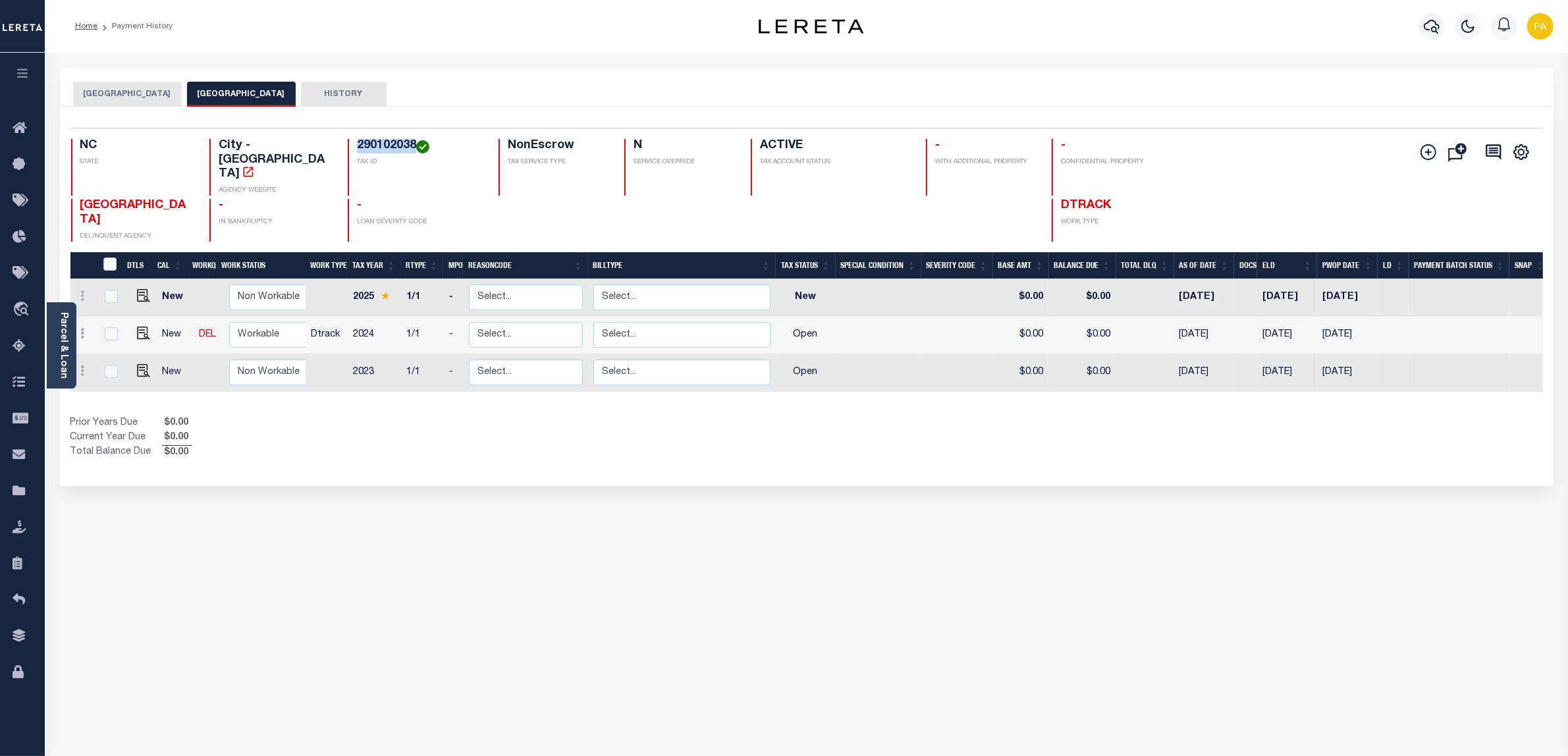
drag, startPoint x: 343, startPoint y: 143, endPoint x: 400, endPoint y: 139, distance: 57.1
click at [400, 139] on h4 "290102038" at bounding box center [419, 146] width 125 height 15
copy h4 "290102038"
click at [142, 365] on img "" at bounding box center [143, 371] width 13 height 13
checkbox input "true"
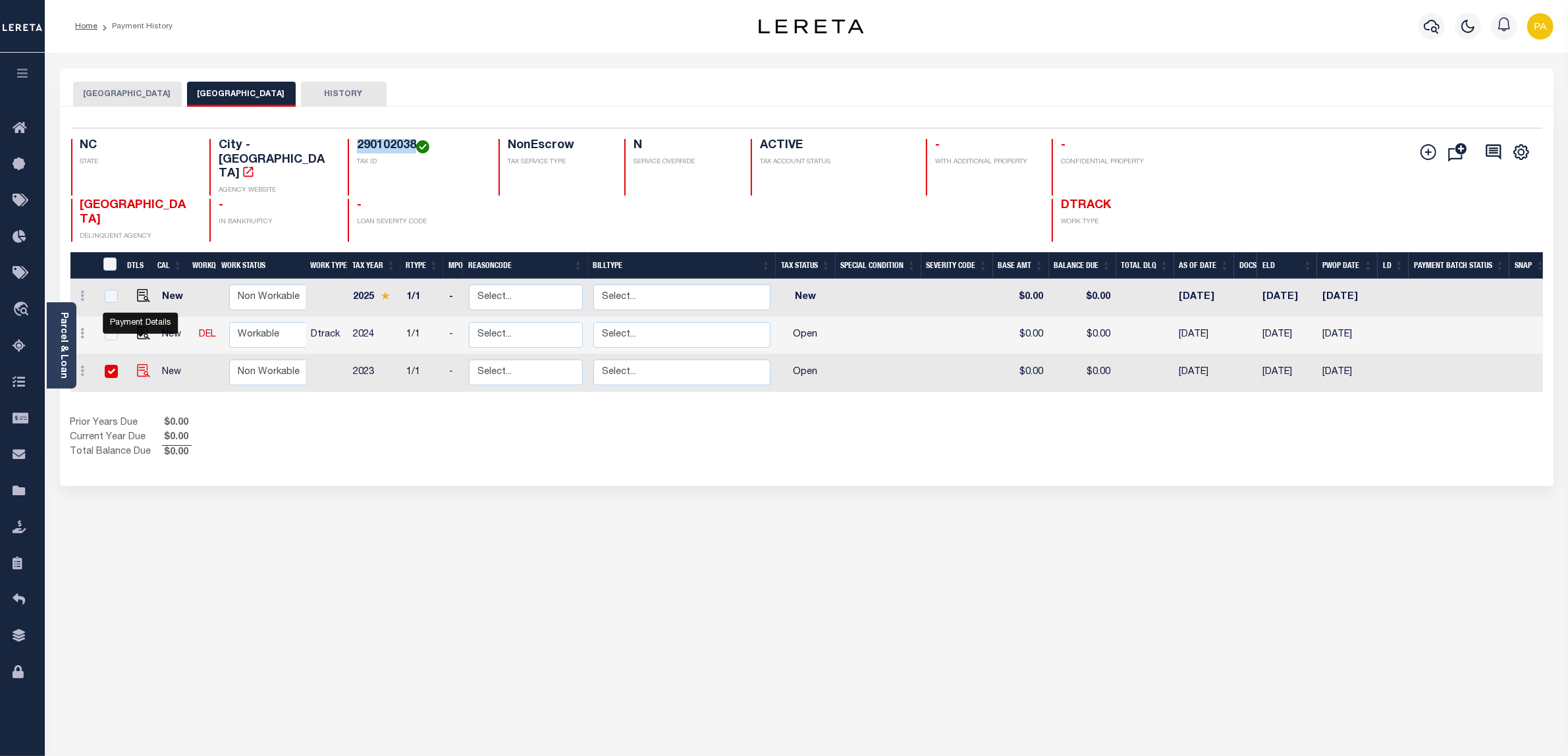
checkbox input "true"
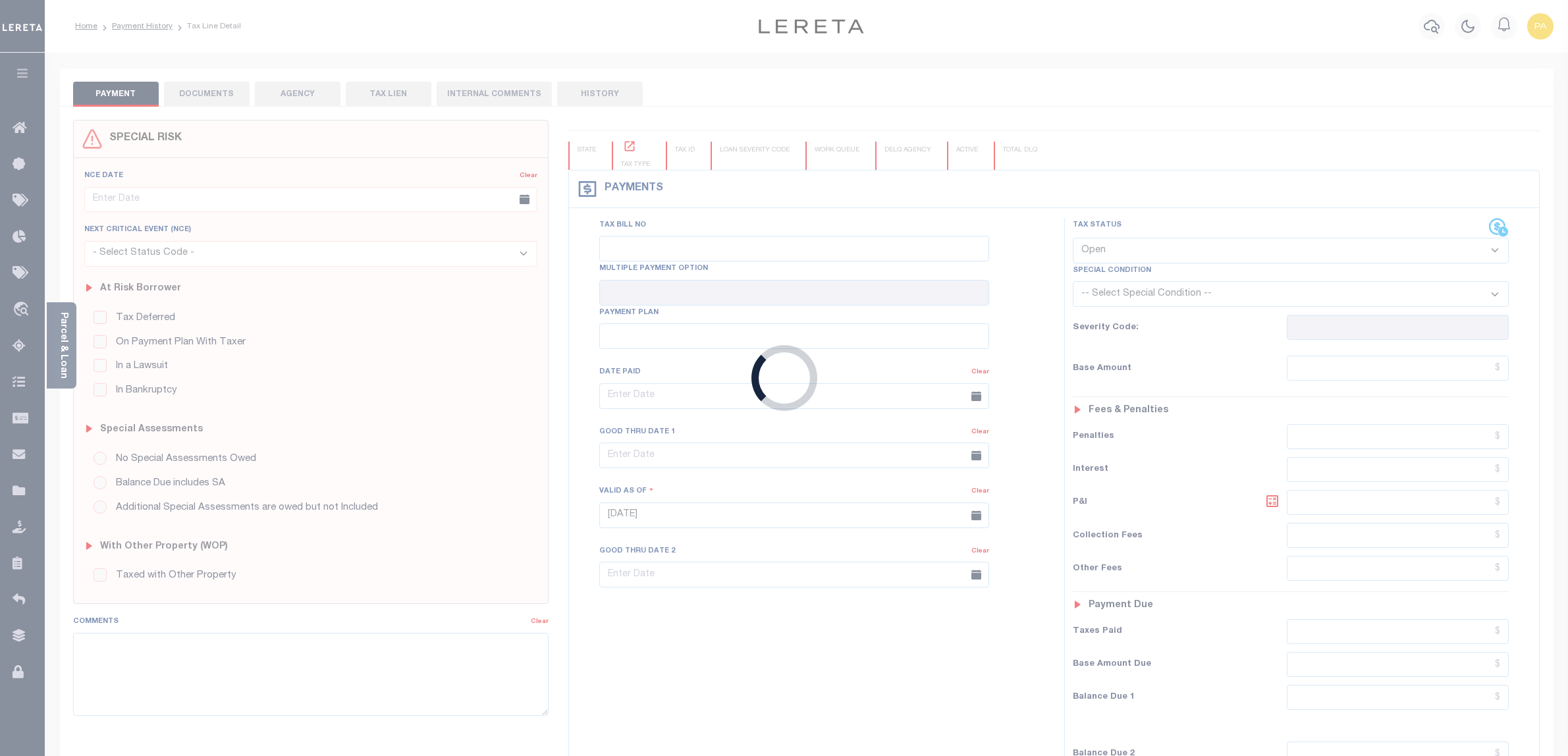
select select "OP2"
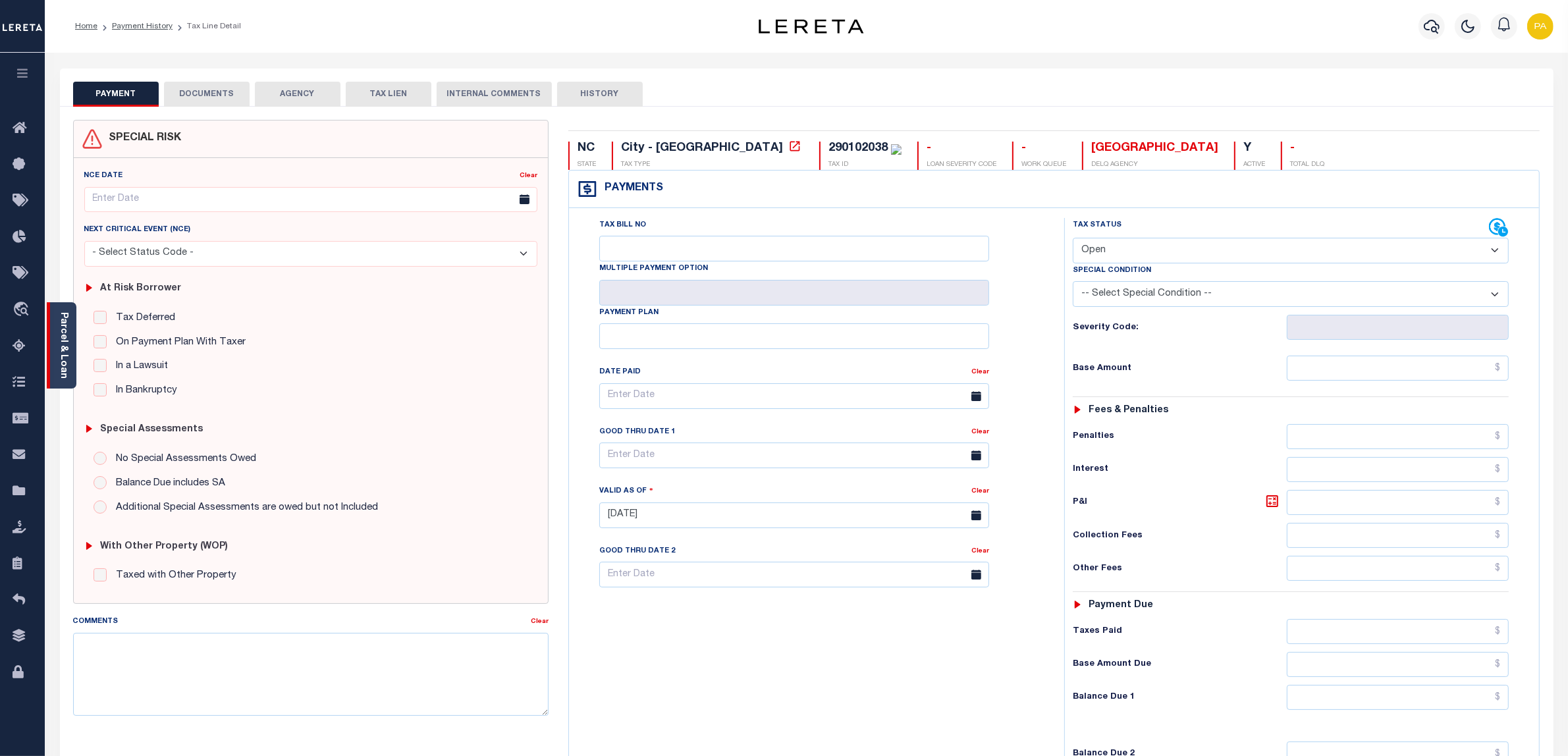
click at [66, 346] on link "Parcel & Loan" at bounding box center [63, 346] width 9 height 66
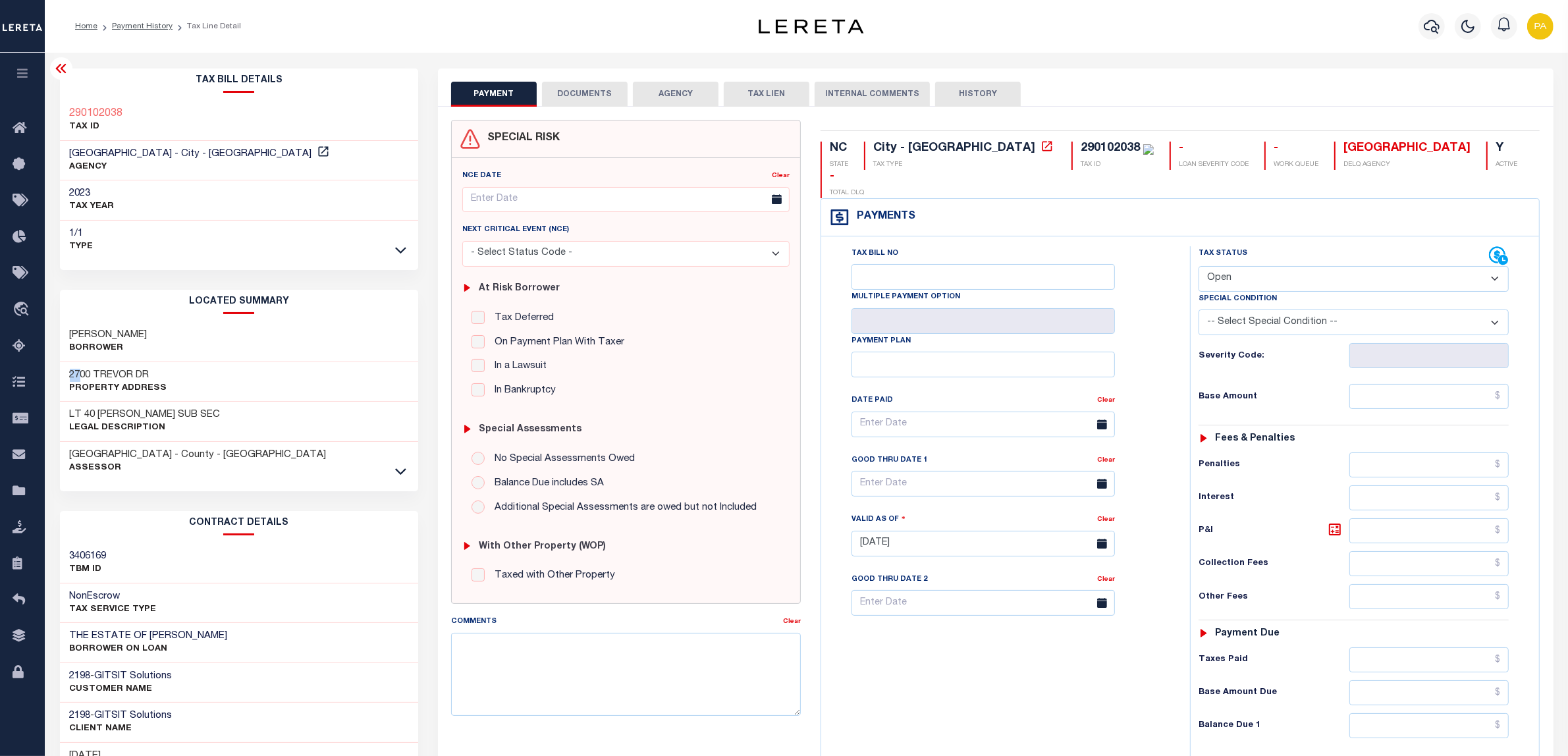
drag, startPoint x: 68, startPoint y: 372, endPoint x: 82, endPoint y: 371, distance: 14.0
click at [82, 371] on div "2700 TREVOR DR Property Address" at bounding box center [239, 382] width 359 height 40
click at [120, 334] on h3 "COOPER HARRY" at bounding box center [109, 335] width 78 height 13
copy h3 "HARRY"
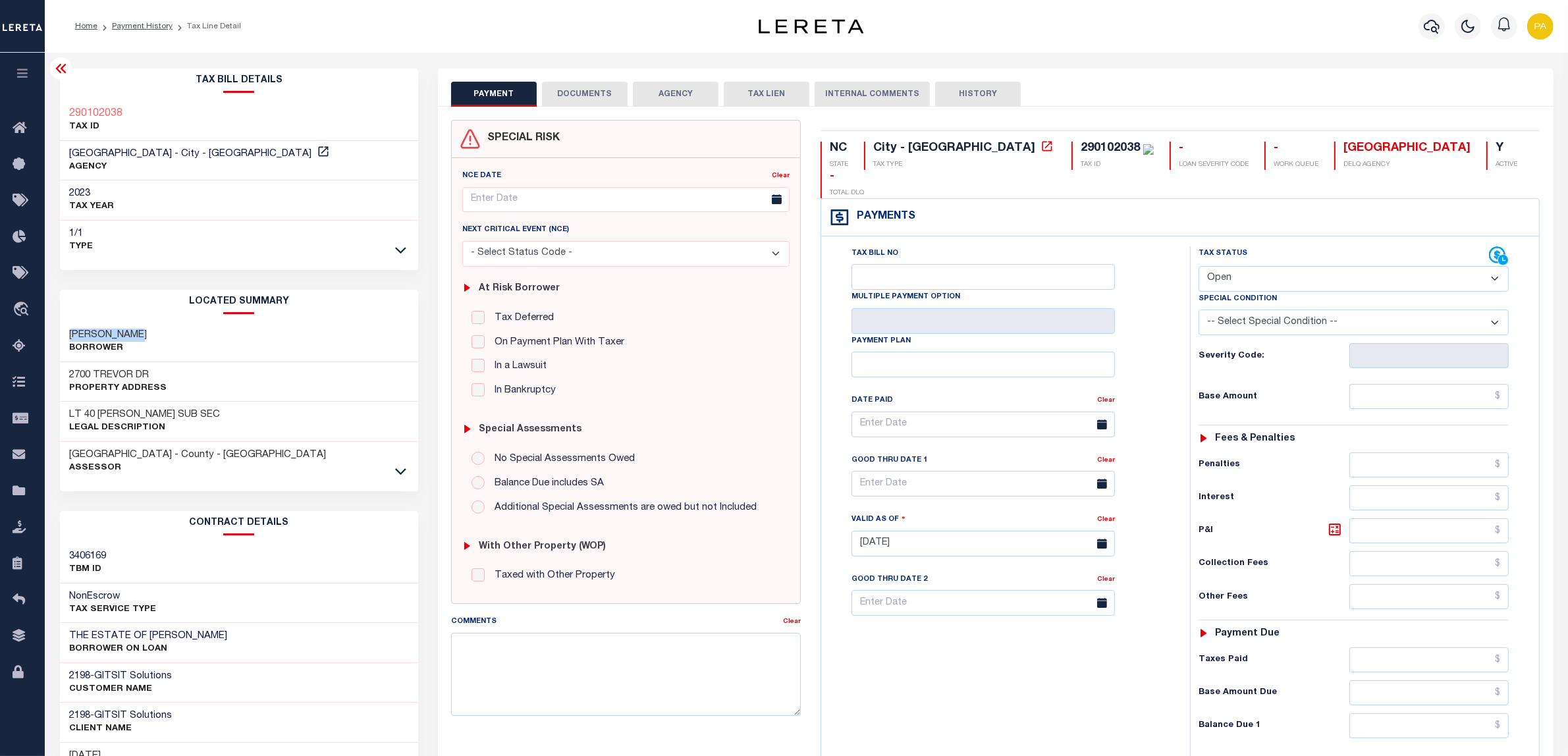
drag, startPoint x: 69, startPoint y: 331, endPoint x: 152, endPoint y: 331, distance: 83.0
click at [152, 331] on div "COOPER HARRY Borrower" at bounding box center [239, 342] width 359 height 40
copy h3 "COOPER HARRY"
click at [93, 337] on h3 "COOPER HARRY" at bounding box center [109, 335] width 78 height 13
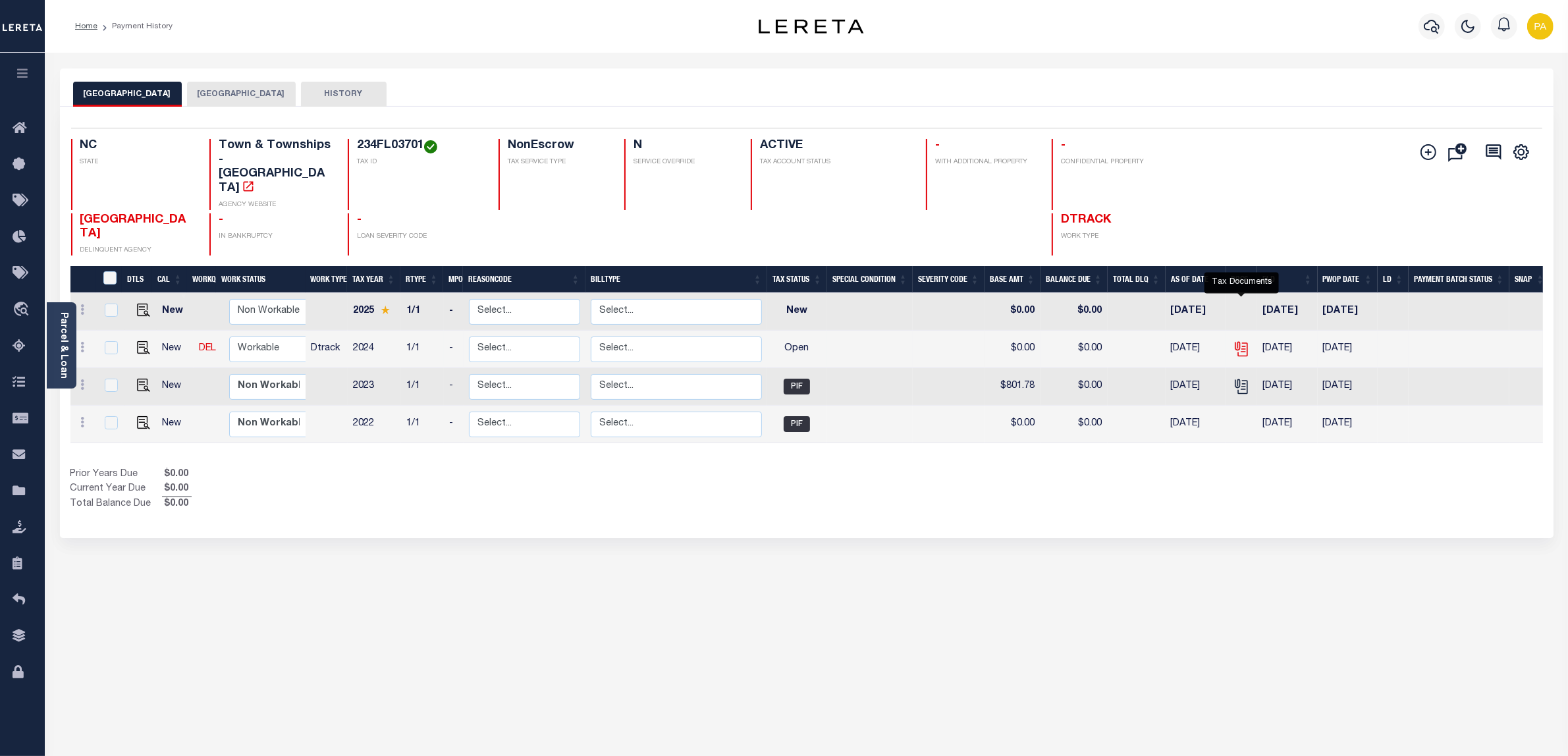
click at [1242, 342] on icon "" at bounding box center [1240, 347] width 11 height 11
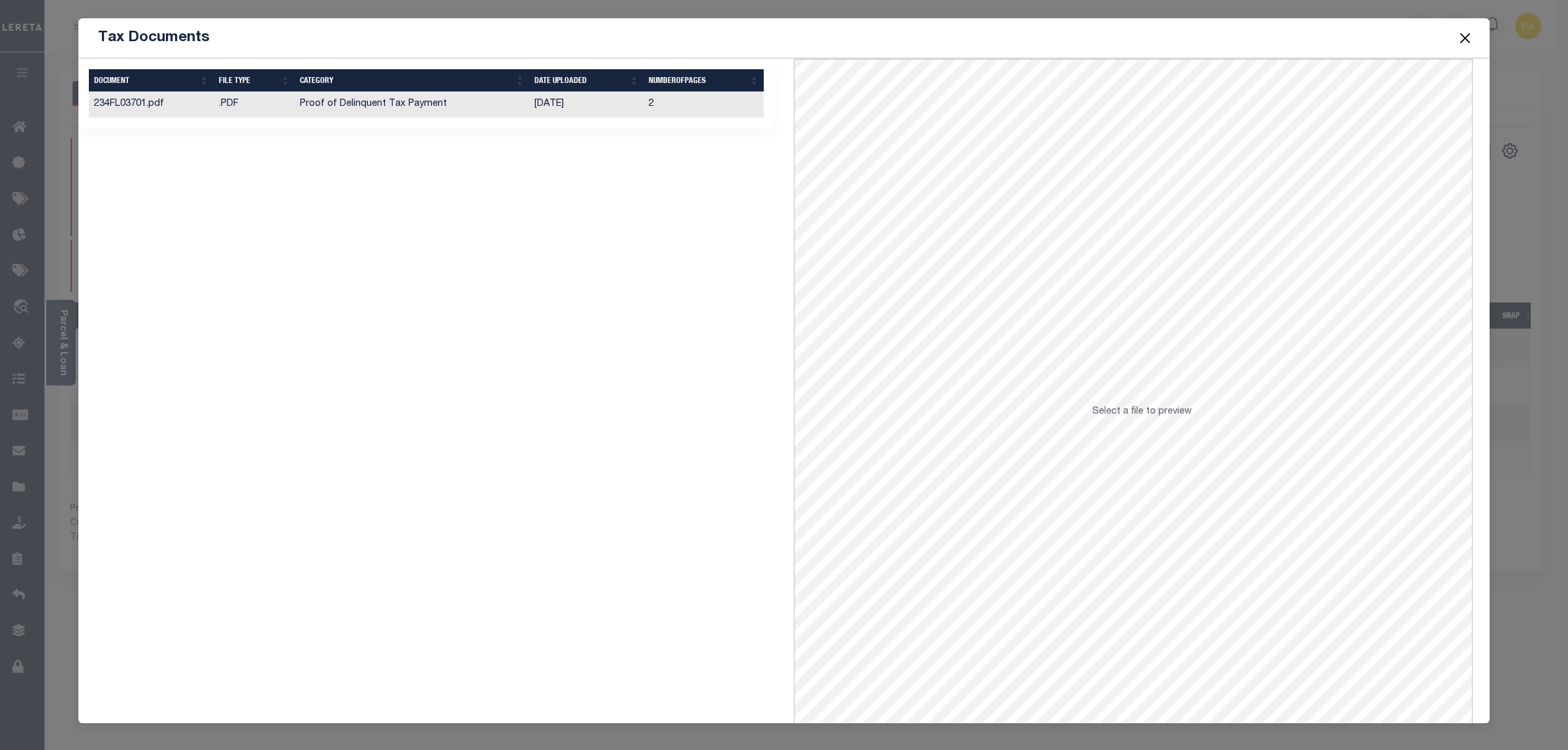
click at [436, 113] on td "Proof of Delinquent Tax Payment" at bounding box center [411, 105] width 234 height 25
click at [1467, 41] on button "Close" at bounding box center [1465, 38] width 17 height 17
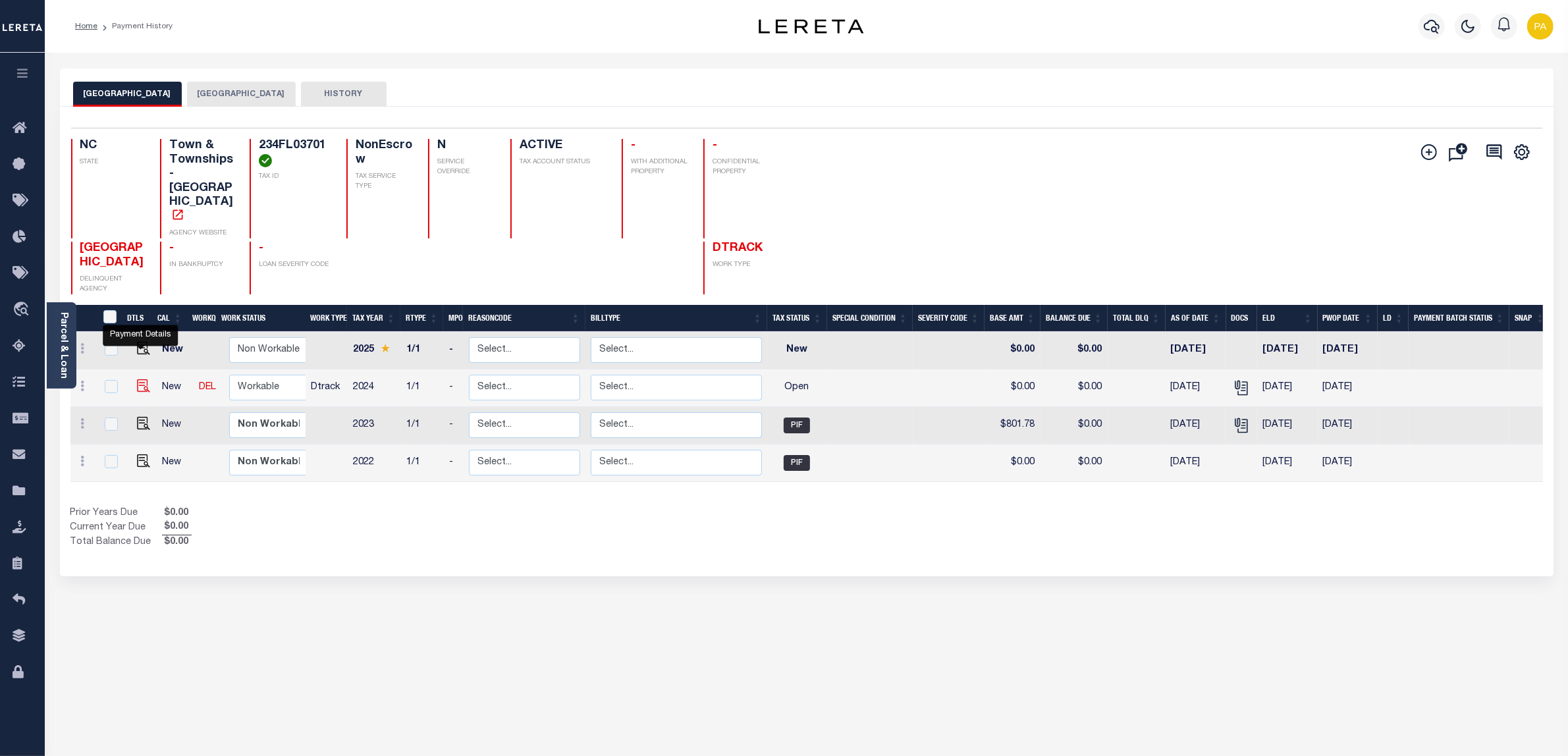
click at [140, 379] on img "" at bounding box center [143, 386] width 13 height 13
checkbox input "true"
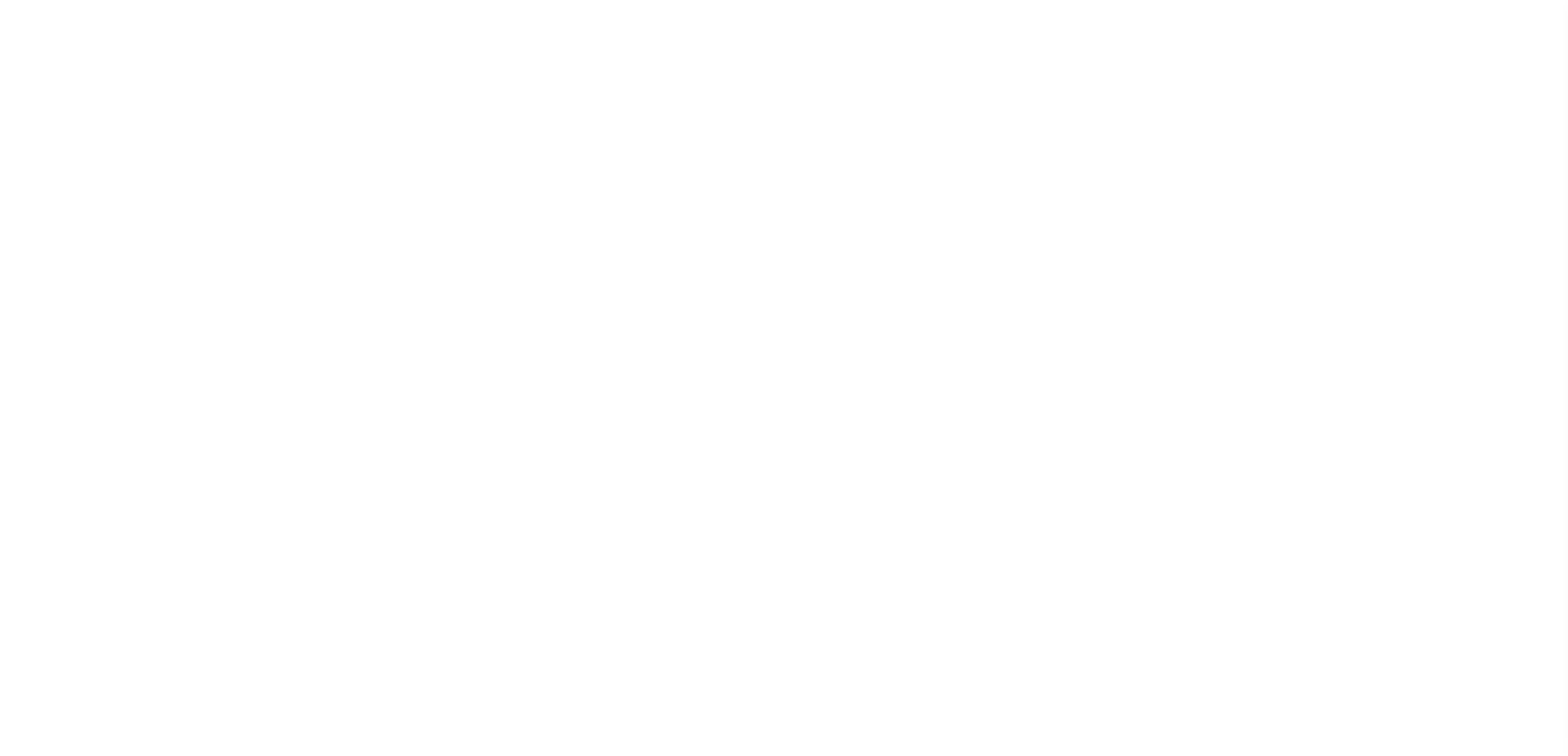
select select "OP2"
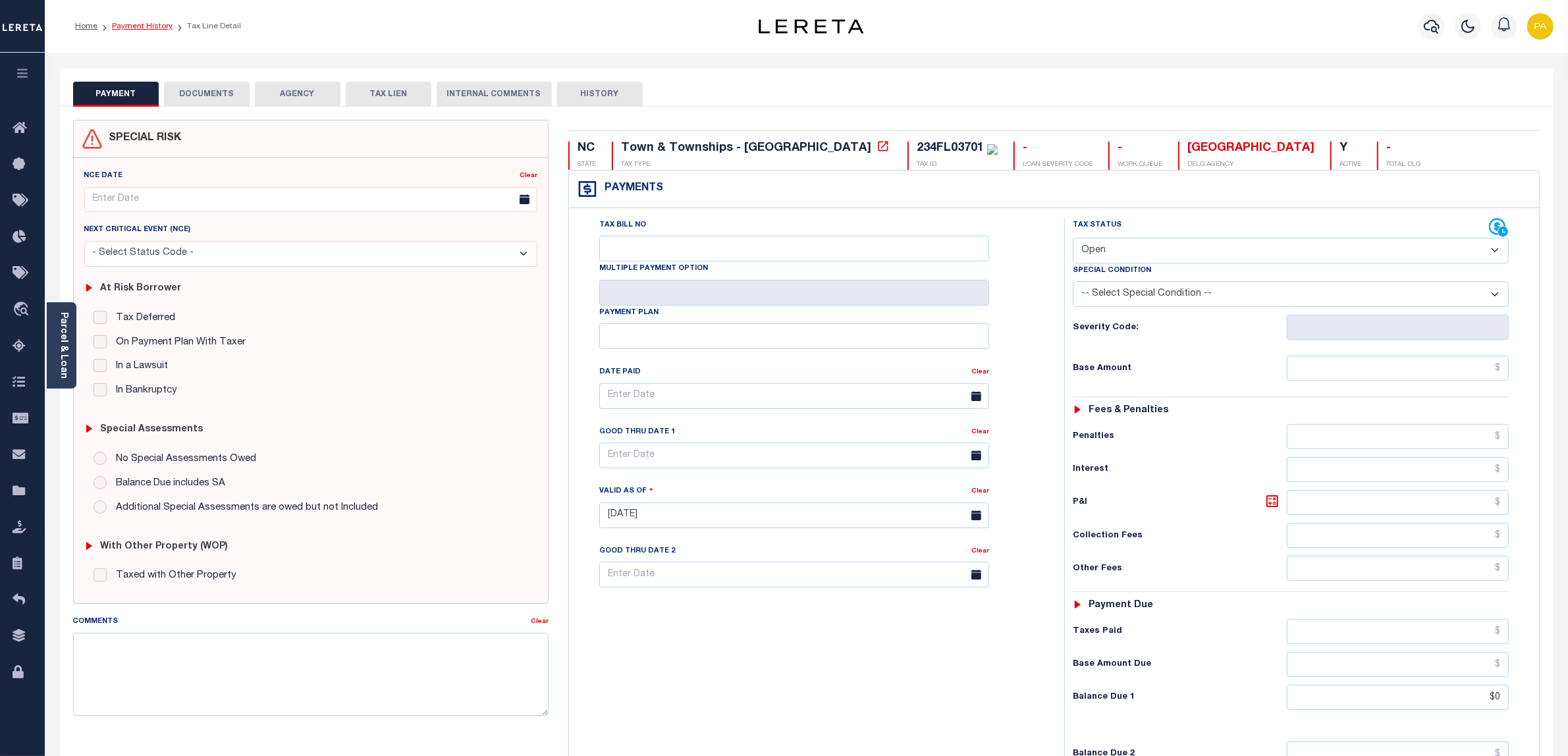
click at [147, 26] on link "Payment History" at bounding box center [142, 26] width 61 height 8
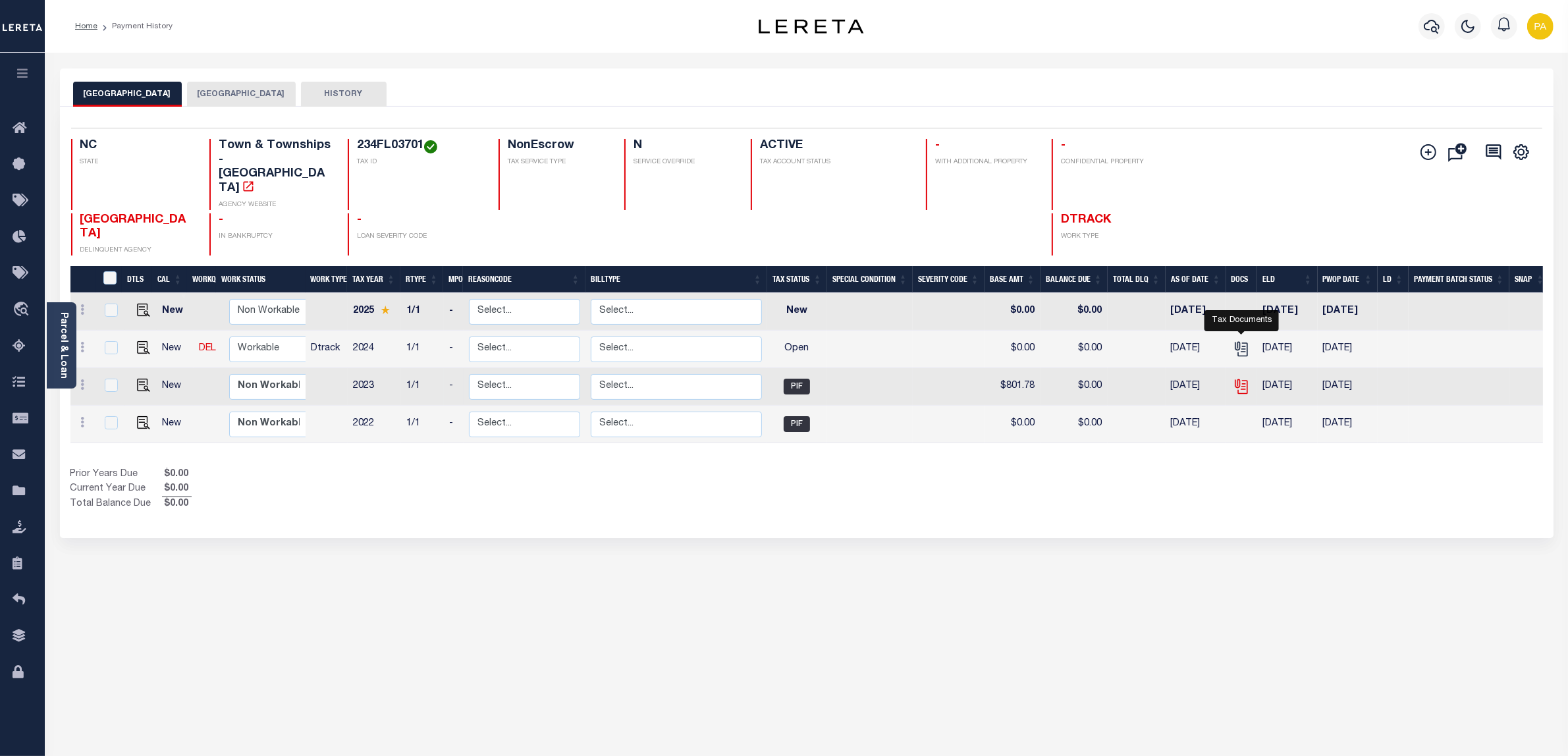
click at [1243, 378] on icon "" at bounding box center [1242, 386] width 17 height 17
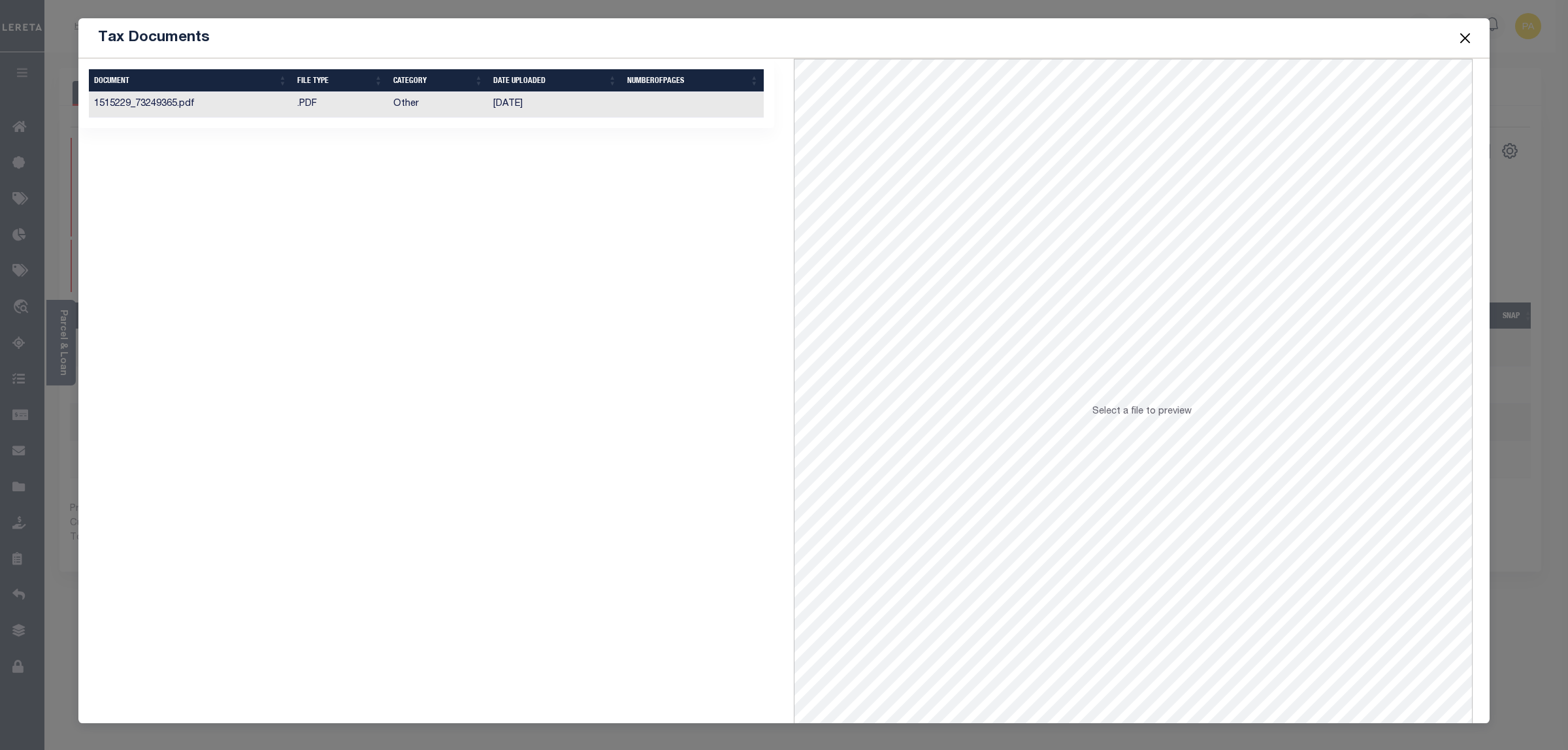
click at [389, 103] on td "Other" at bounding box center [439, 105] width 101 height 25
click at [1461, 34] on button "Close" at bounding box center [1465, 38] width 17 height 17
